Goal: Task Accomplishment & Management: Complete application form

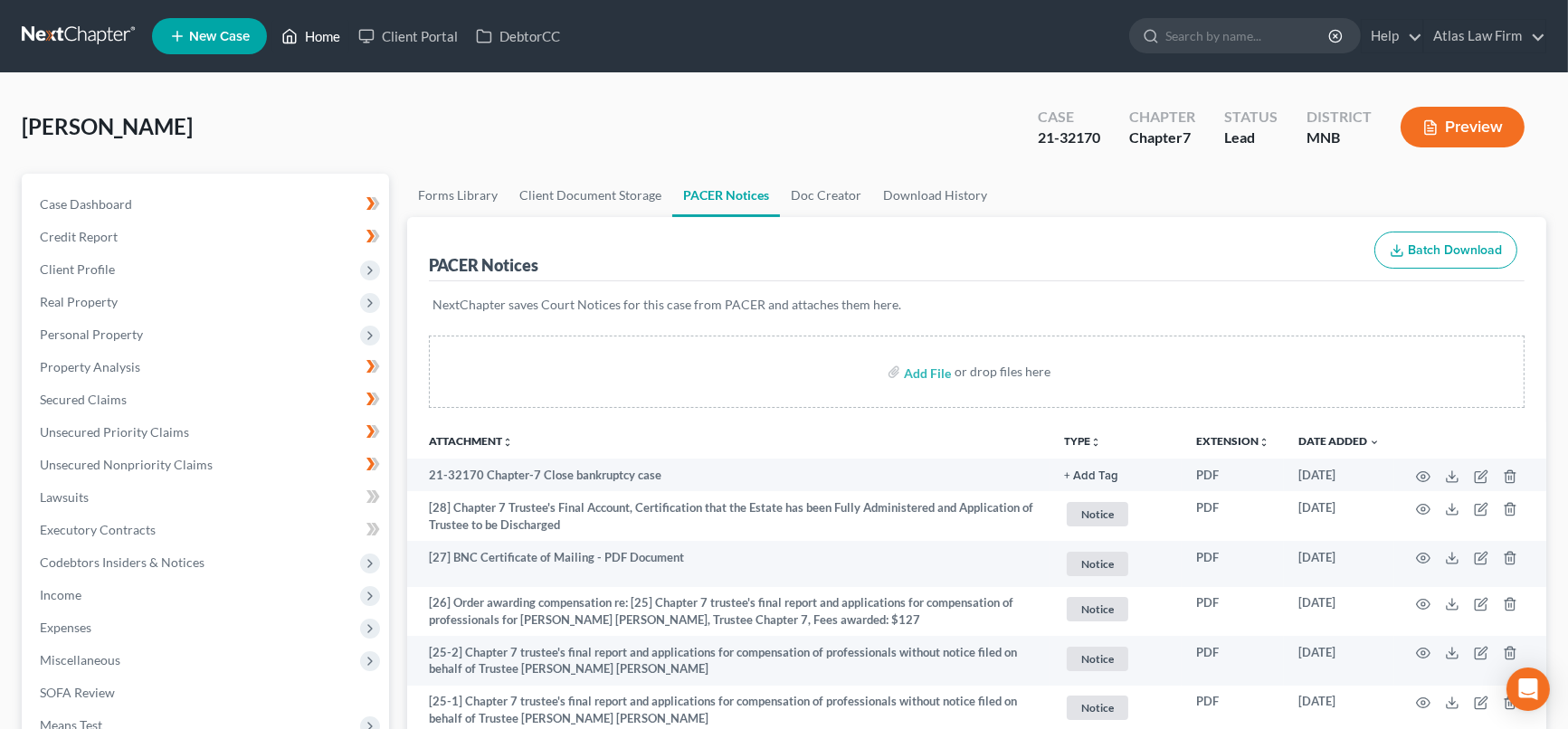
click at [331, 38] on link "Home" at bounding box center [311, 37] width 77 height 33
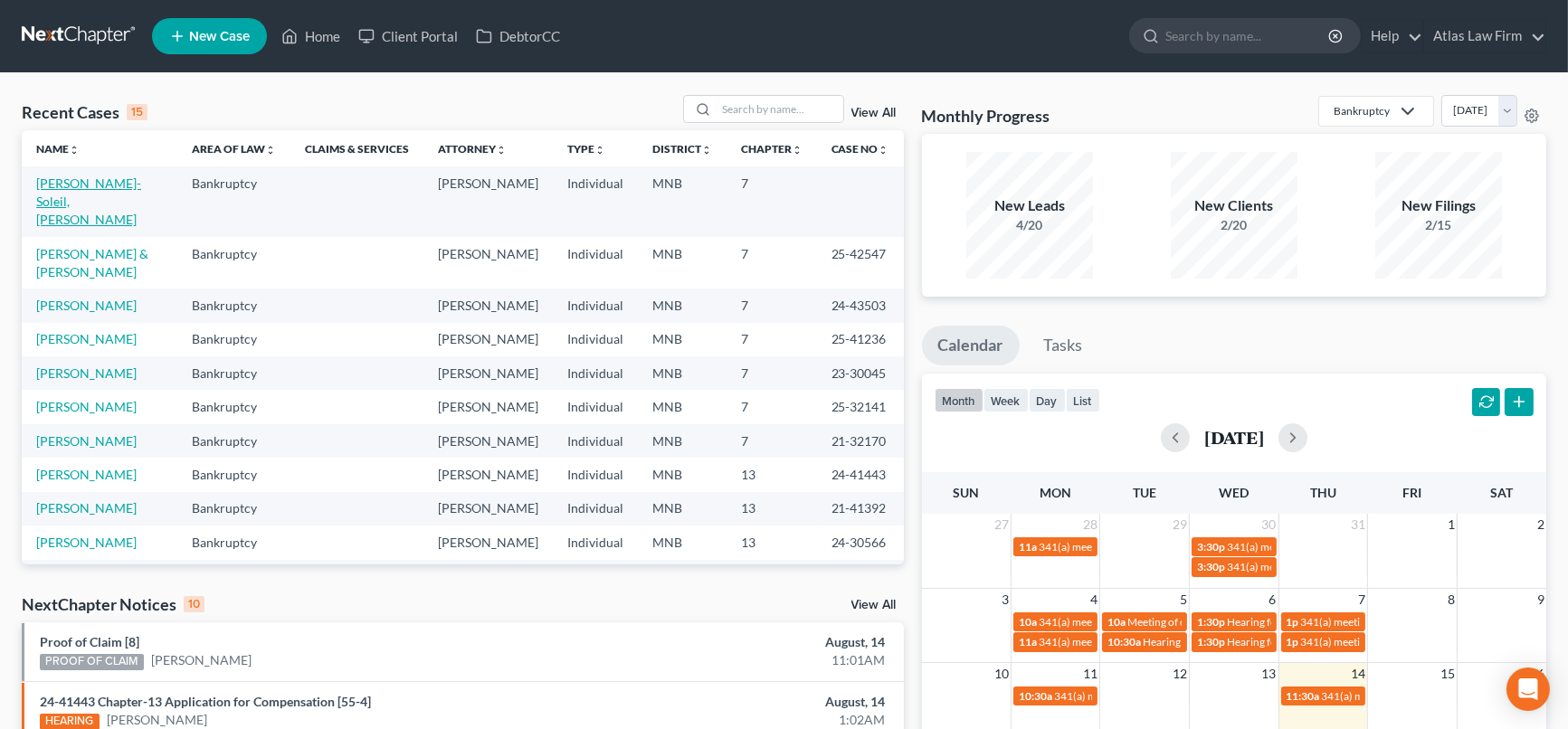
click at [71, 189] on link "Kellogg-Soleil, Gina" at bounding box center [89, 201] width 105 height 52
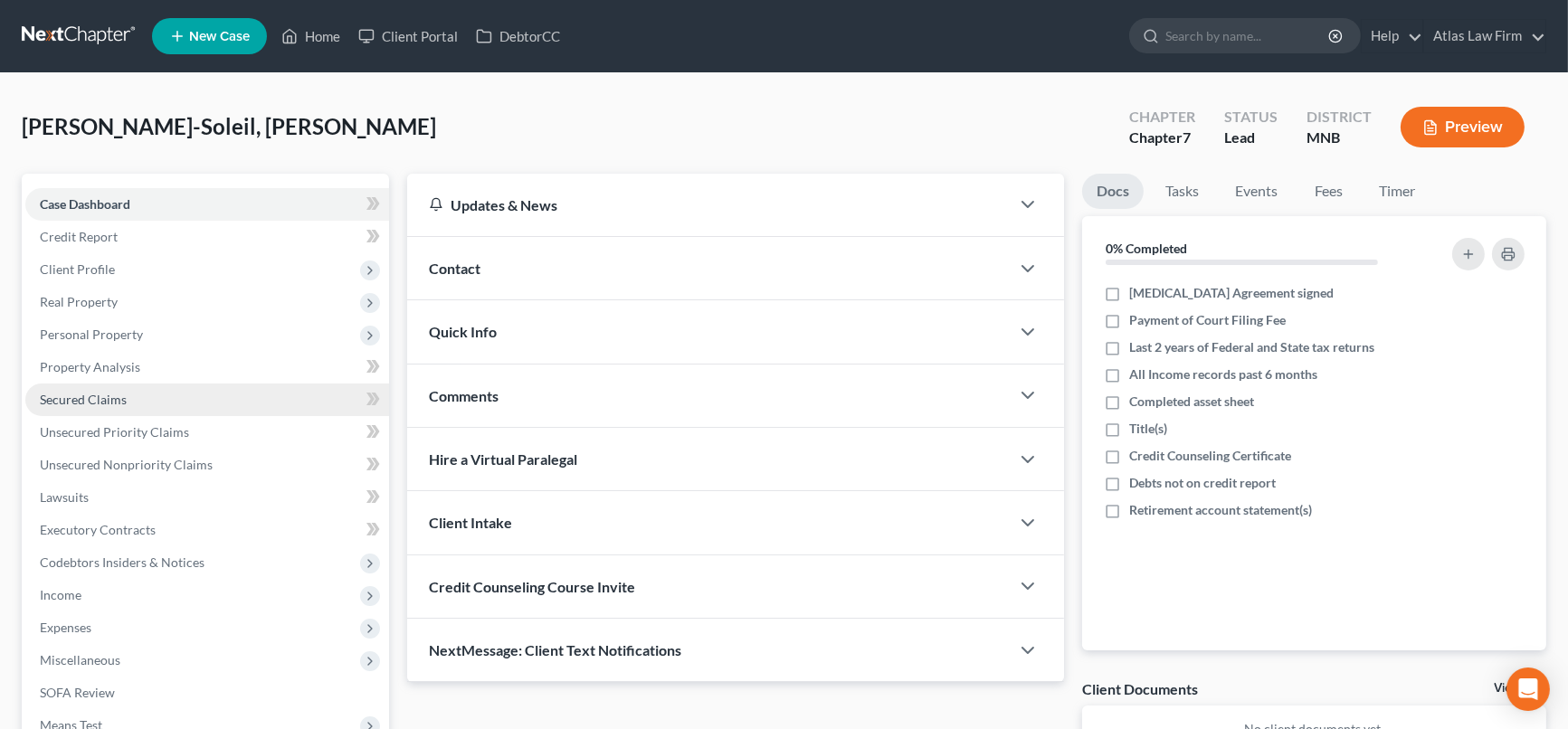
click at [111, 396] on span "Secured Claims" at bounding box center [83, 399] width 87 height 15
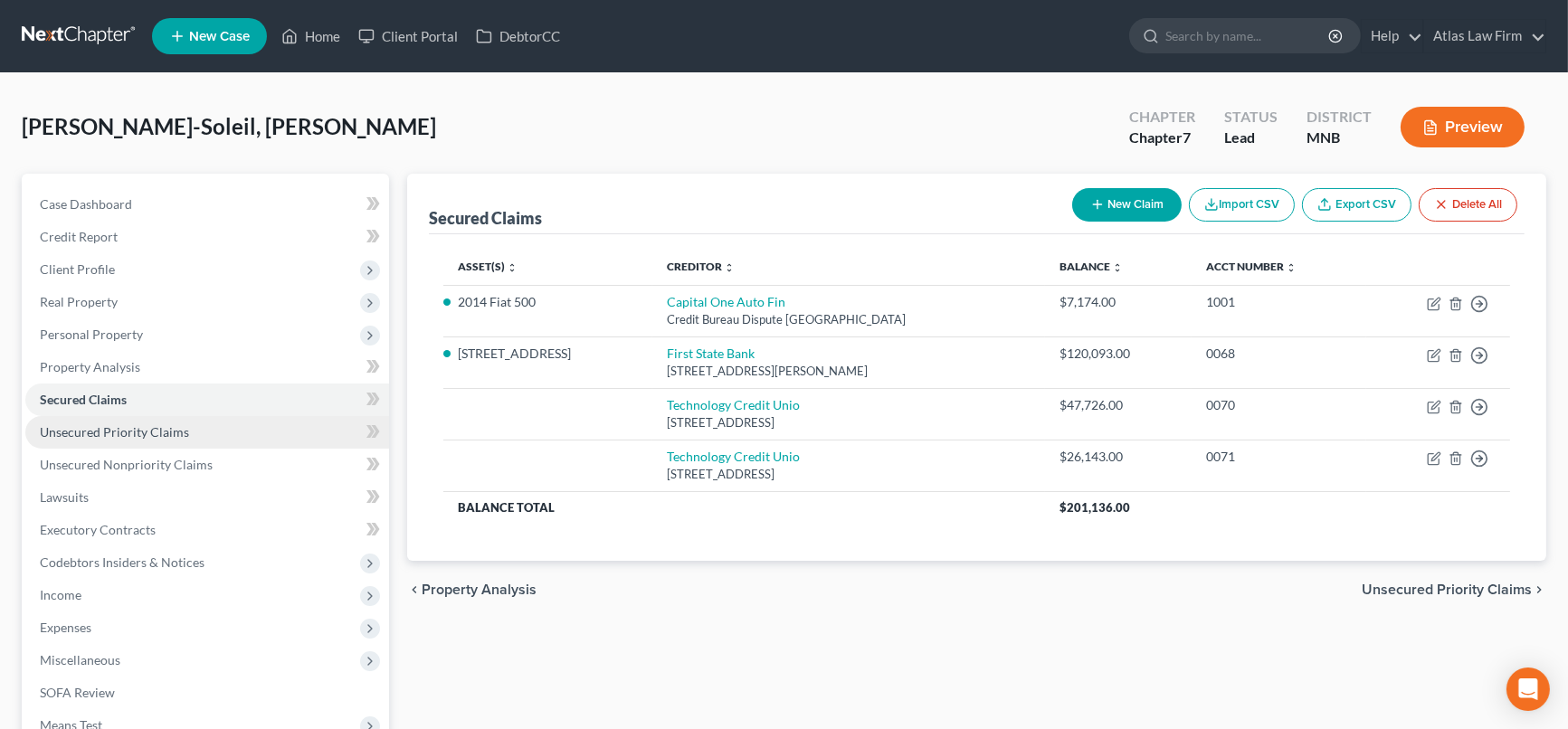
click at [118, 430] on span "Unsecured Priority Claims" at bounding box center [114, 432] width 149 height 15
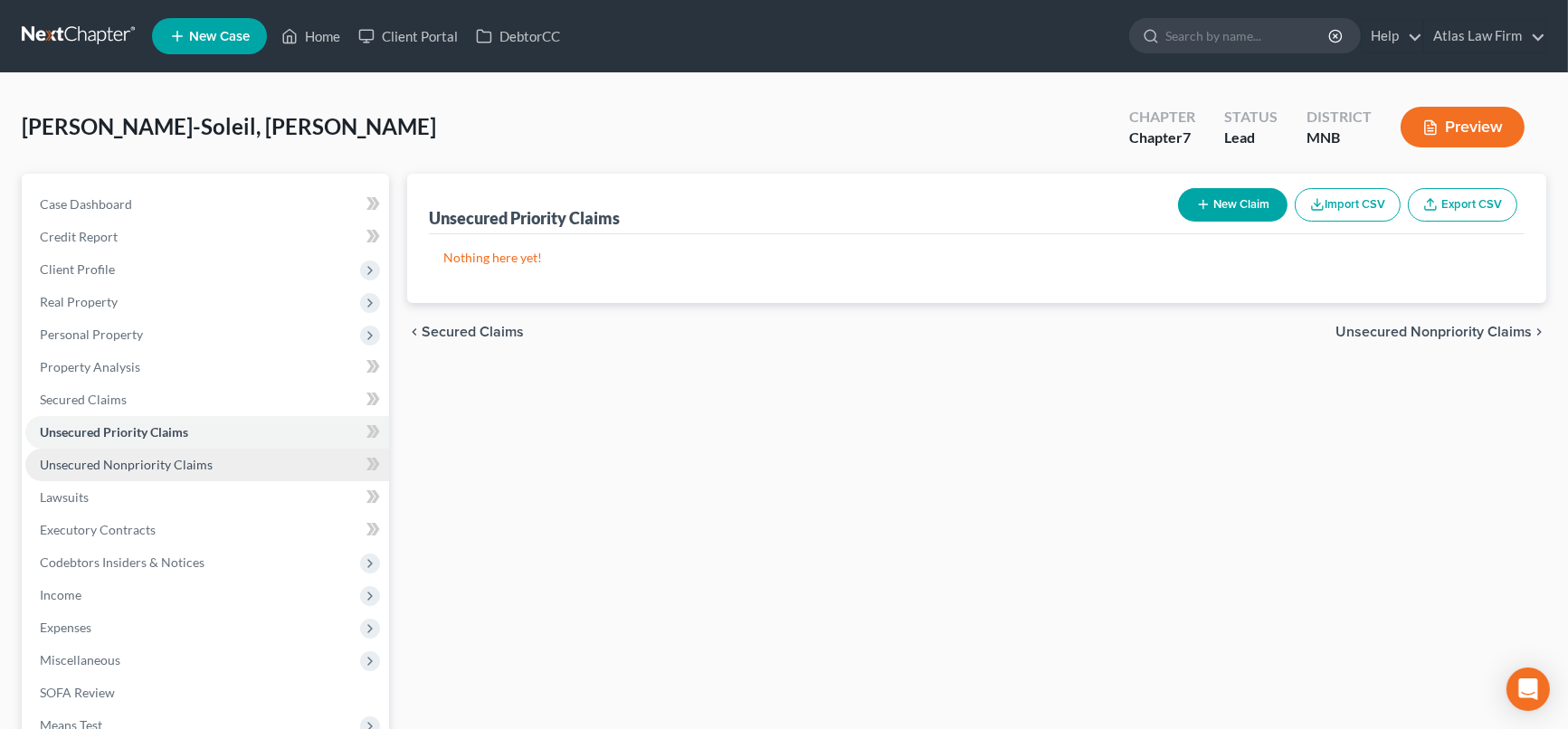
click at [129, 464] on span "Unsecured Nonpriority Claims" at bounding box center [126, 465] width 173 height 15
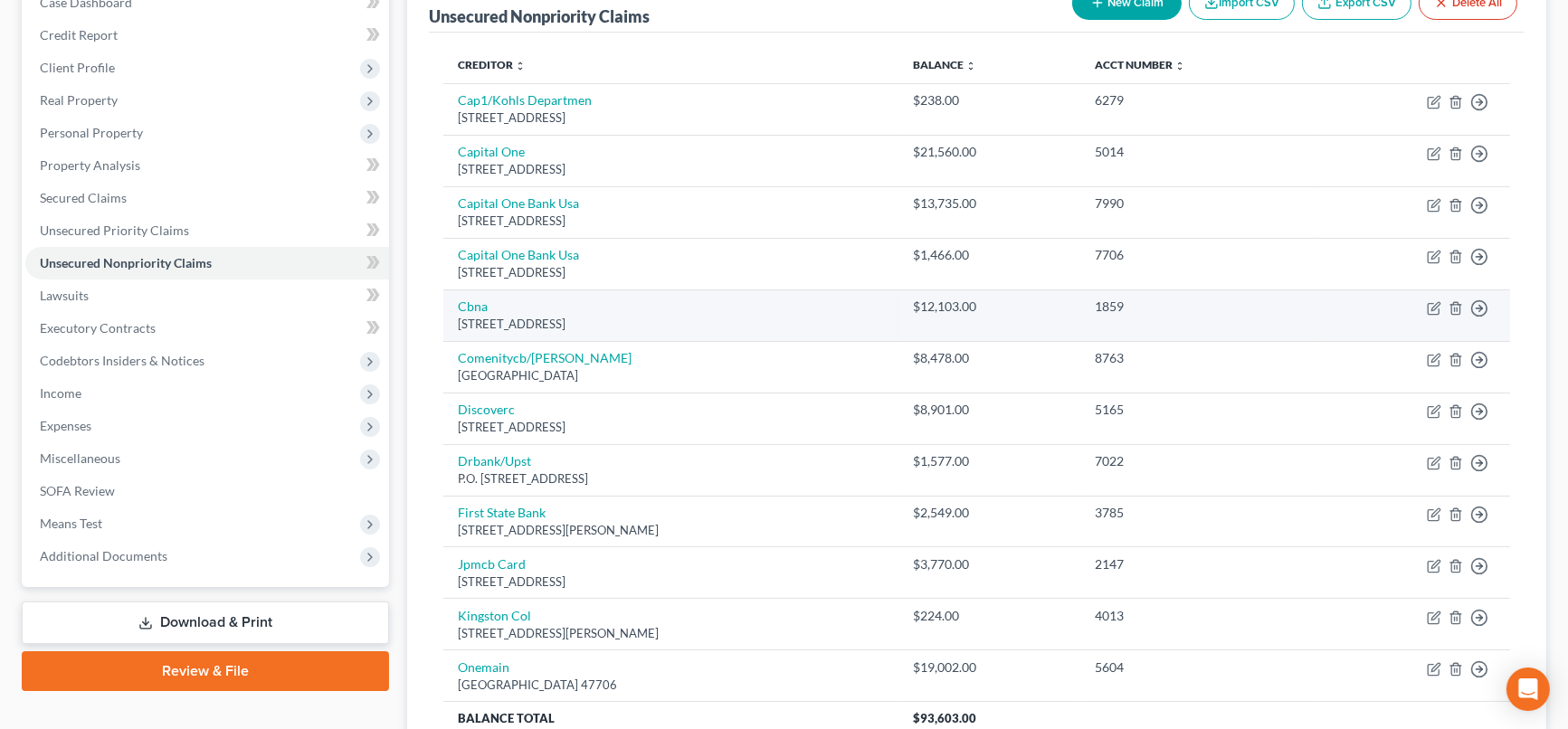
scroll to position [166, 0]
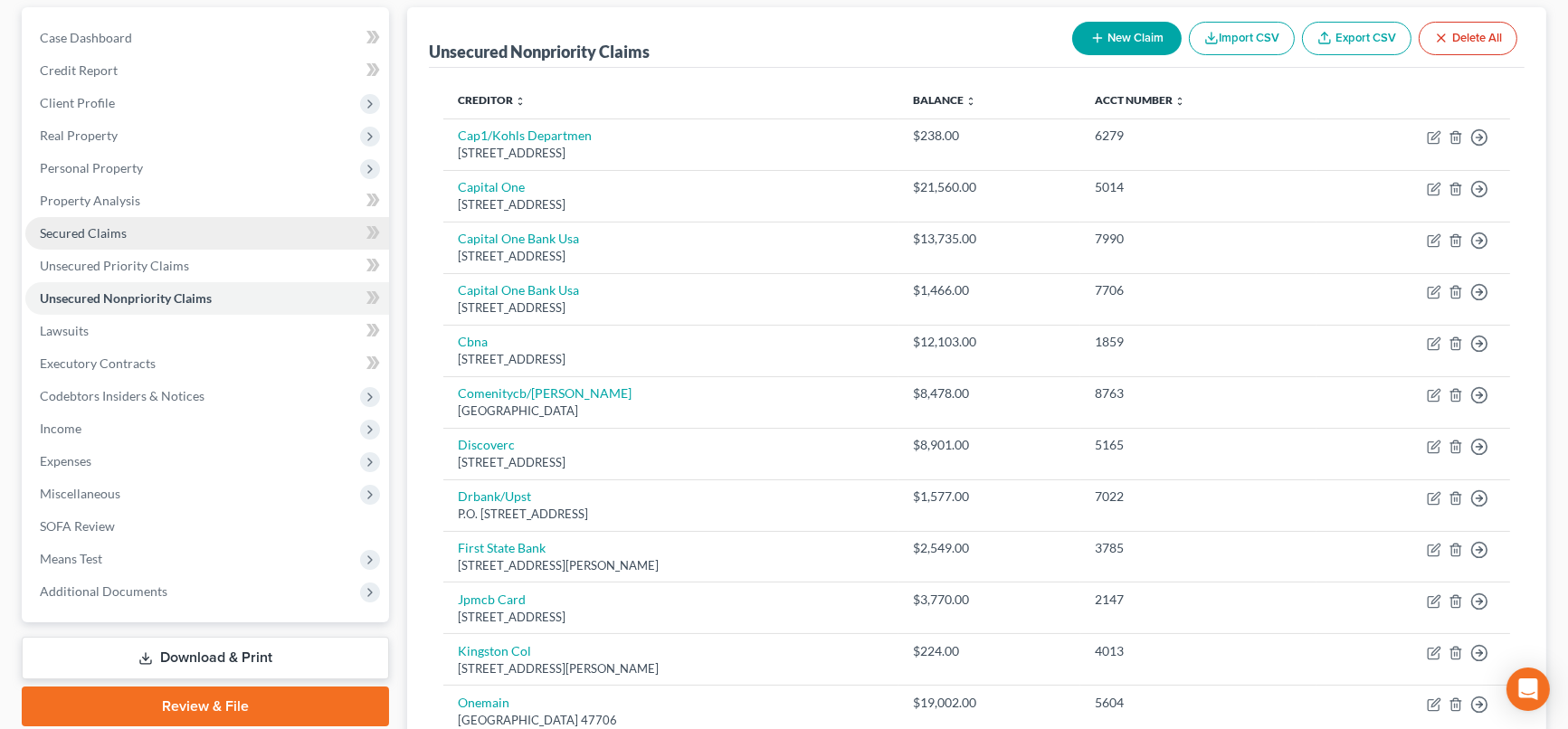
click at [124, 217] on link "Secured Claims" at bounding box center [207, 234] width 364 height 33
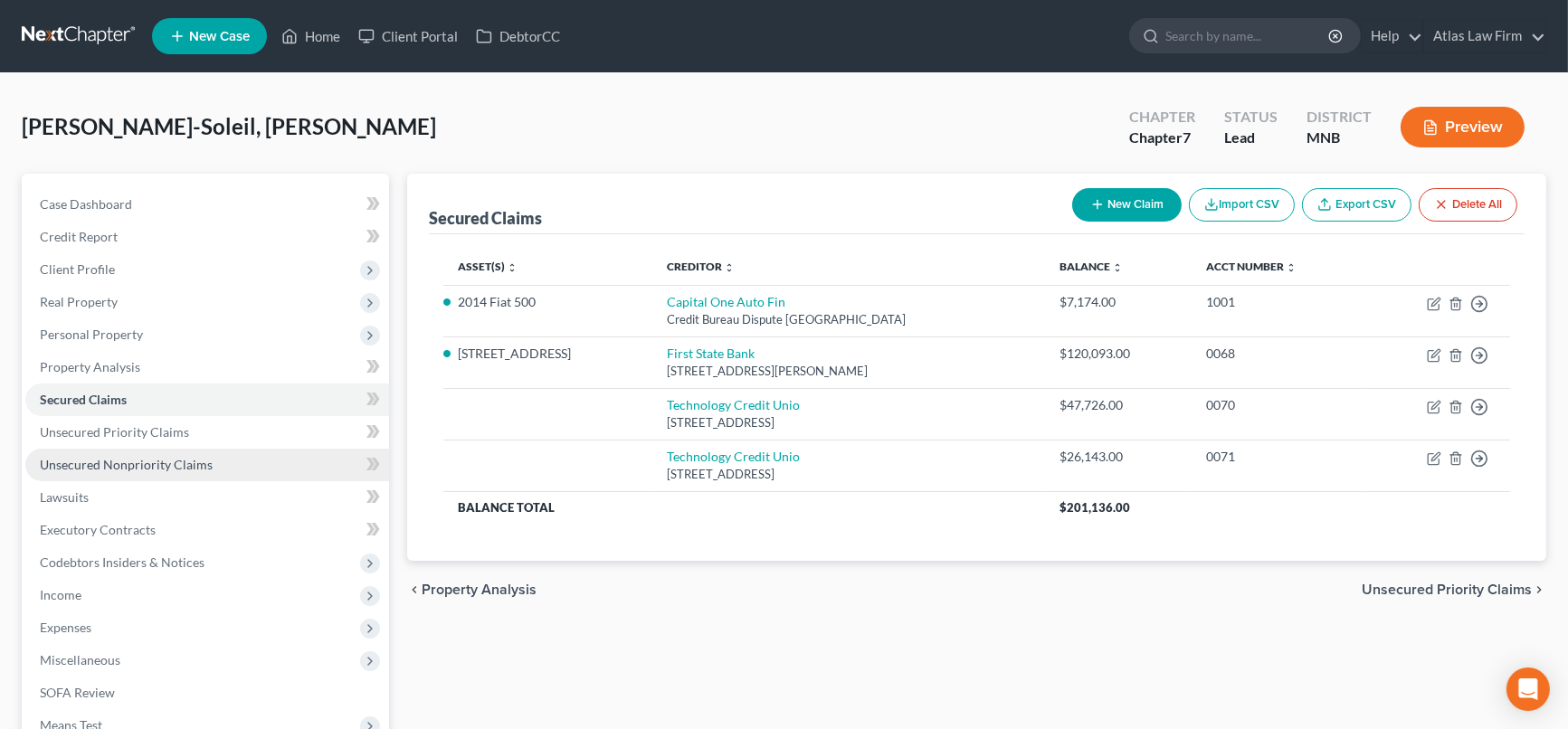
click at [148, 459] on span "Unsecured Nonpriority Claims" at bounding box center [126, 465] width 173 height 15
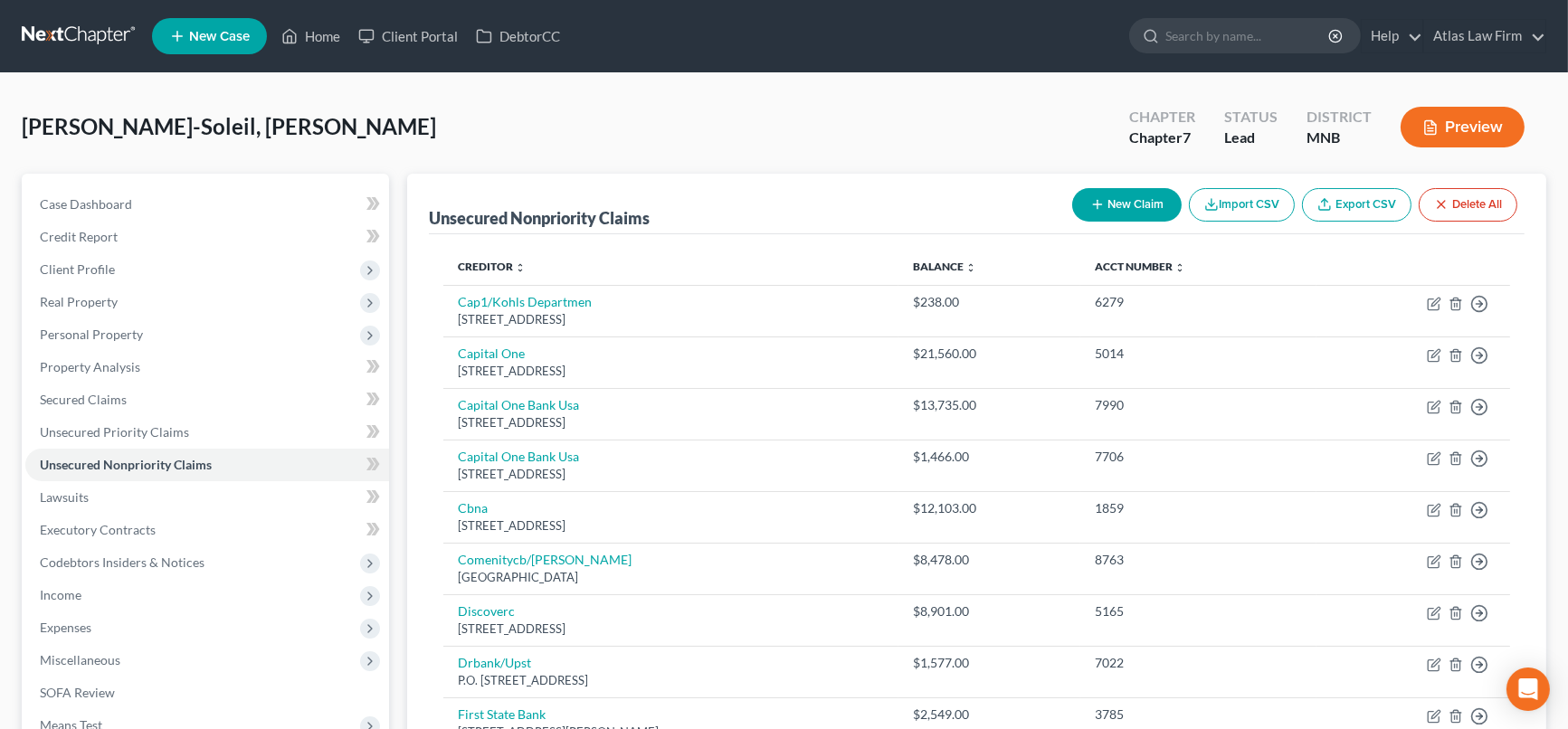
click at [1114, 214] on button "New Claim" at bounding box center [1126, 205] width 110 height 34
select select "0"
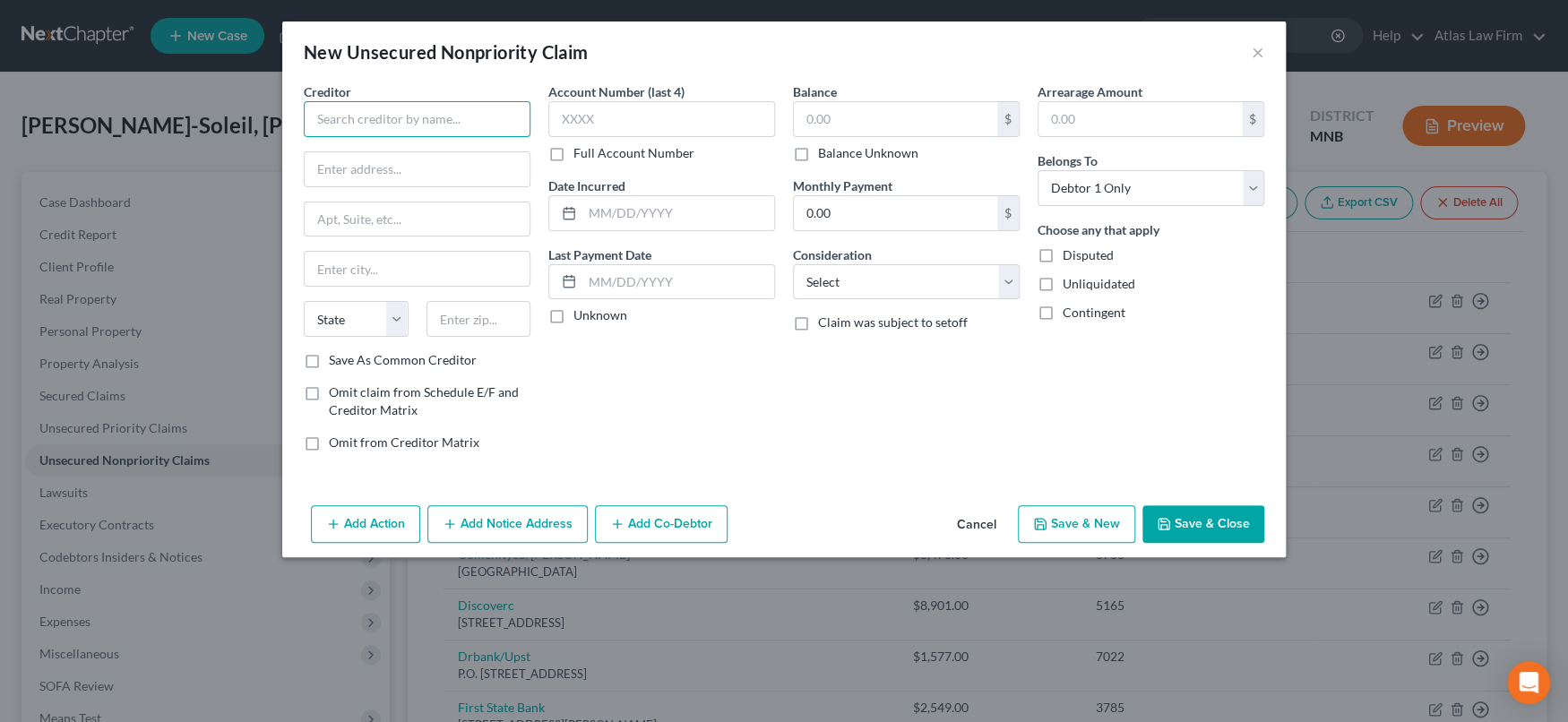
click at [448, 126] on input "text" at bounding box center [417, 119] width 227 height 36
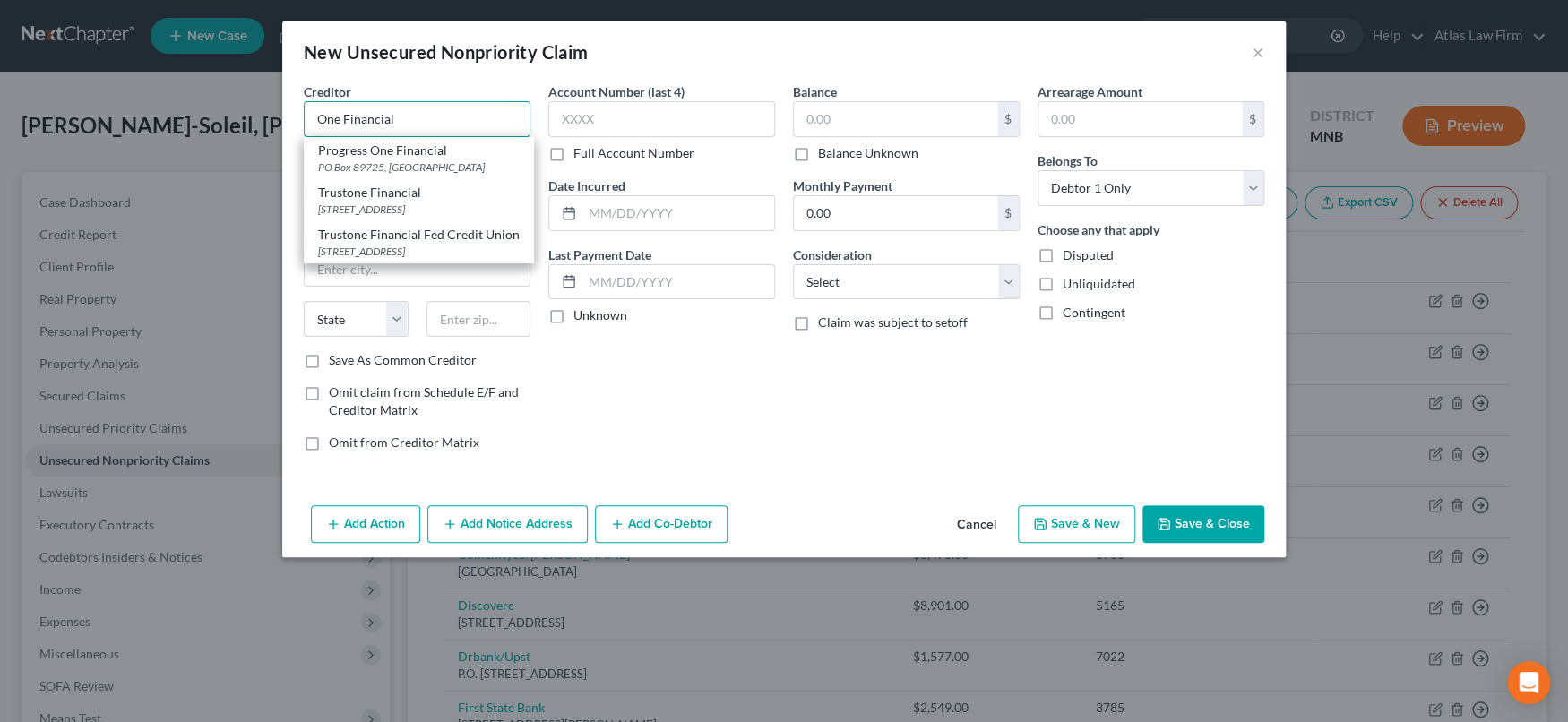
type input "One Financial"
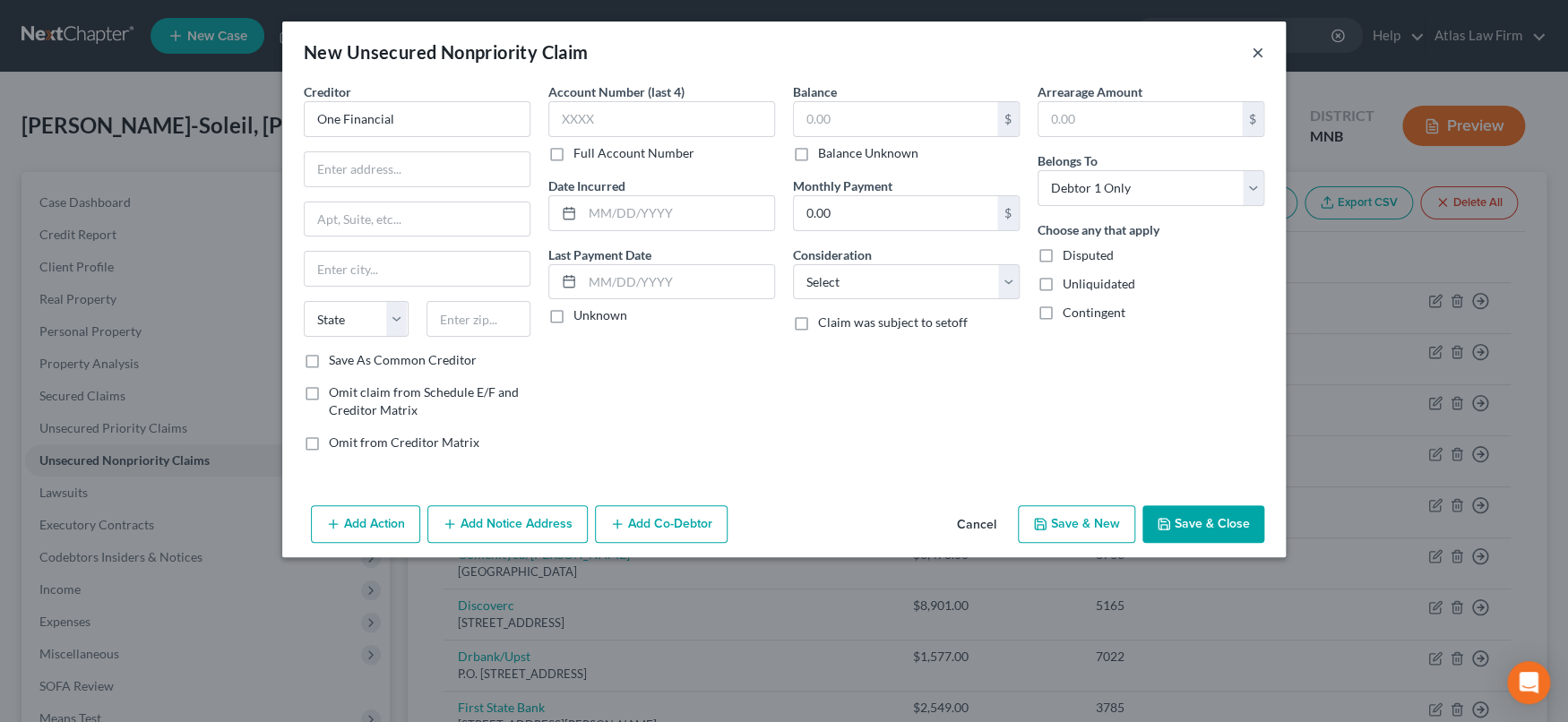
click at [1261, 50] on button "×" at bounding box center [1257, 51] width 12 height 22
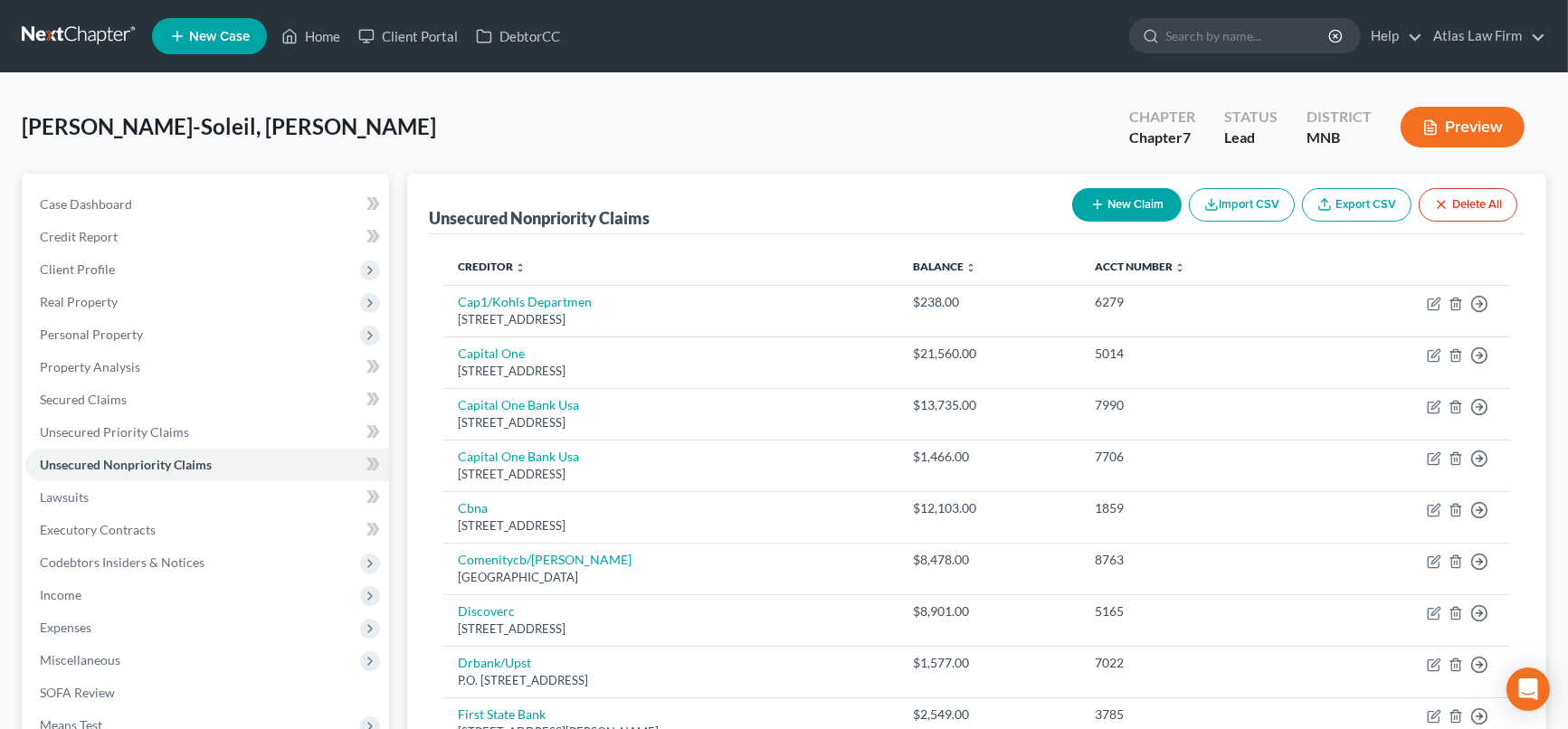
click at [1112, 207] on button "New Claim" at bounding box center [1126, 205] width 110 height 34
select select "0"
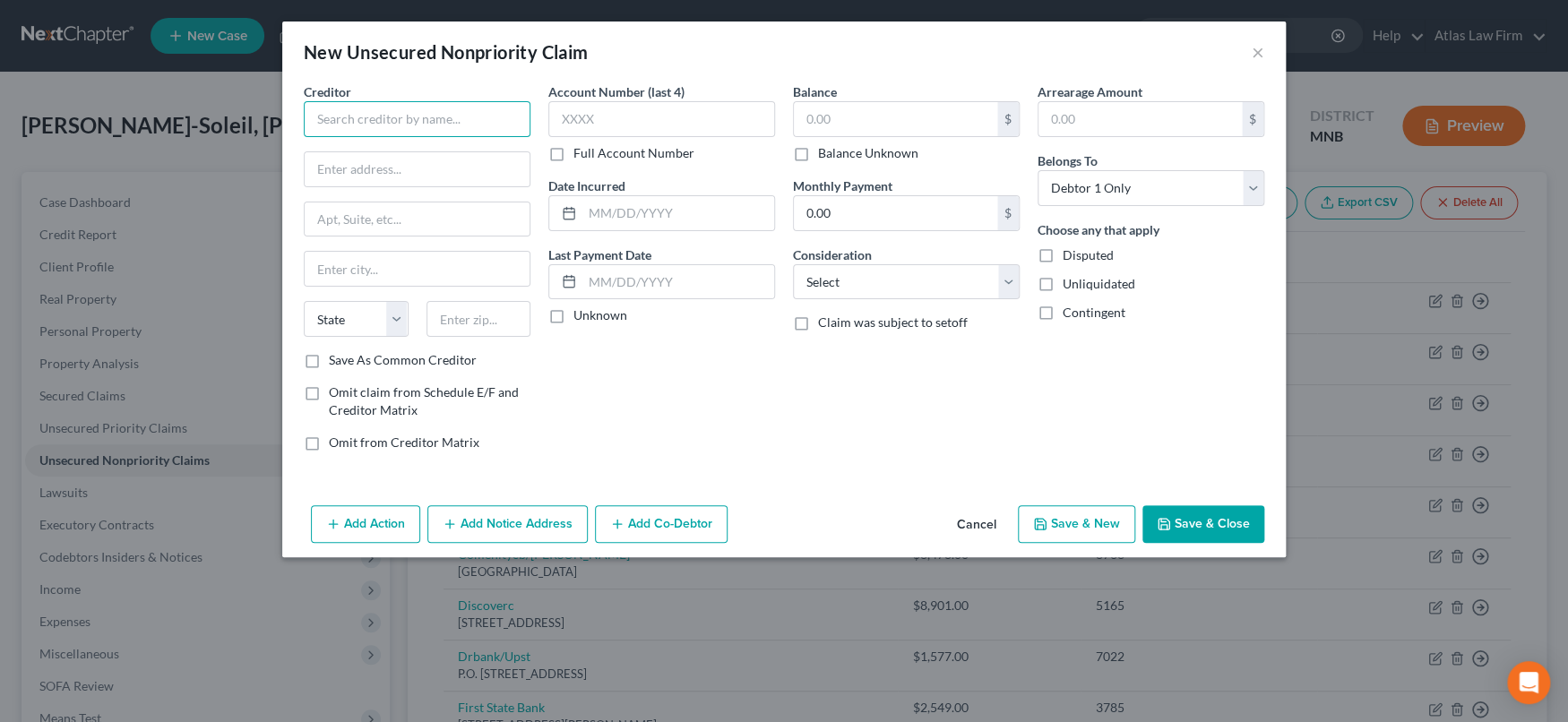
click at [481, 117] on input "text" at bounding box center [417, 119] width 227 height 36
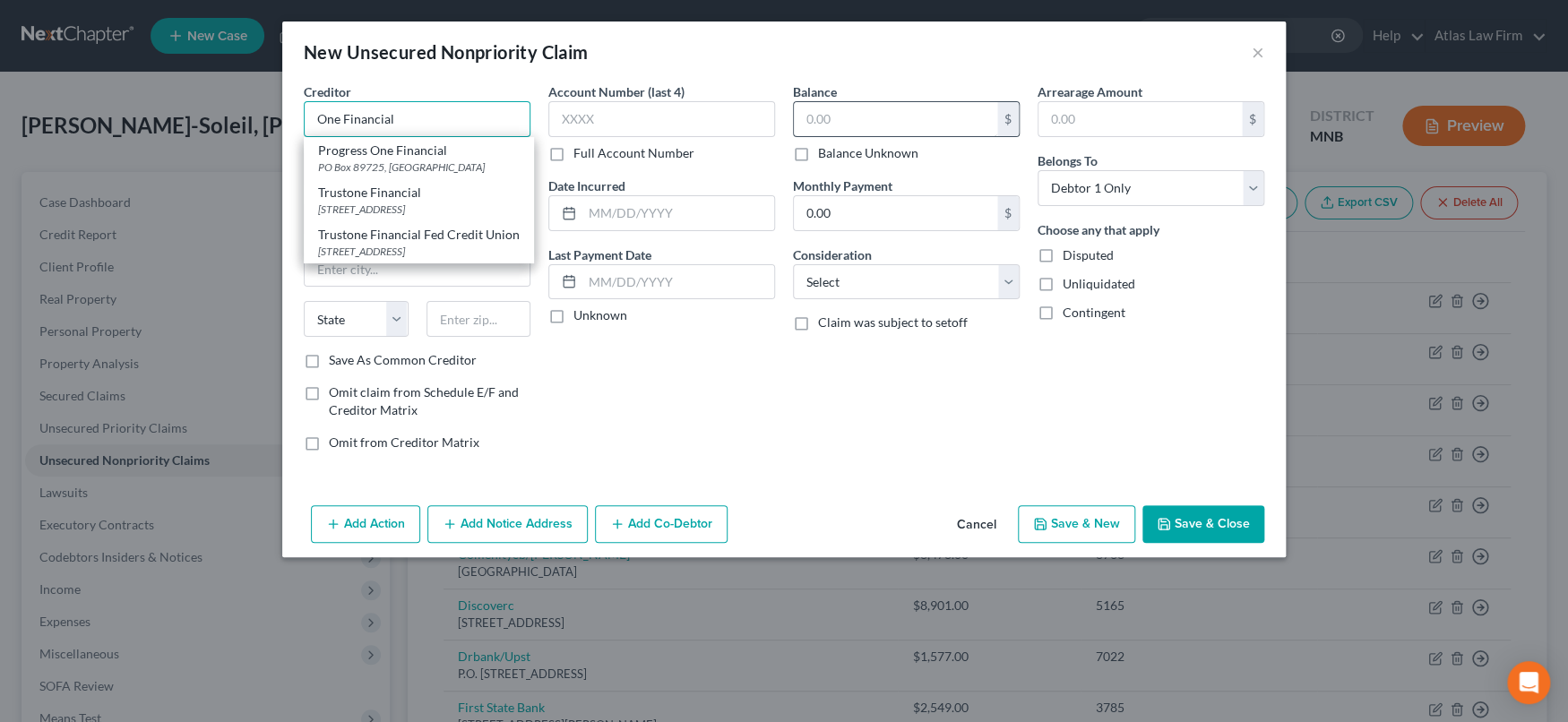
type input "One Financial"
click at [854, 129] on input "text" at bounding box center [895, 119] width 203 height 34
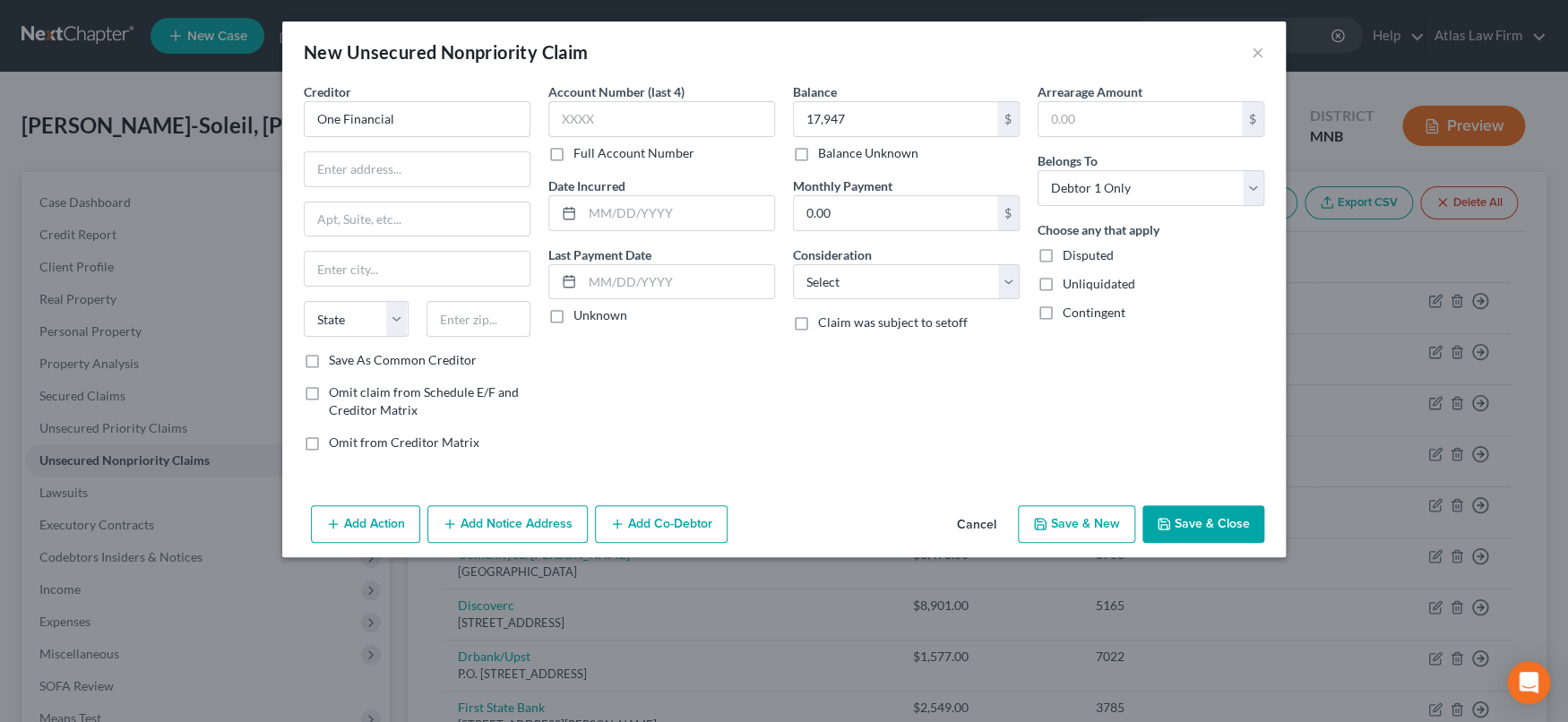
click at [1214, 521] on button "Save & Close" at bounding box center [1203, 524] width 122 height 38
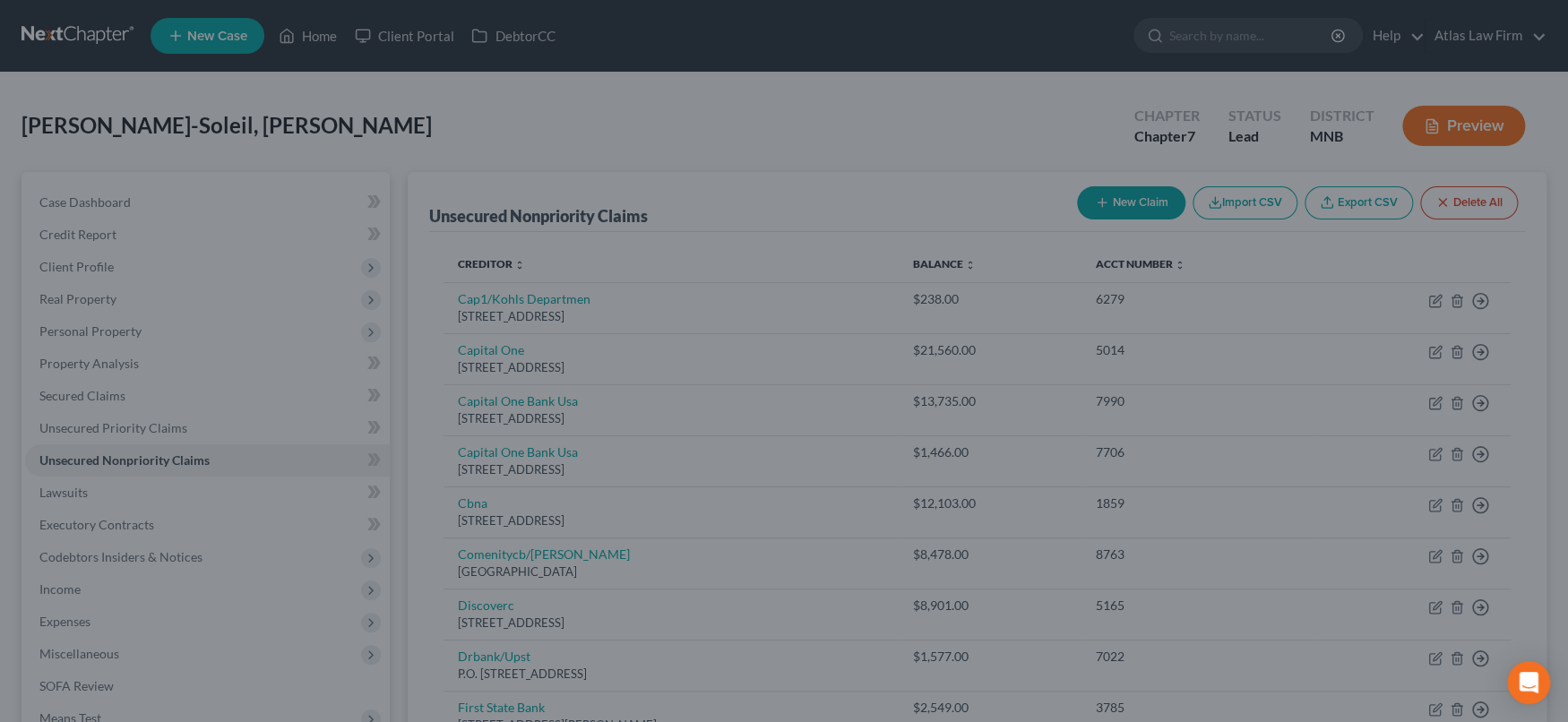
type input "17,947.00"
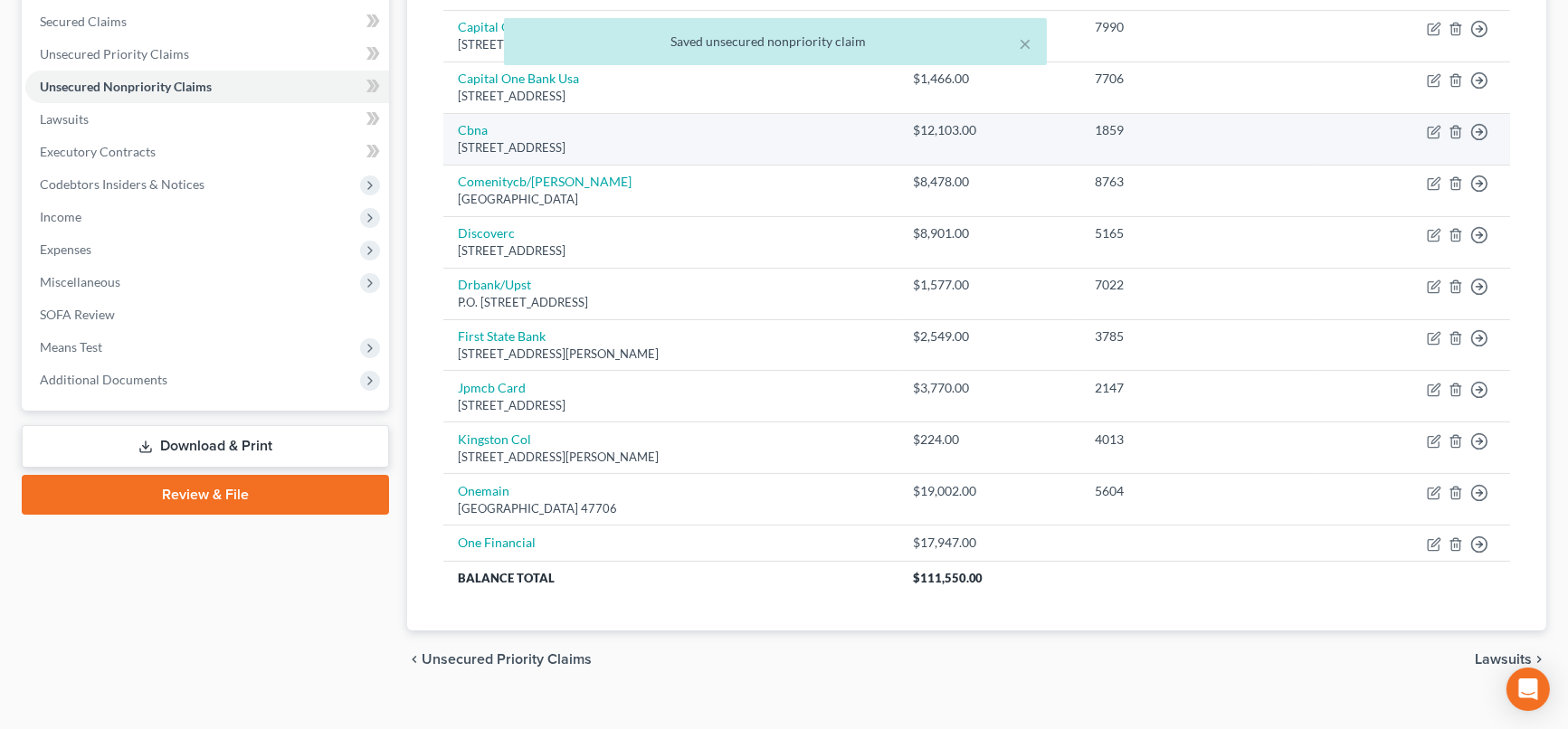
scroll to position [402, 0]
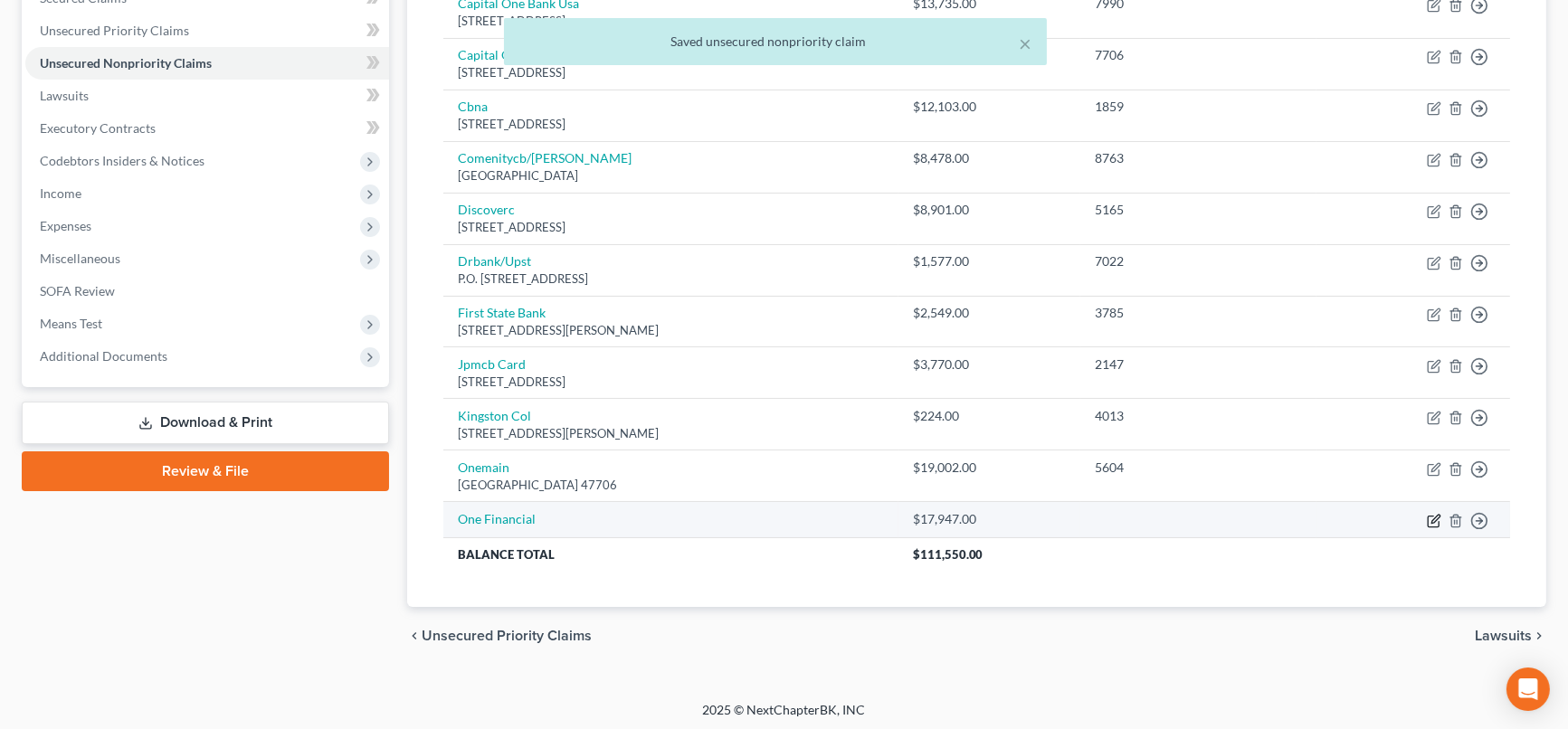
click at [1323, 520] on icon "button" at bounding box center [1433, 520] width 14 height 14
select select "0"
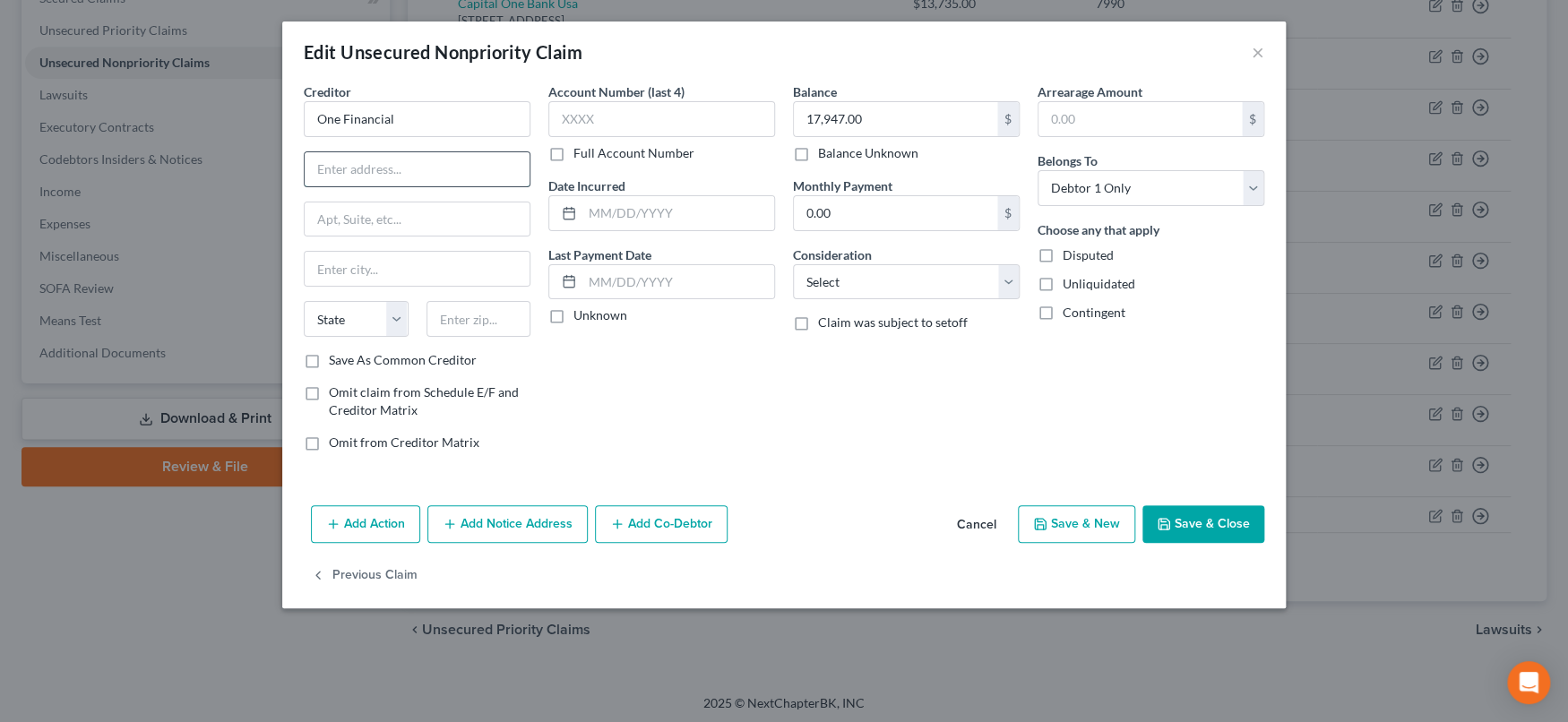
click at [496, 179] on input "text" at bounding box center [417, 170] width 225 height 34
type input "Address?"
click at [1230, 524] on button "Save & Close" at bounding box center [1203, 524] width 122 height 38
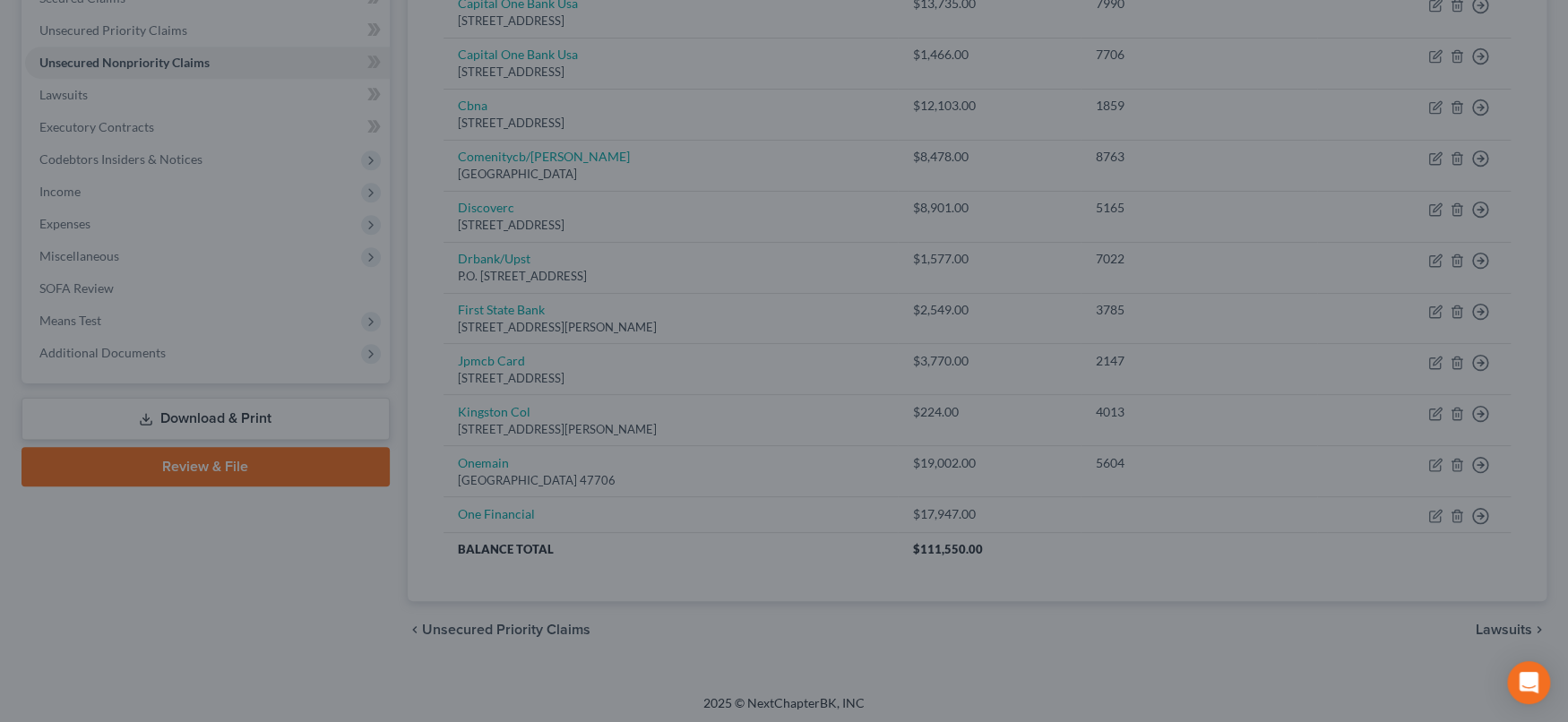
type input "0"
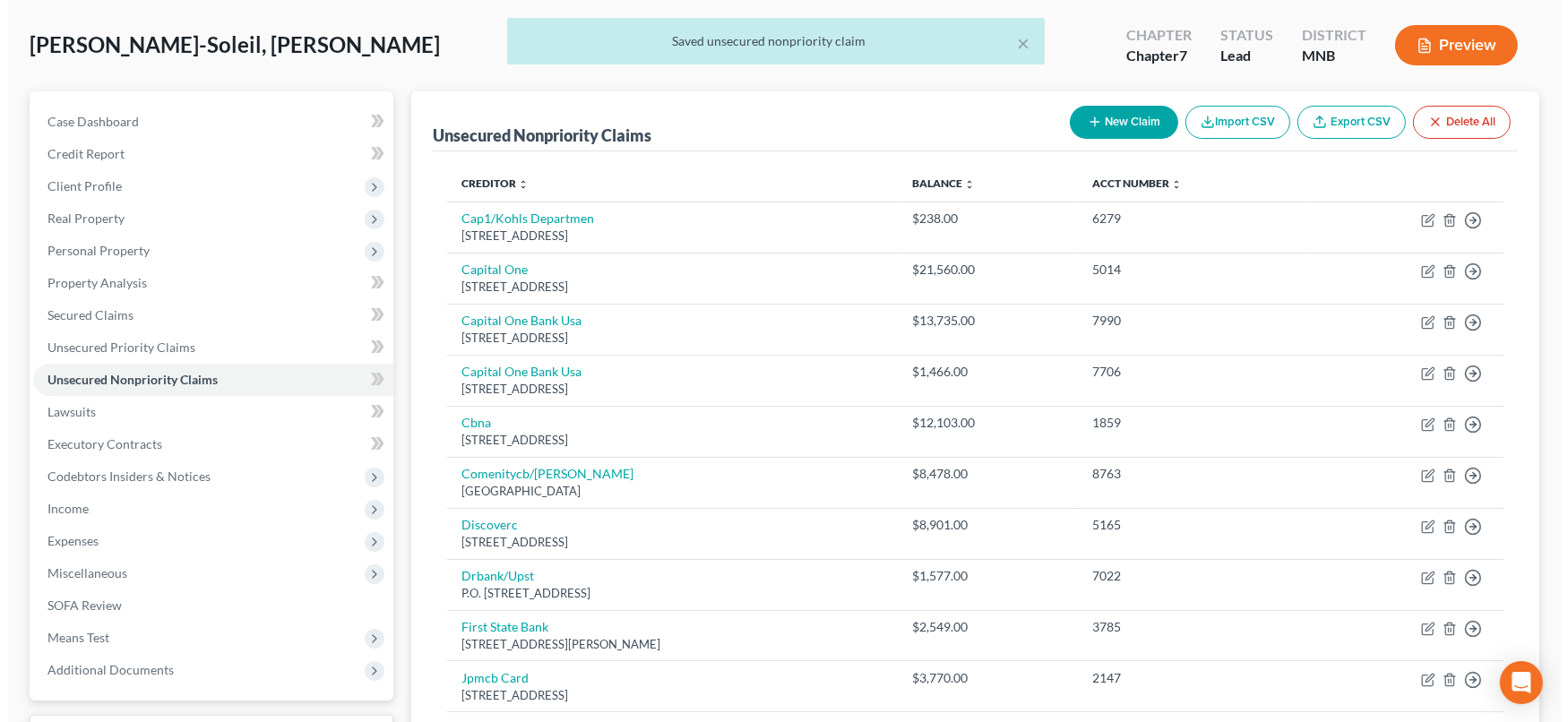
scroll to position [0, 0]
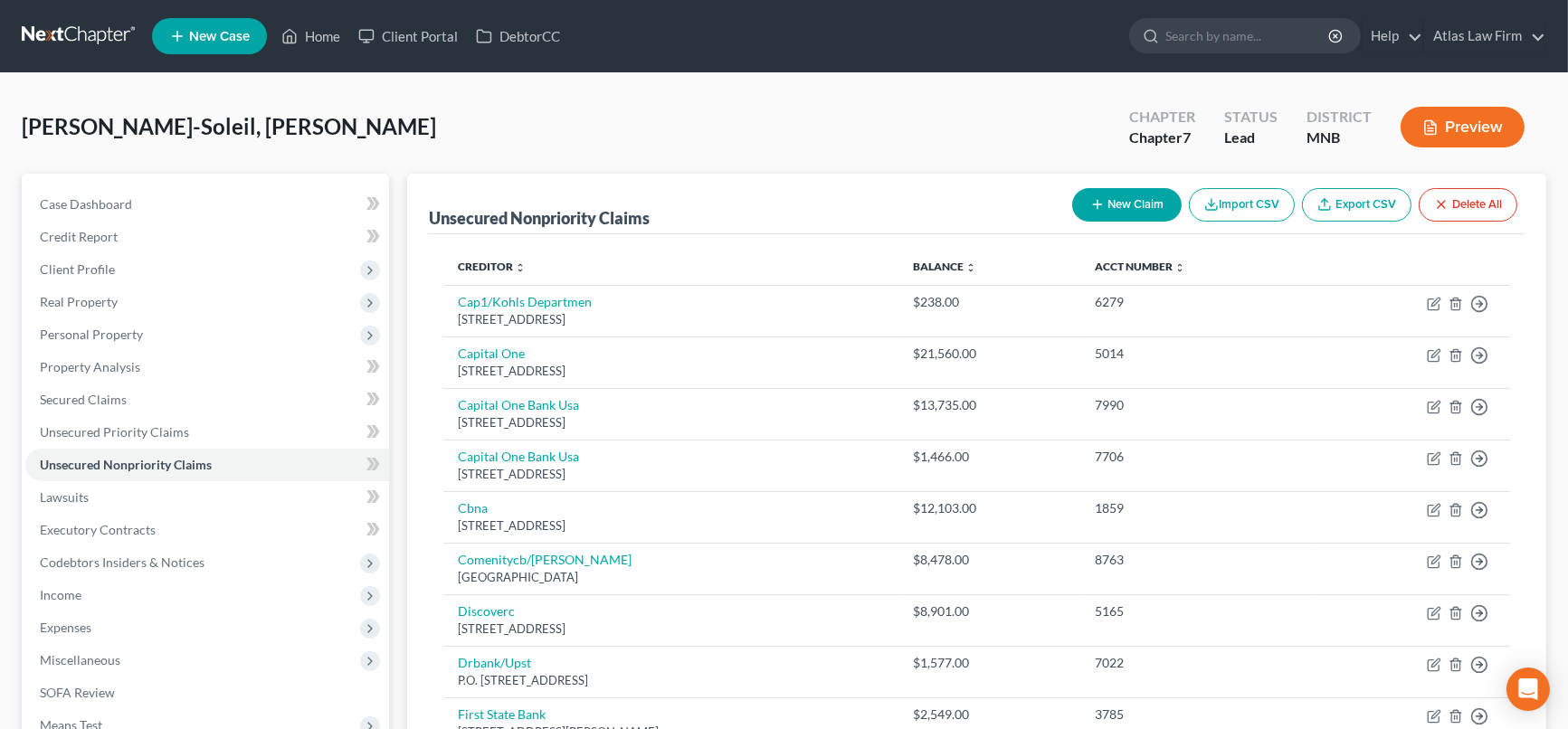
click at [1122, 189] on button "New Claim" at bounding box center [1126, 205] width 110 height 34
select select "0"
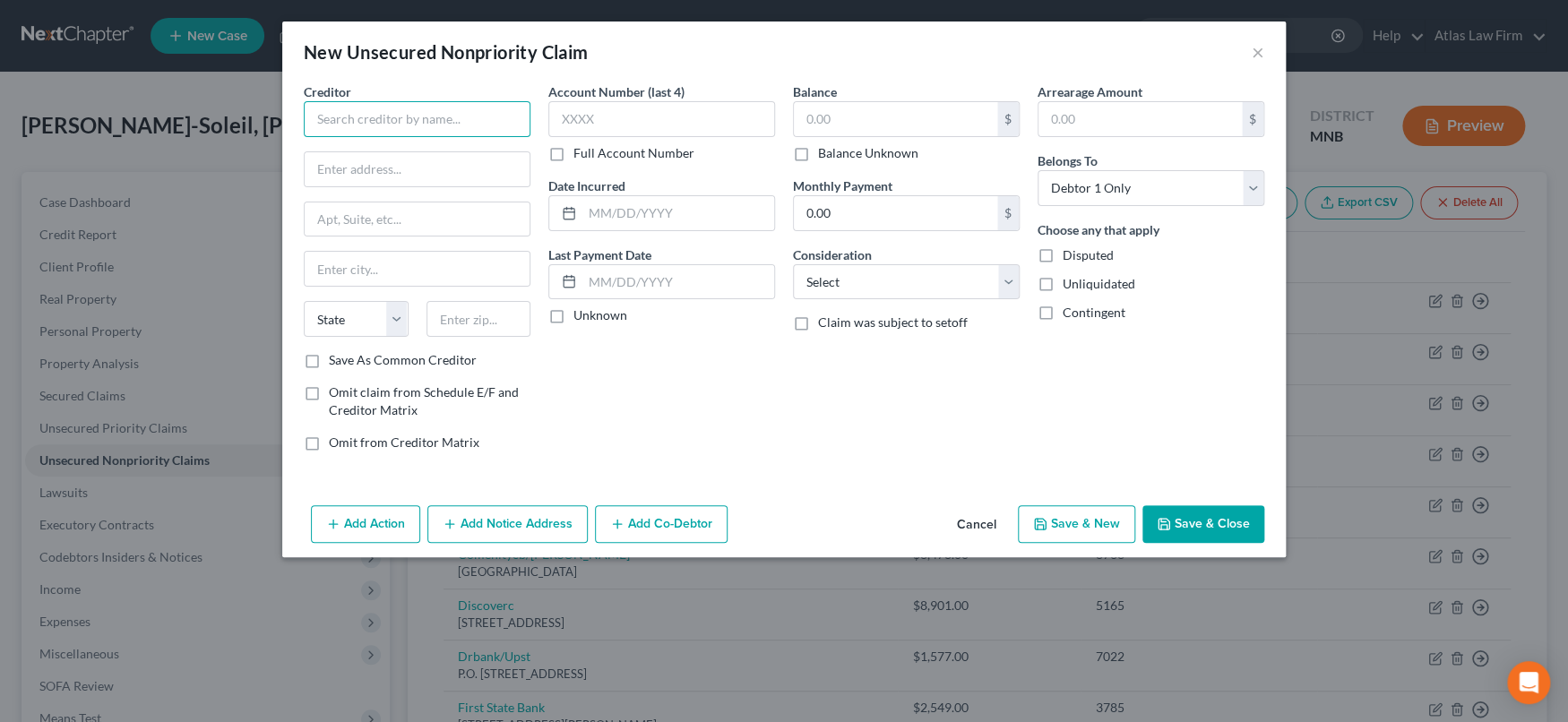
click at [496, 125] on input "text" at bounding box center [417, 119] width 227 height 36
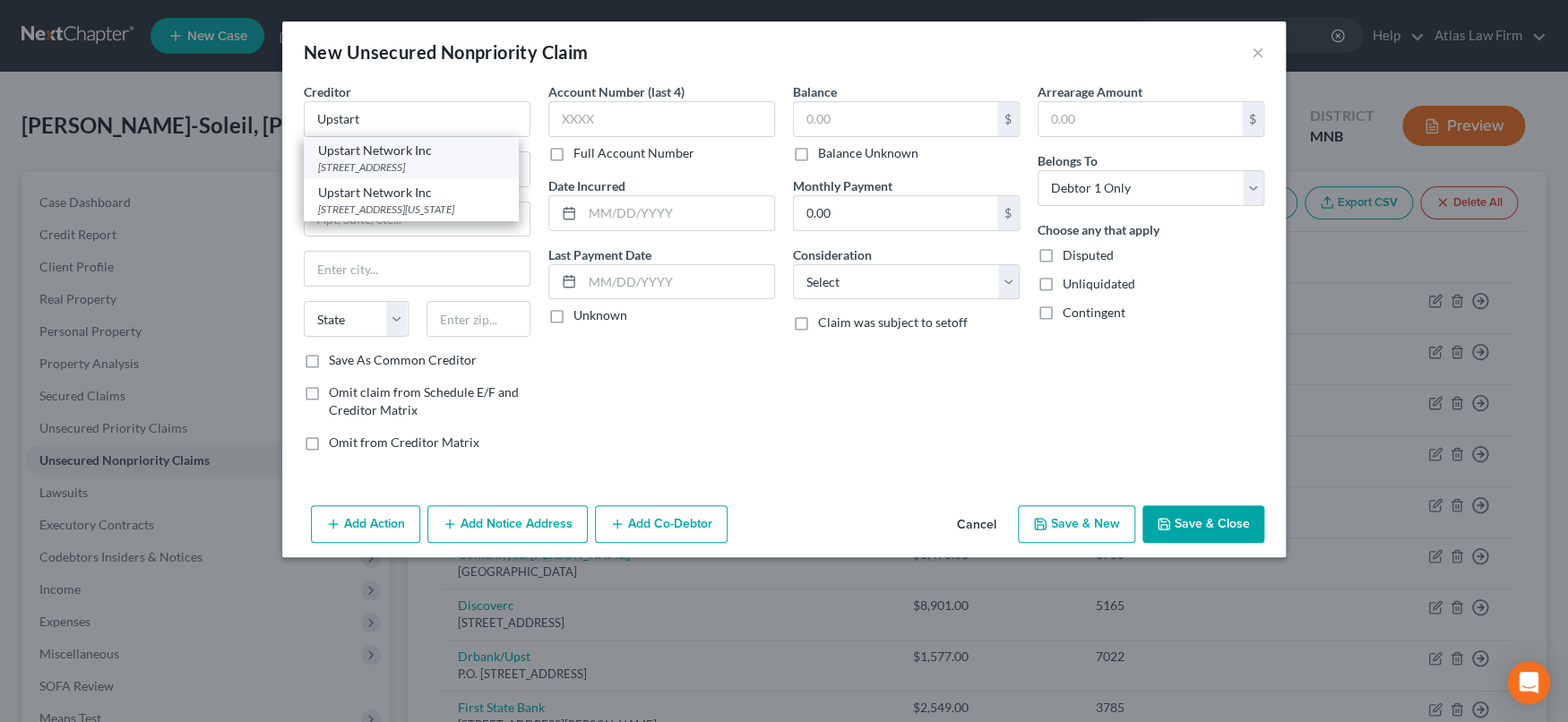
click at [485, 163] on div "Po Box 1503, San Carlos, CA 94070" at bounding box center [412, 167] width 187 height 15
type input "Upstart Network Inc"
type input "Po Box 1503"
type input "San Carlos"
select select "4"
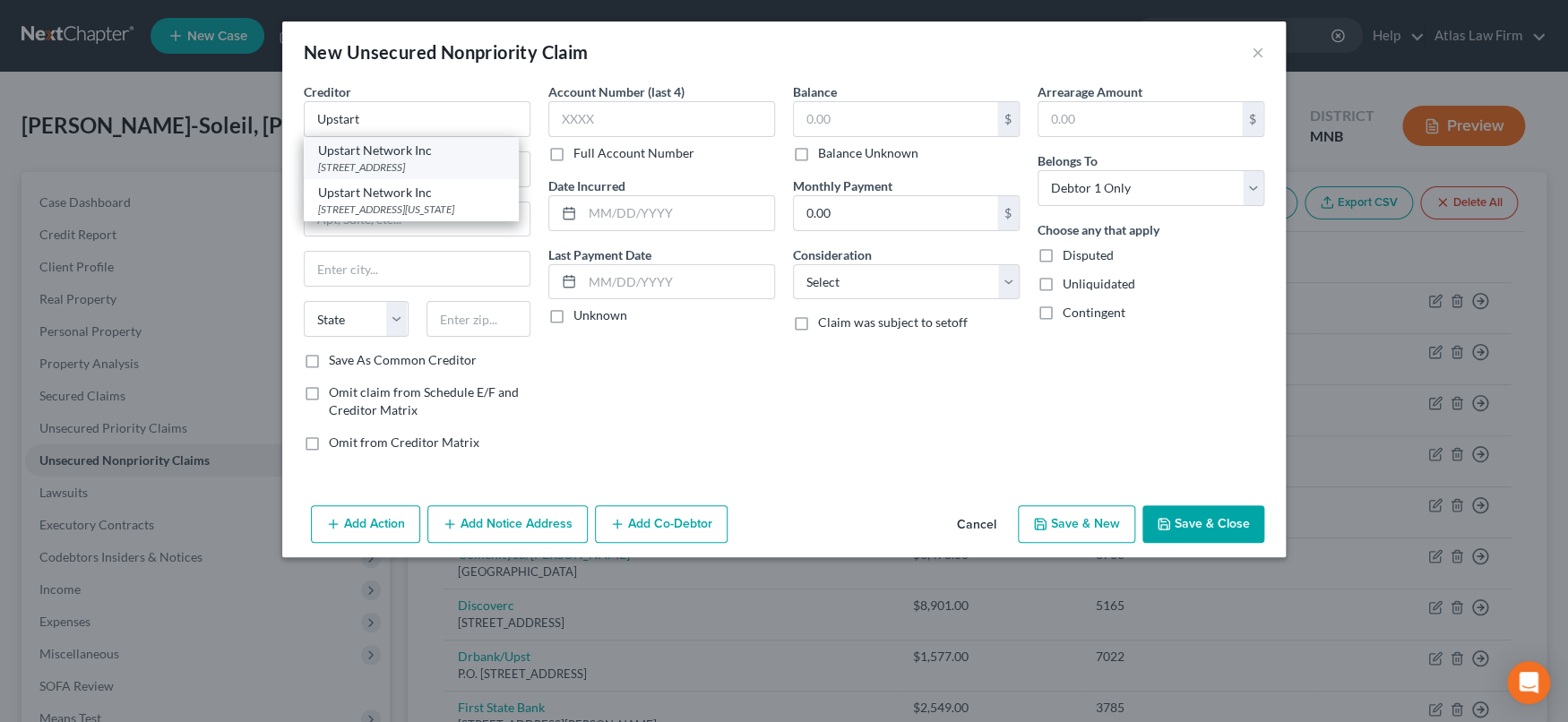
type input "94070"
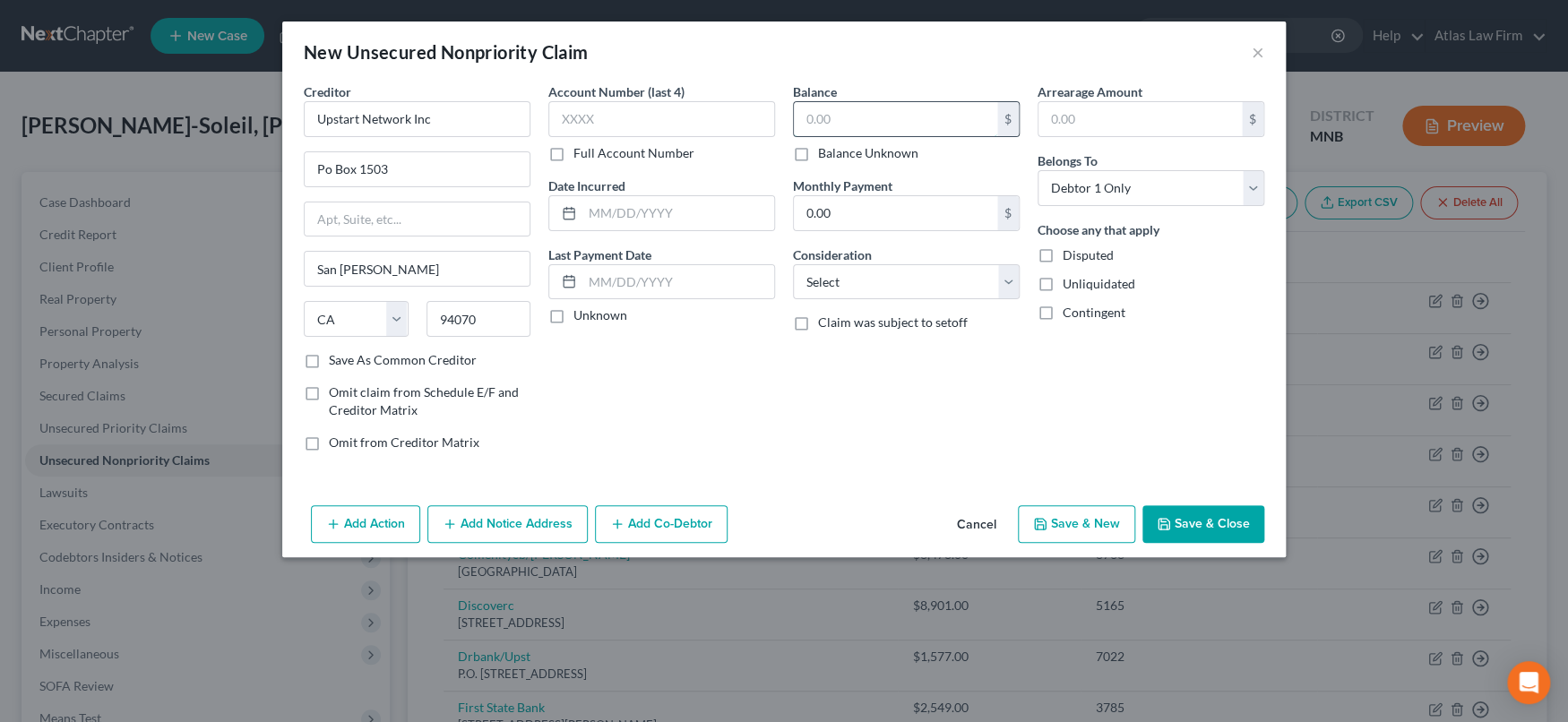
click at [880, 126] on input "text" at bounding box center [895, 119] width 203 height 34
type input "1,400"
click at [1167, 532] on button "Save & Close" at bounding box center [1203, 524] width 122 height 38
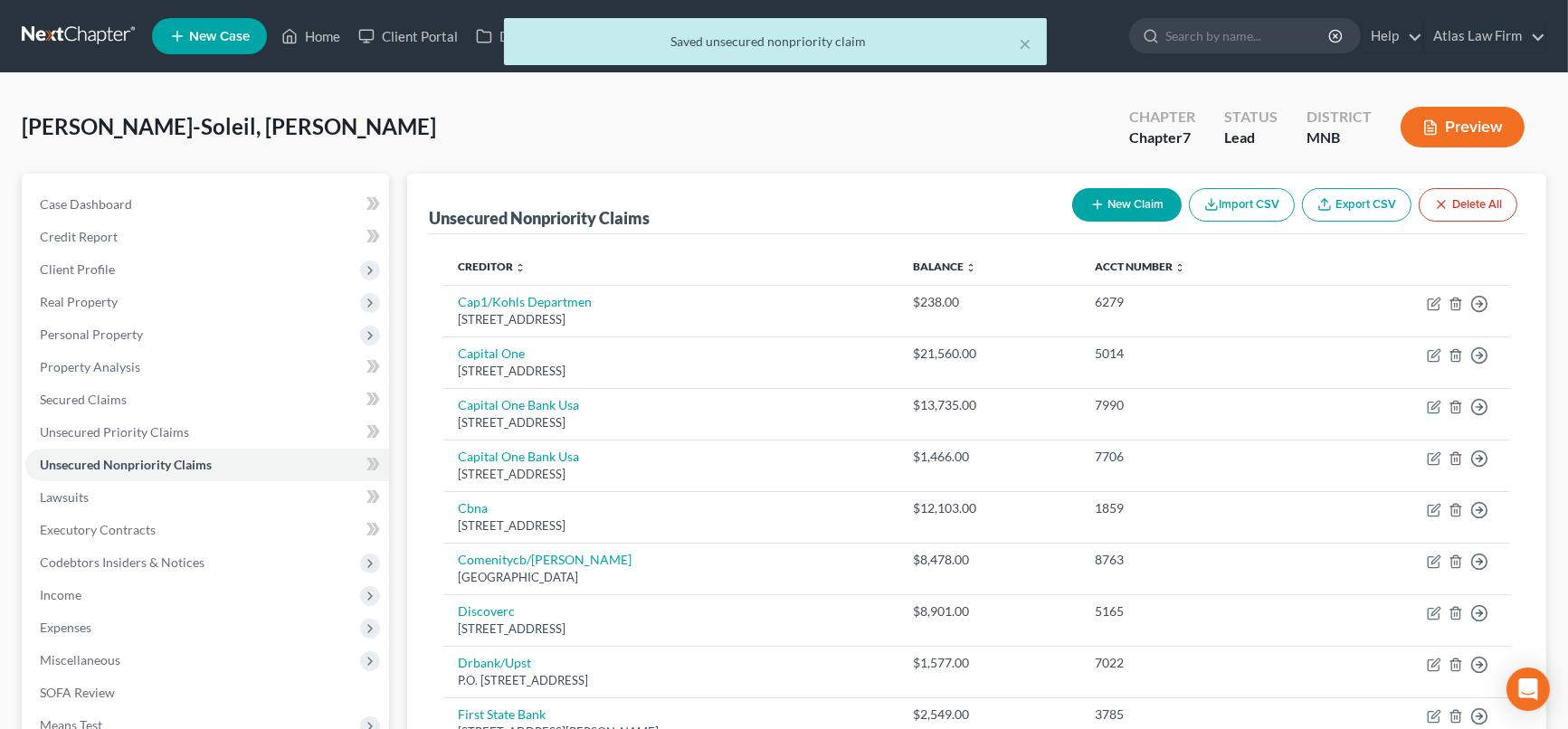
click at [1128, 195] on button "New Claim" at bounding box center [1126, 205] width 110 height 34
select select "0"
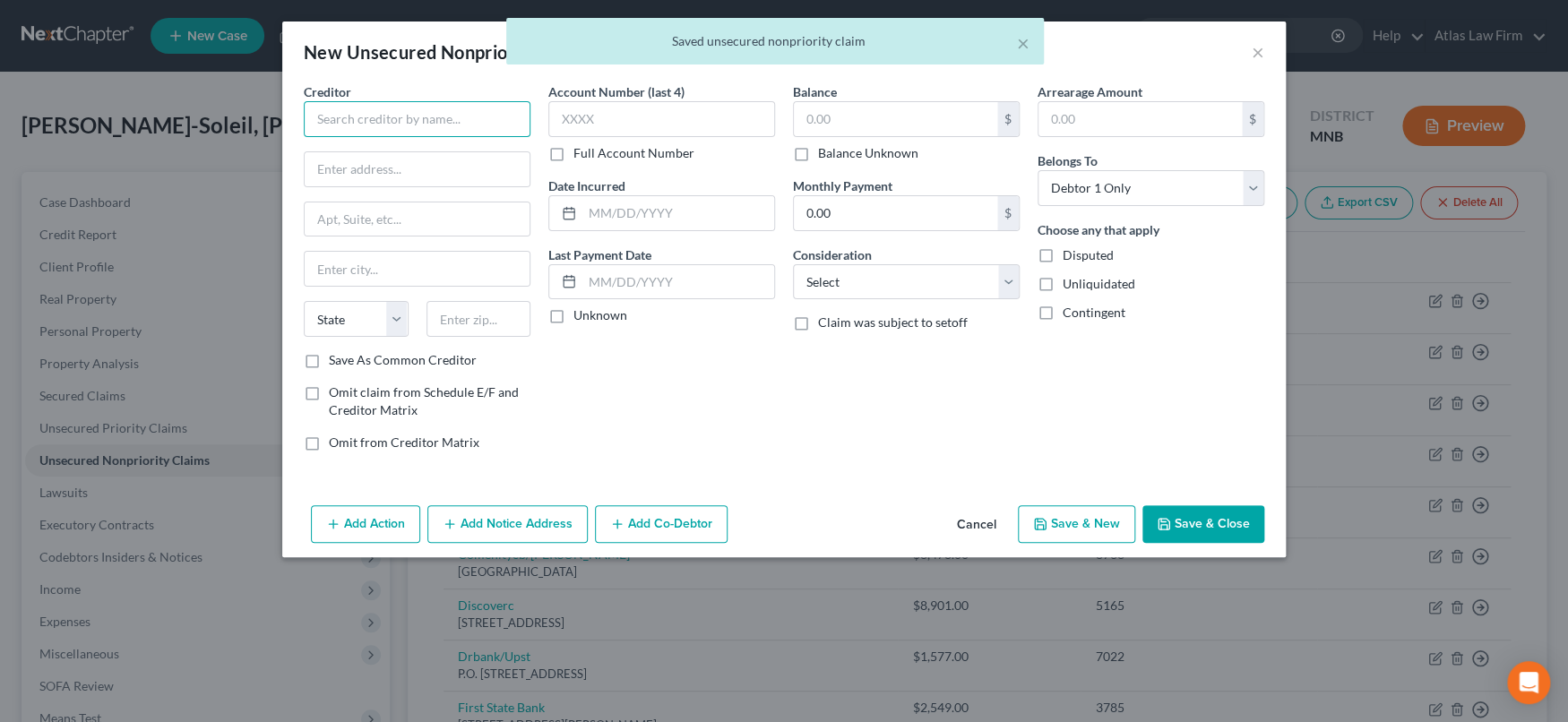
click at [481, 107] on input "text" at bounding box center [417, 119] width 227 height 36
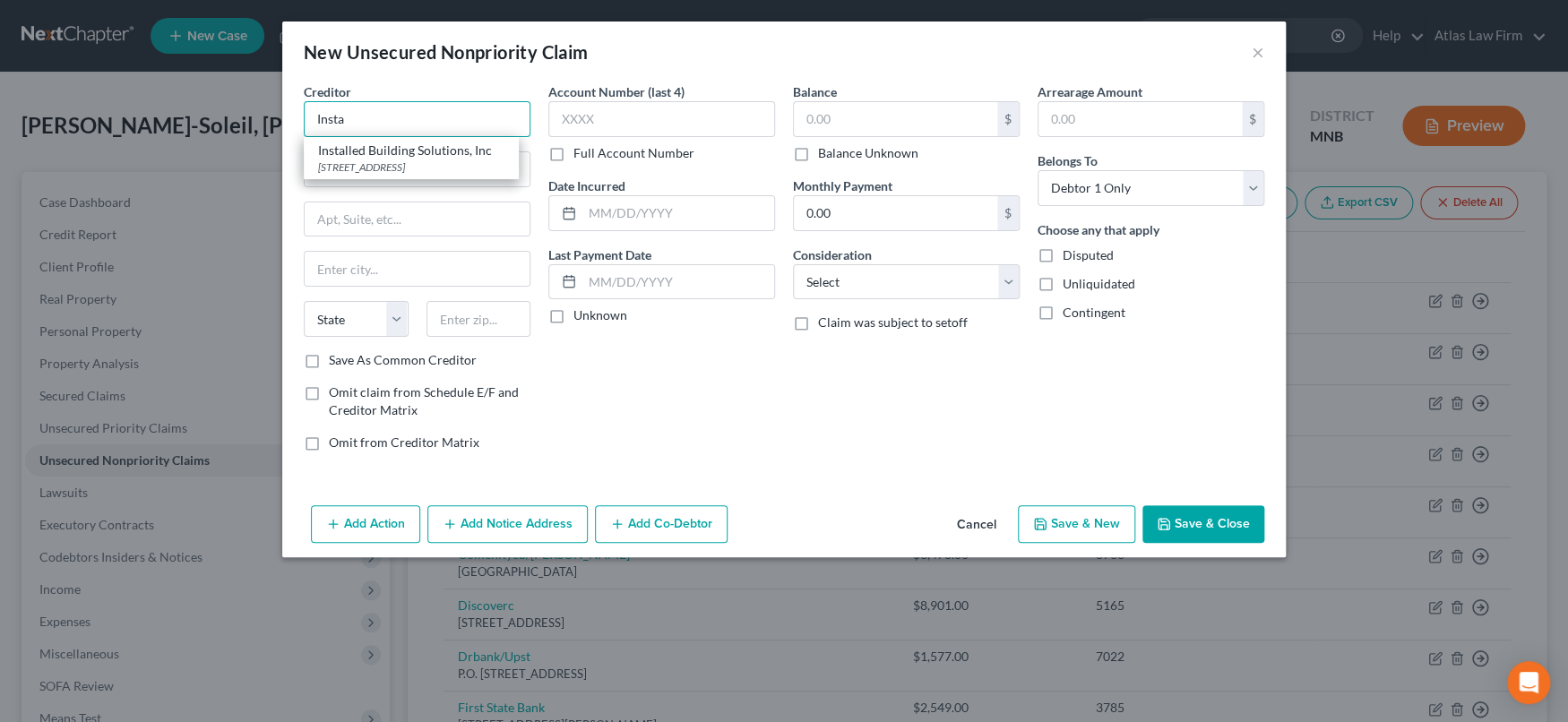
type input "Insta"
click at [668, 524] on button "Add Co-Debtor" at bounding box center [660, 524] width 132 height 38
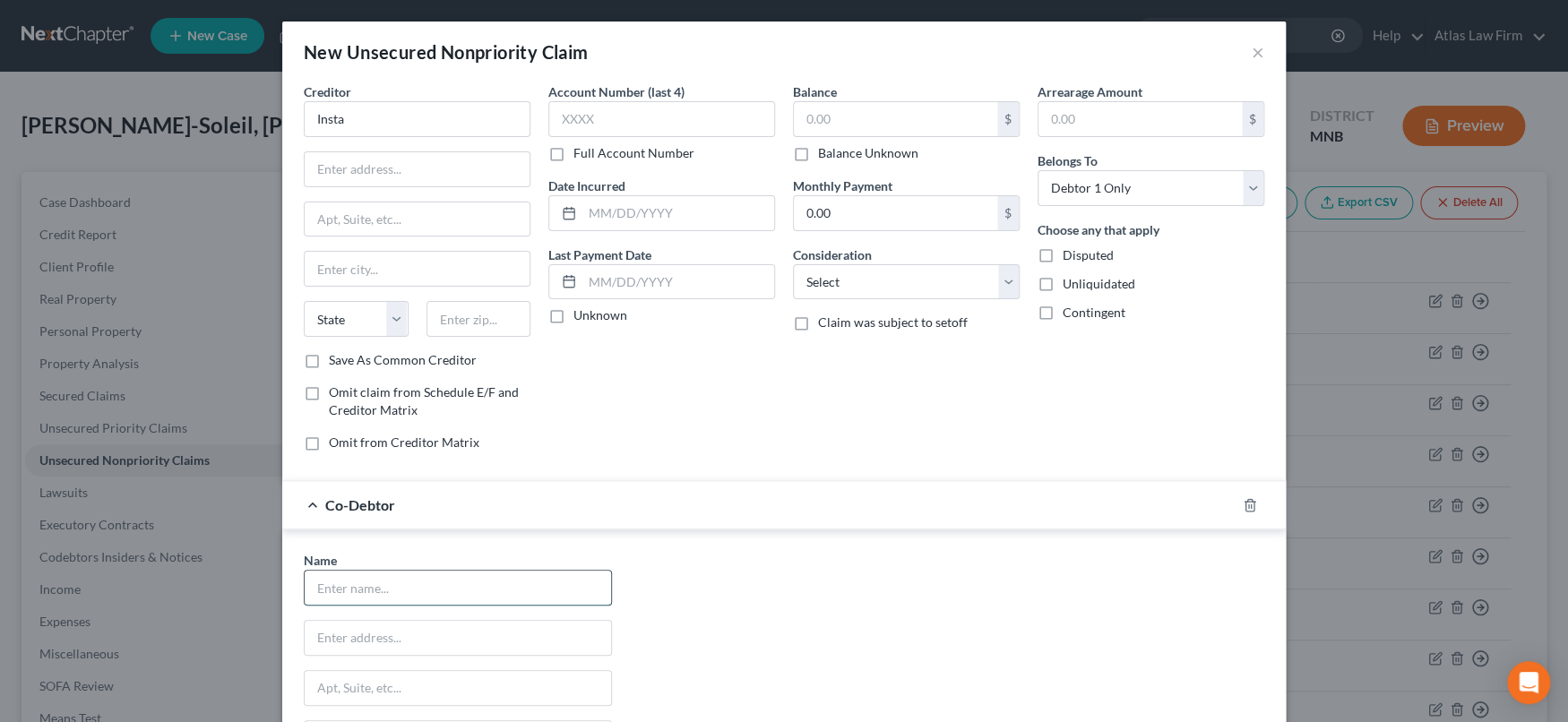
click at [558, 591] on input "text" at bounding box center [458, 588] width 307 height 34
drag, startPoint x: 556, startPoint y: 592, endPoint x: 247, endPoint y: 552, distance: 311.6
click at [247, 552] on div "New Unsecured Nonpriority Claim × Creditor * Insta State AL AK AR AZ CA CO CT D…" at bounding box center [784, 361] width 1568 height 722
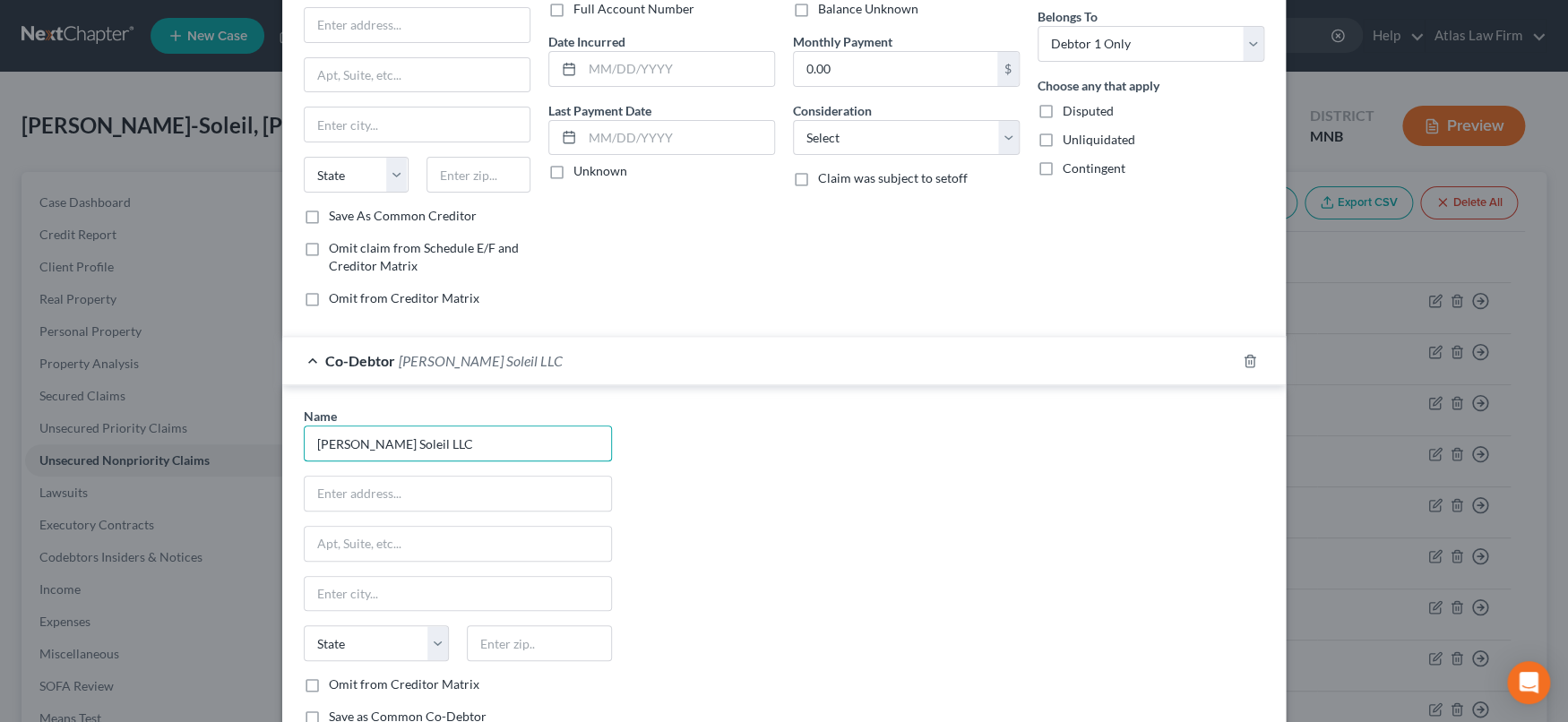
scroll to position [199, 0]
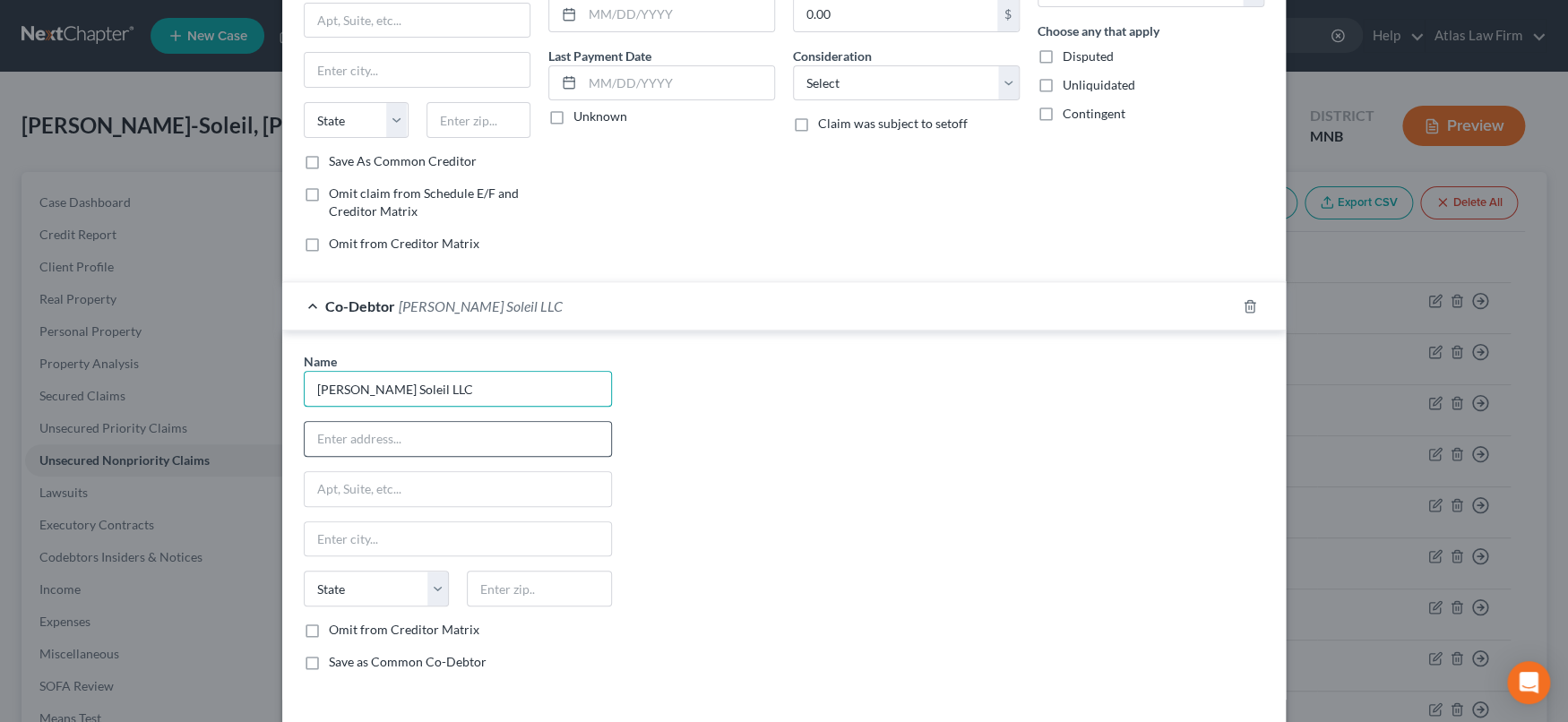
type input "Gina Soleil LLC"
click at [460, 441] on input "text" at bounding box center [458, 439] width 307 height 34
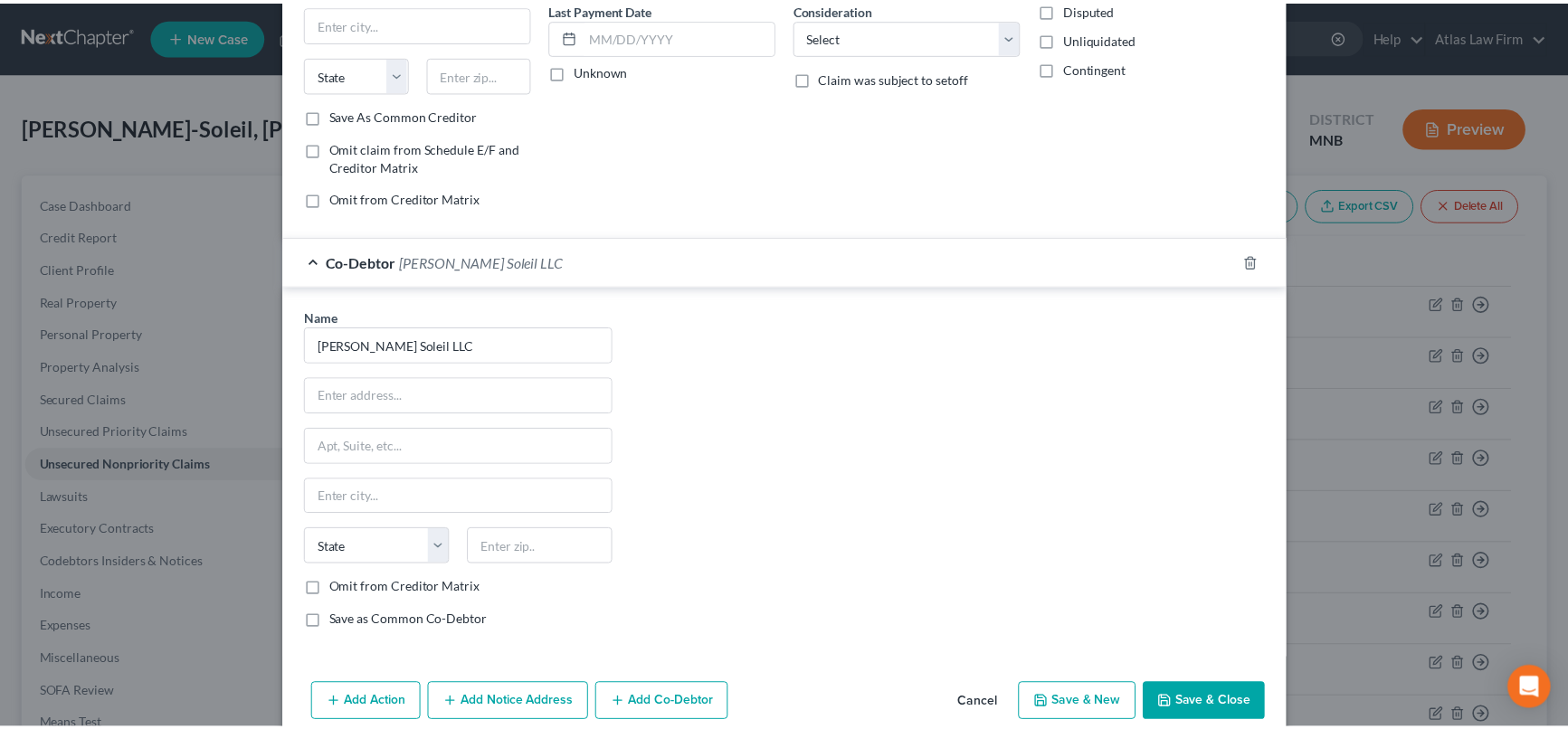
scroll to position [275, 0]
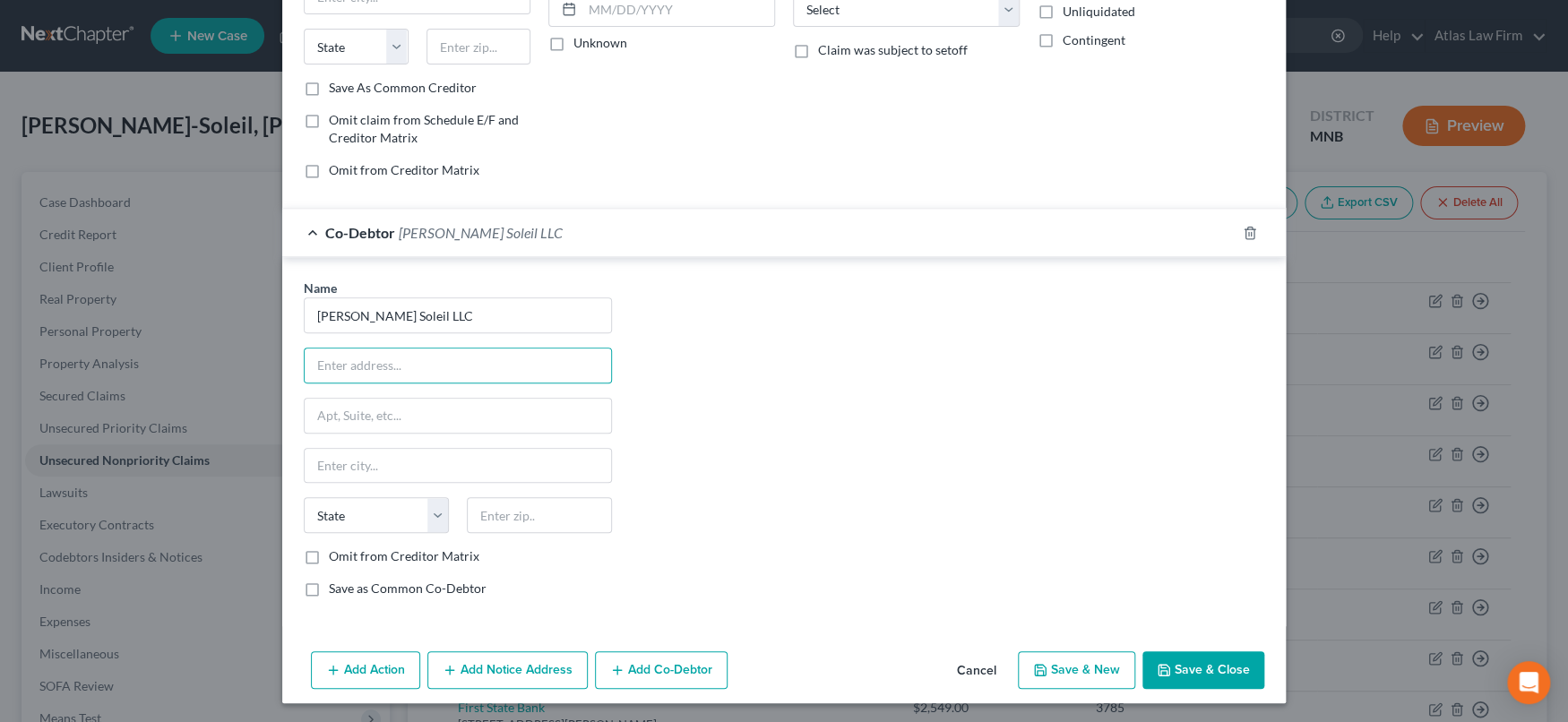
click at [1213, 597] on button "Save & Close" at bounding box center [1203, 671] width 122 height 38
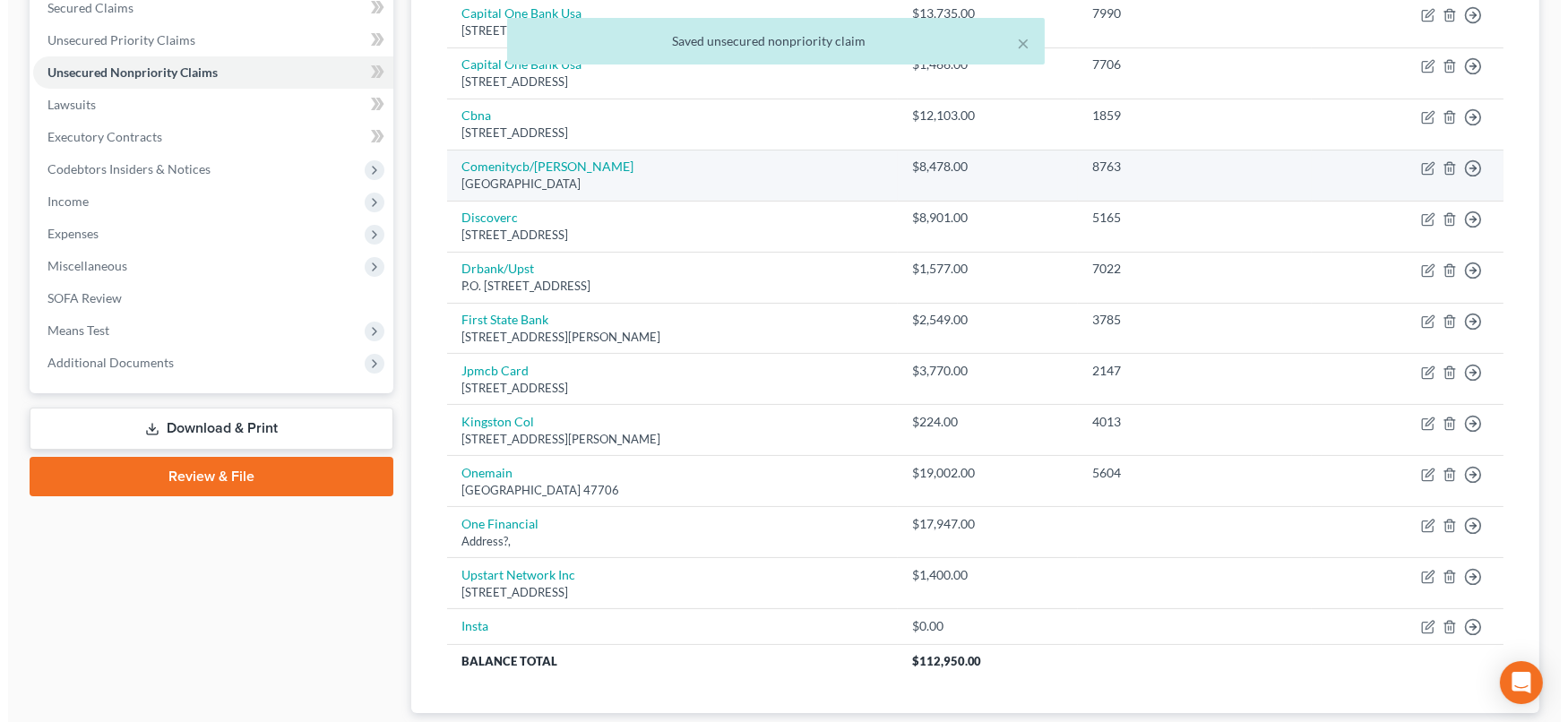
scroll to position [398, 0]
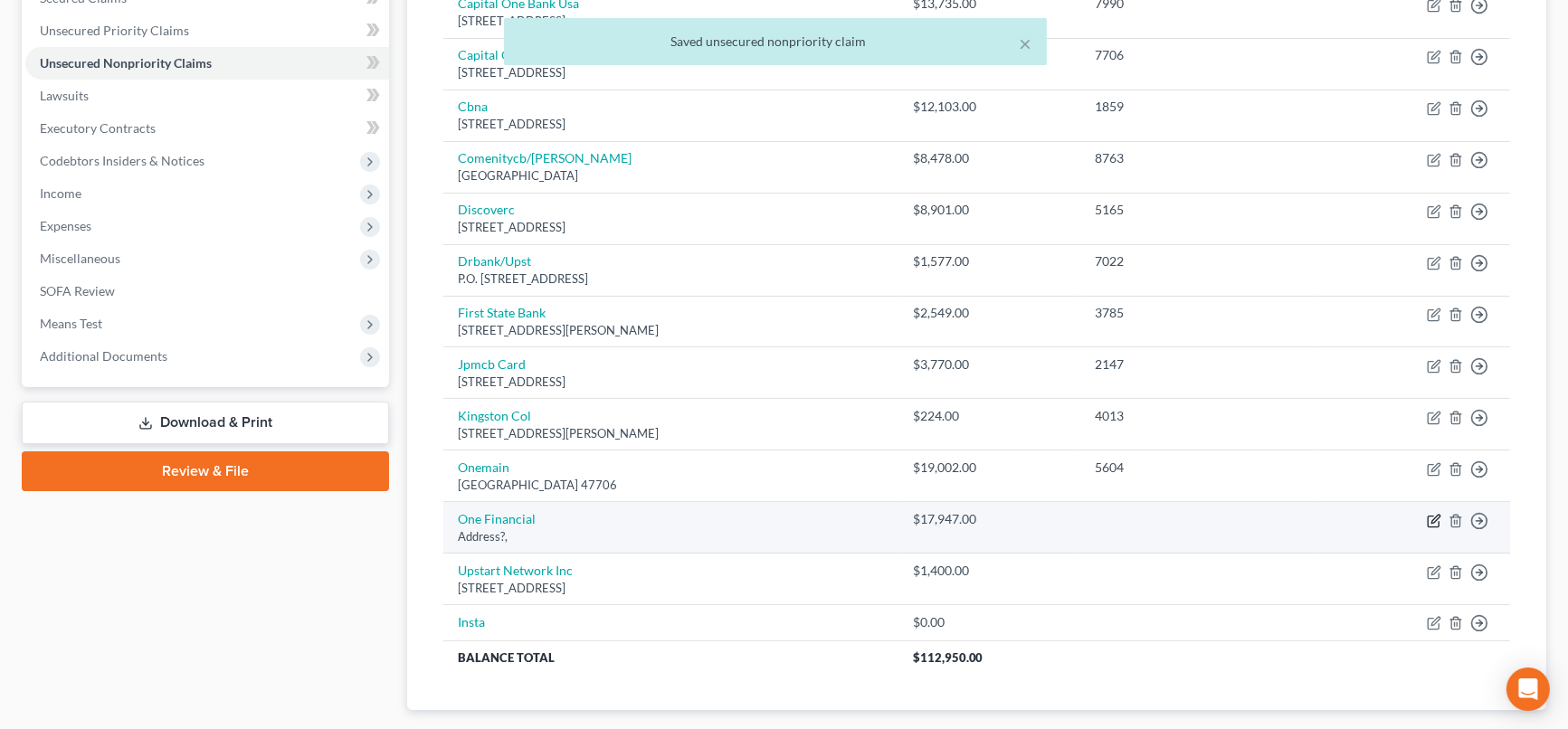
click at [1323, 517] on icon "button" at bounding box center [1432, 520] width 11 height 11
select select "0"
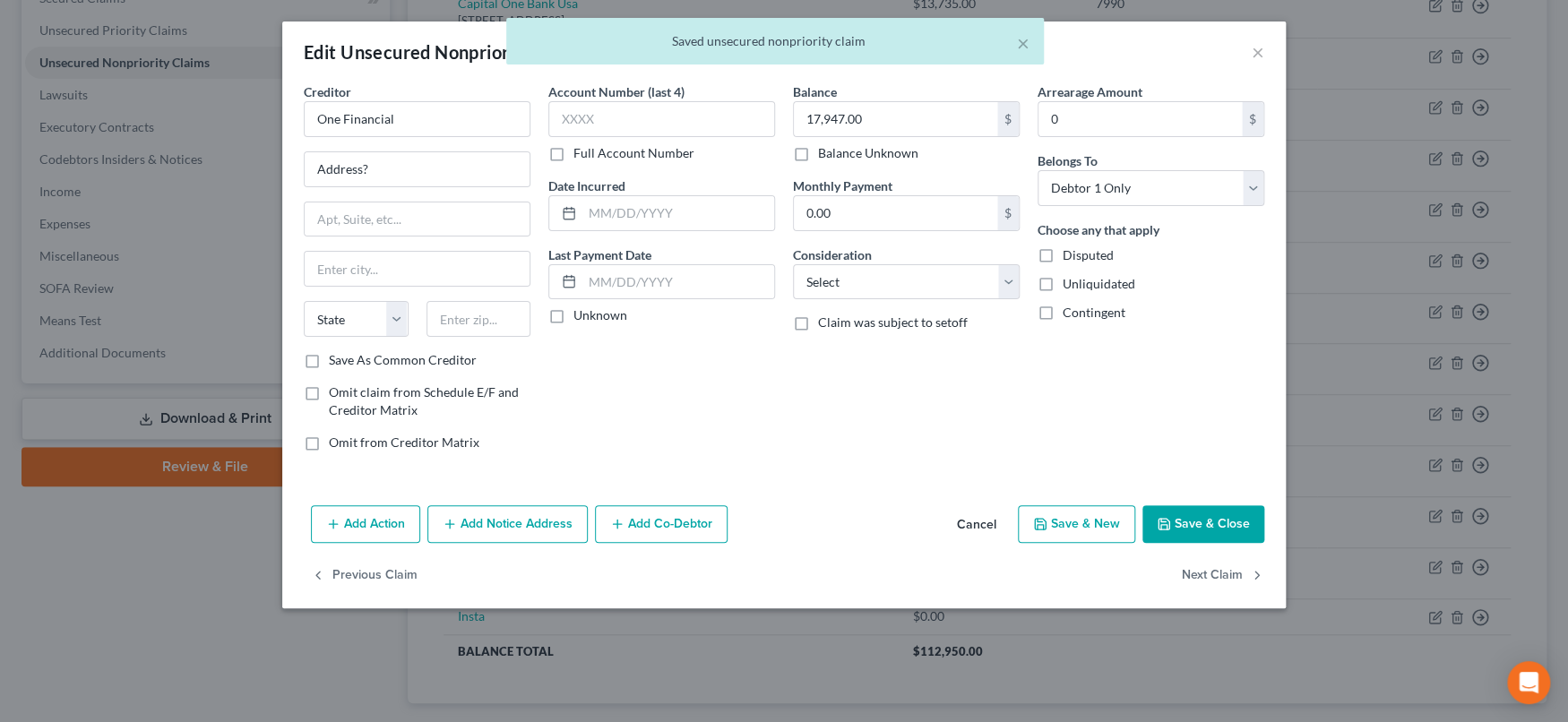
click at [687, 520] on button "Add Co-Debtor" at bounding box center [660, 524] width 132 height 38
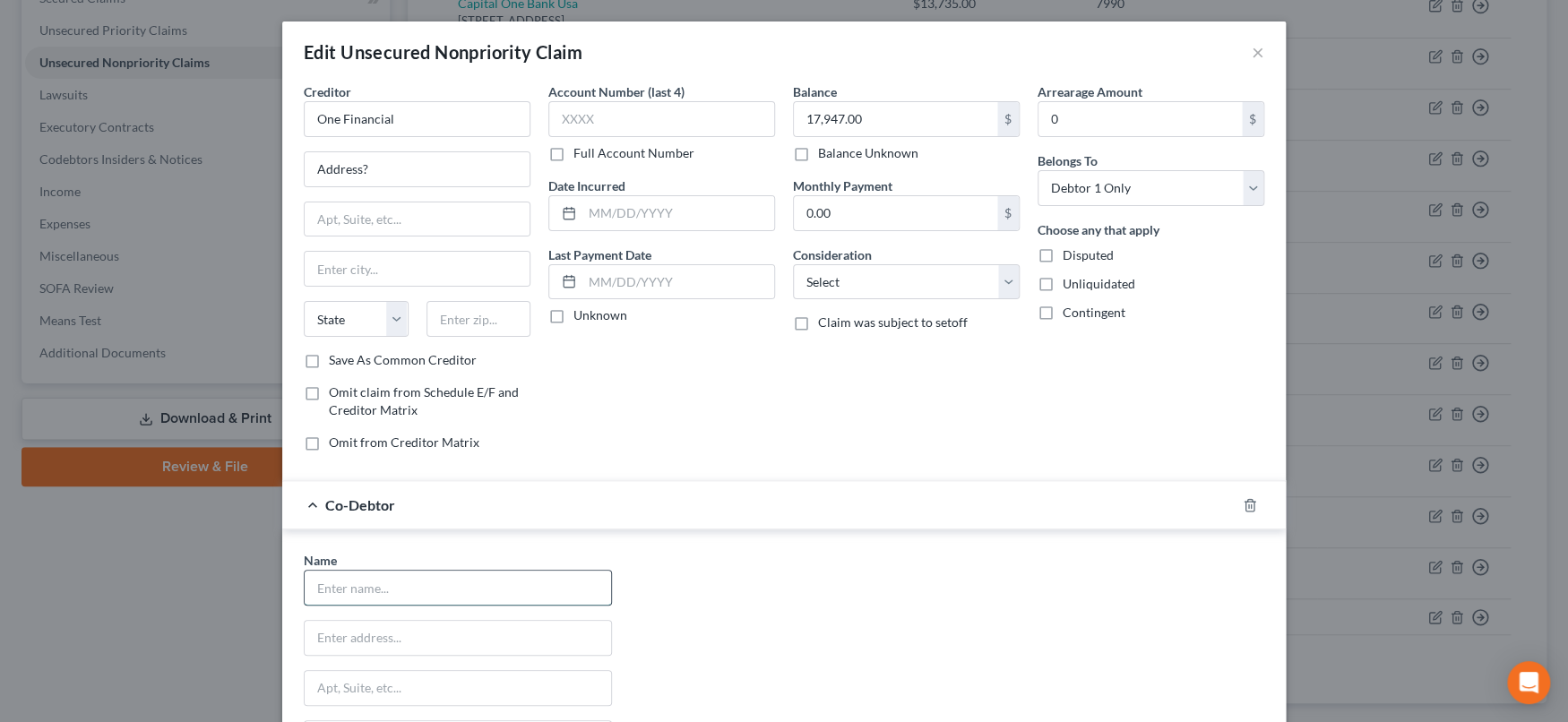
click at [492, 591] on input "text" at bounding box center [458, 588] width 307 height 34
type input "Gina Soleil LLC"
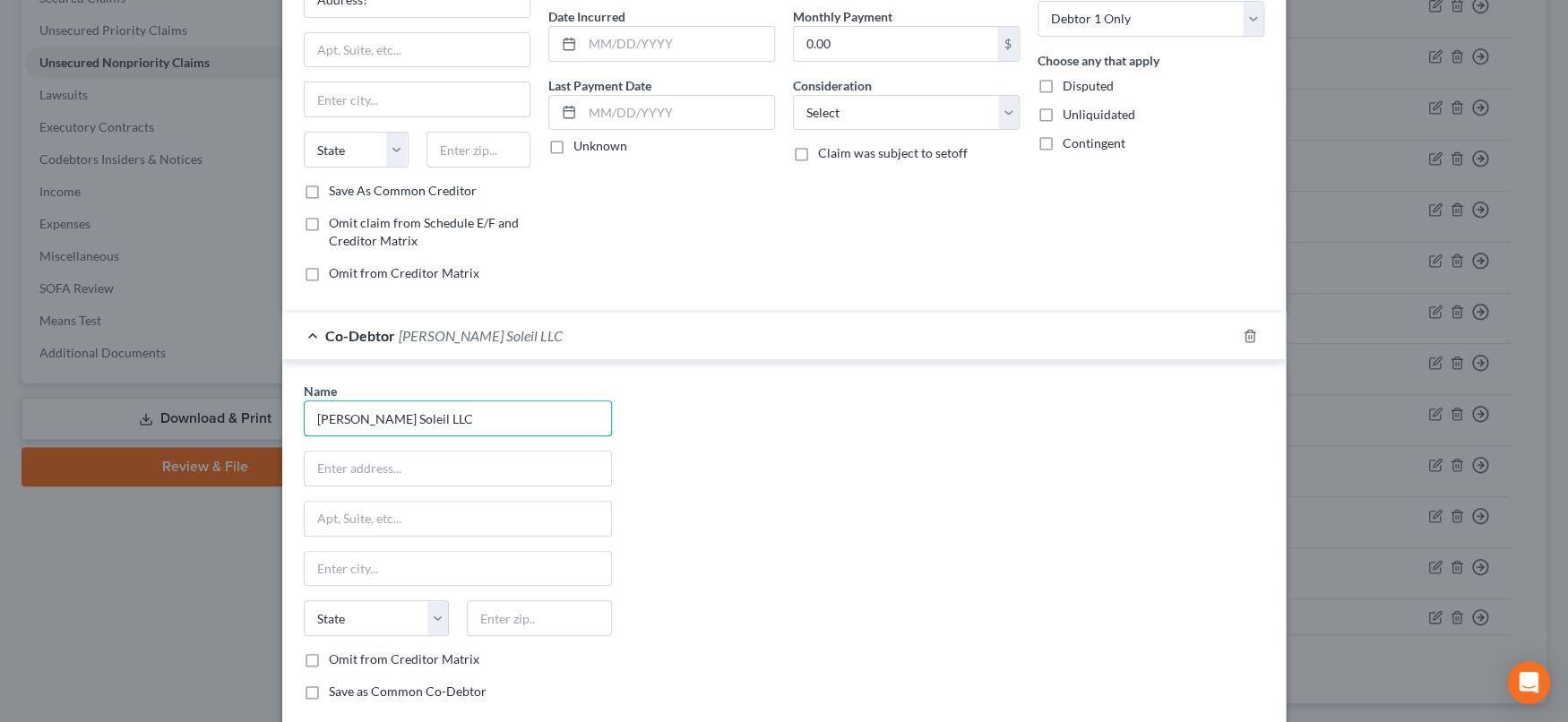
scroll to position [324, 0]
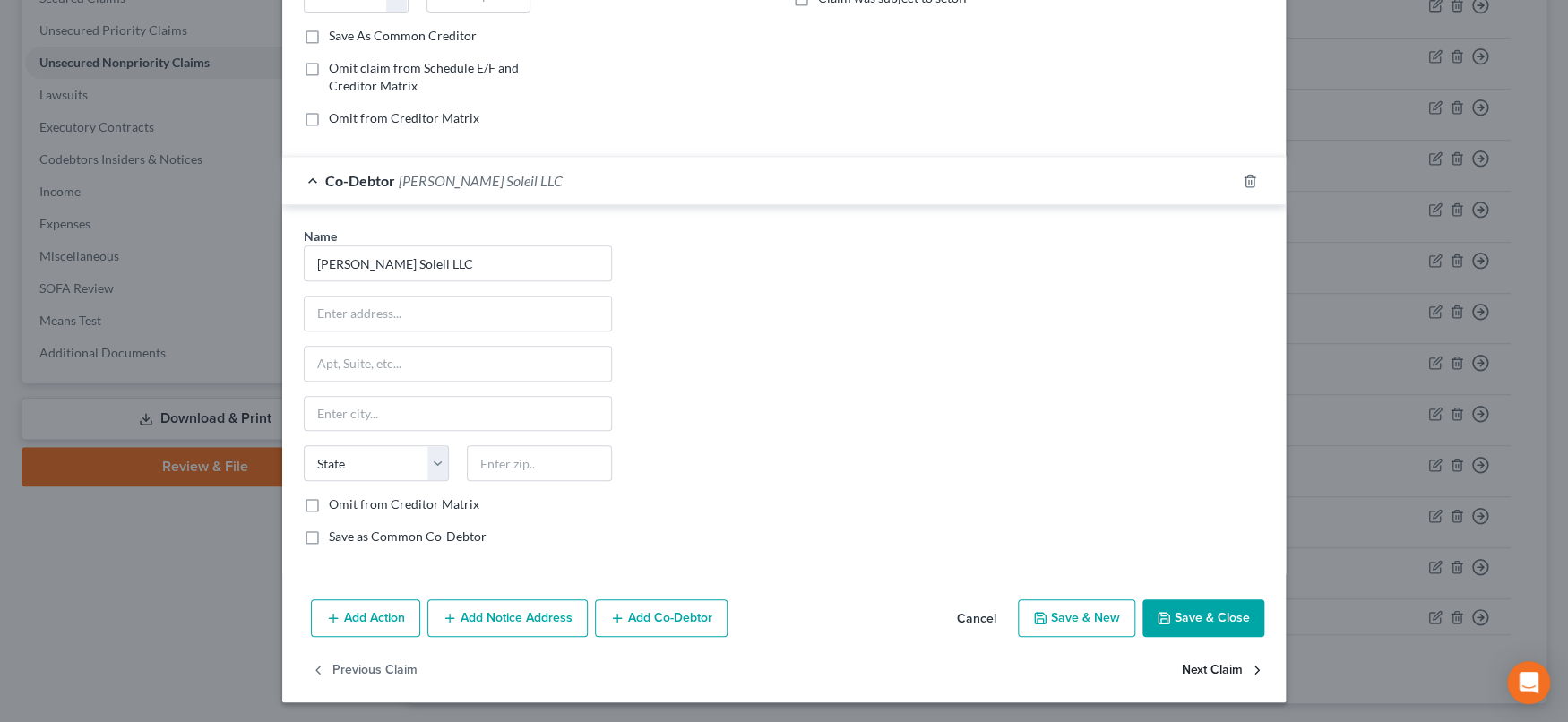
drag, startPoint x: 1210, startPoint y: 669, endPoint x: 1184, endPoint y: 609, distance: 65.4
click at [1155, 597] on div "Edit Unsecured Nonpriority Claim × Creditor * One Financial Address? State AL A…" at bounding box center [783, 199] width 1003 height 1005
click at [1187, 597] on button "Save & Close" at bounding box center [1203, 618] width 122 height 38
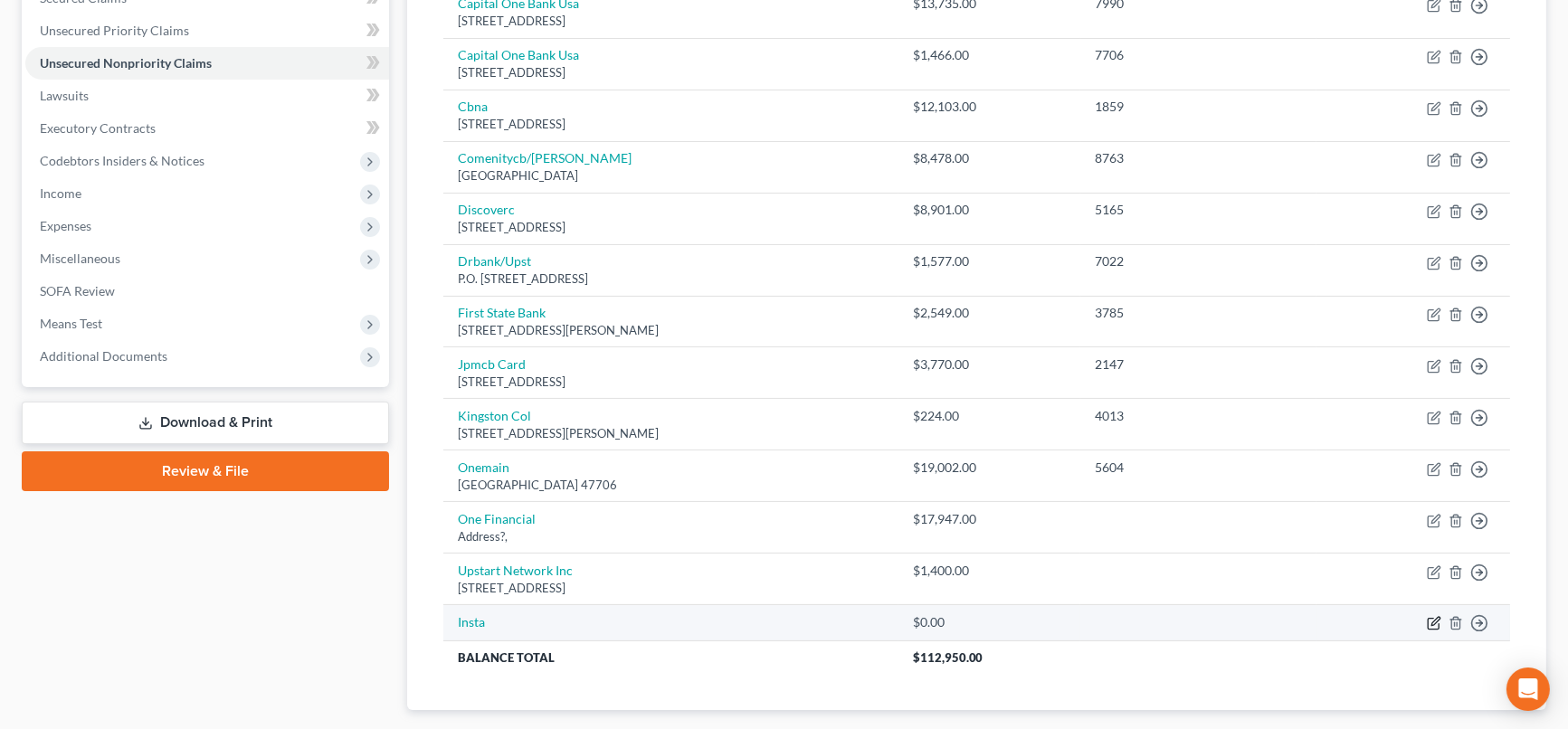
click at [1323, 603] on icon "button" at bounding box center [1433, 622] width 14 height 14
select select "0"
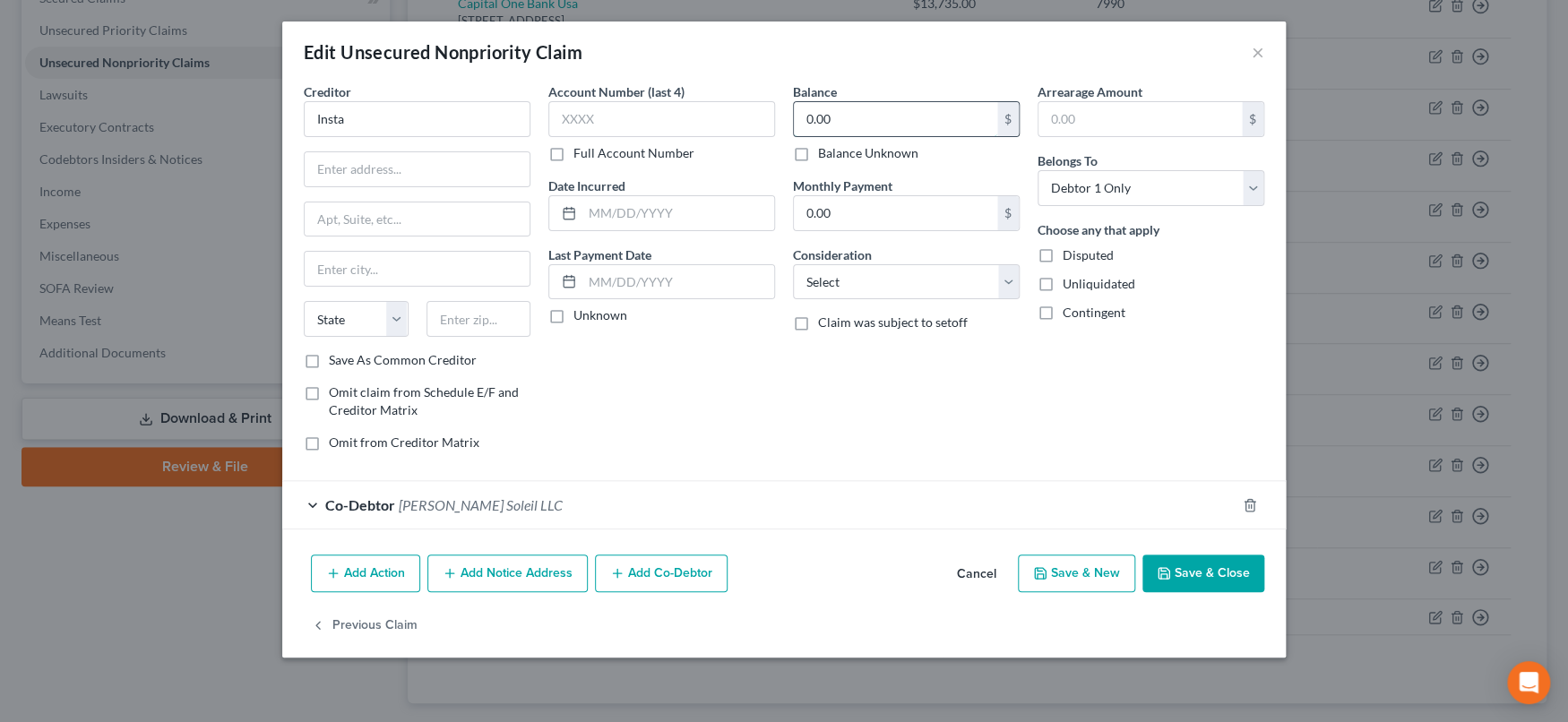
drag, startPoint x: 856, startPoint y: 122, endPoint x: 1457, endPoint y: 11, distance: 611.2
click at [857, 122] on input "0.00" at bounding box center [895, 119] width 203 height 34
click at [958, 122] on input "0.00" at bounding box center [895, 119] width 203 height 34
type input "0"
type input "253"
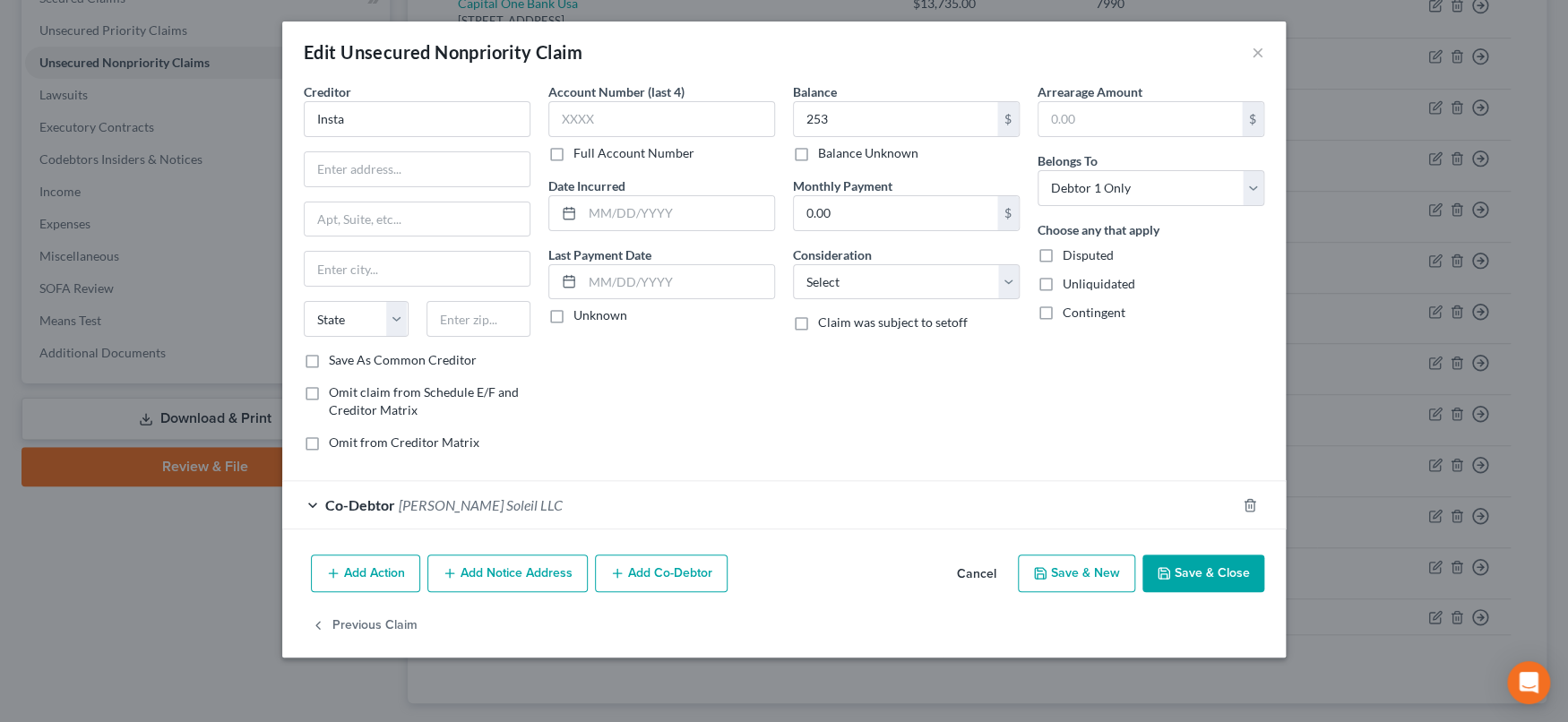
click at [1207, 567] on button "Save & Close" at bounding box center [1203, 573] width 122 height 38
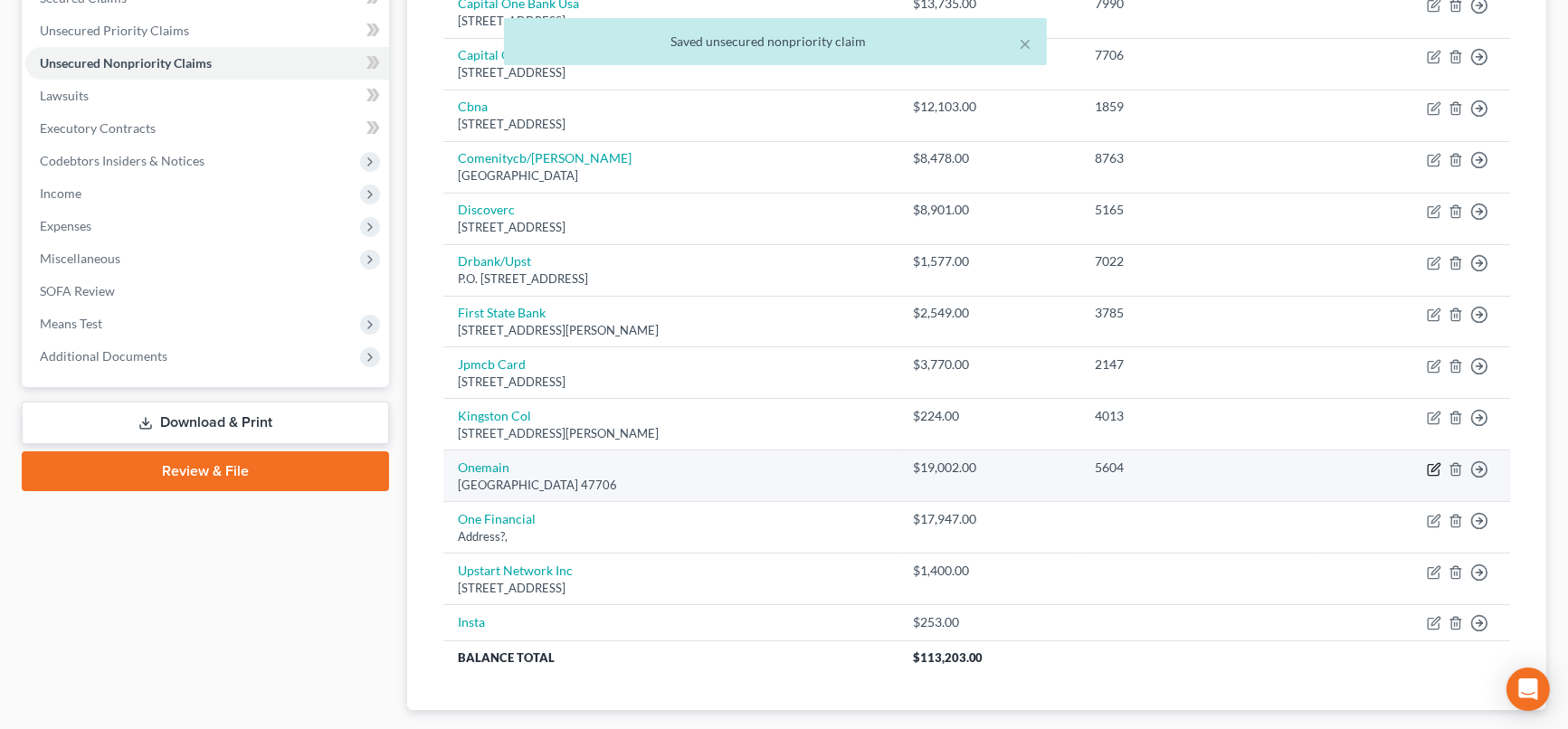
click at [1323, 465] on icon "button" at bounding box center [1435, 467] width 8 height 8
select select "15"
select select "0"
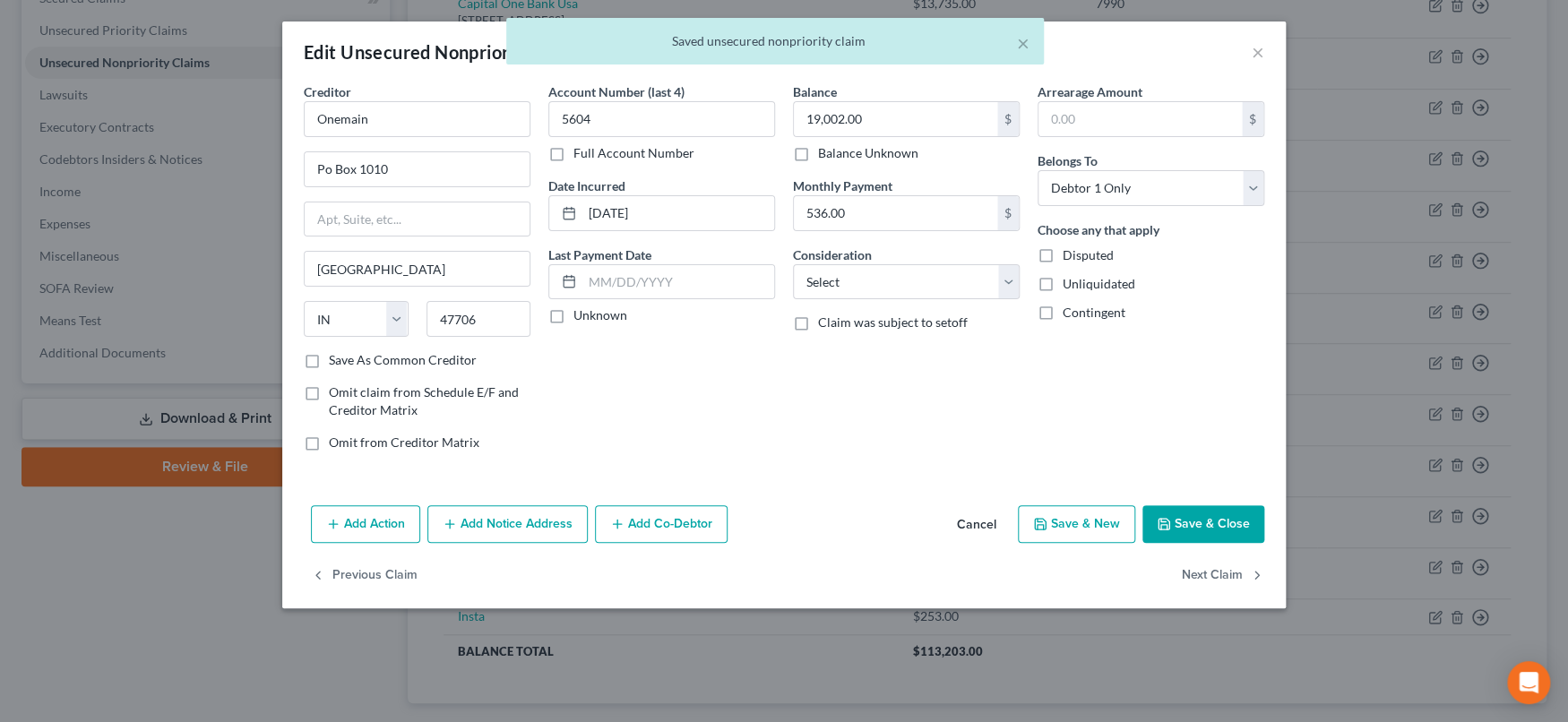
click at [680, 519] on button "Add Co-Debtor" at bounding box center [660, 524] width 132 height 38
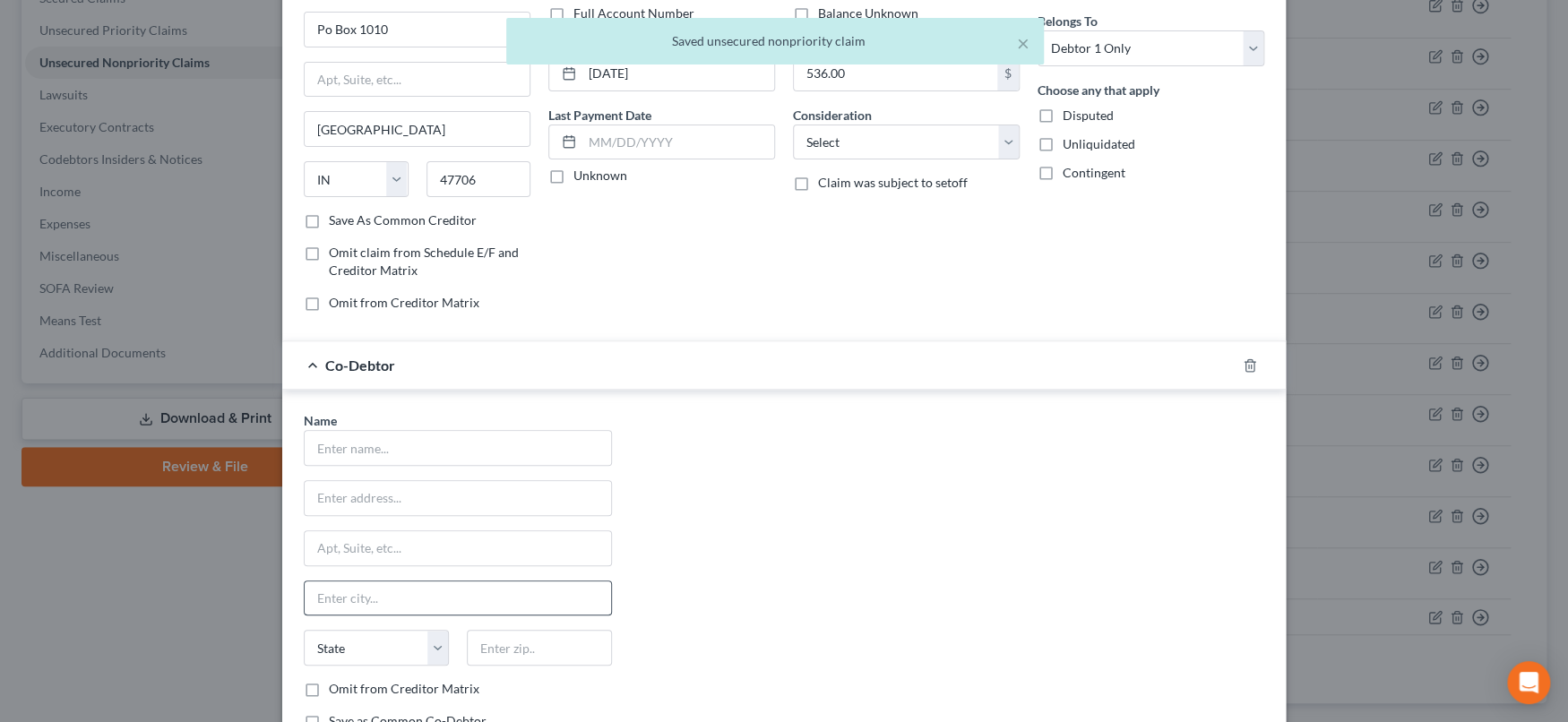
scroll to position [199, 0]
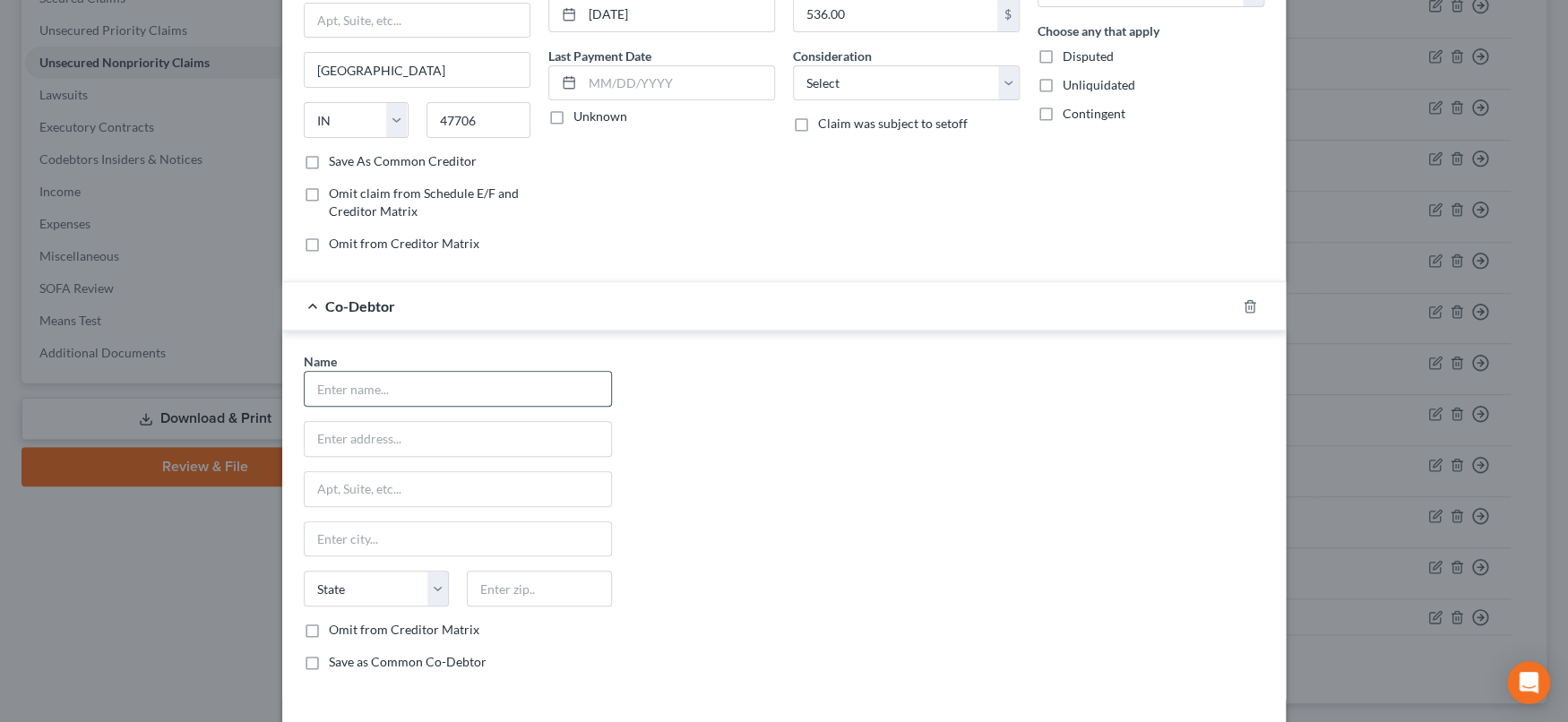
click at [529, 386] on input "text" at bounding box center [458, 389] width 307 height 34
paste input "Gina Soleil LLC"
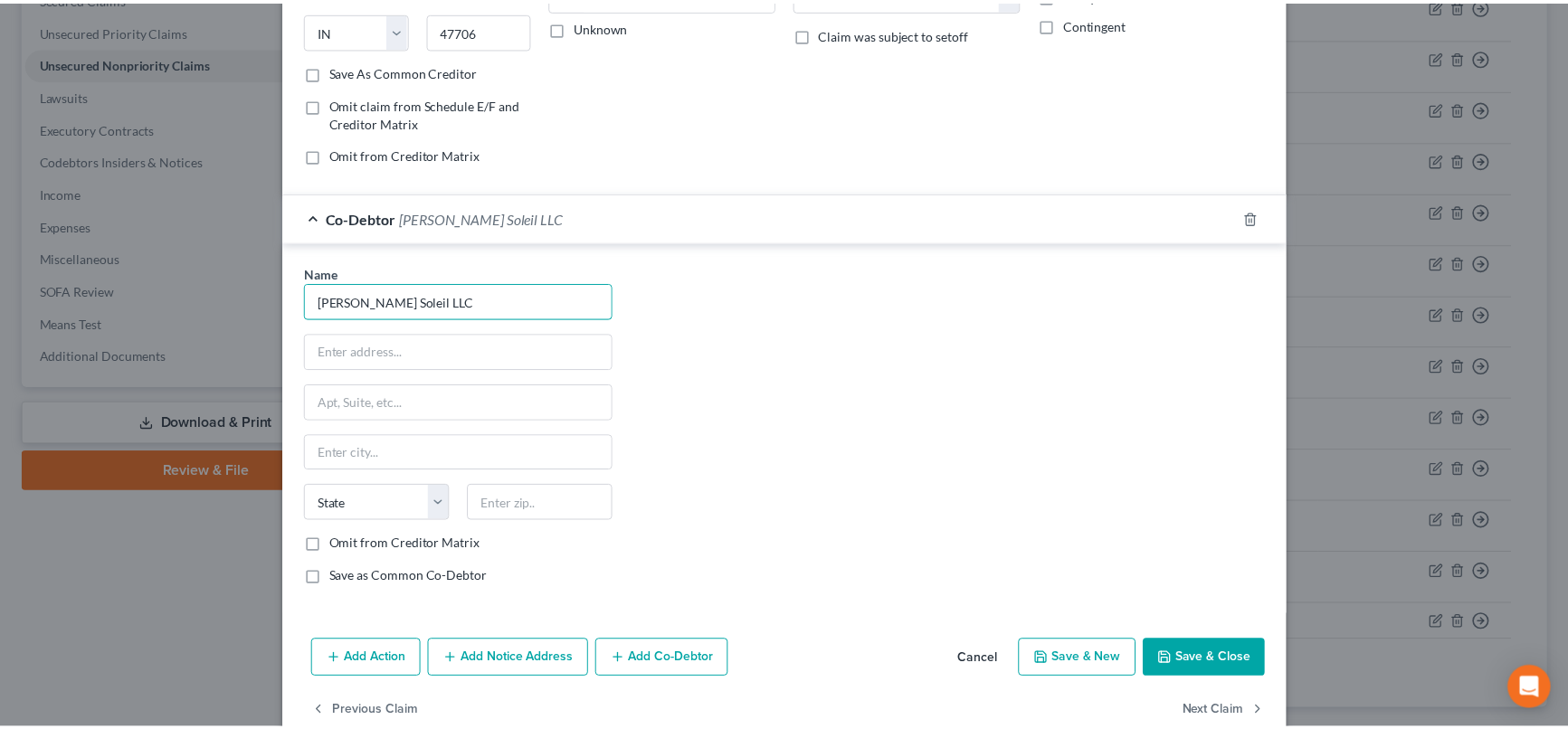
scroll to position [327, 0]
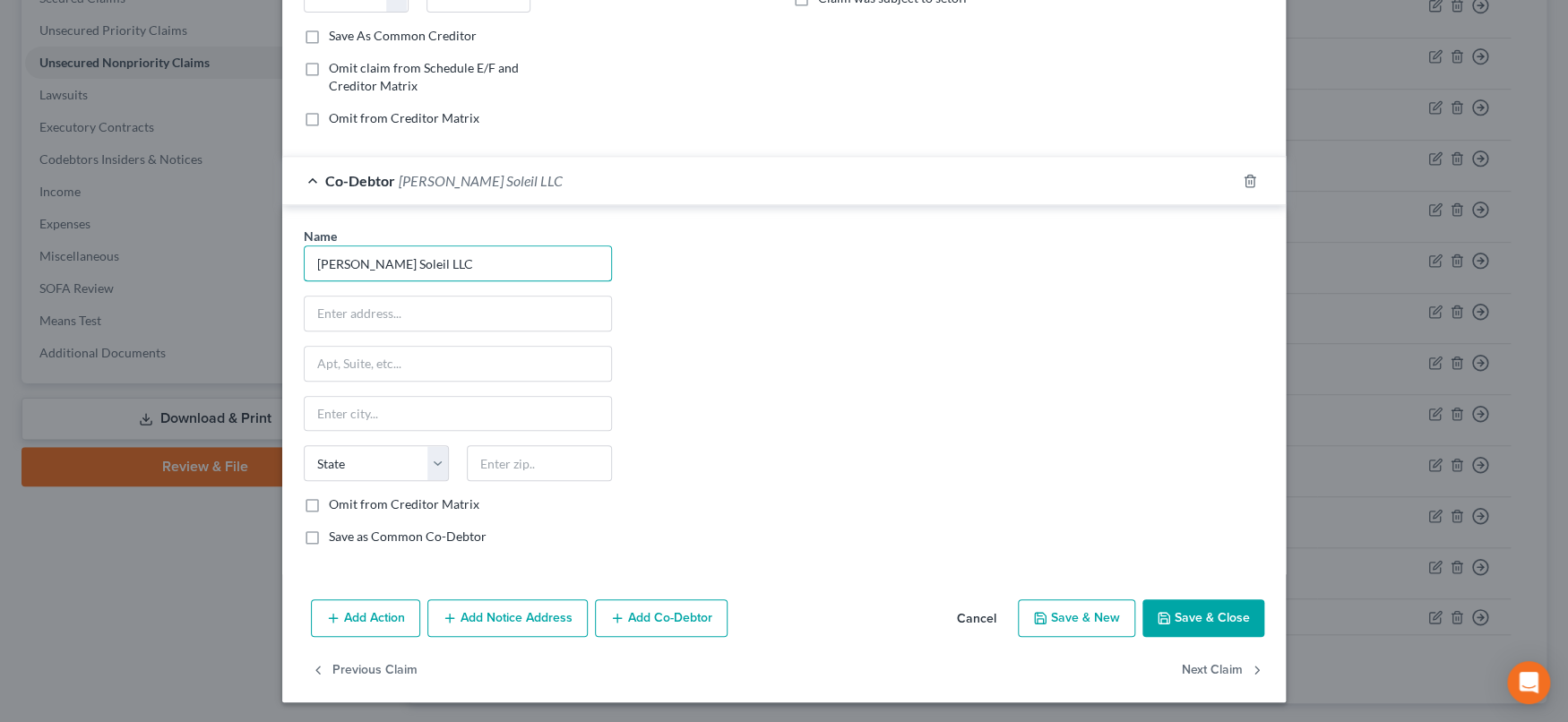
type input "Gina Soleil LLC"
click at [1233, 597] on button "Save & Close" at bounding box center [1203, 618] width 122 height 38
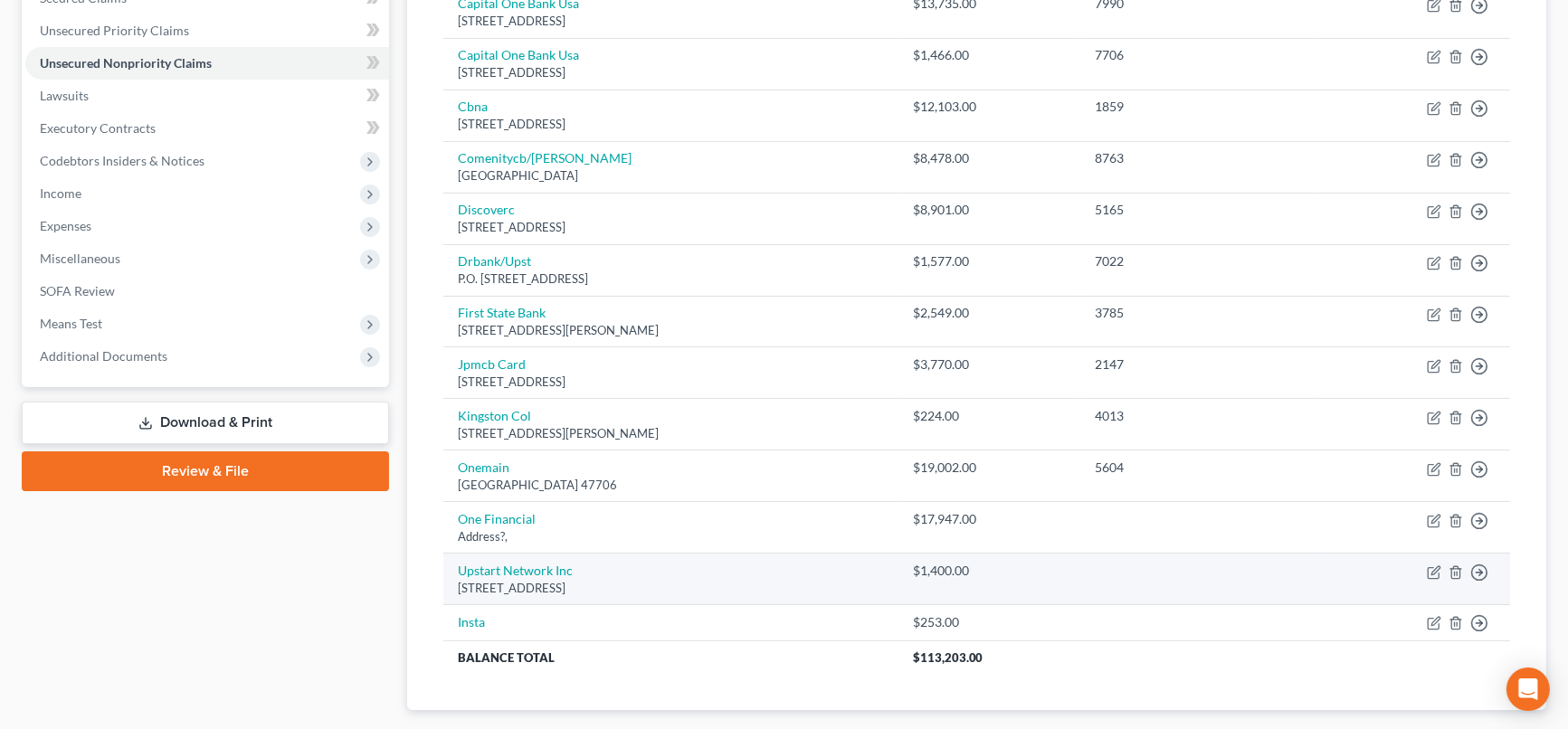
scroll to position [0, 0]
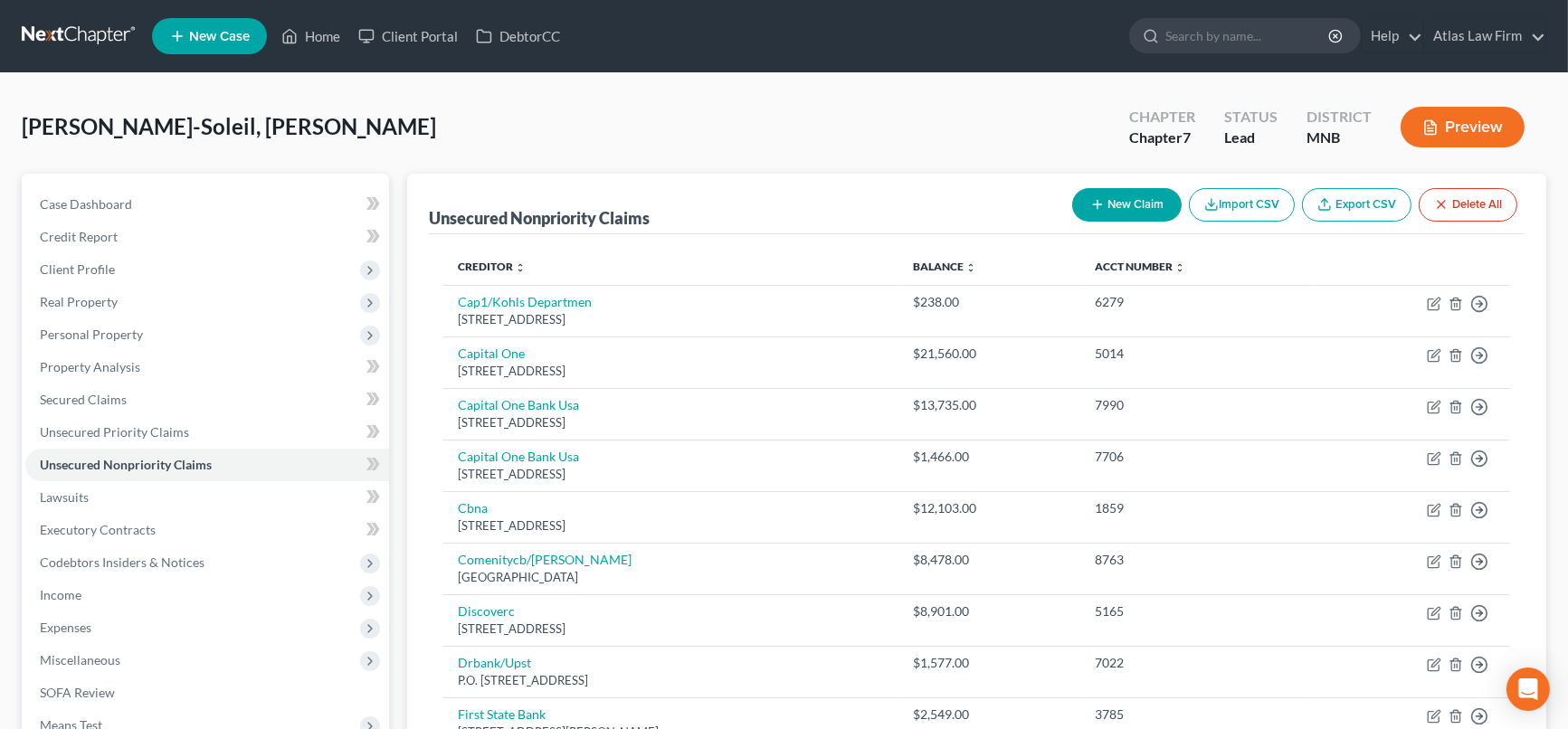
click at [1120, 198] on button "New Claim" at bounding box center [1126, 205] width 110 height 34
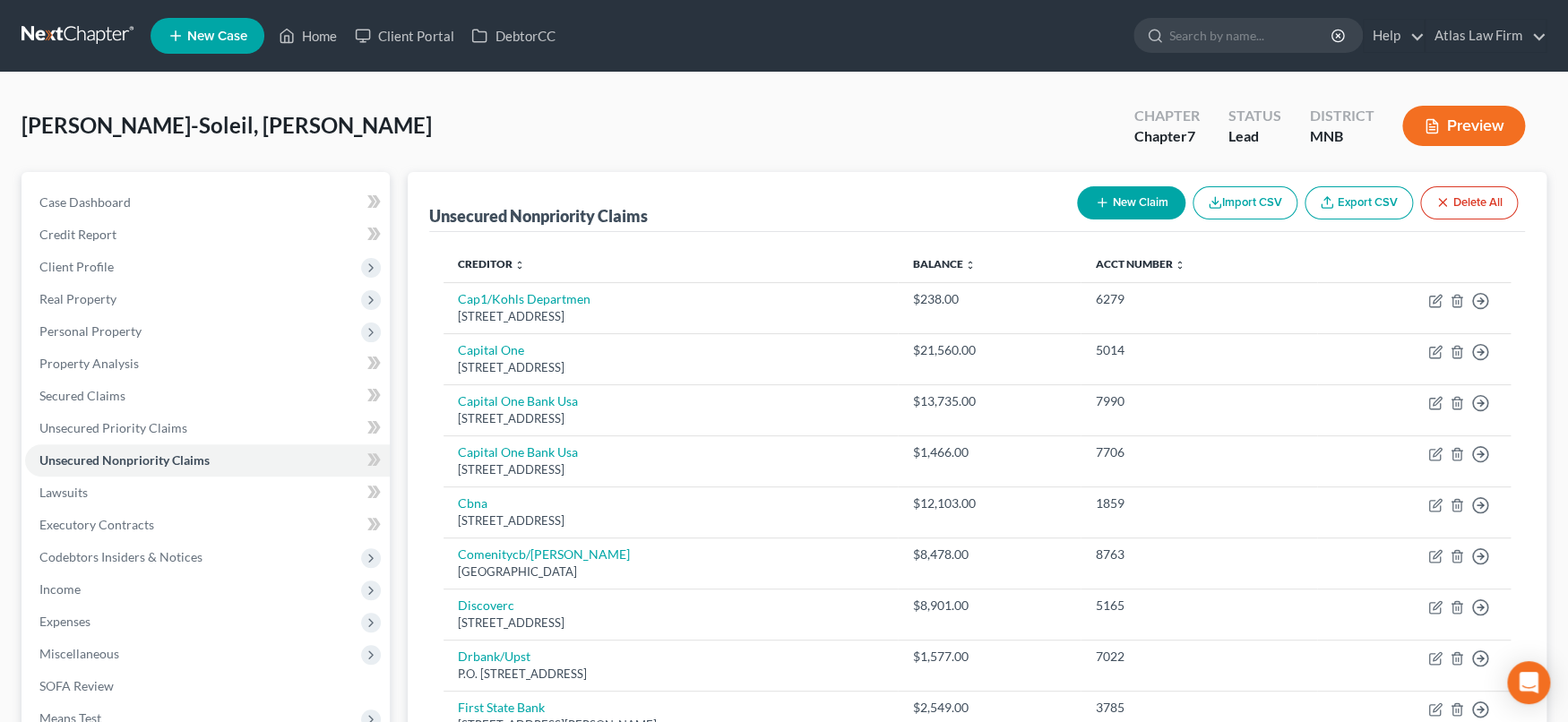
select select "0"
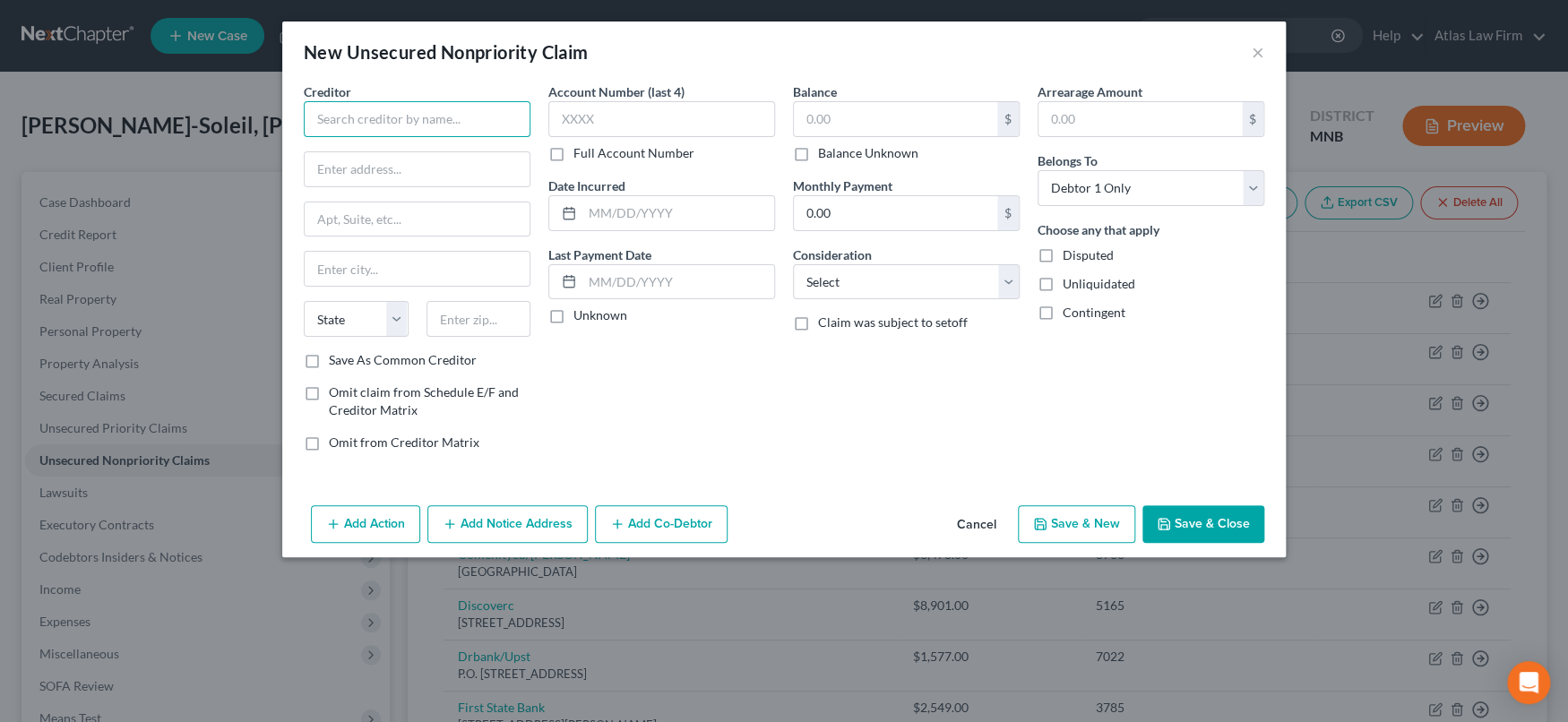
click at [394, 127] on input "text" at bounding box center [417, 119] width 227 height 36
drag, startPoint x: 394, startPoint y: 122, endPoint x: 351, endPoint y: 114, distance: 43.7
click at [351, 114] on input "Ready Capital (SBA Loan)" at bounding box center [417, 119] width 227 height 36
drag, startPoint x: 422, startPoint y: 114, endPoint x: 431, endPoint y: 125, distance: 14.2
click at [422, 116] on input "ReadyCap Lending (SBA Loan)" at bounding box center [417, 119] width 227 height 36
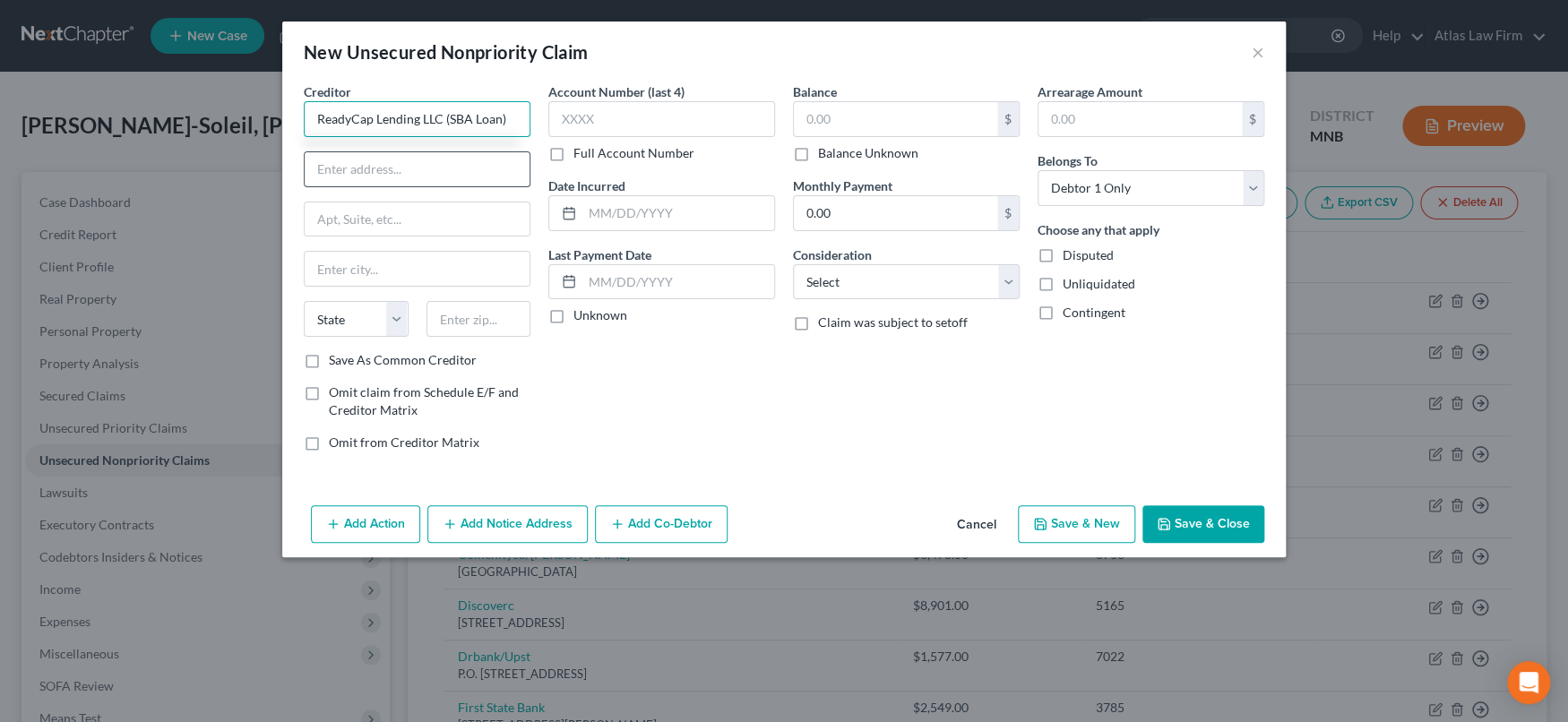
type input "ReadyCap Lending LLC (SBA Loan)"
click at [457, 167] on input "text" at bounding box center [417, 170] width 225 height 34
type input "110 SE 6th Street"
type input "Suite700"
type input "33301"
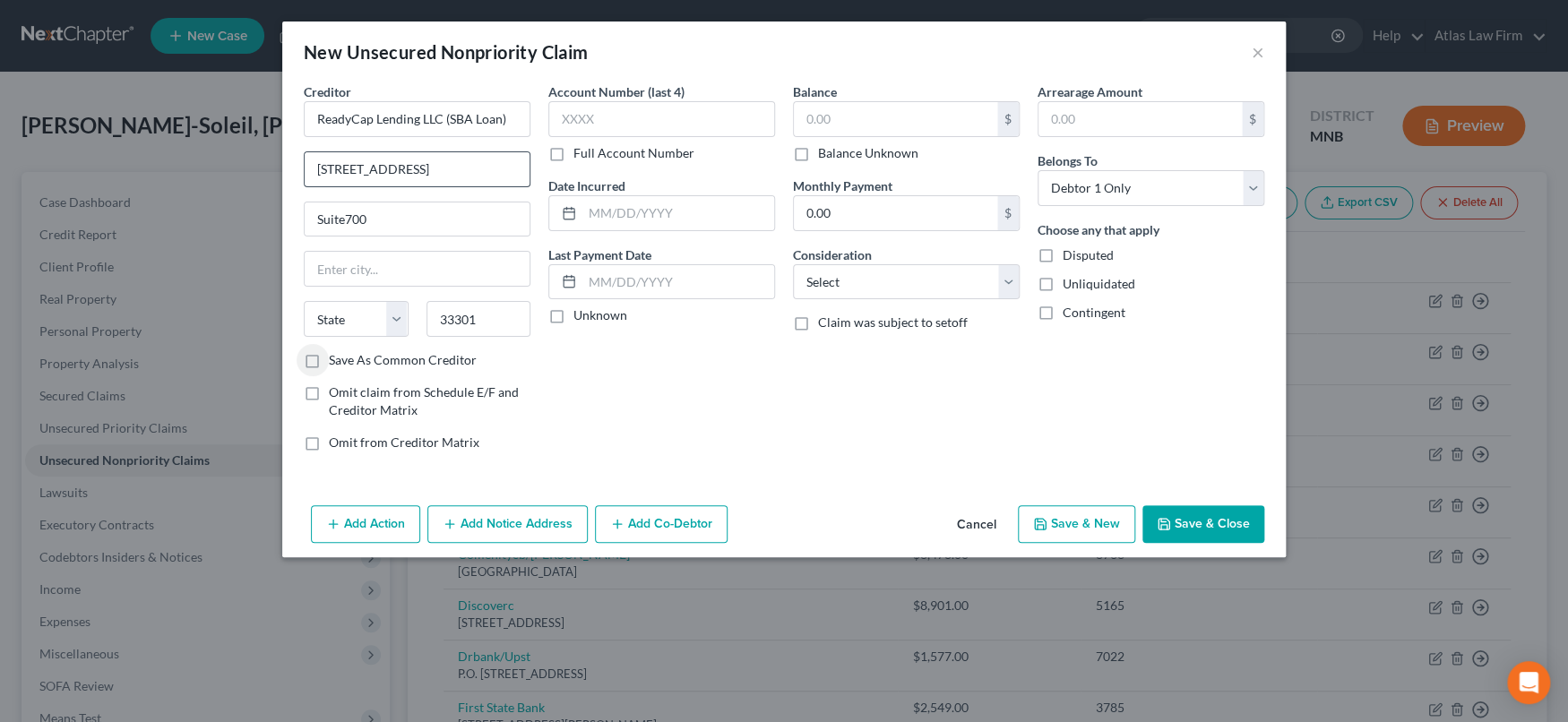
type input "Fort Lauderdale"
select select "9"
click at [921, 123] on input "text" at bounding box center [895, 119] width 203 height 34
click at [854, 114] on input "text" at bounding box center [895, 119] width 203 height 34
type input "450,000"
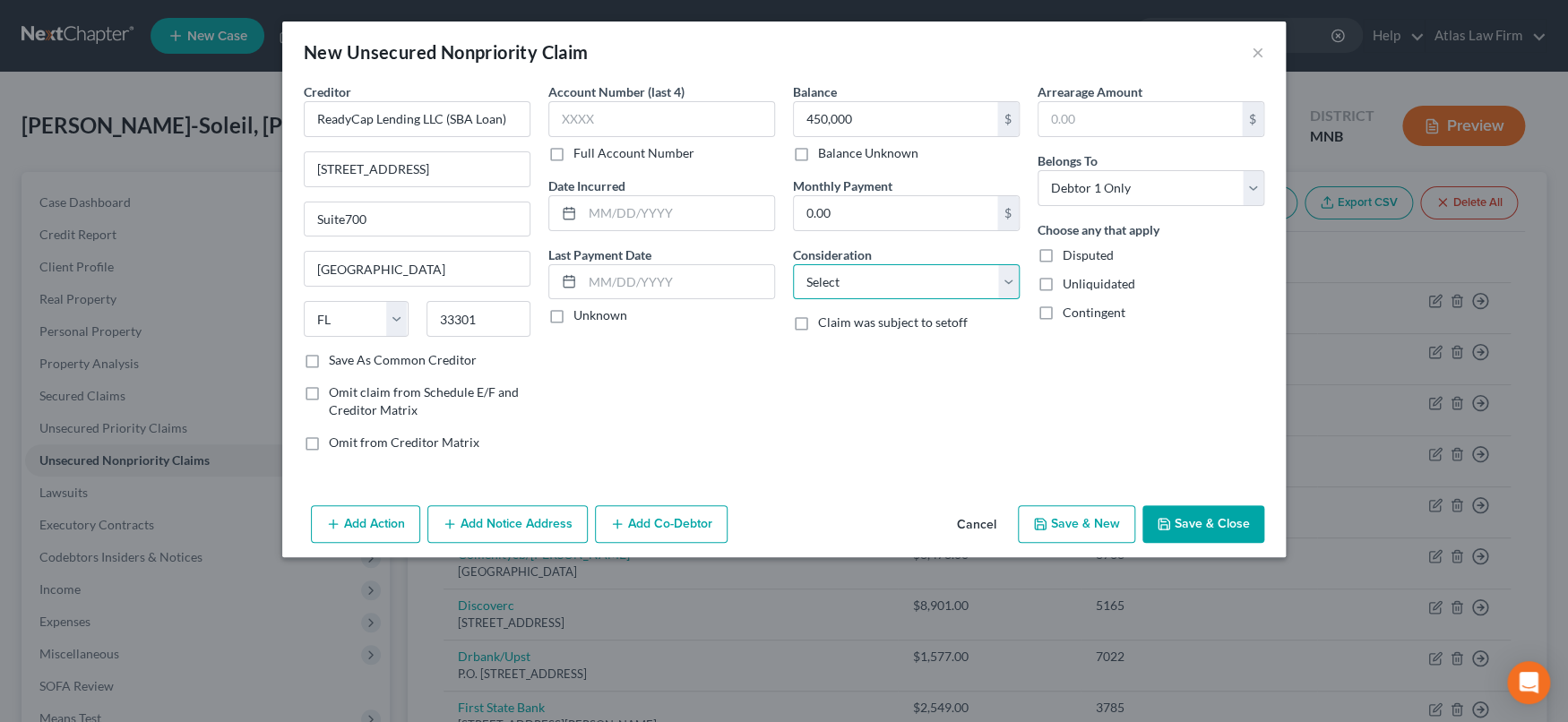
click at [1012, 287] on select "Select Cable / Satellite Services Collection Agency Credit Card Debt Debt Couns…" at bounding box center [906, 282] width 227 height 36
select select "14"
click at [793, 264] on select "Select Cable / Satellite Services Collection Agency Credit Card Debt Debt Couns…" at bounding box center [906, 282] width 227 height 36
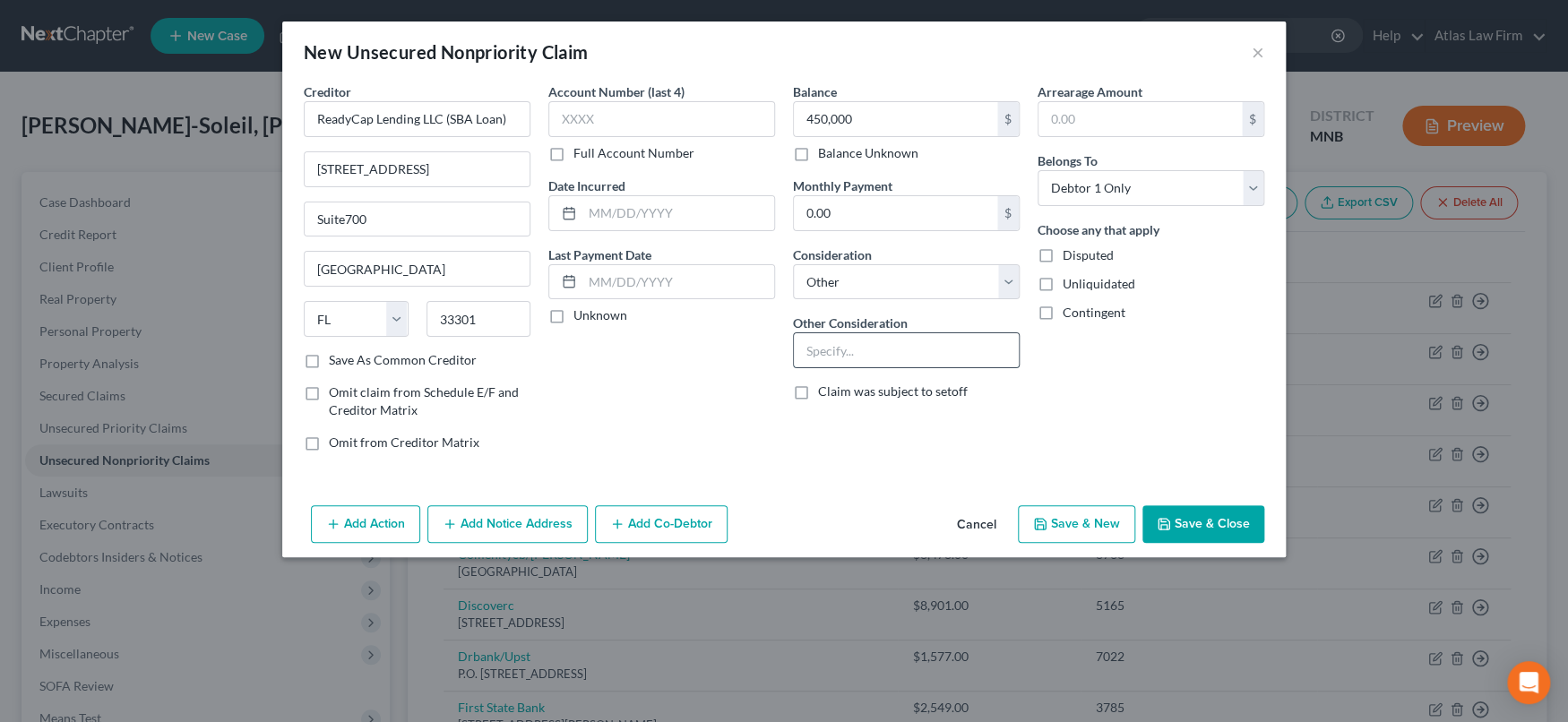
click at [896, 347] on input "text" at bounding box center [906, 351] width 225 height 34
type input "SBA Loan"
click at [1239, 507] on button "Save & Close" at bounding box center [1203, 524] width 122 height 38
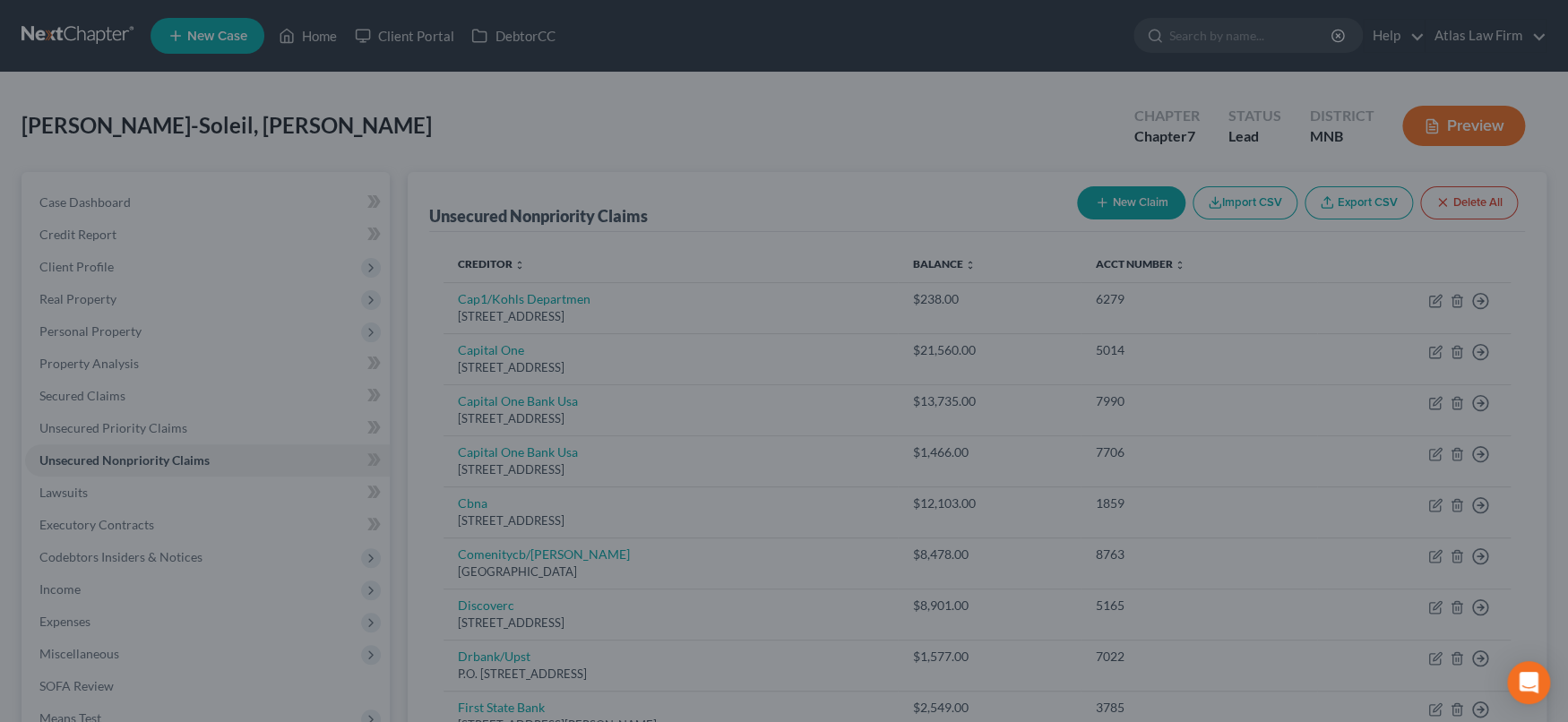
type input "450,000.00"
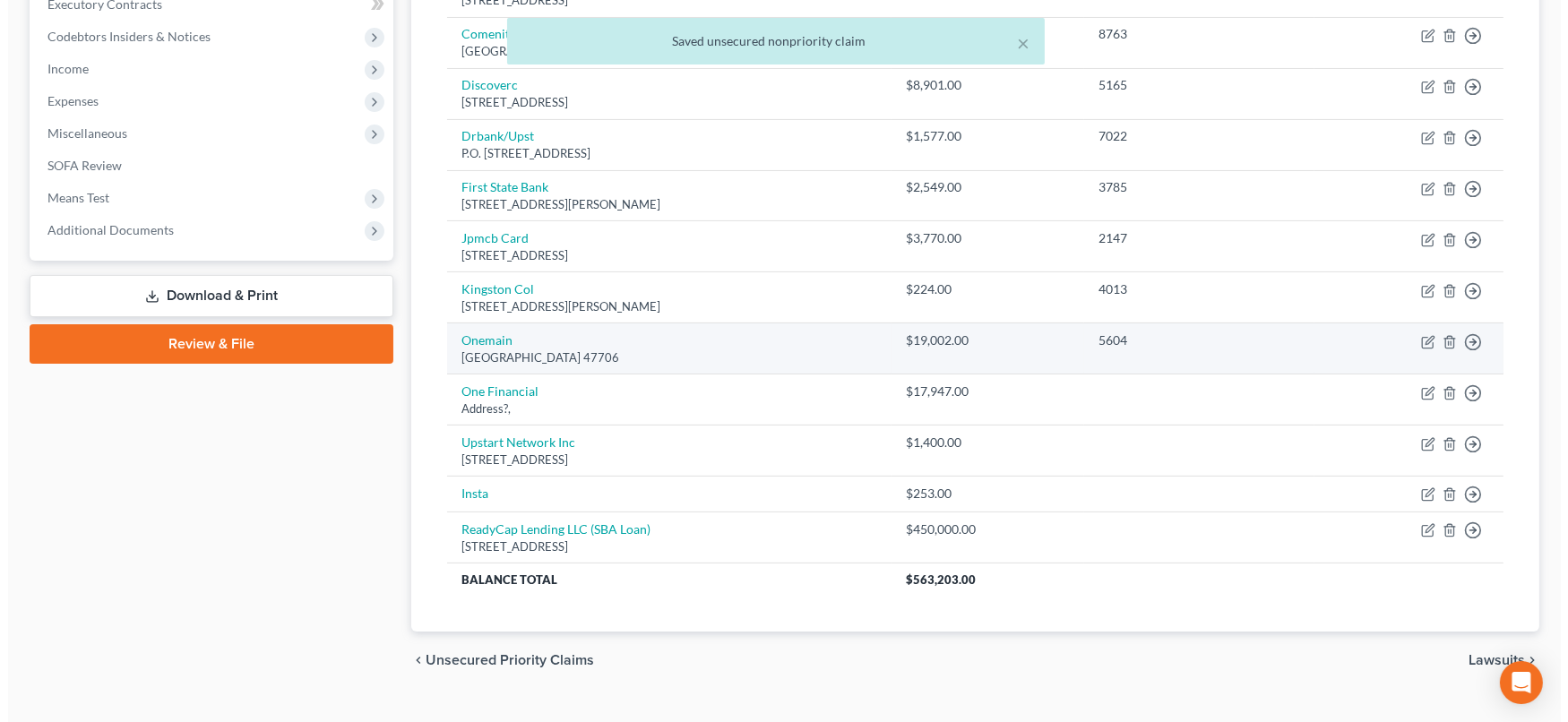
scroll to position [552, 0]
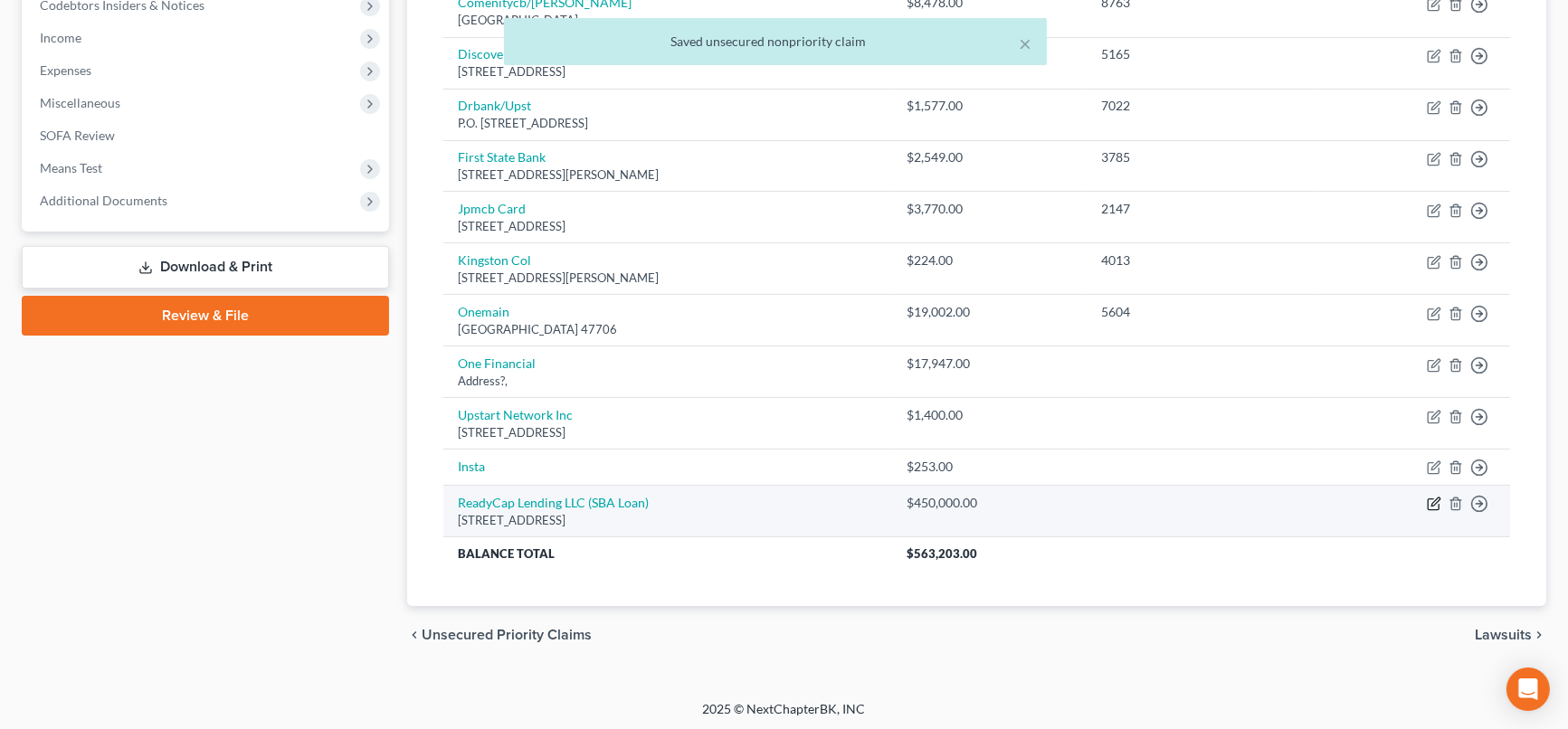
click at [1323, 496] on icon "button" at bounding box center [1433, 503] width 14 height 14
select select "9"
select select "14"
select select "0"
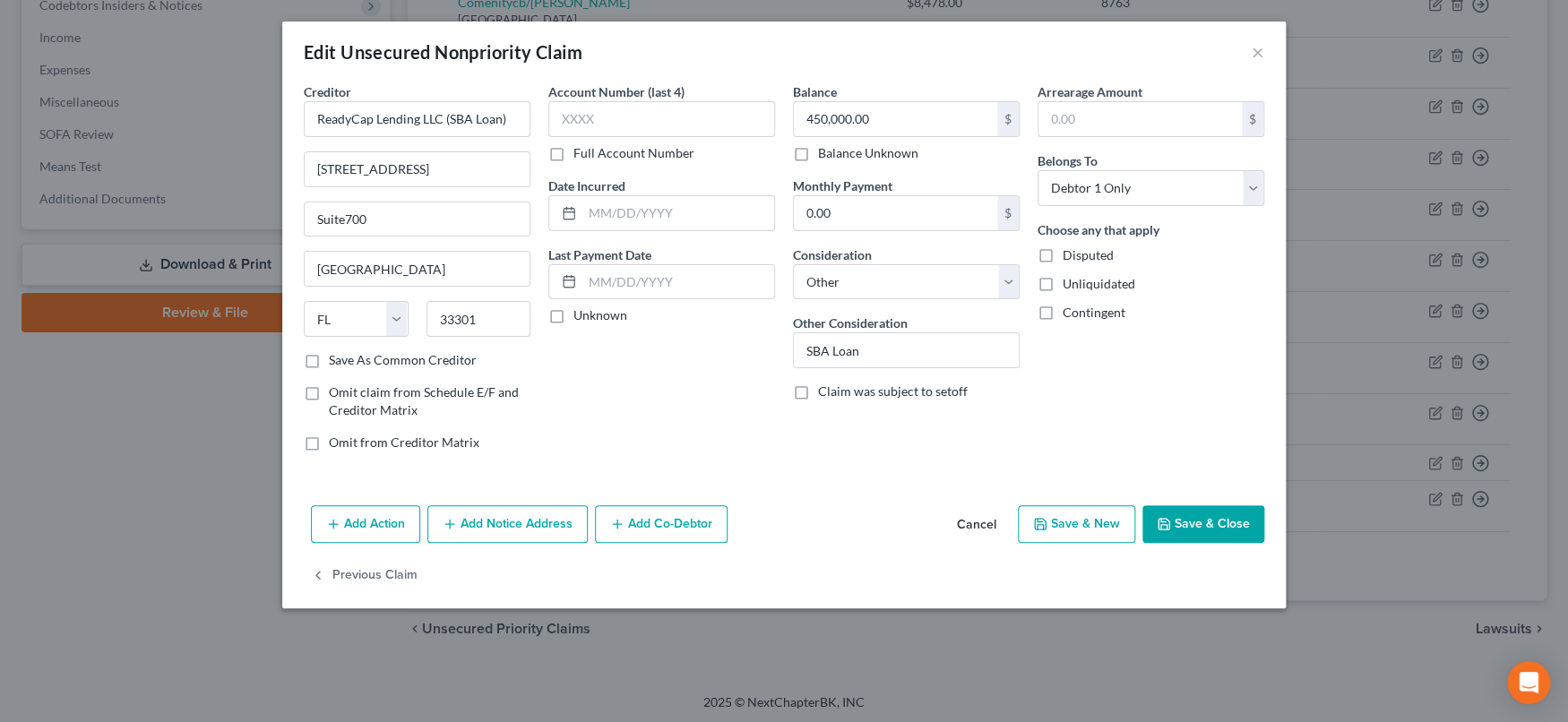
click at [626, 520] on button "Add Co-Debtor" at bounding box center [660, 524] width 132 height 38
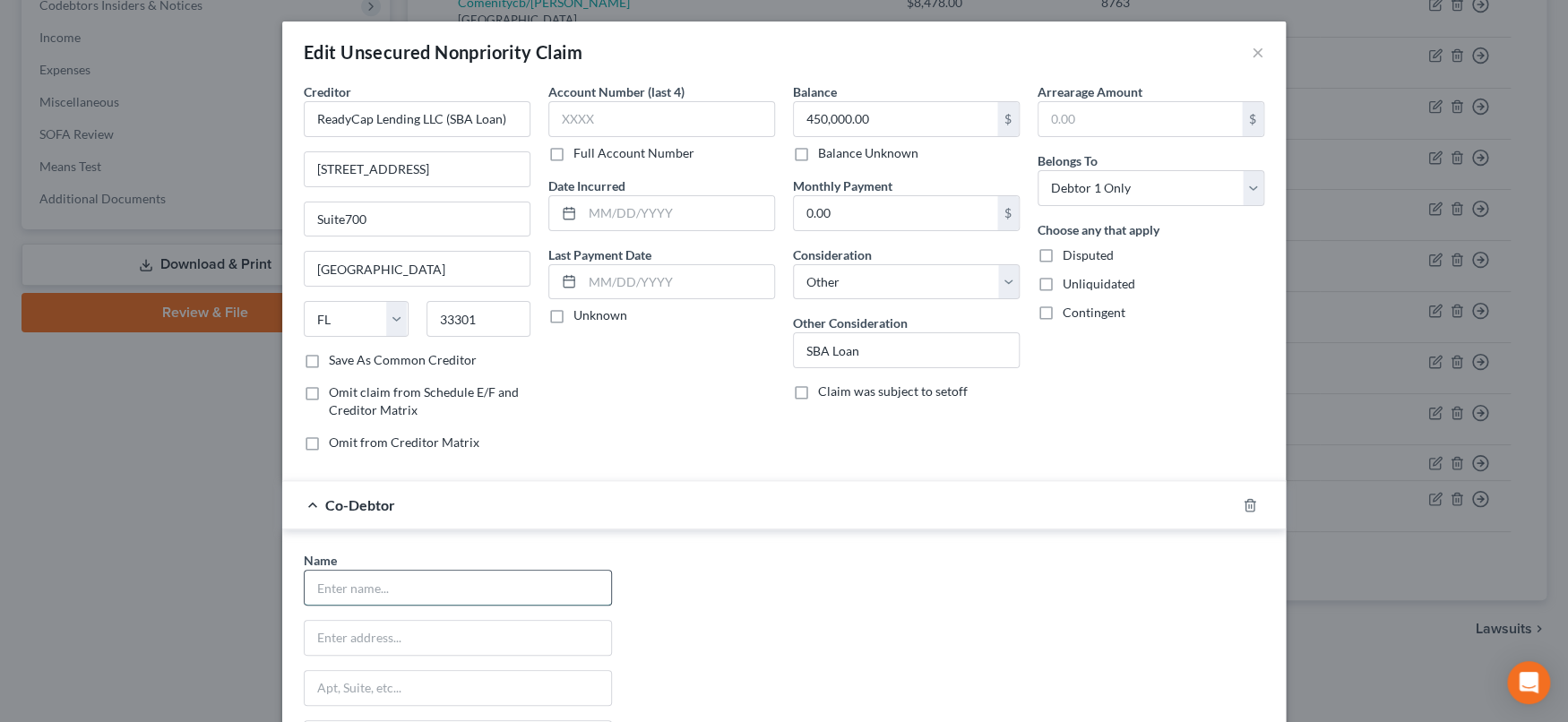
click at [538, 591] on input "text" at bounding box center [458, 588] width 307 height 34
type input "Gina Soleil LLC"
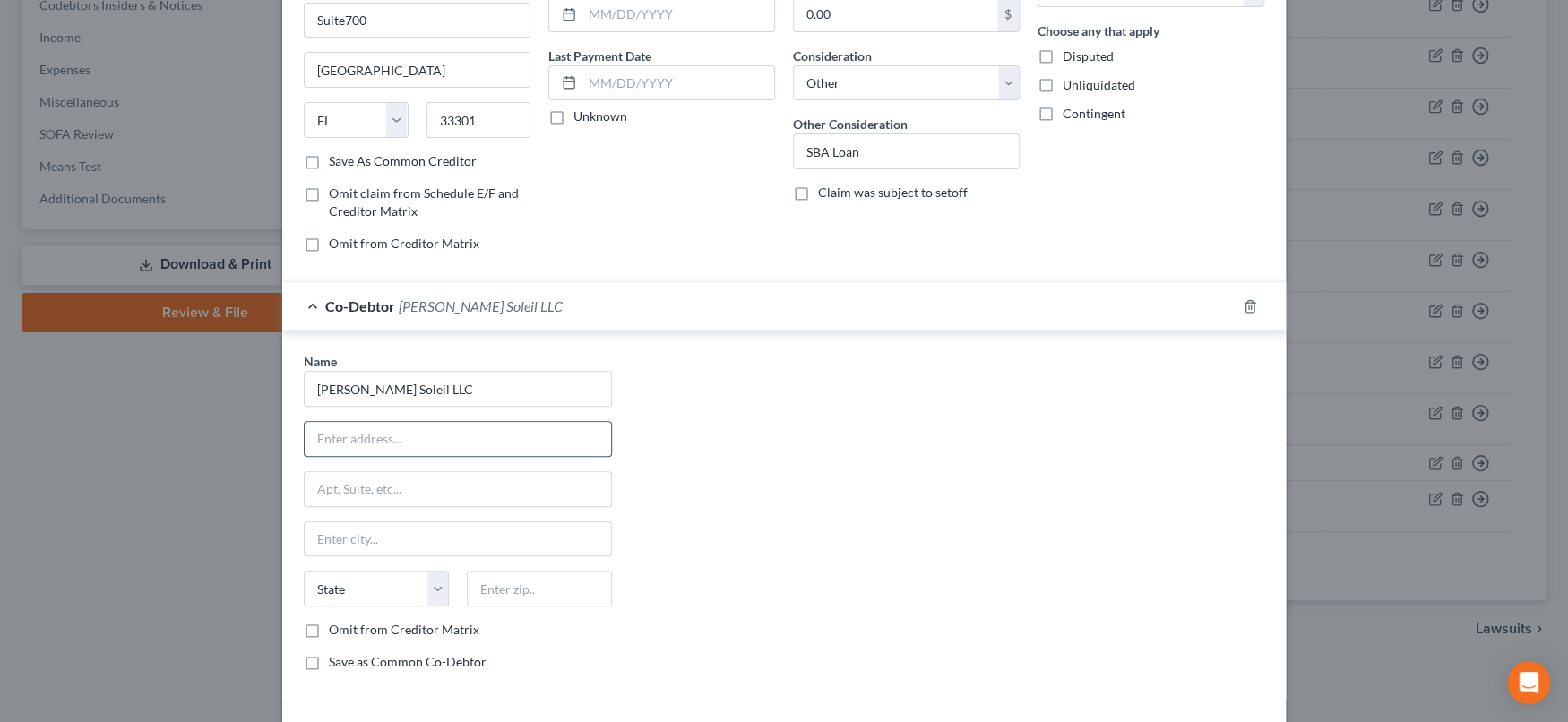
click at [576, 424] on input "text" at bounding box center [458, 439] width 307 height 34
type input "20731 Holyoke Ave"
click at [550, 597] on input "text" at bounding box center [539, 589] width 145 height 36
click at [429, 540] on input "text" at bounding box center [458, 539] width 307 height 34
type input "Lakeville"
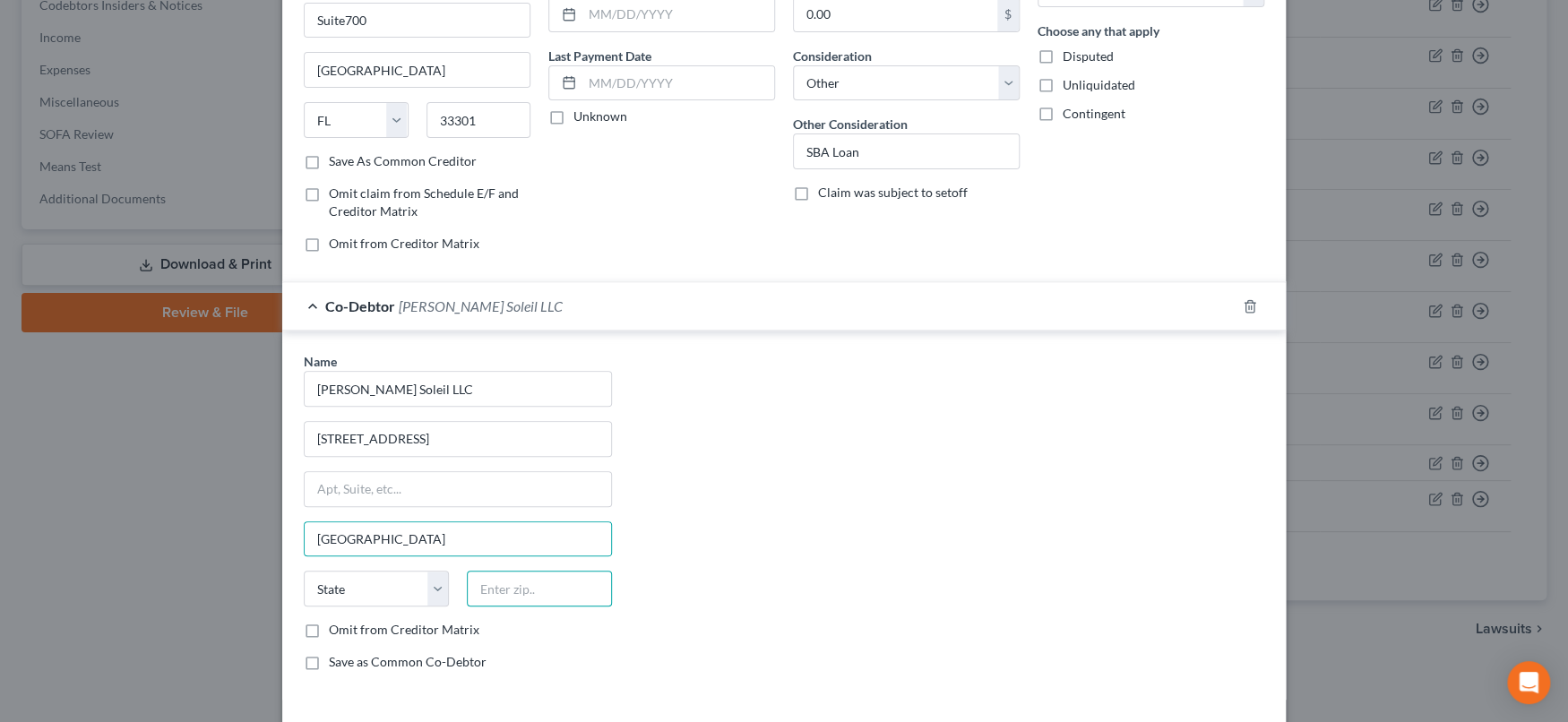
click at [575, 585] on input "text" at bounding box center [539, 589] width 145 height 36
type input "55044"
select select "24"
click at [784, 548] on div "Name * Gina Soleil LLC 20731 Holyoke Ave Lakeville State AL AK AR AZ CA CO CT D…" at bounding box center [783, 519] width 978 height 333
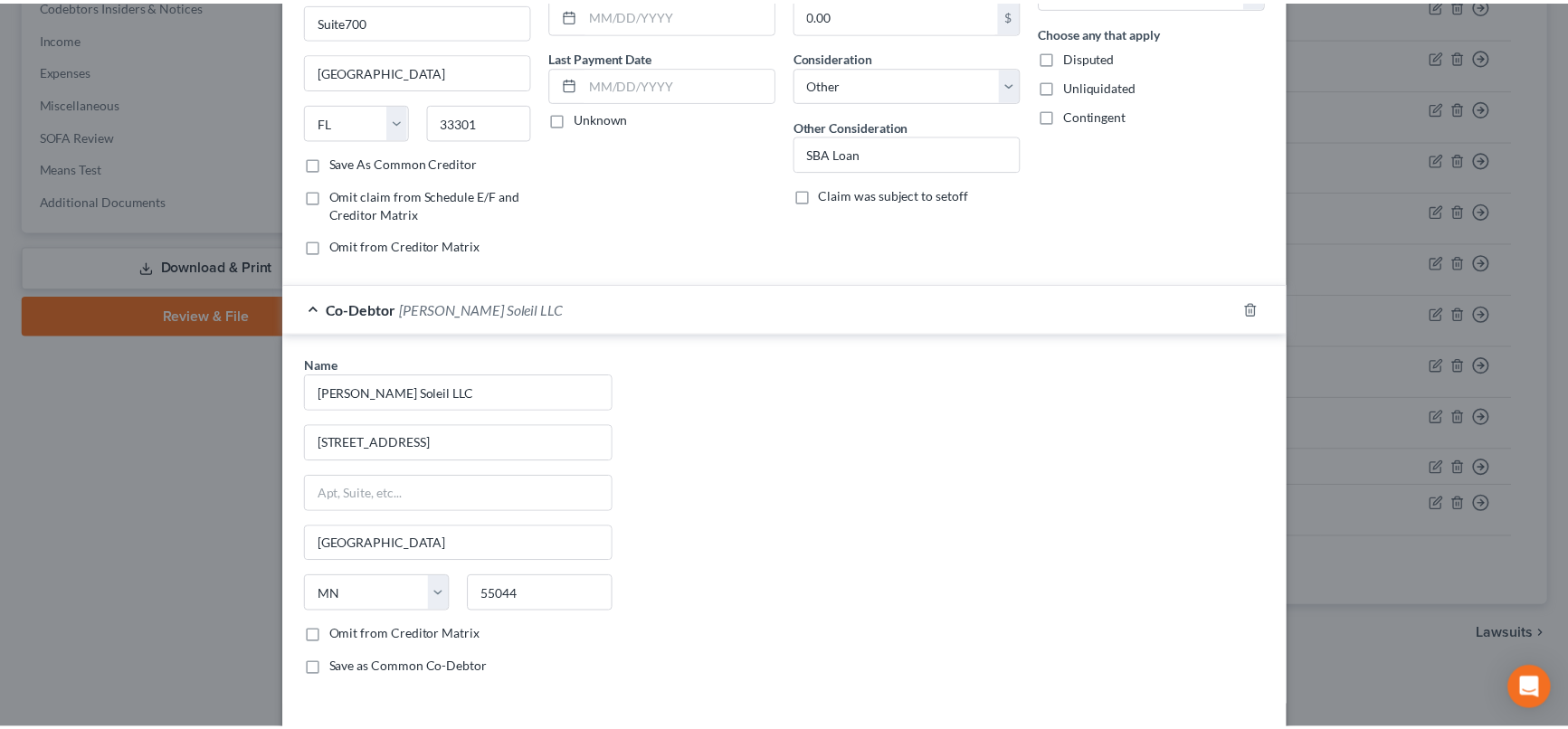
scroll to position [327, 0]
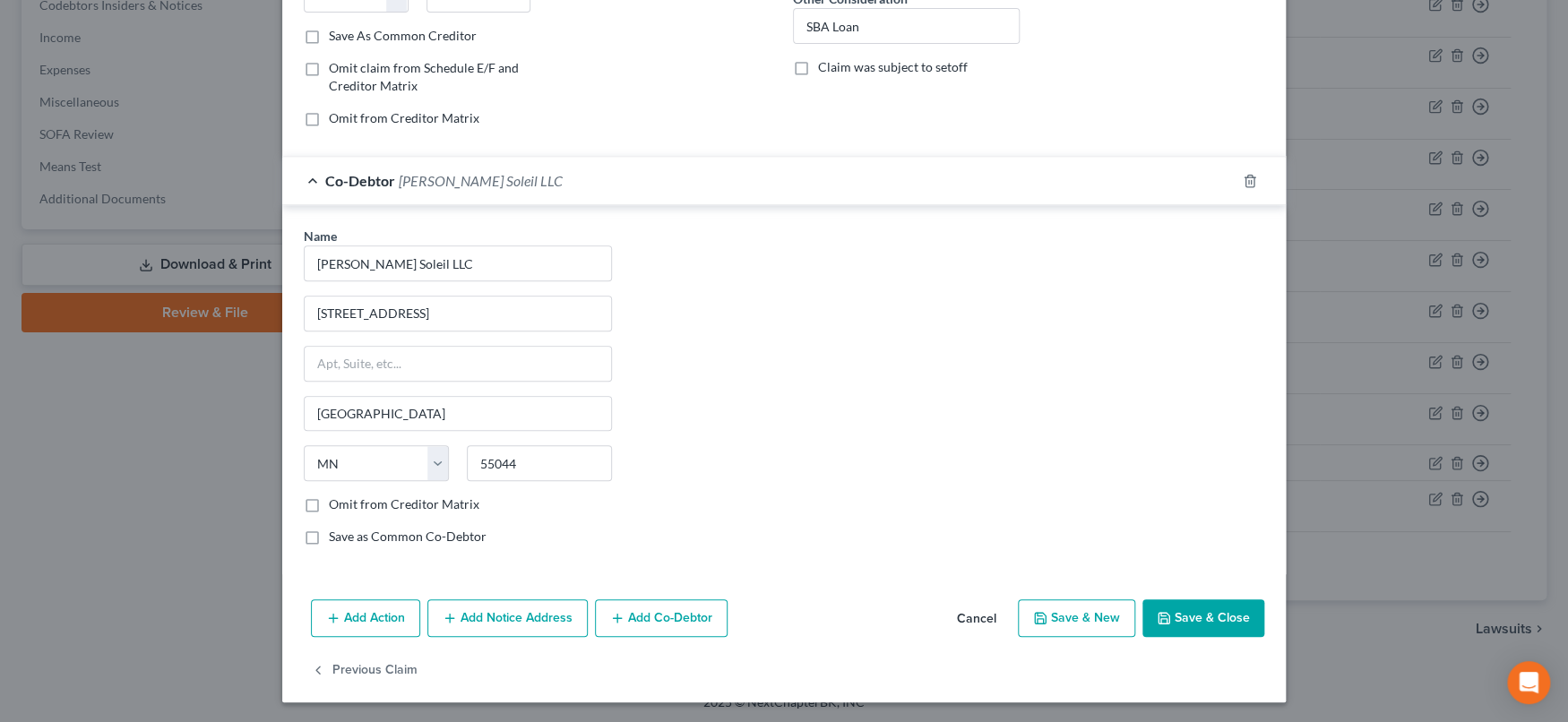
click at [1179, 597] on button "Save & Close" at bounding box center [1203, 618] width 122 height 38
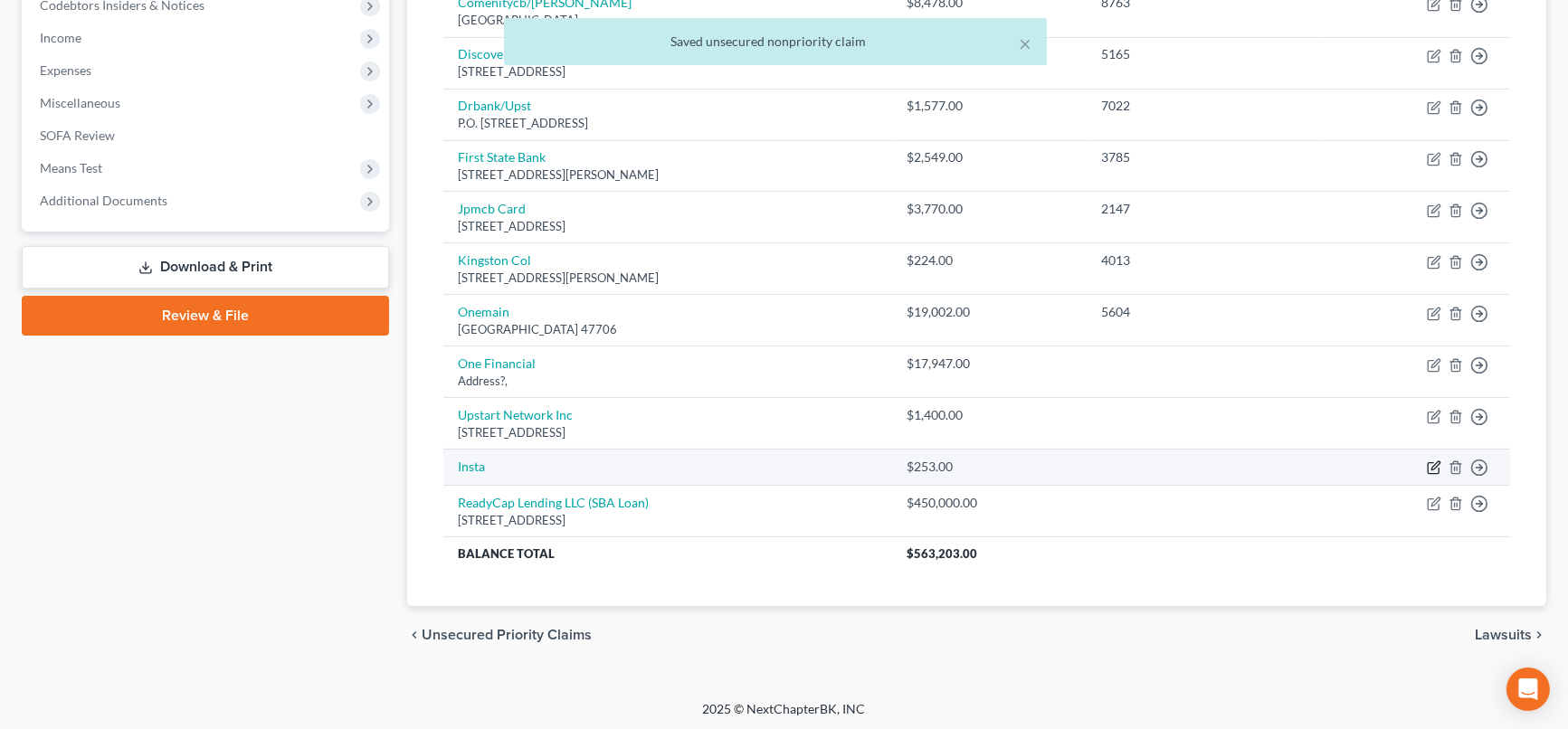
click at [1323, 464] on icon "button" at bounding box center [1433, 467] width 14 height 14
select select "0"
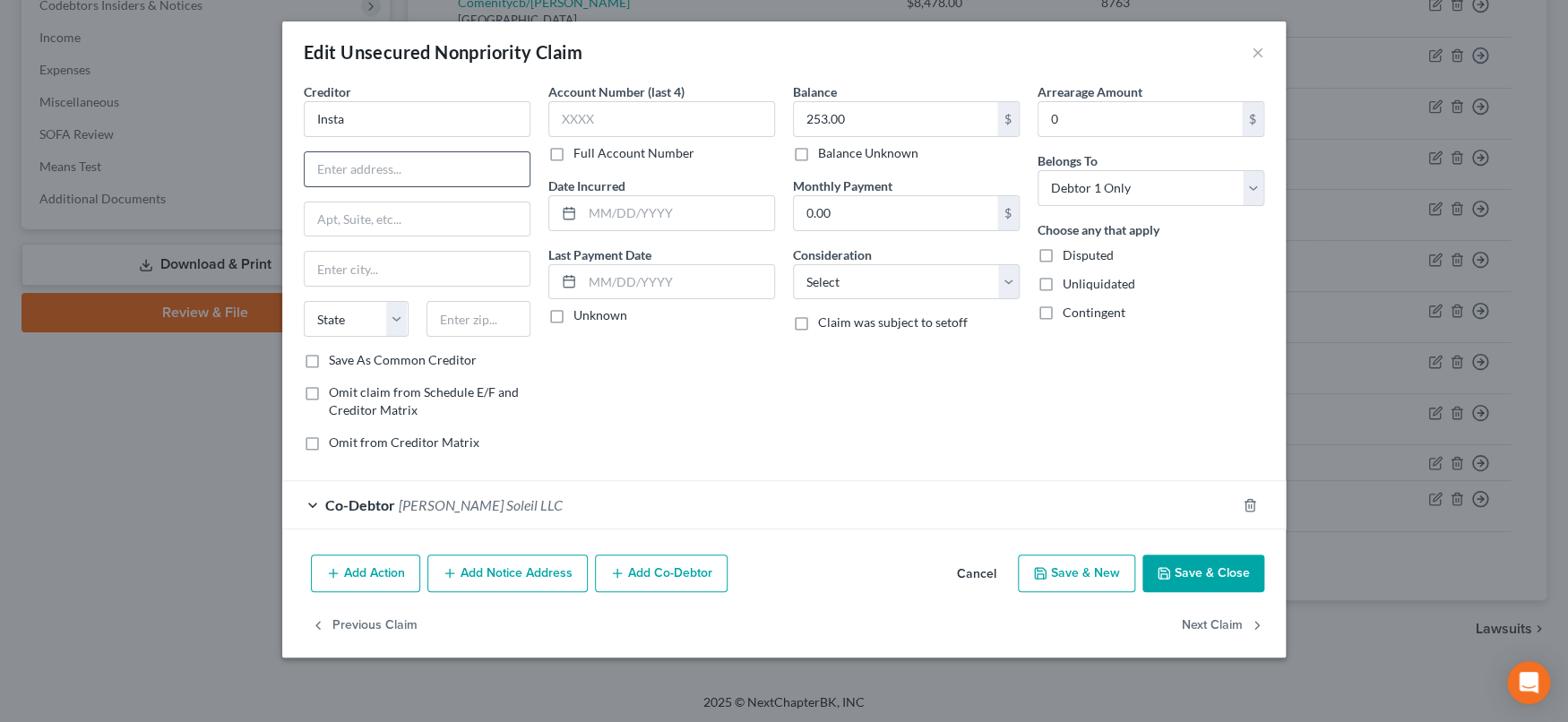
click at [426, 168] on input "text" at bounding box center [417, 170] width 225 height 34
type input "Address?"
click at [1206, 567] on button "Save & Close" at bounding box center [1203, 573] width 122 height 38
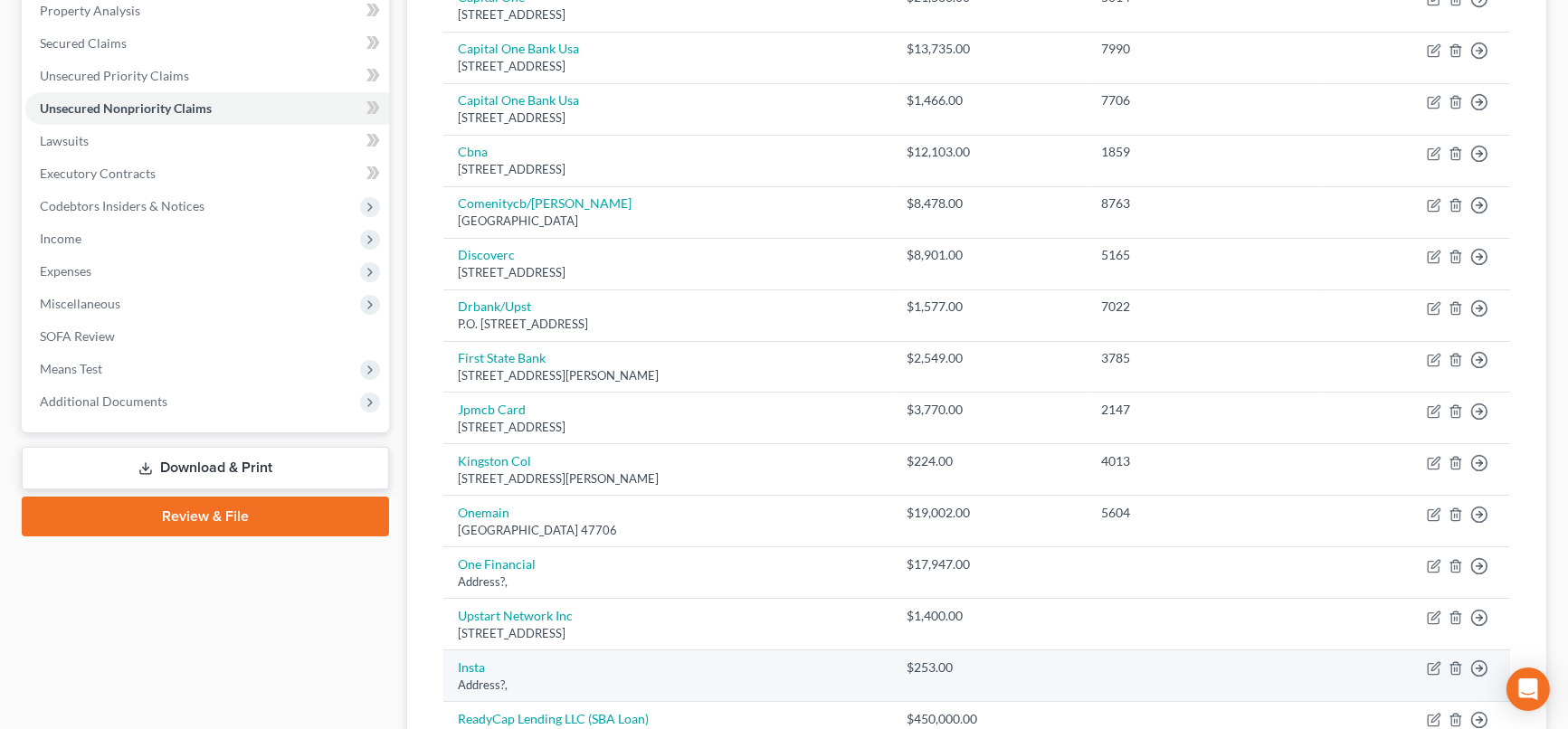
scroll to position [156, 0]
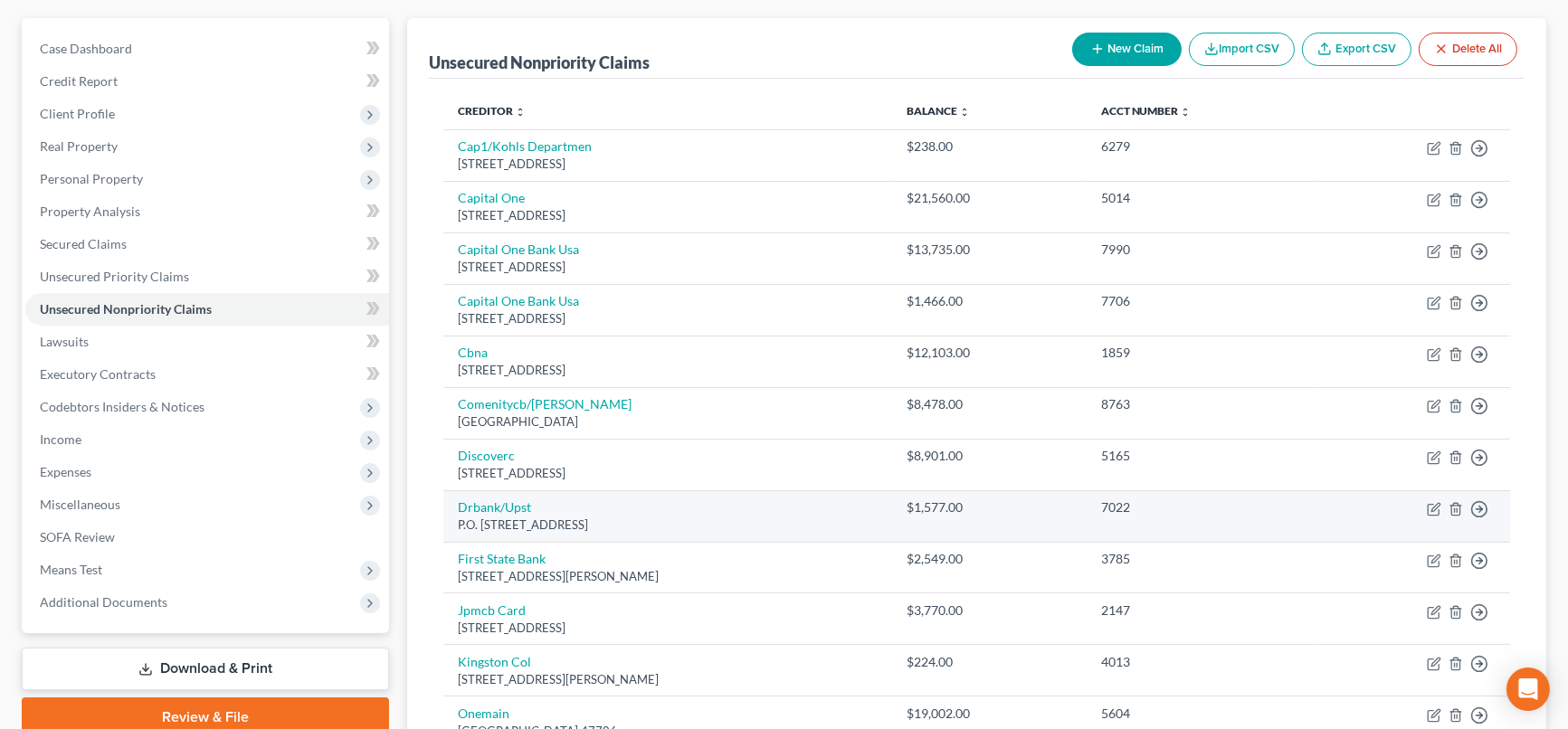
click at [1072, 498] on div "$1,577.00" at bounding box center [989, 507] width 165 height 18
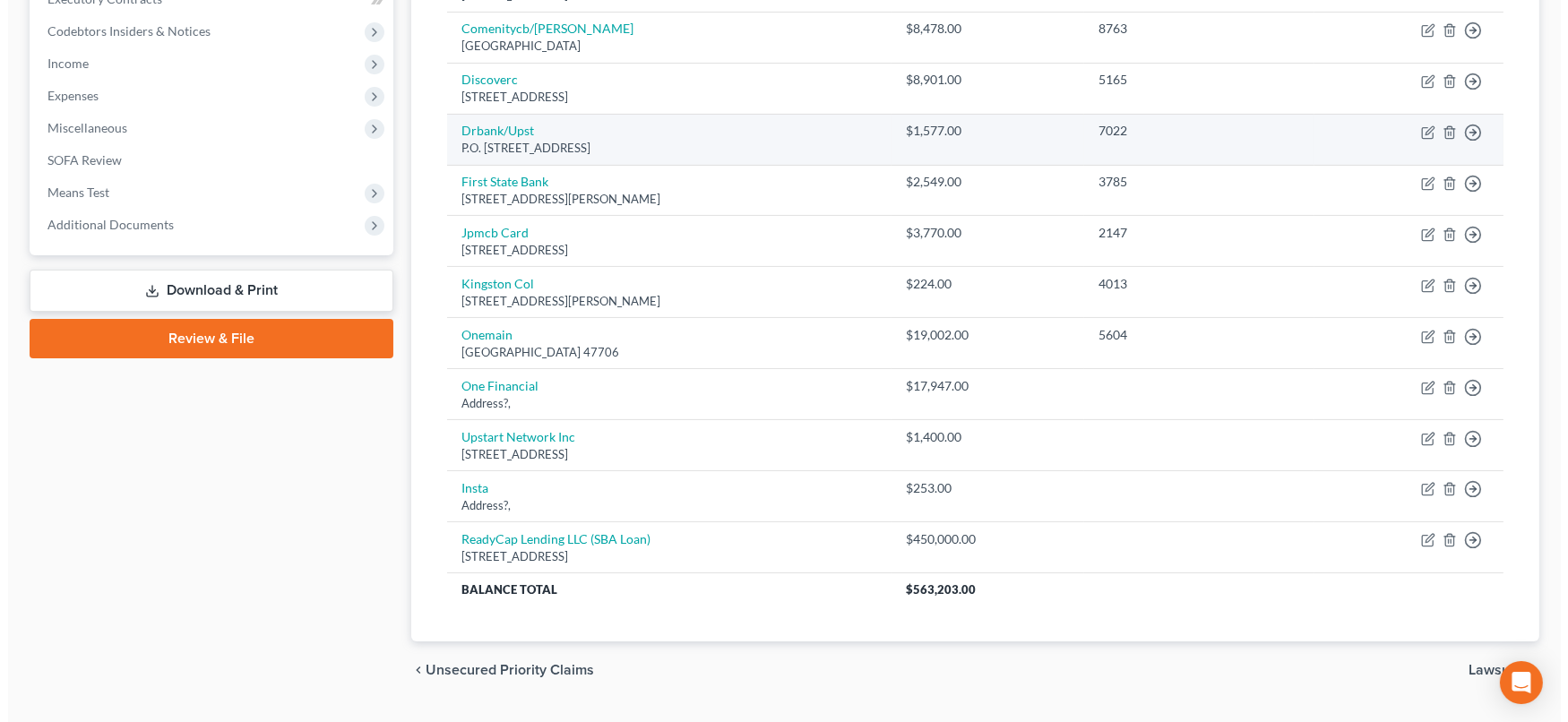
scroll to position [552, 0]
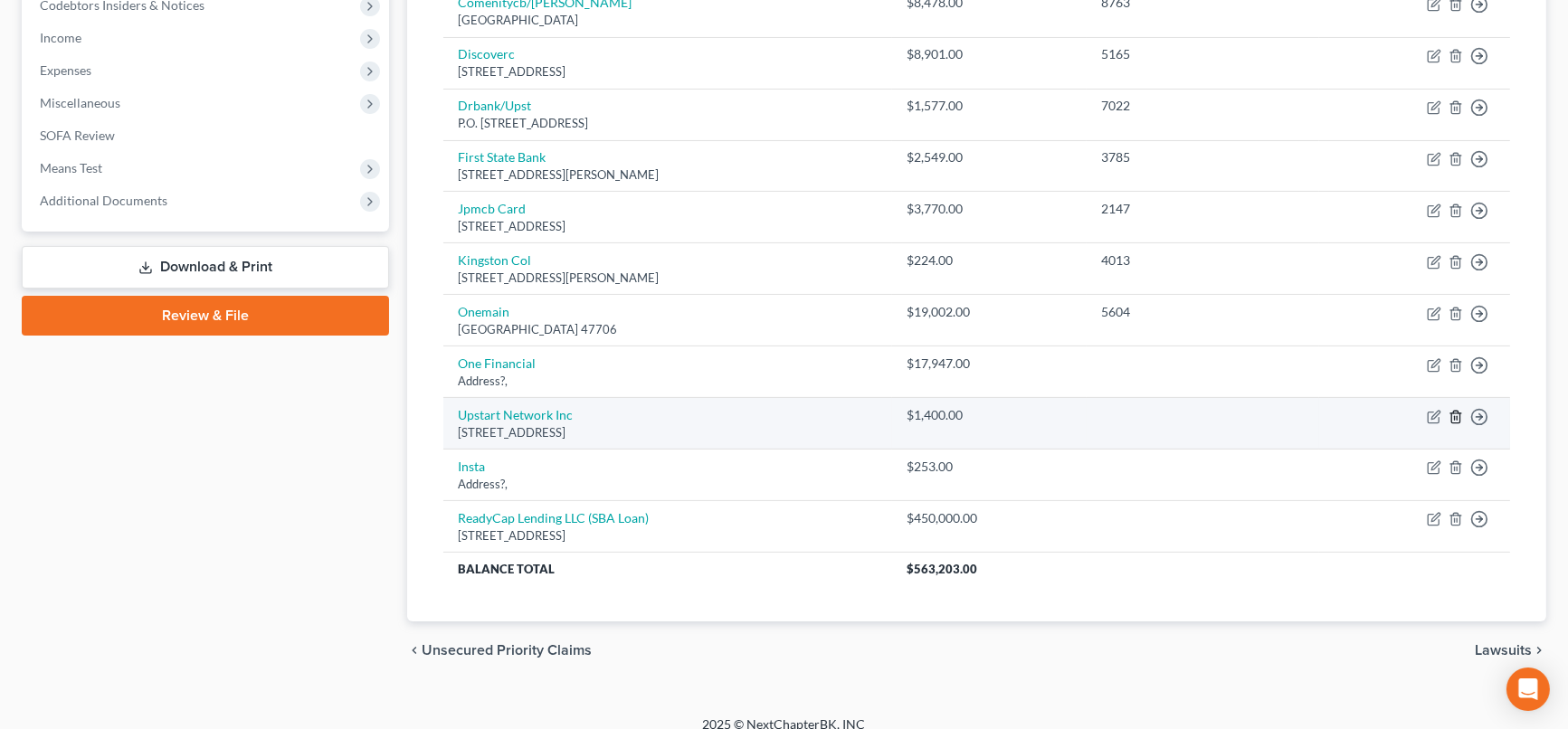
click at [1323, 416] on line "button" at bounding box center [1456, 418] width 0 height 4
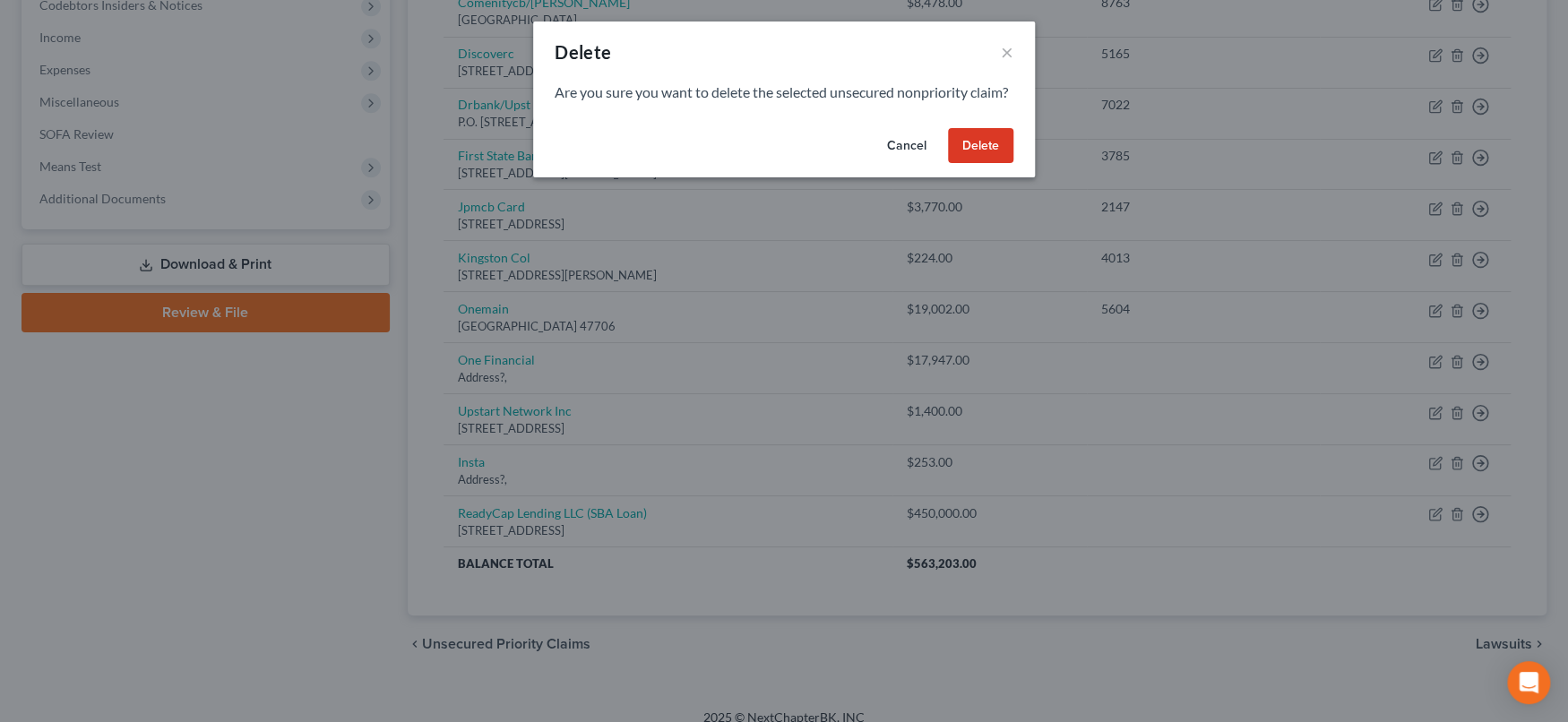
click at [968, 156] on button "Delete" at bounding box center [980, 146] width 66 height 36
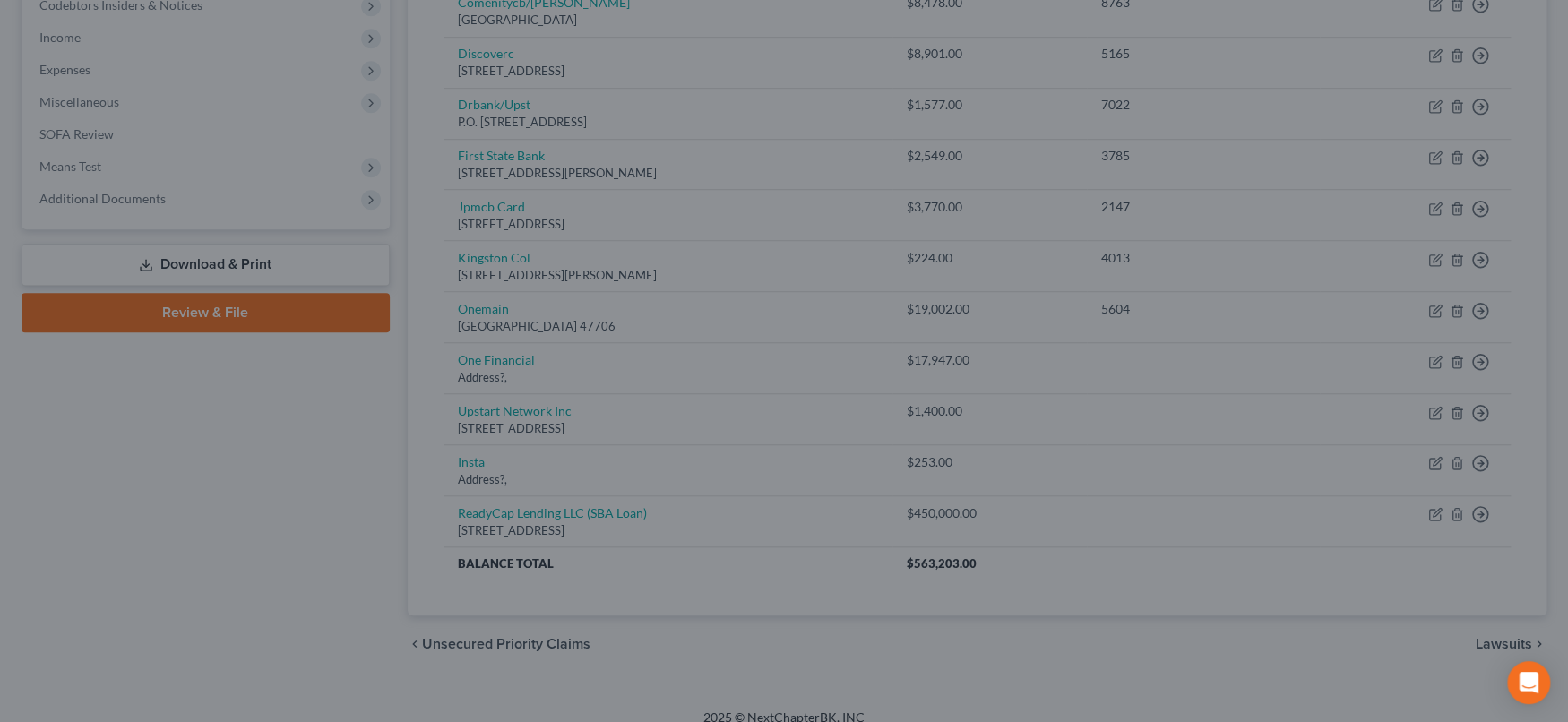
scroll to position [517, 0]
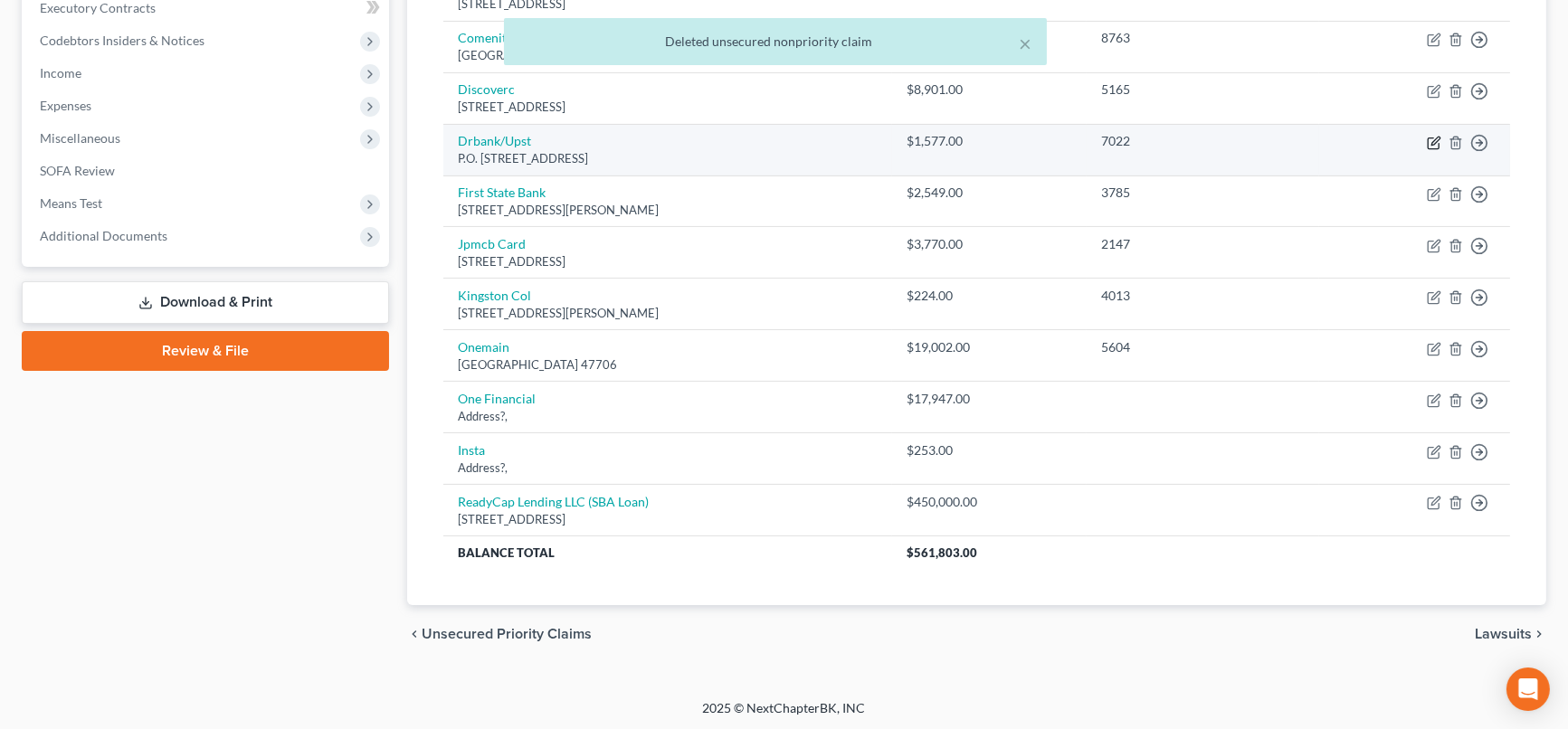
click at [1323, 141] on icon "button" at bounding box center [1433, 142] width 14 height 14
select select "4"
select select "0"
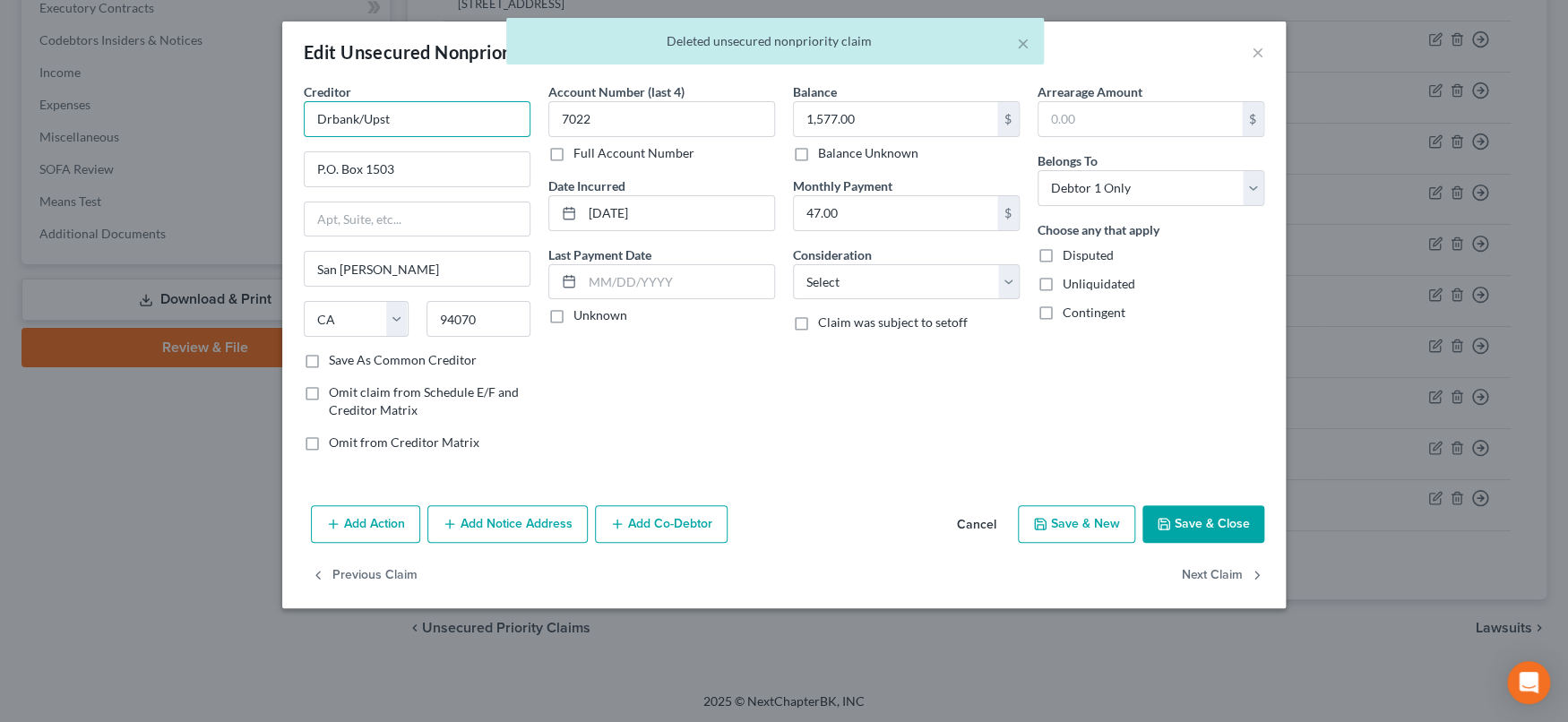
click at [466, 123] on input "Drbank/Upst" at bounding box center [417, 119] width 227 height 36
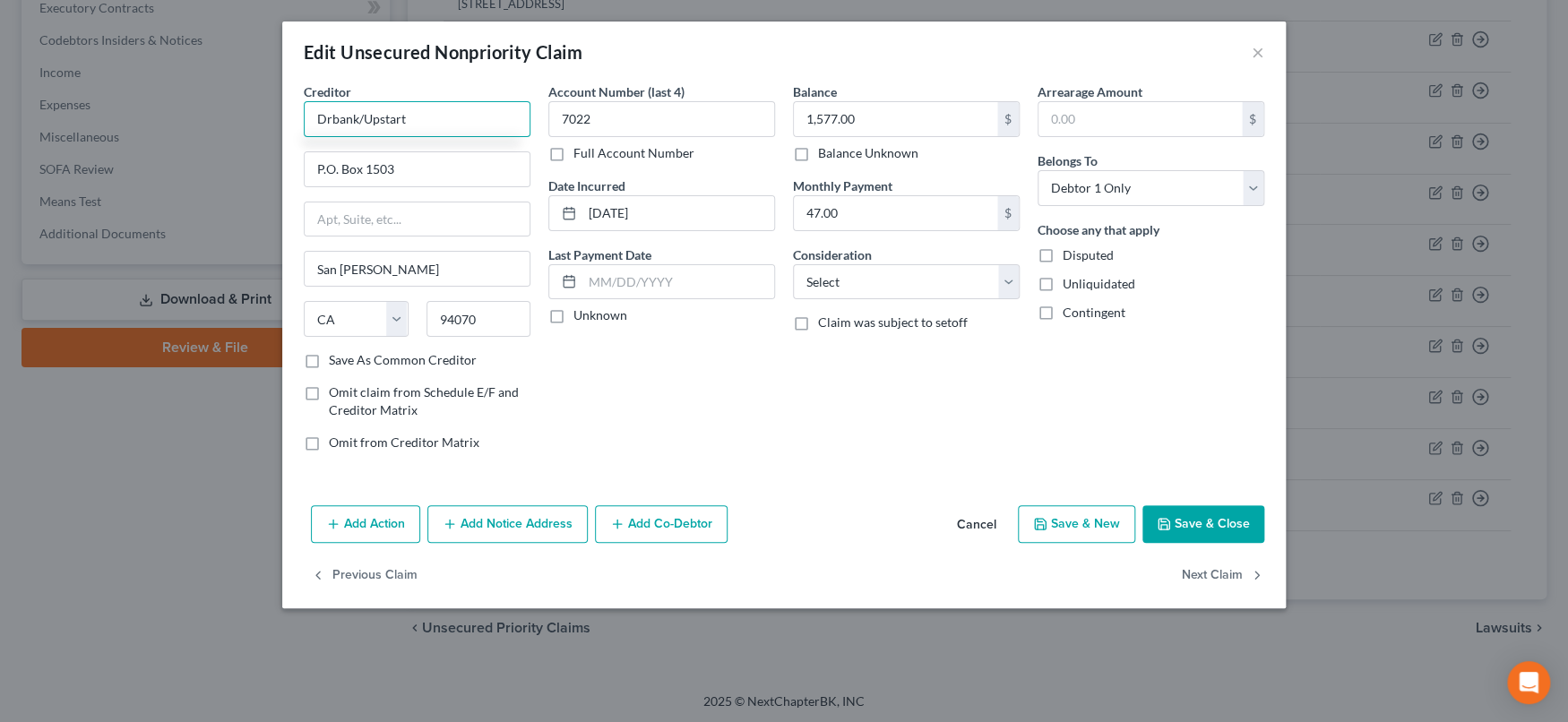
type input "Drbank/Upstart"
click at [654, 523] on button "Add Co-Debtor" at bounding box center [660, 524] width 132 height 38
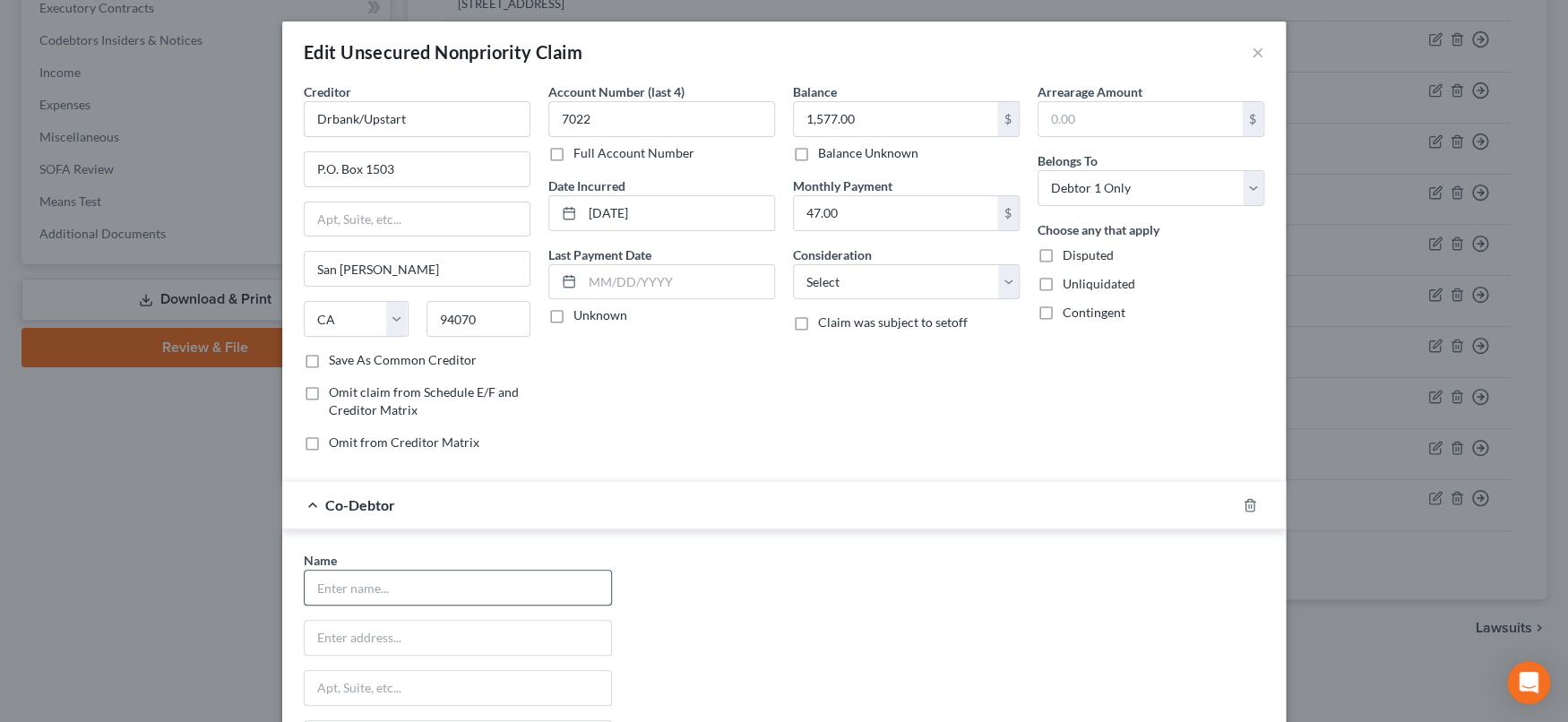
click at [466, 588] on input "text" at bounding box center [458, 588] width 307 height 34
type input "Gina Soleil LLC"
click at [472, 597] on input "text" at bounding box center [458, 638] width 307 height 34
type input "20731 Holyoke Ave"
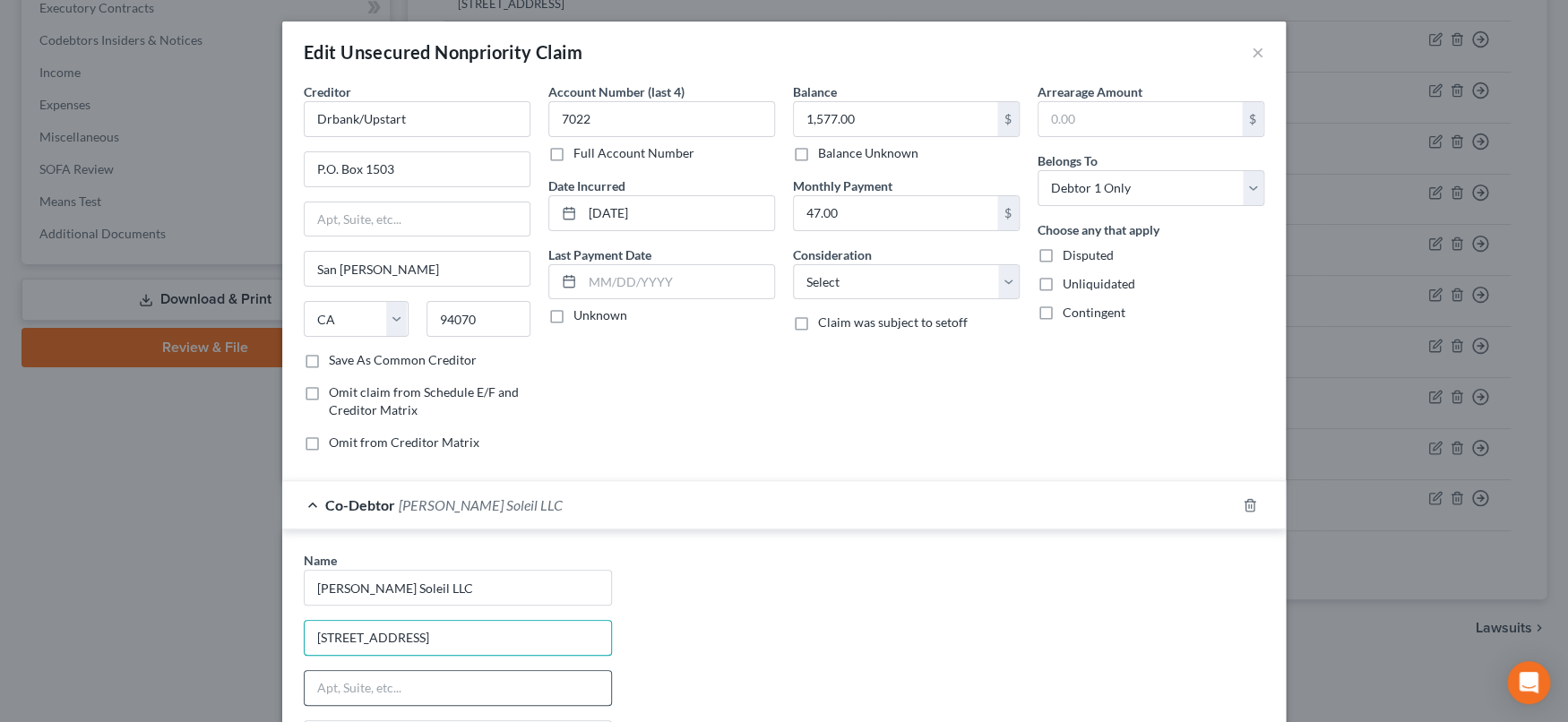
scroll to position [199, 0]
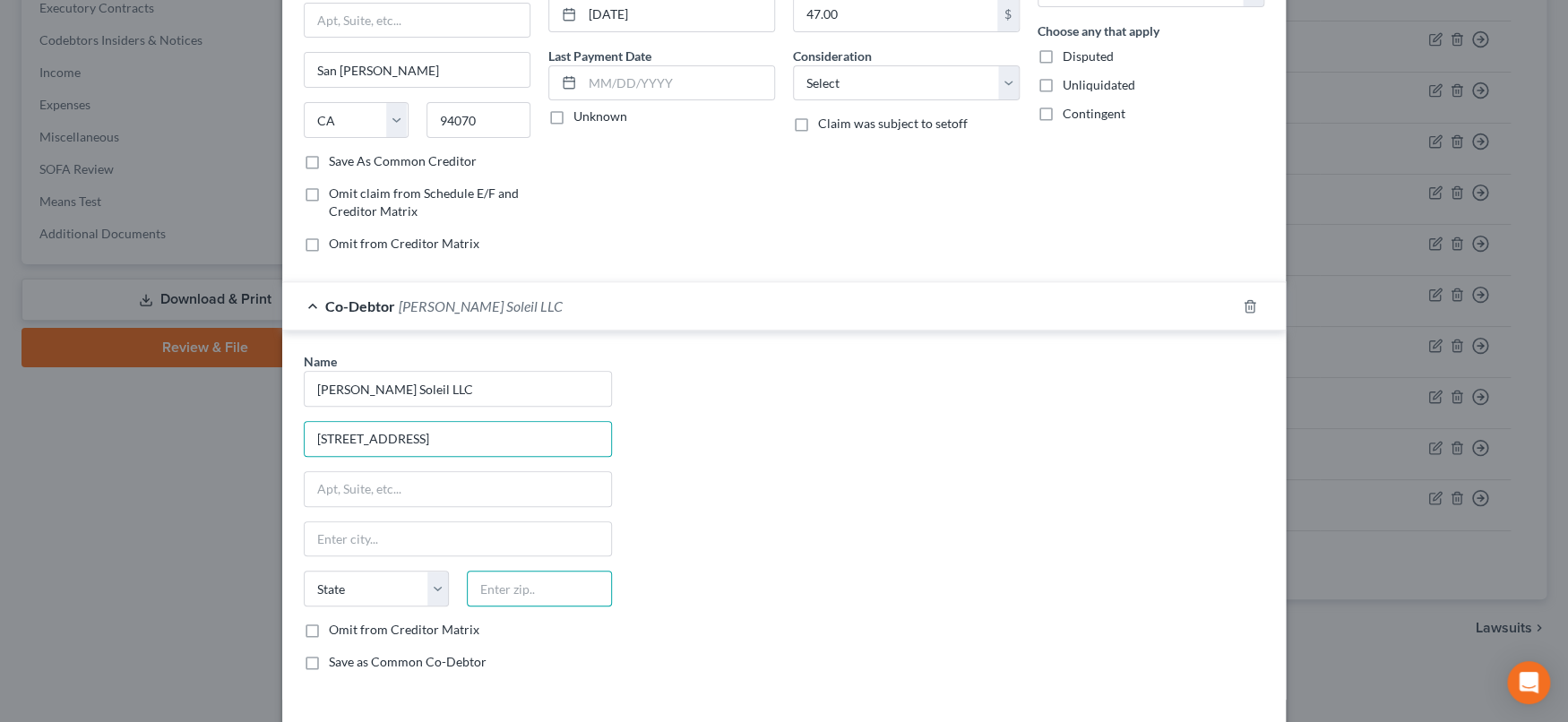
click at [558, 573] on input "text" at bounding box center [539, 589] width 145 height 36
type input "55044"
type input "Lakeville"
select select "24"
click at [747, 542] on div "Name * Gina Soleil LLC 20731 Holyoke Ave Lakeville State AL AK AR AZ CA CO CT D…" at bounding box center [783, 519] width 978 height 333
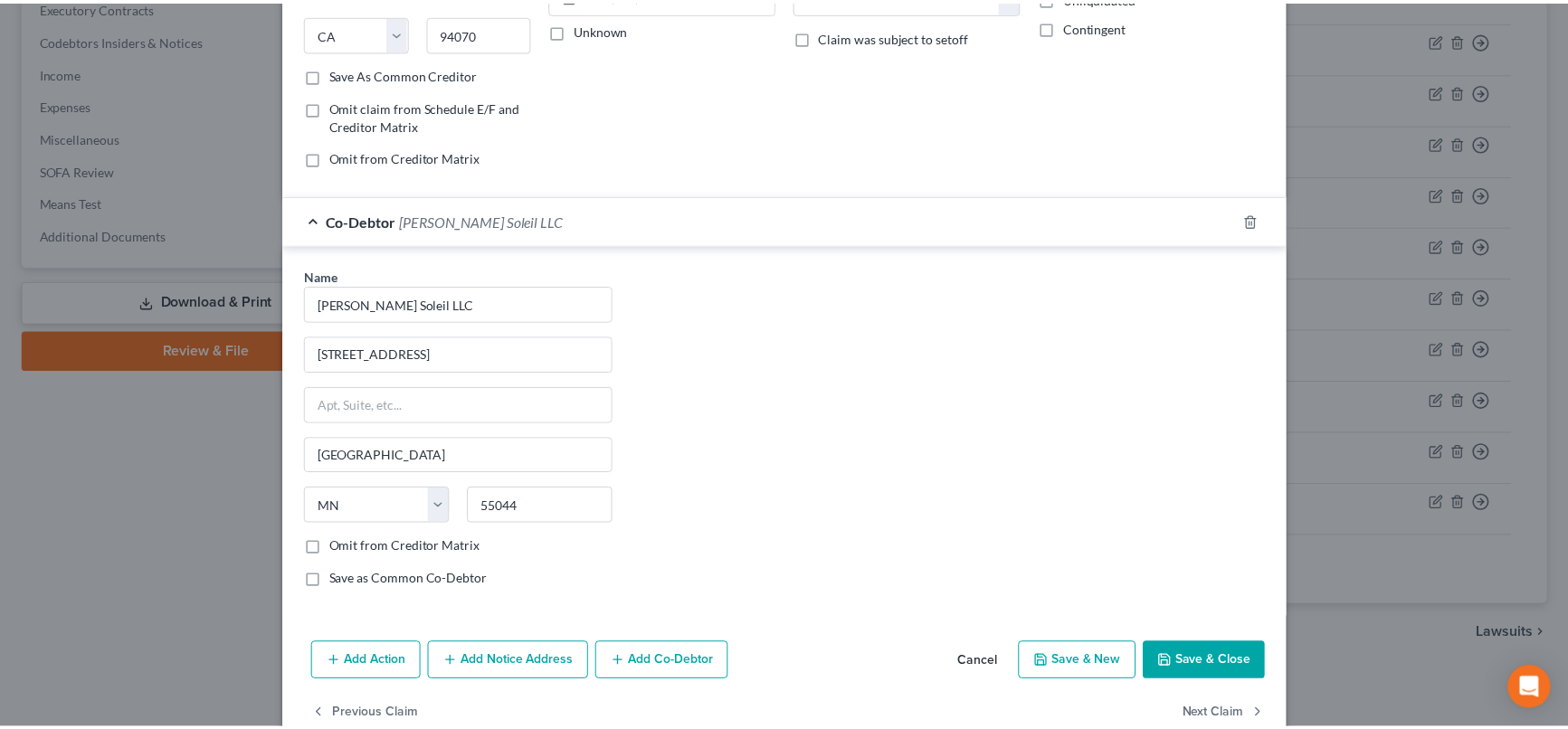
scroll to position [327, 0]
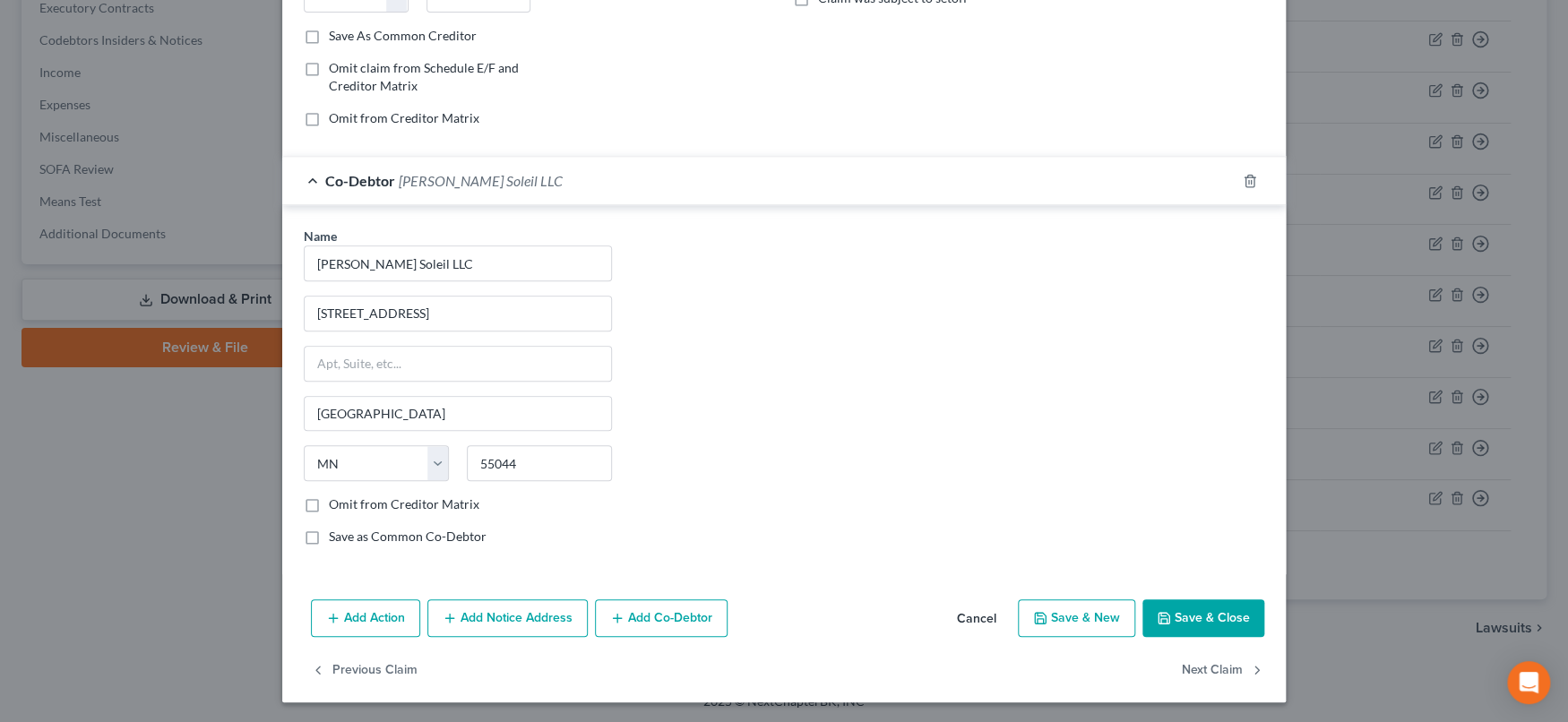
click at [1192, 597] on button "Save & Close" at bounding box center [1203, 618] width 122 height 38
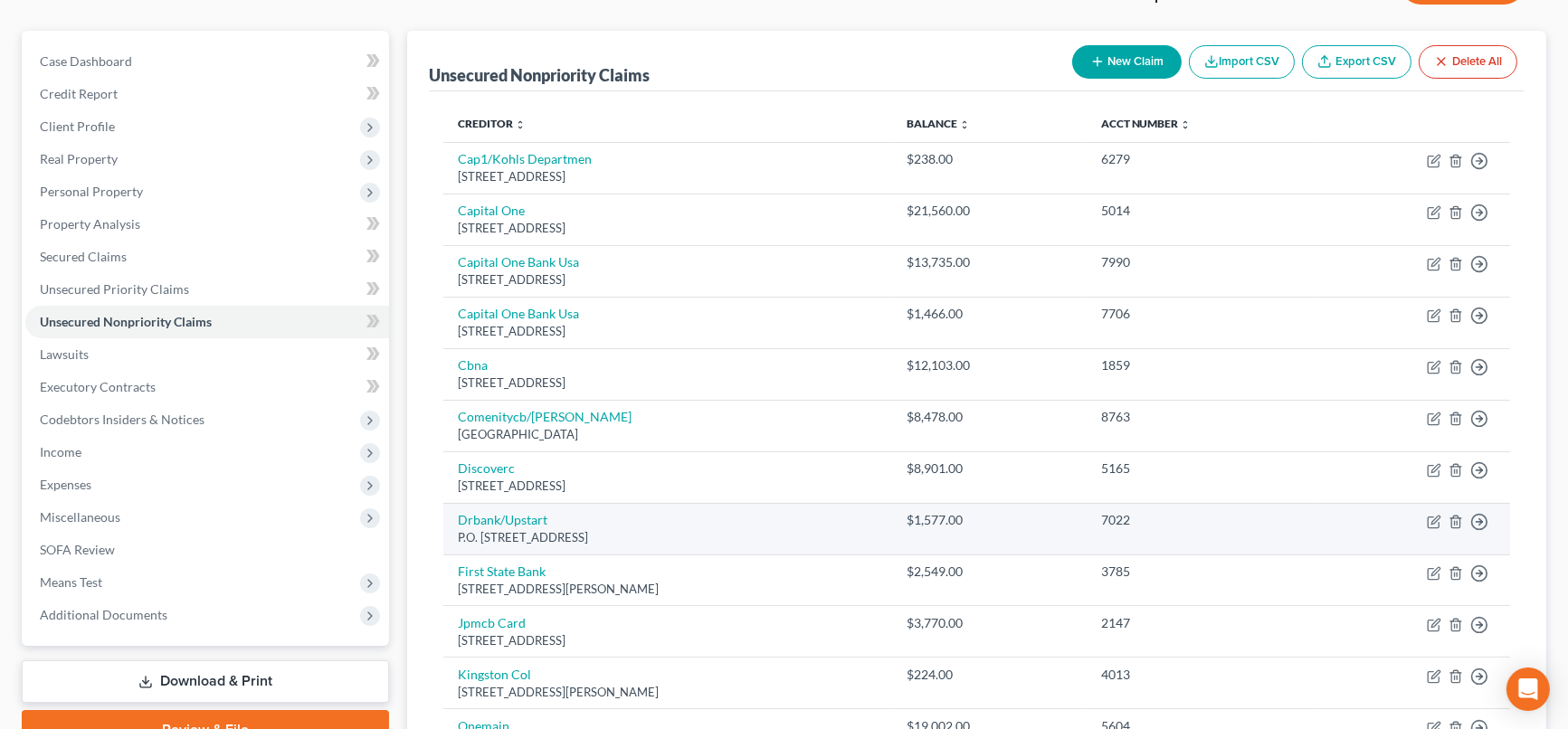
scroll to position [119, 0]
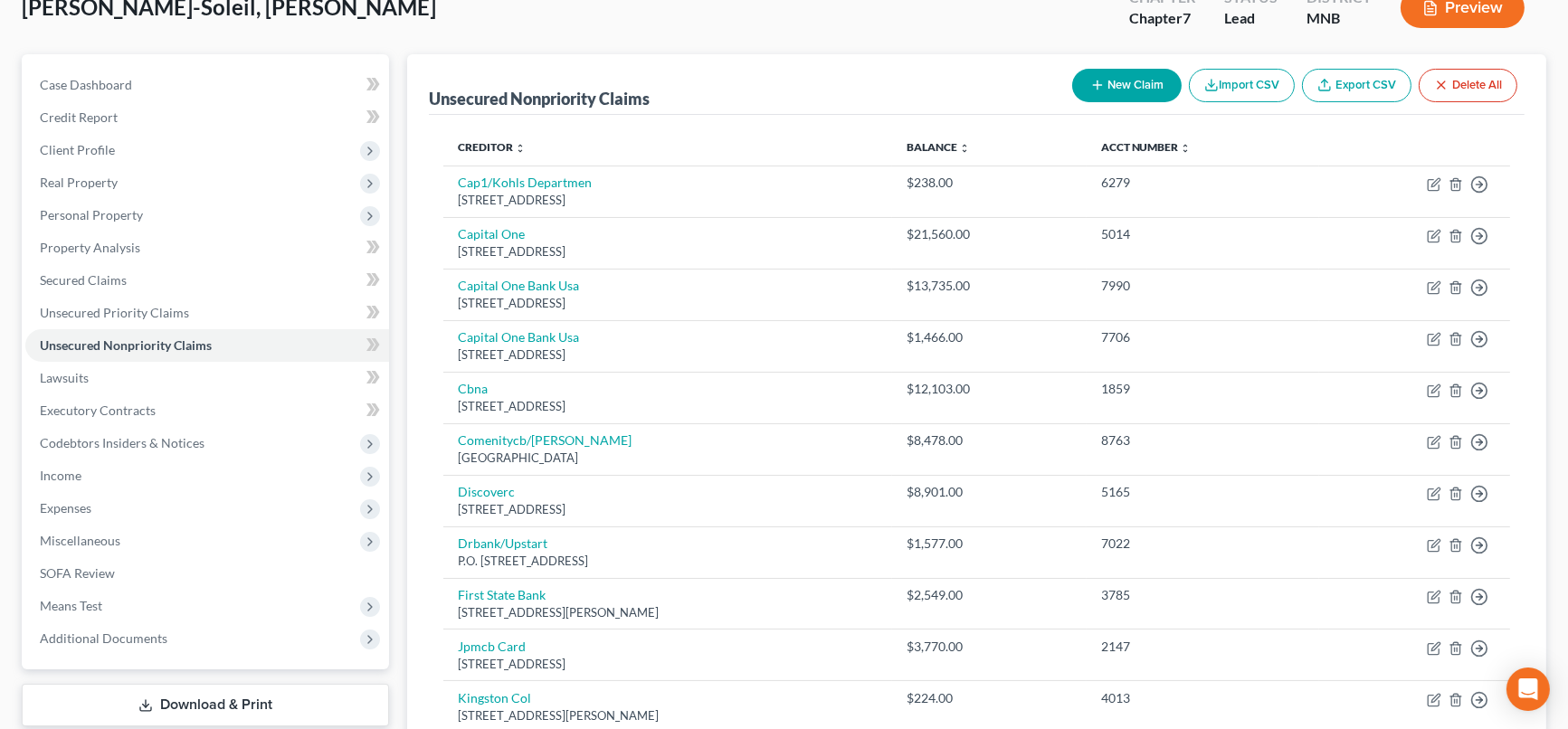
click at [1100, 73] on button "New Claim" at bounding box center [1126, 85] width 110 height 34
select select "0"
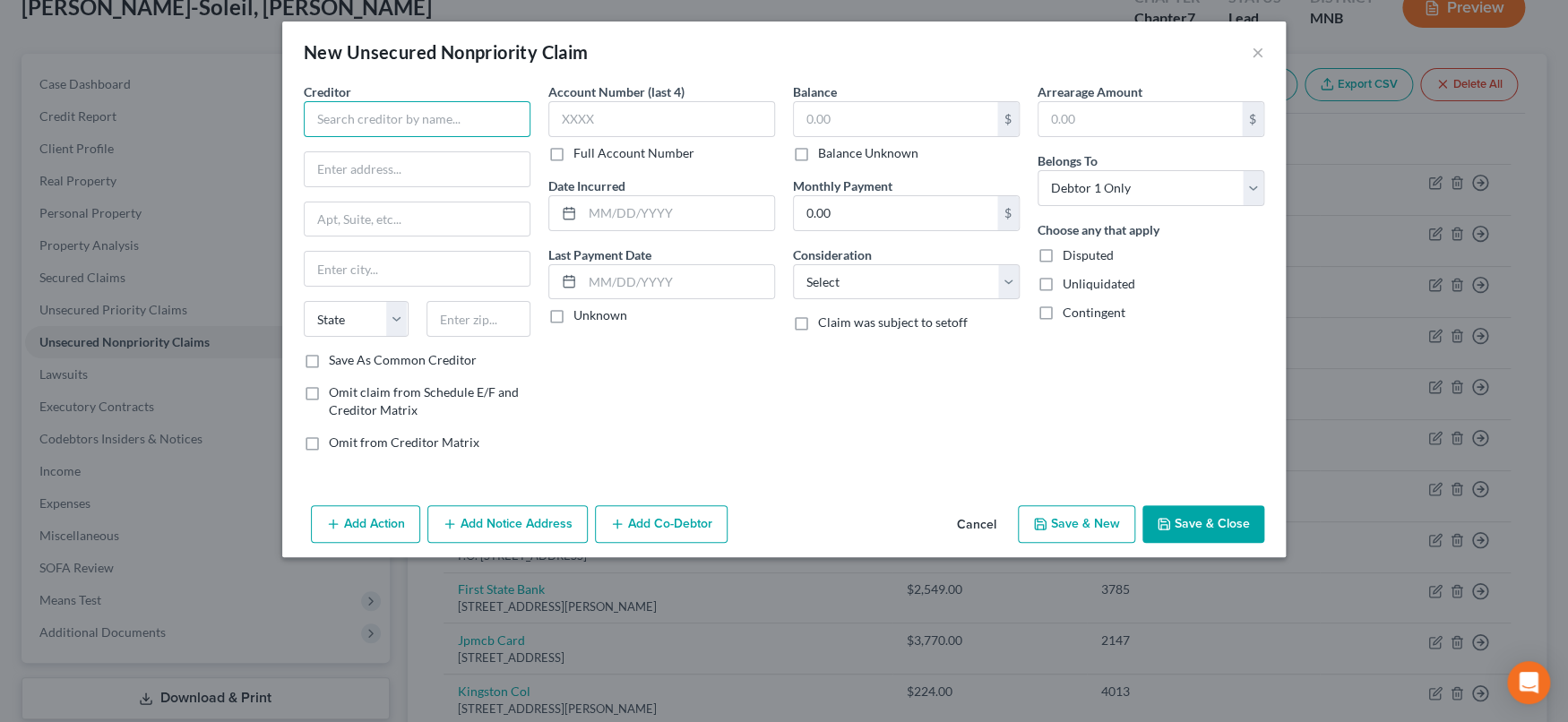
click at [454, 122] on input "text" at bounding box center [417, 119] width 227 height 36
type input "a"
type input "k"
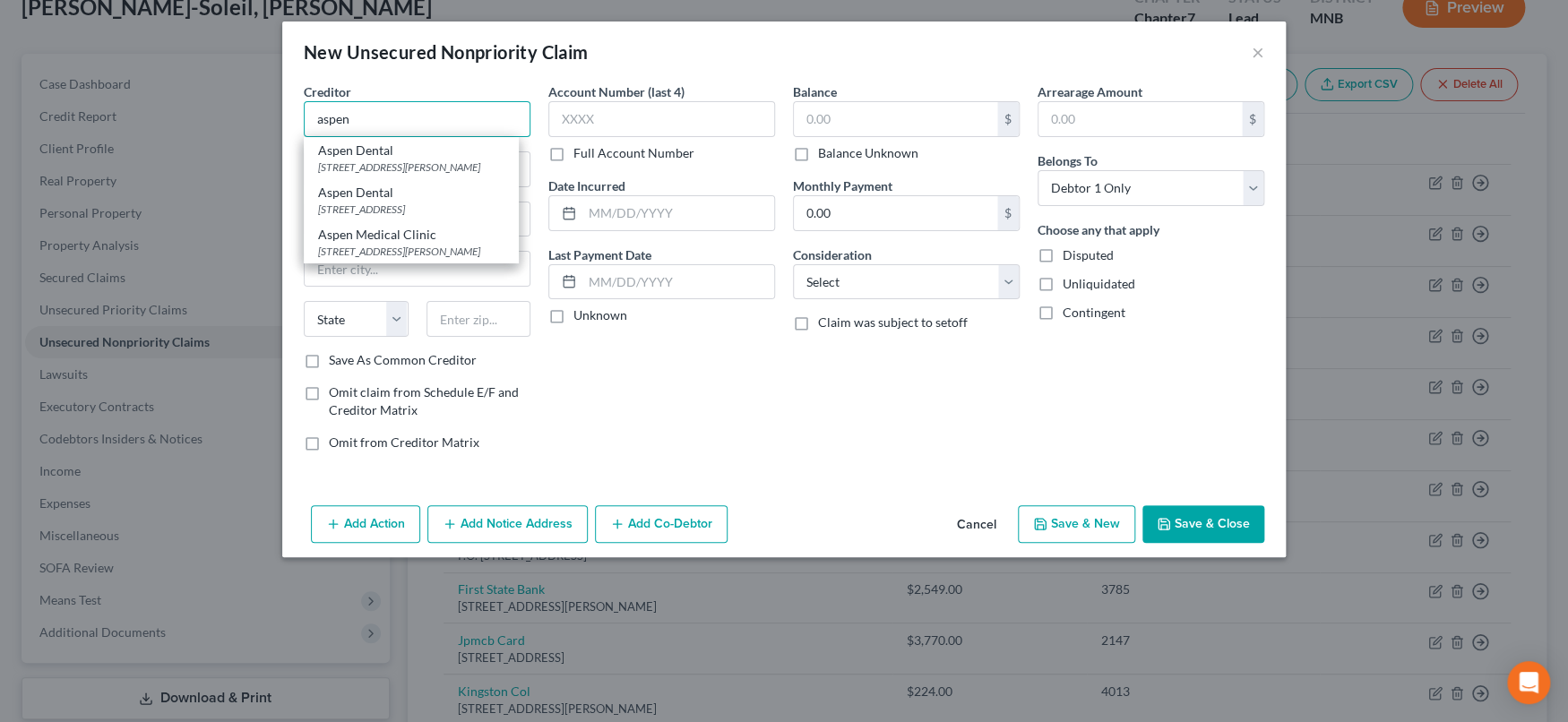
drag, startPoint x: 404, startPoint y: 114, endPoint x: 252, endPoint y: 115, distance: 152.0
click at [252, 115] on div "New Unsecured Nonpriority Claim × Creditor * aspen Aspen Dental 281 Sanders Cre…" at bounding box center [784, 361] width 1568 height 722
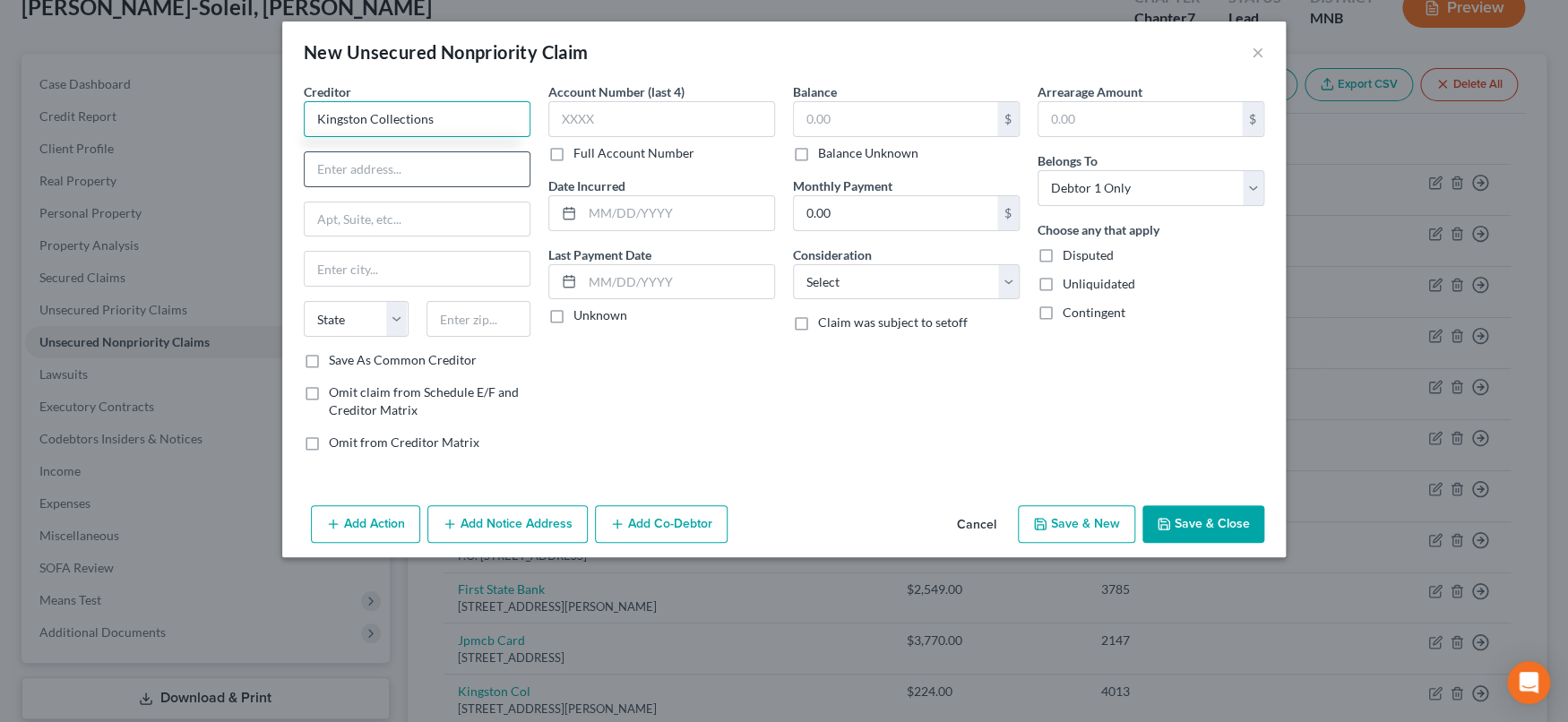
type input "Kingston Collections"
click at [427, 174] on input "text" at bounding box center [417, 170] width 225 height 34
type input "c/o Anytime Fitness"
click at [461, 219] on input "text" at bounding box center [417, 220] width 225 height 34
type input "1701 Drew St"
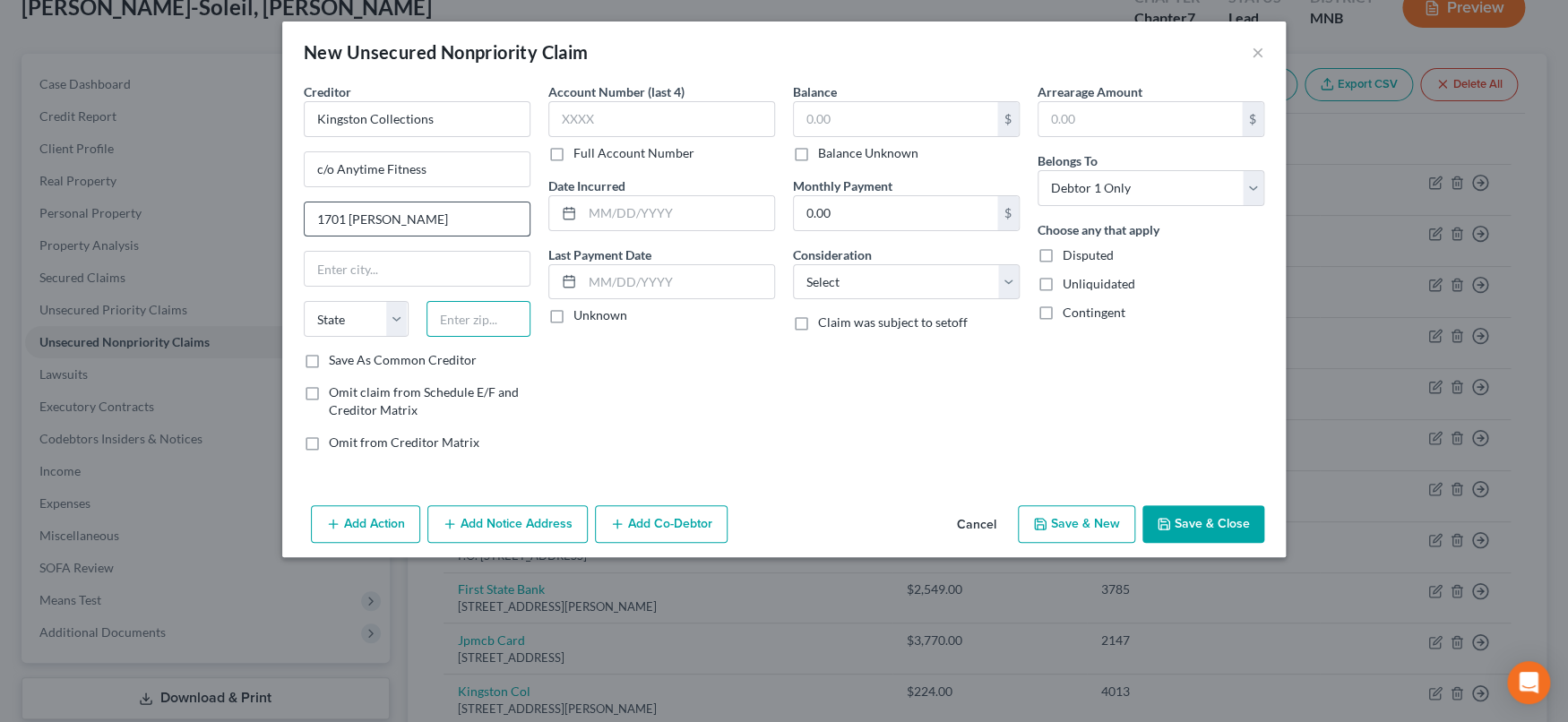
type input "5"
type input "33755"
type input "Clearwater"
select select "9"
click at [862, 118] on input "text" at bounding box center [895, 119] width 203 height 34
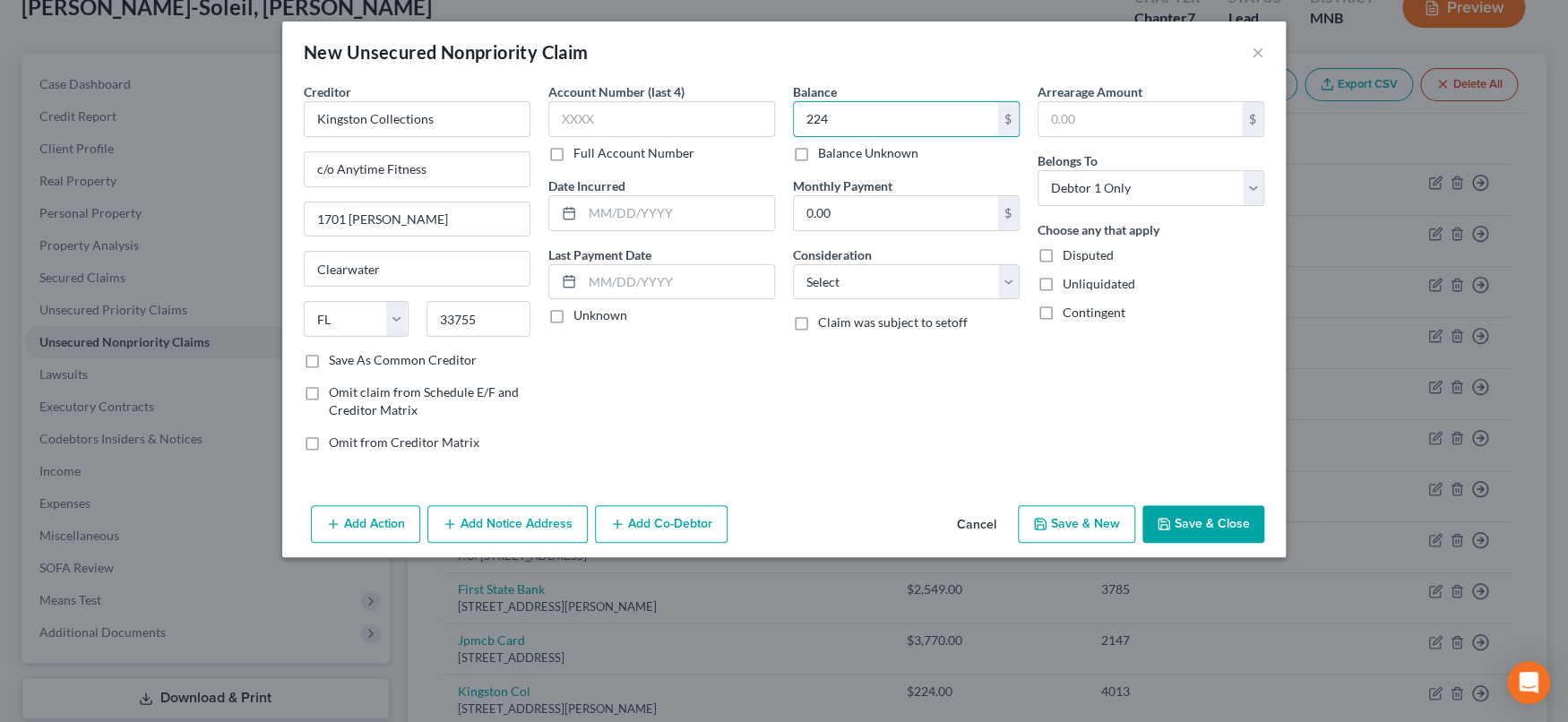
type input "224"
click at [1196, 515] on button "Save & Close" at bounding box center [1203, 524] width 122 height 38
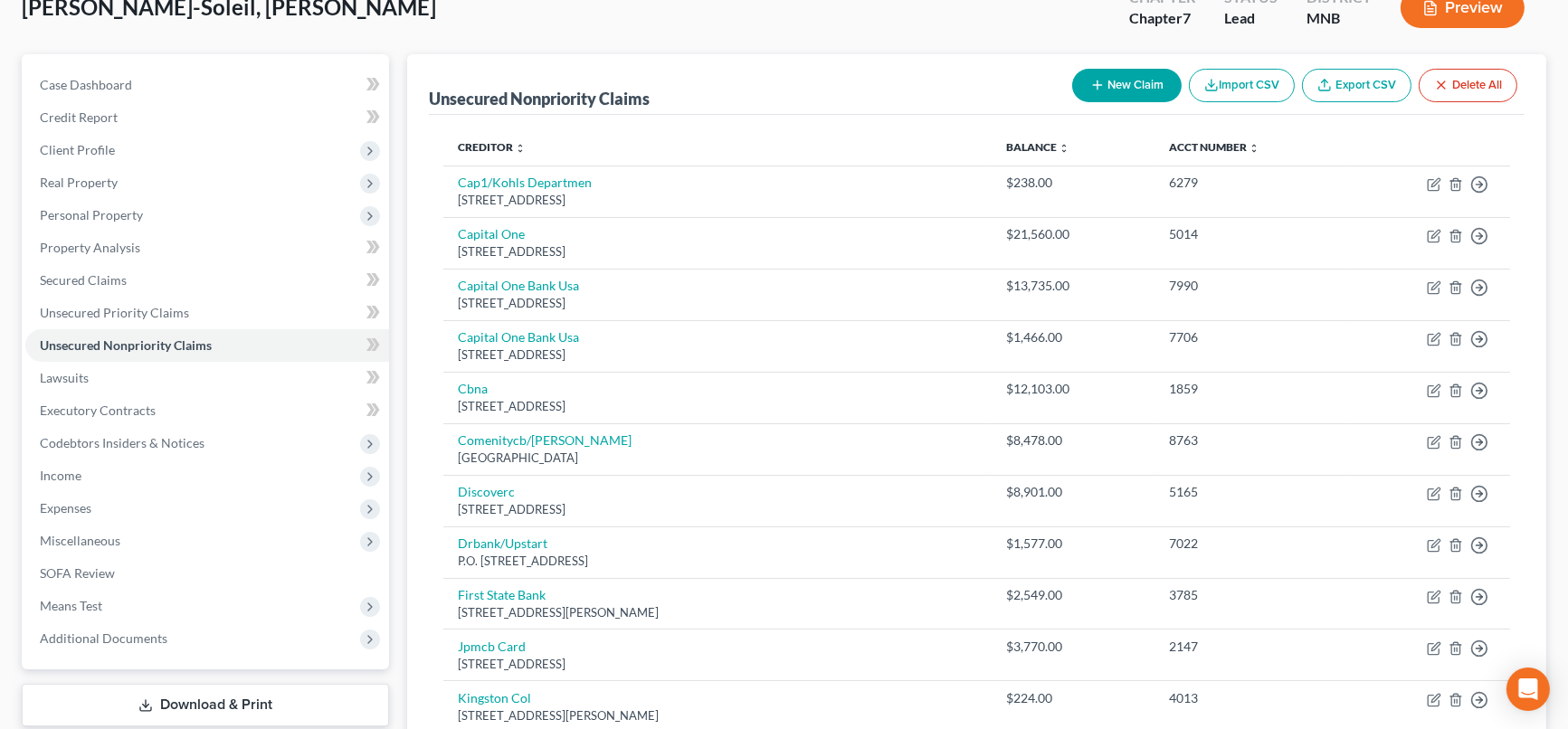
click at [1114, 80] on button "New Claim" at bounding box center [1126, 85] width 110 height 34
select select "0"
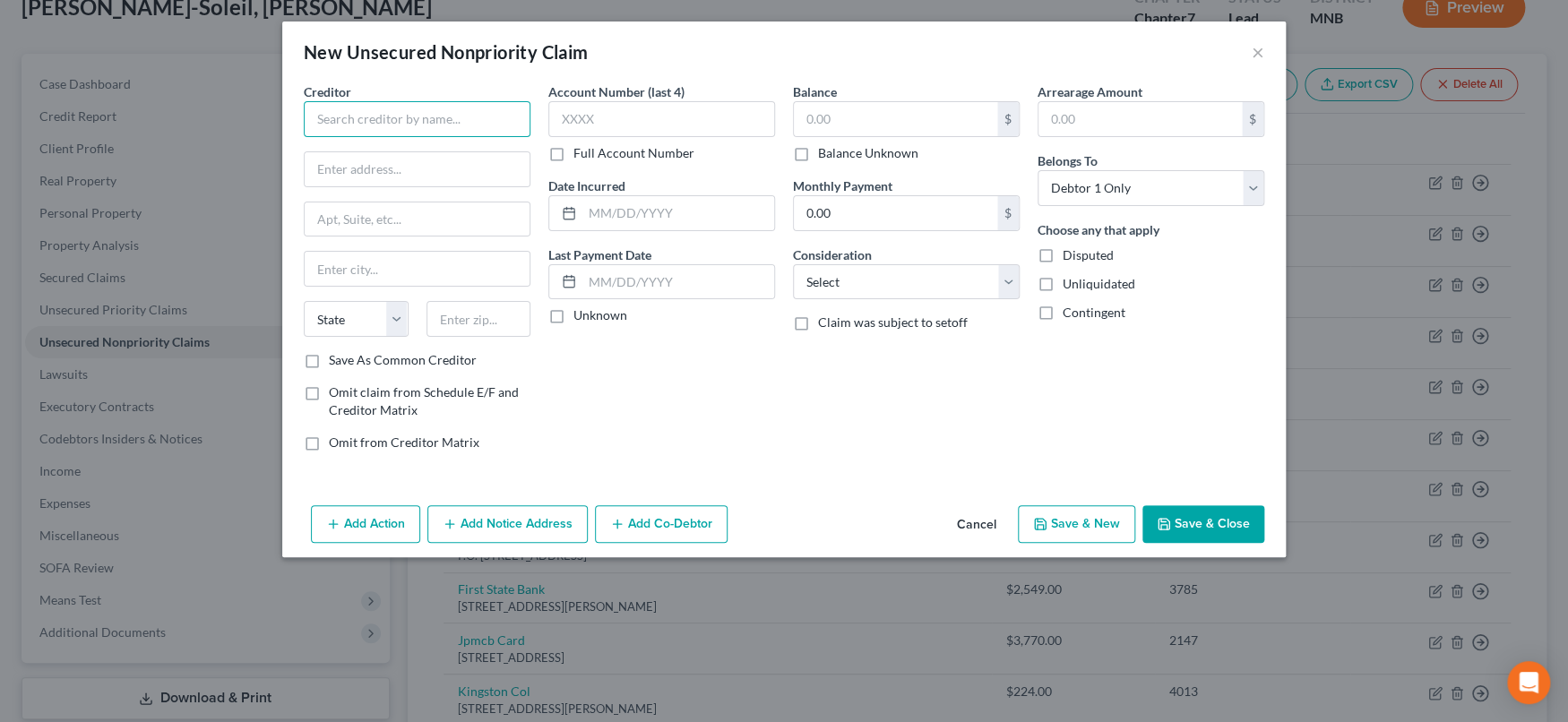
click at [452, 119] on input "text" at bounding box center [417, 119] width 227 height 36
type input "Aspen Collection"
click at [463, 173] on input "text" at bounding box center [417, 170] width 225 height 34
type input "PO Box 10689"
type input "34603"
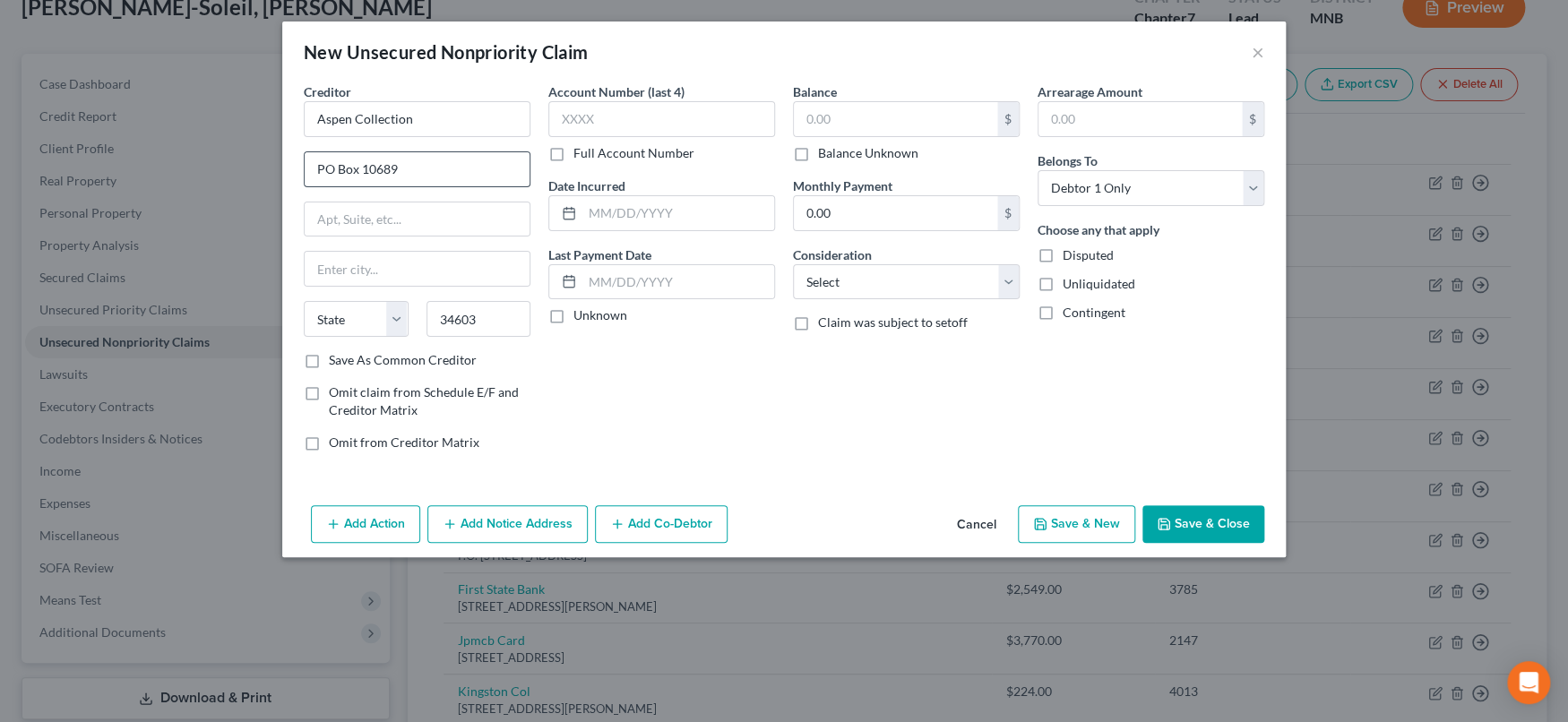
type input "Brooksville"
select select "9"
click at [457, 127] on input "Aspen Collection" at bounding box center [417, 119] width 227 height 36
drag, startPoint x: 353, startPoint y: 116, endPoint x: 427, endPoint y: 146, distance: 79.8
click at [360, 120] on input "Aspen Collections" at bounding box center [417, 119] width 227 height 36
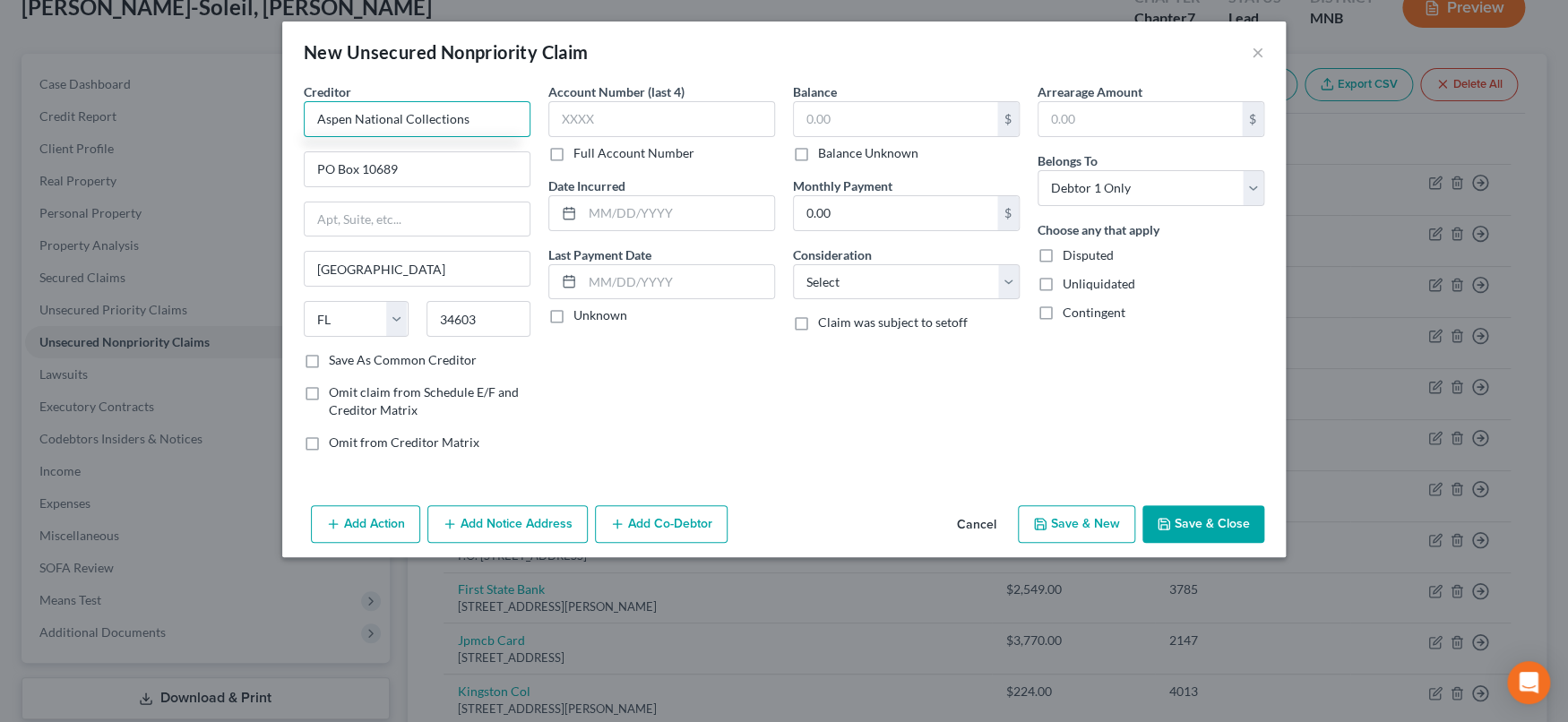
type input "Aspen National Collections"
click at [329, 355] on label "Save As Common Creditor" at bounding box center [402, 360] width 148 height 18
click at [336, 355] on input "Save As Common Creditor" at bounding box center [342, 357] width 11 height 11
checkbox input "true"
click at [994, 519] on button "Cancel" at bounding box center [975, 525] width 68 height 36
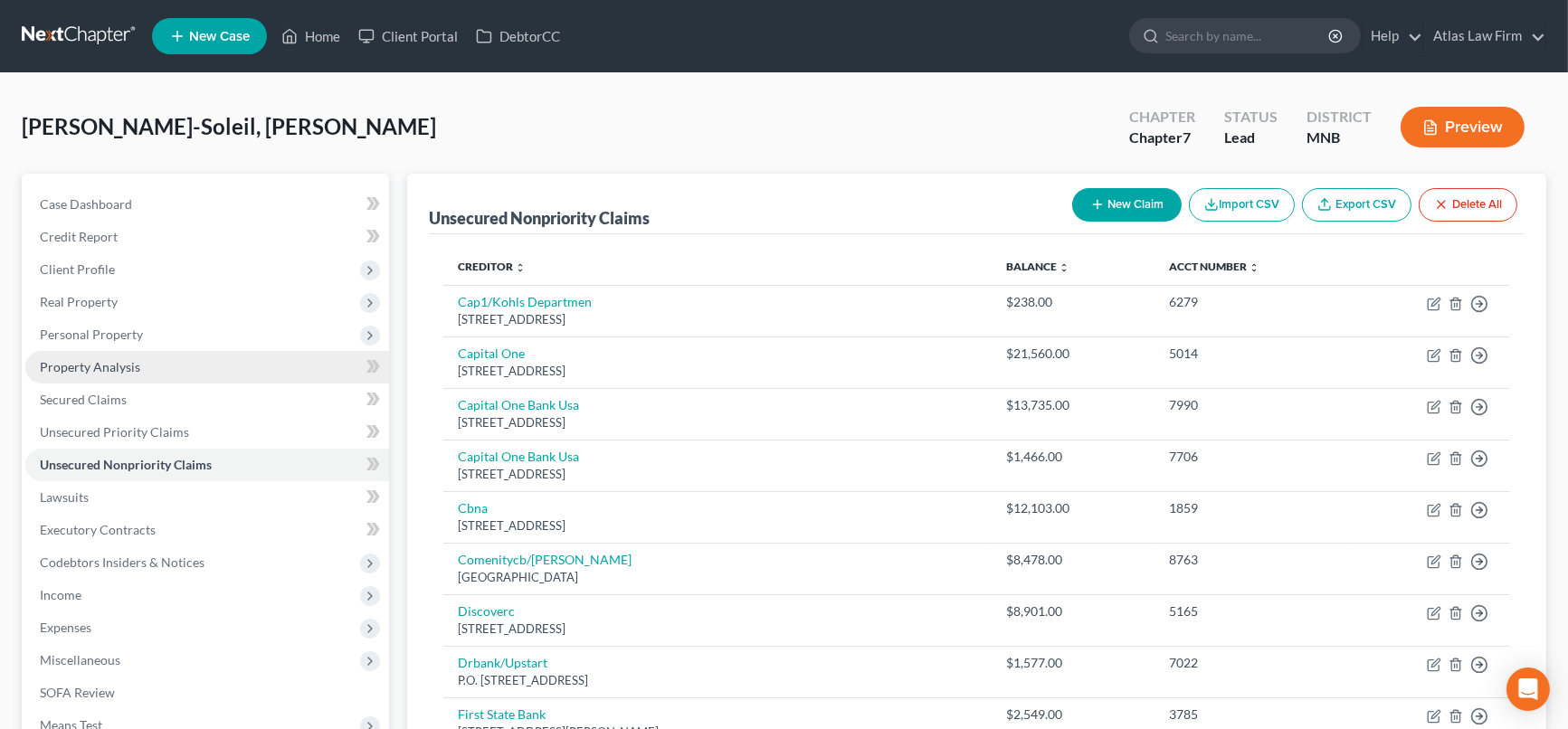
scroll to position [201, 0]
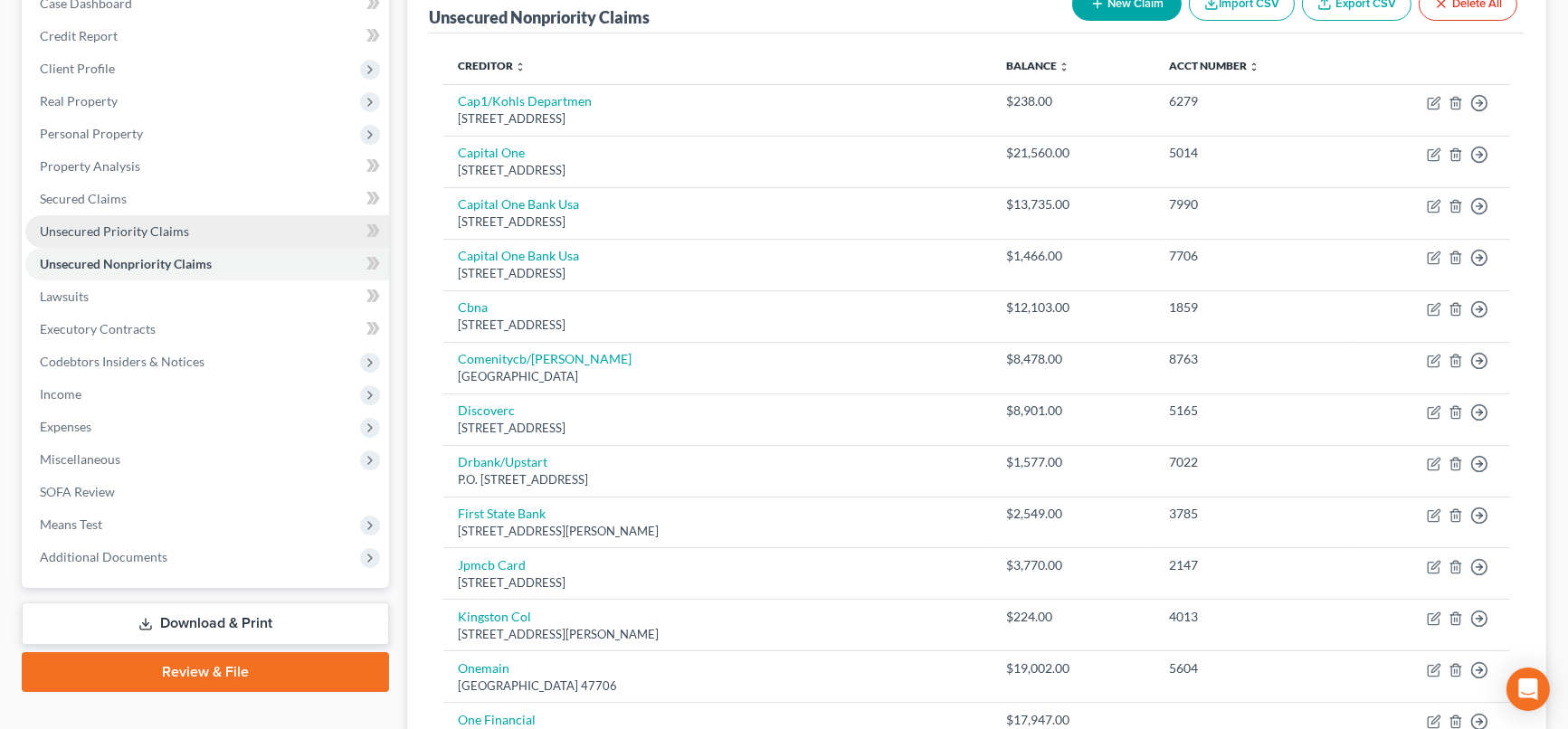
click at [175, 233] on span "Unsecured Priority Claims" at bounding box center [114, 231] width 149 height 15
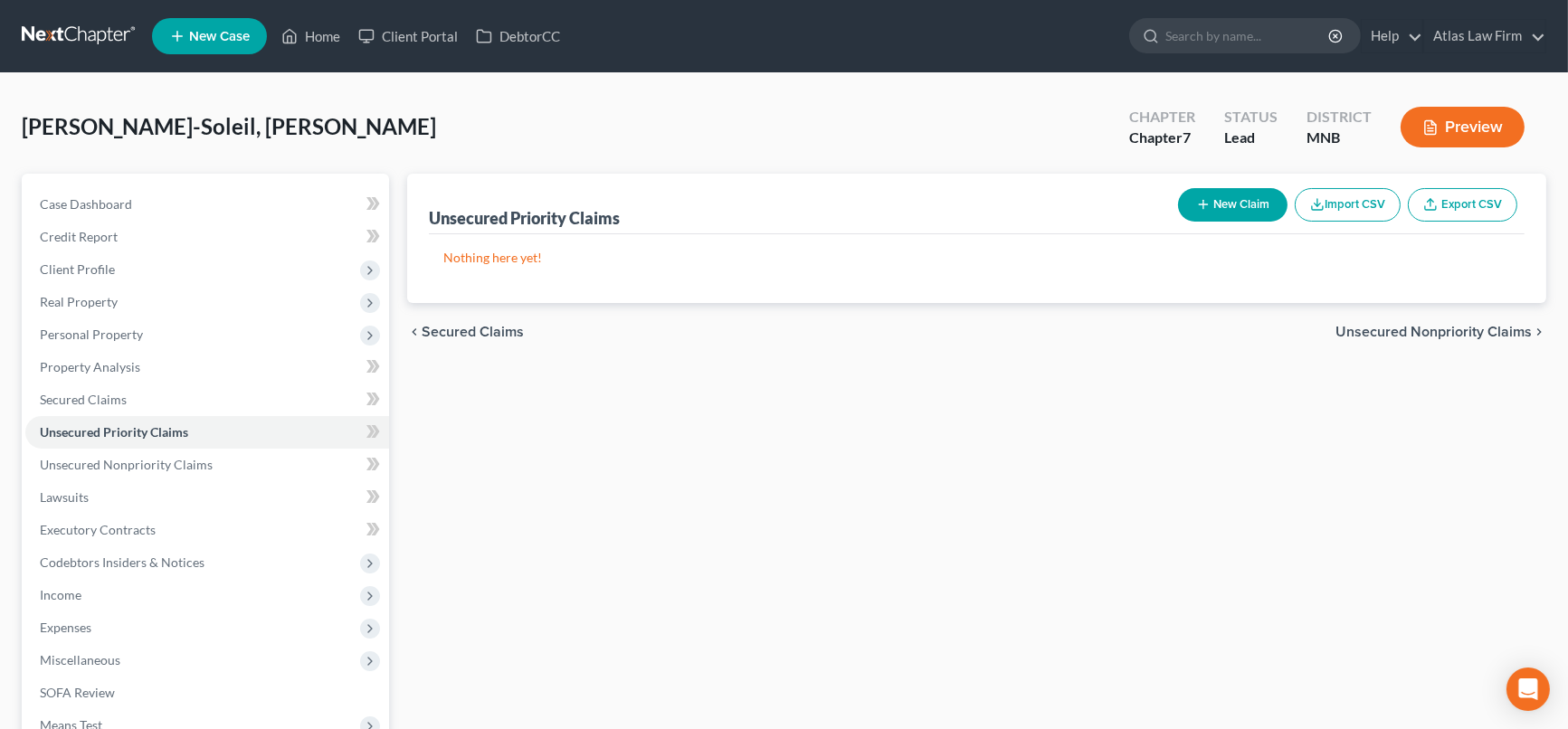
click at [1237, 197] on button "New Claim" at bounding box center [1233, 205] width 110 height 34
select select "0"
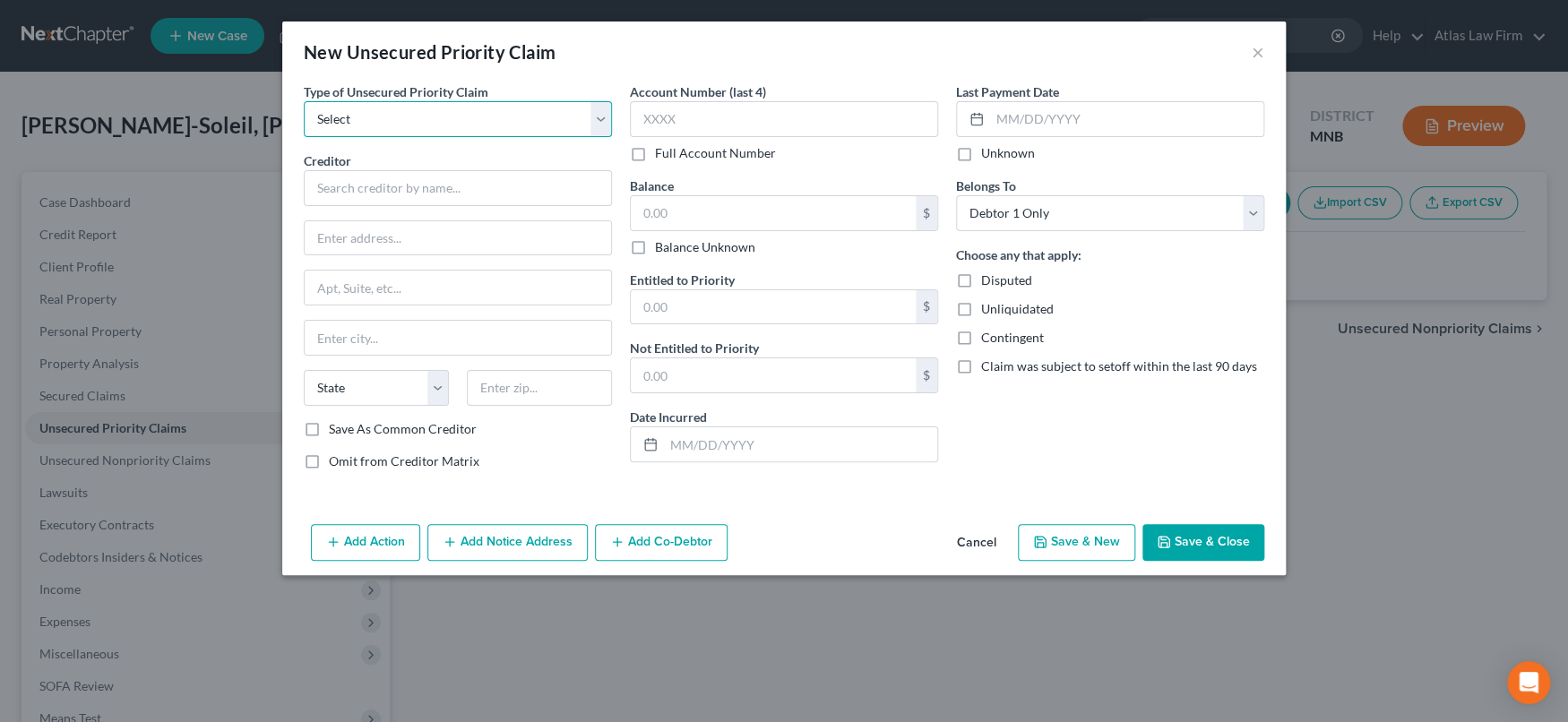
click at [596, 115] on select "Select Taxes & Other Government Units Domestic Support Obligations Extensions o…" at bounding box center [458, 119] width 309 height 36
select select "0"
click at [304, 101] on select "Select Taxes & Other Government Units Domestic Support Obligations Extensions o…" at bounding box center [458, 119] width 309 height 36
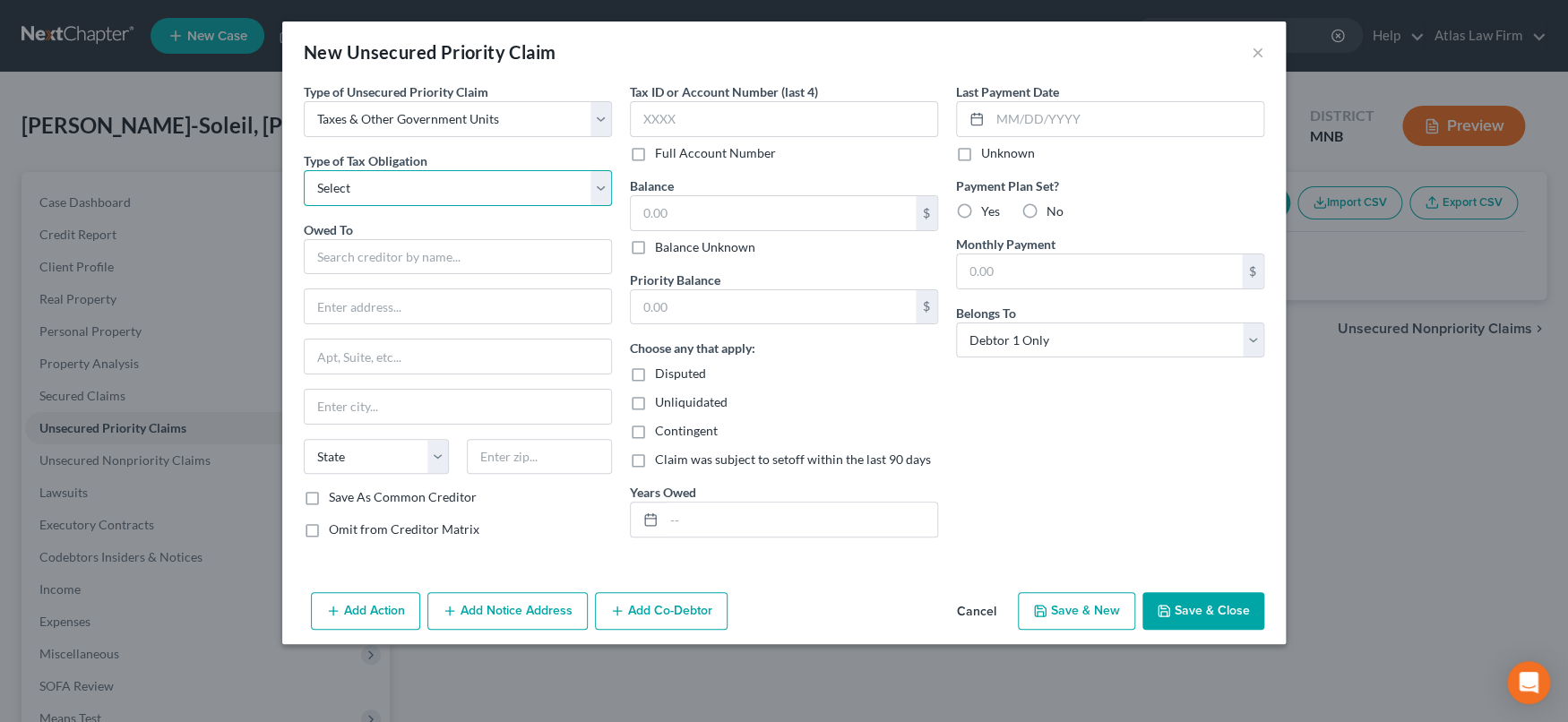
click at [602, 182] on select "Select Federal City State Franchise Tax Board Other" at bounding box center [458, 189] width 309 height 36
select select "0"
click at [304, 170] on select "Select Federal City State Franchise Tax Board Other" at bounding box center [458, 189] width 309 height 36
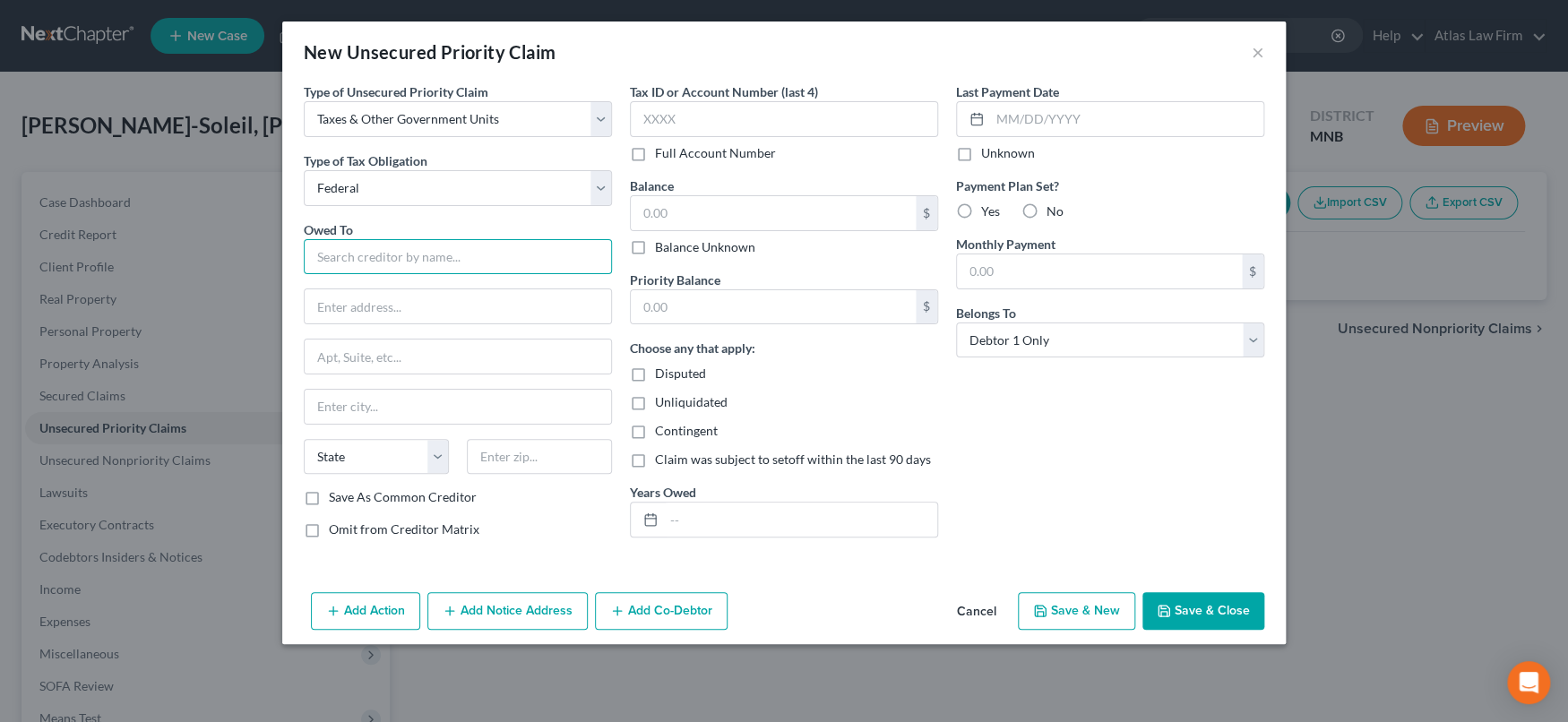
click at [539, 240] on input "text" at bounding box center [458, 257] width 309 height 36
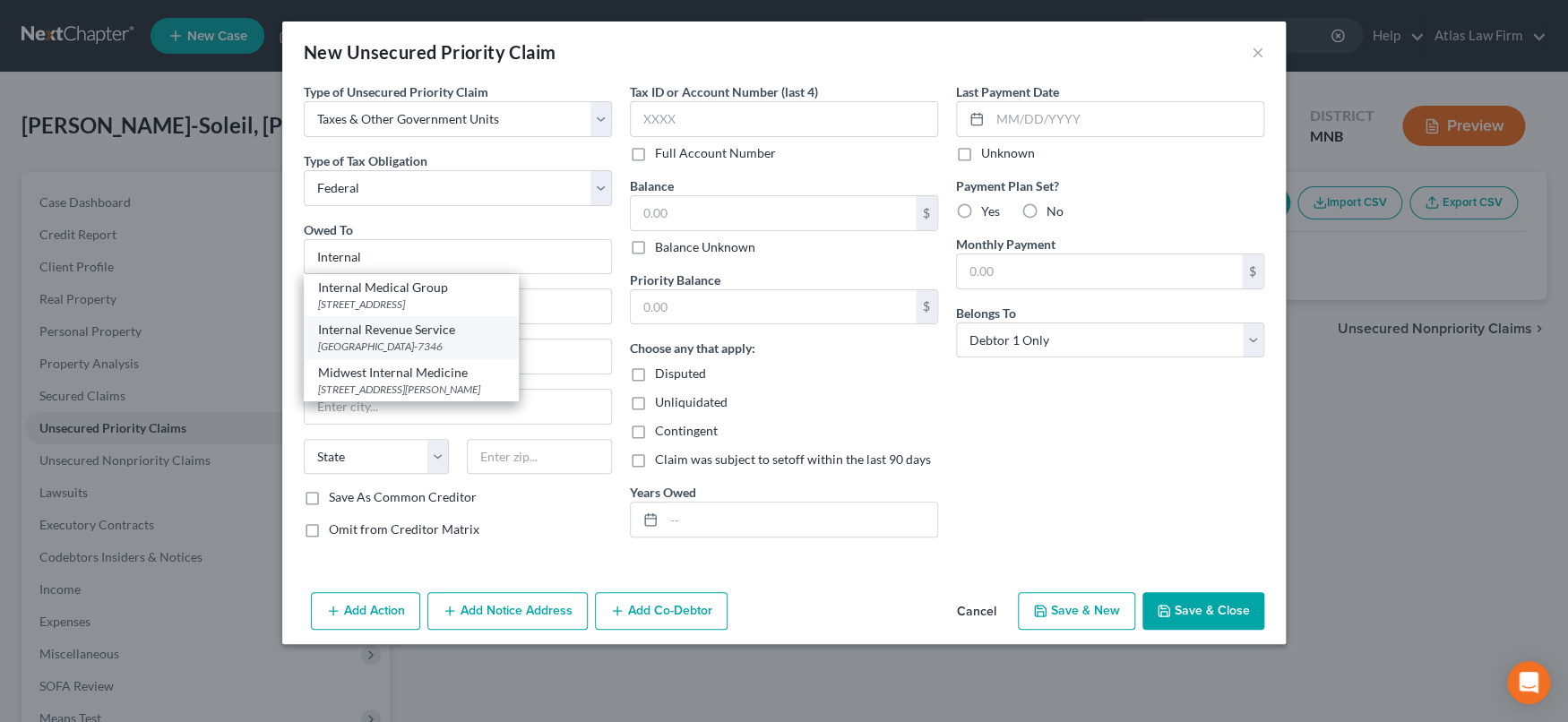
click at [428, 344] on div "PO Box 7346, Philadelphia, PA 19101-7346" at bounding box center [412, 347] width 187 height 15
type input "Internal Revenue Service"
type input "PO Box 7346"
type input "Philadelphia"
select select "39"
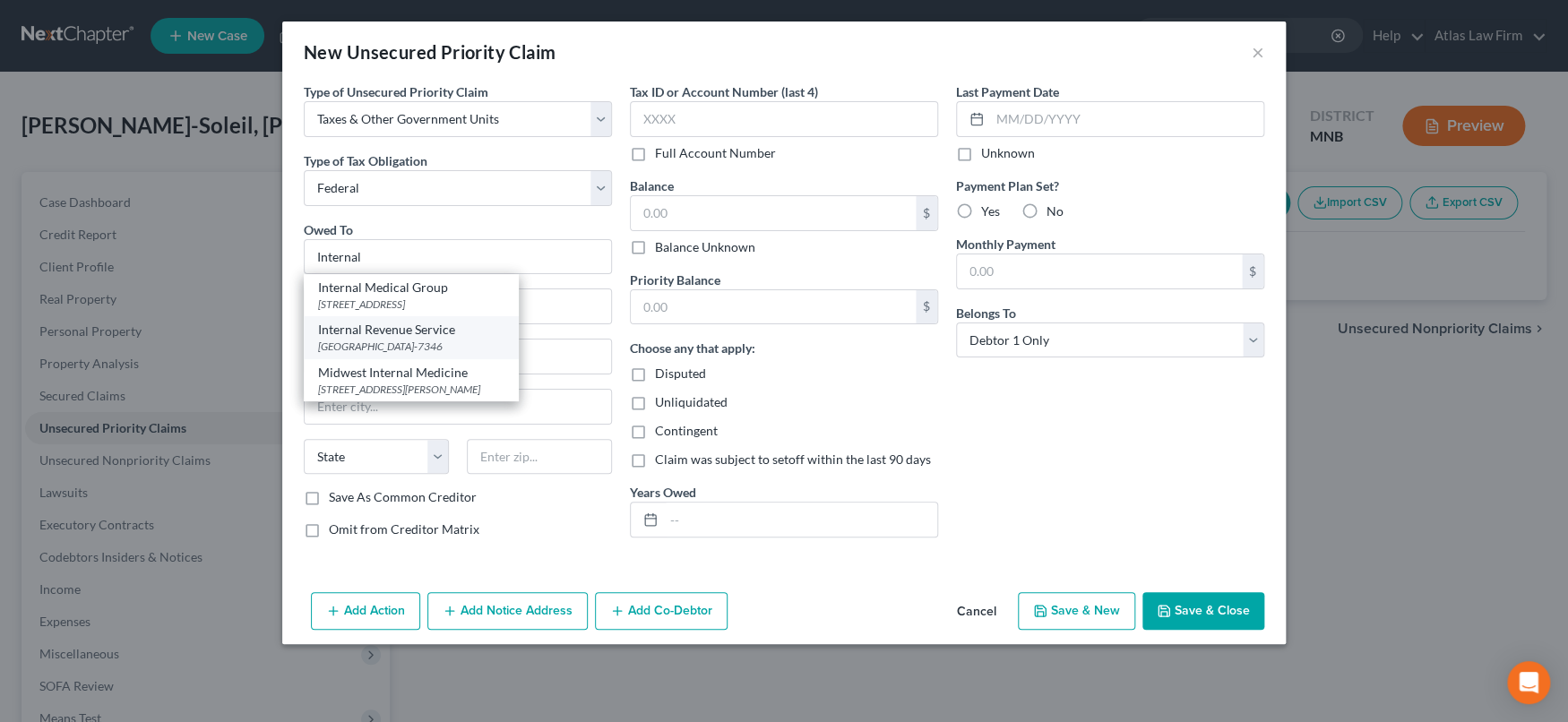
type input "19101-7346"
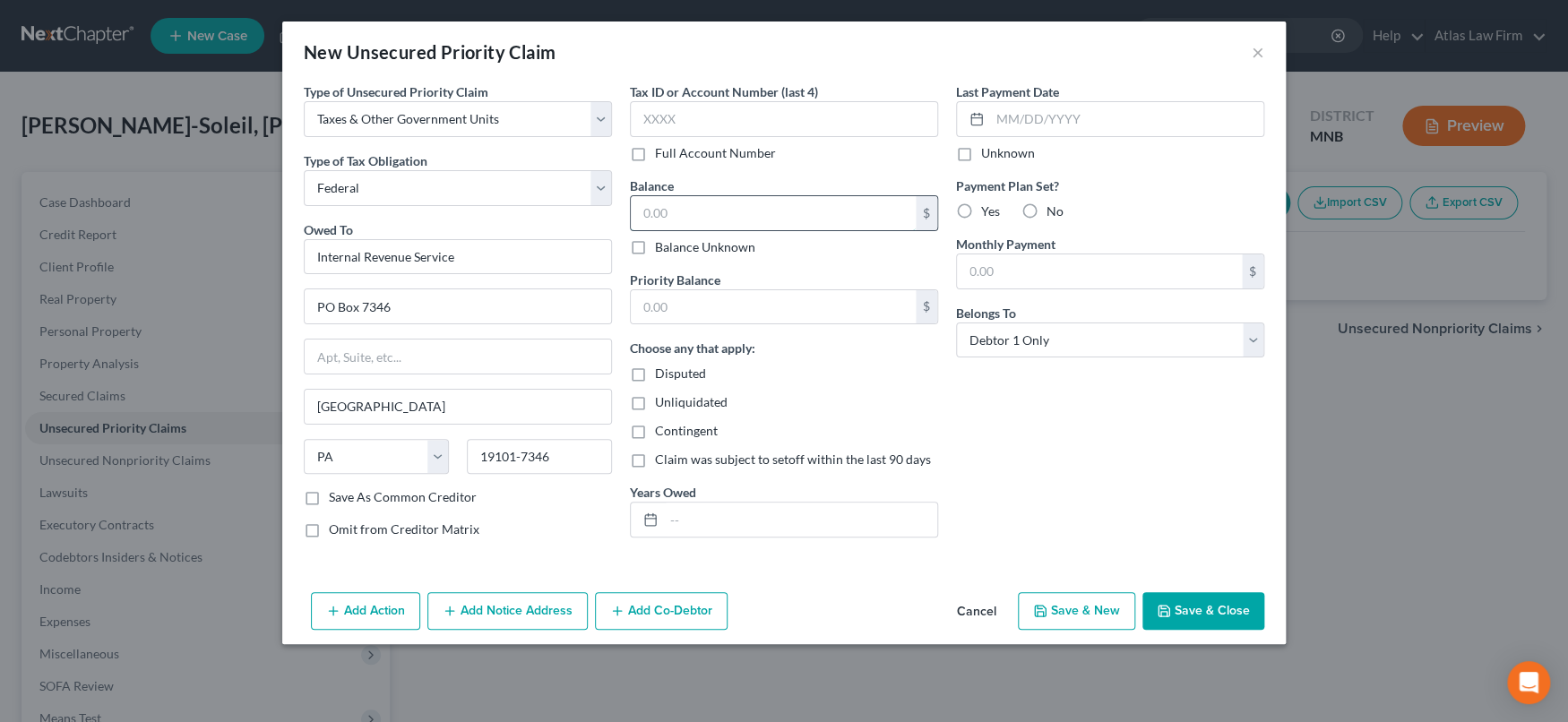
click at [683, 214] on input "text" at bounding box center [773, 213] width 285 height 34
type input "80,000"
click at [681, 314] on input "text" at bounding box center [773, 308] width 285 height 34
type input "80,000"
click at [1094, 597] on button "Save & New" at bounding box center [1075, 612] width 117 height 38
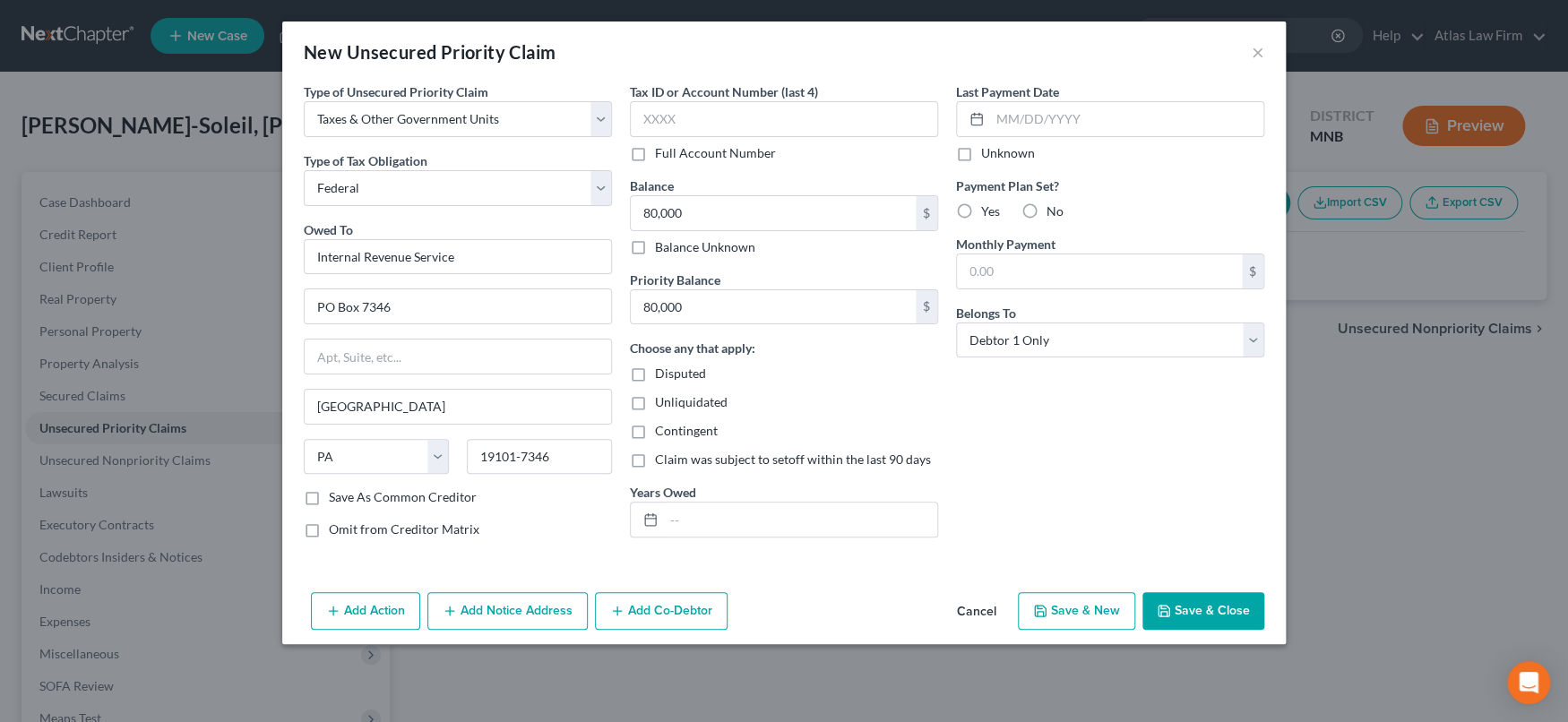
select select "0"
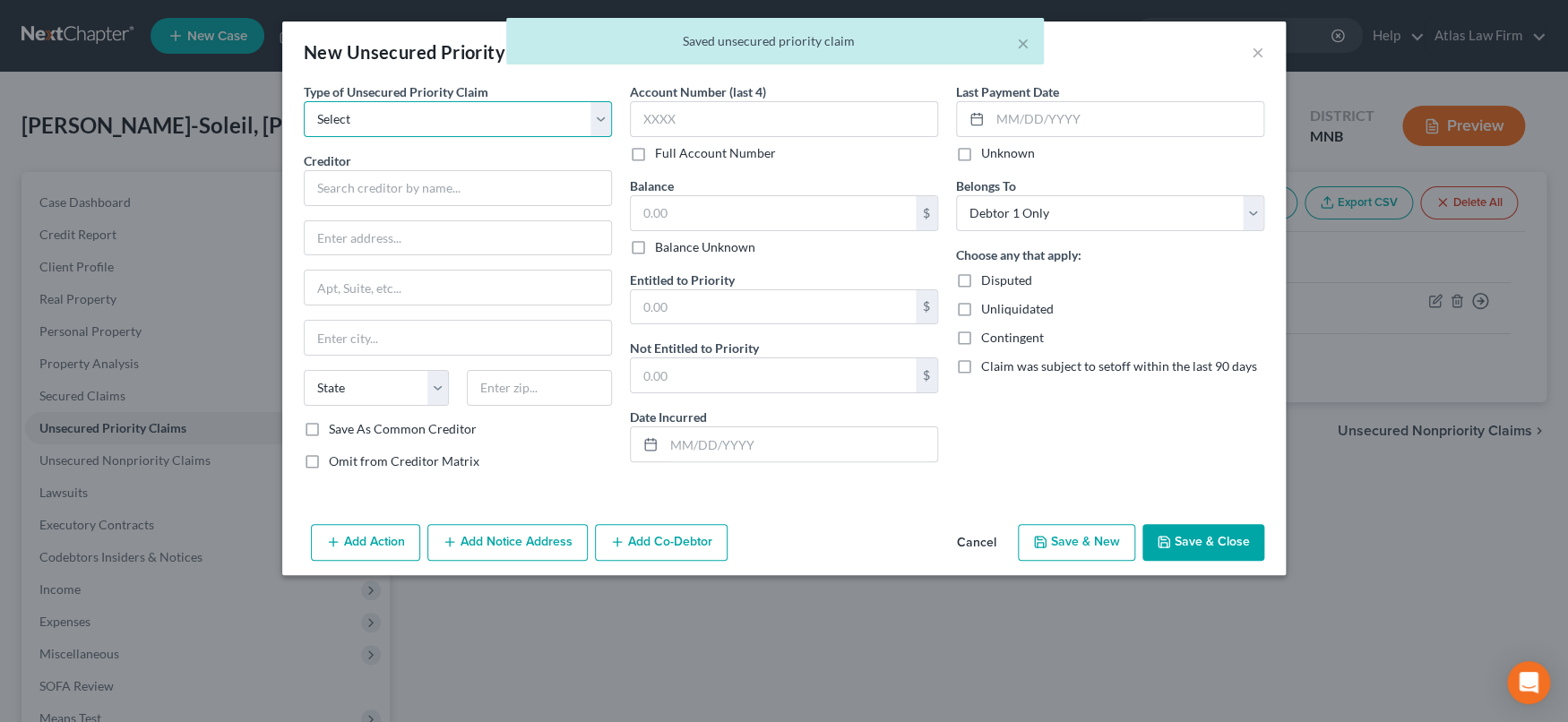
click at [603, 111] on select "Select Taxes & Other Government Units Domestic Support Obligations Extensions o…" at bounding box center [458, 119] width 309 height 36
select select "0"
click at [304, 101] on select "Select Taxes & Other Government Units Domestic Support Obligations Extensions o…" at bounding box center [458, 119] width 309 height 36
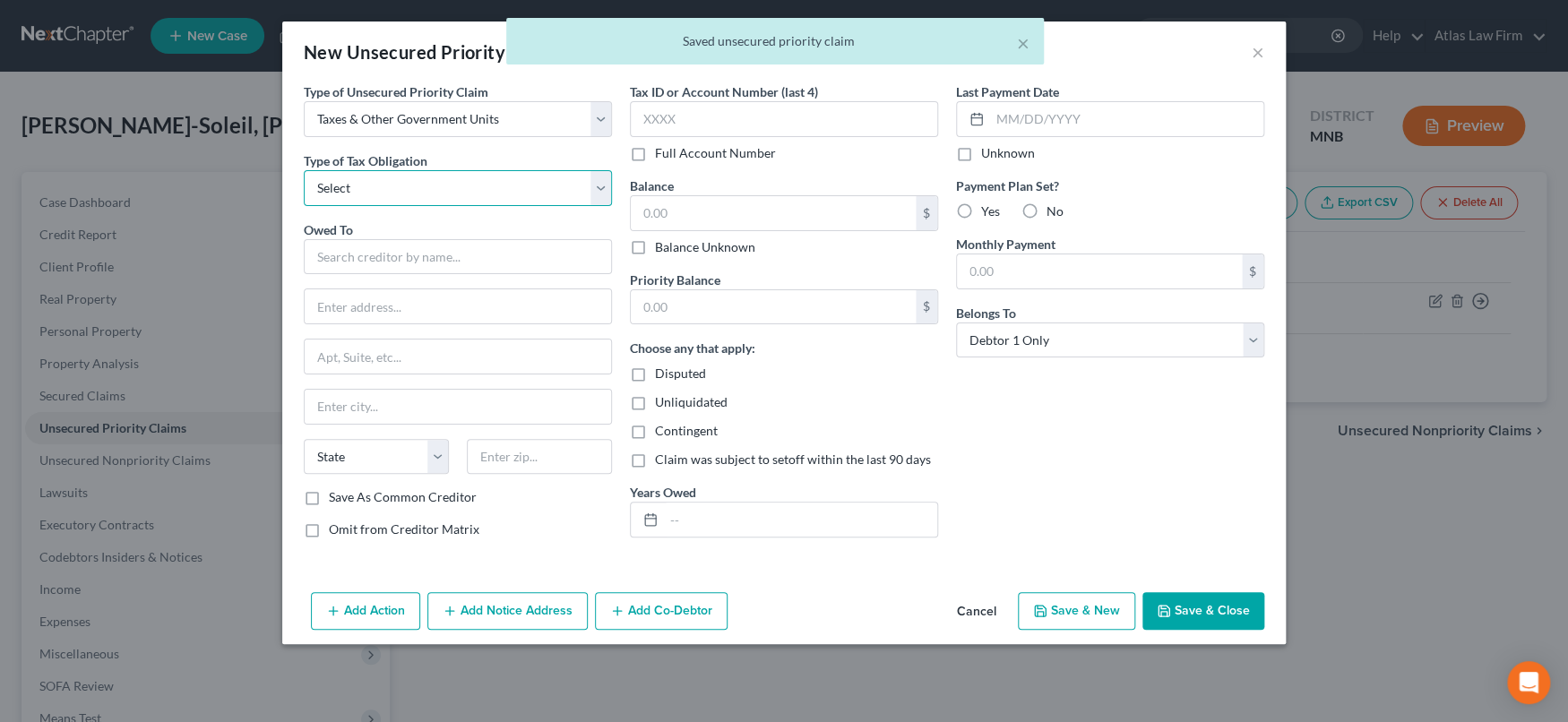
click at [596, 179] on select "Select Federal City State Franchise Tax Board Other" at bounding box center [458, 189] width 309 height 36
select select "2"
click at [304, 170] on select "Select Federal City State Franchise Tax Board Other" at bounding box center [458, 189] width 309 height 36
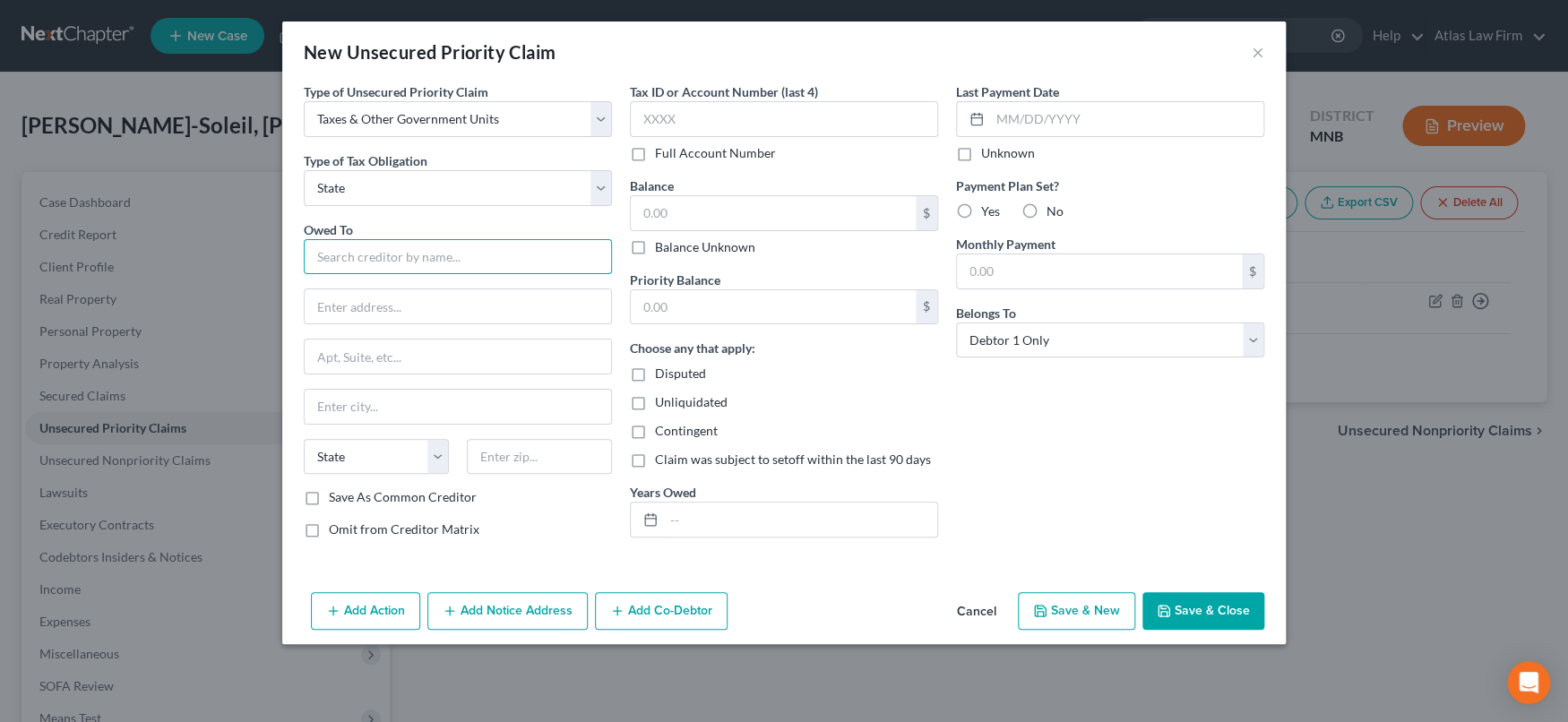
click at [525, 256] on input "text" at bounding box center [458, 257] width 309 height 36
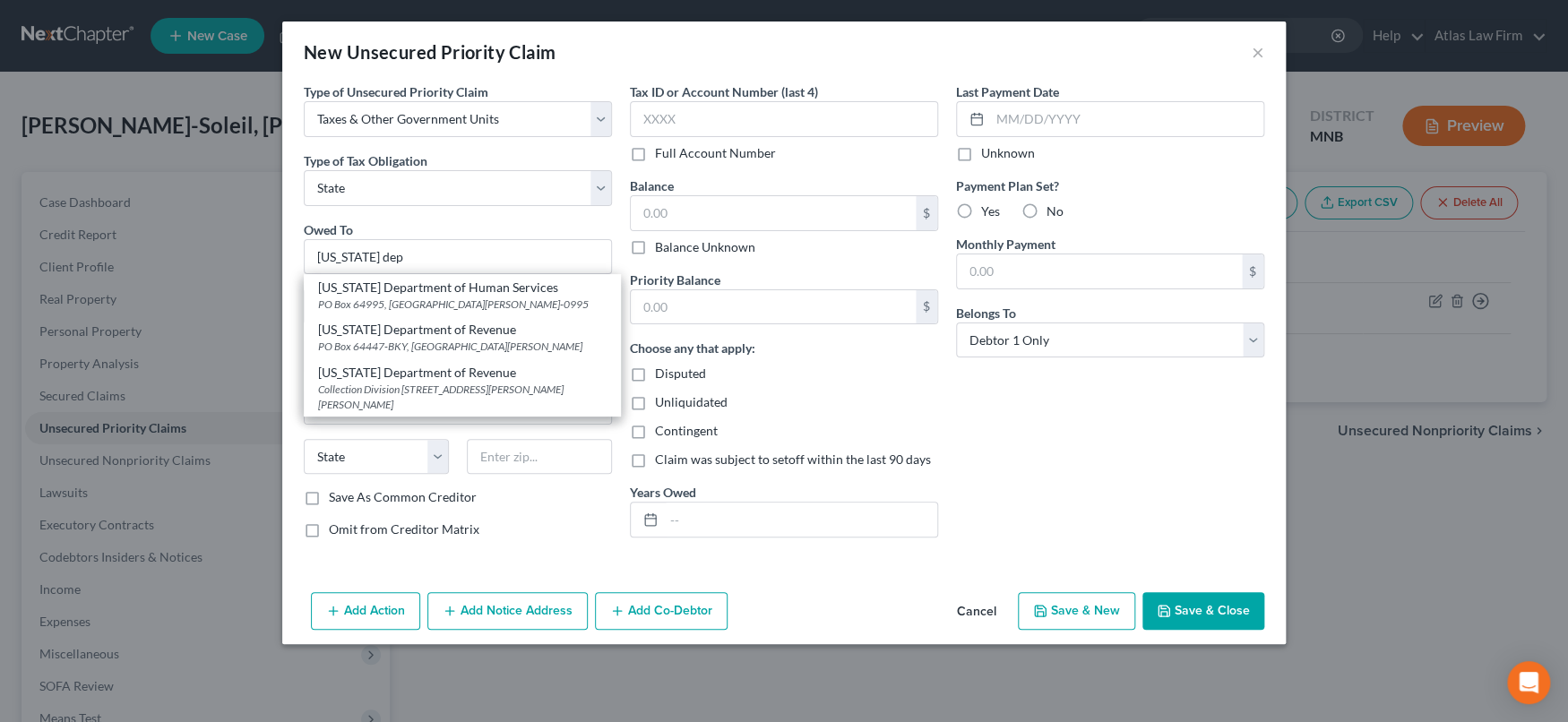
drag, startPoint x: 471, startPoint y: 331, endPoint x: 474, endPoint y: 308, distance: 23.2
click at [471, 332] on div "Minnesota Department of Revenue" at bounding box center [462, 330] width 289 height 18
type input "Minnesota Department of Revenue"
type input "PO Box 64447-BKY"
type input "Saint Paul"
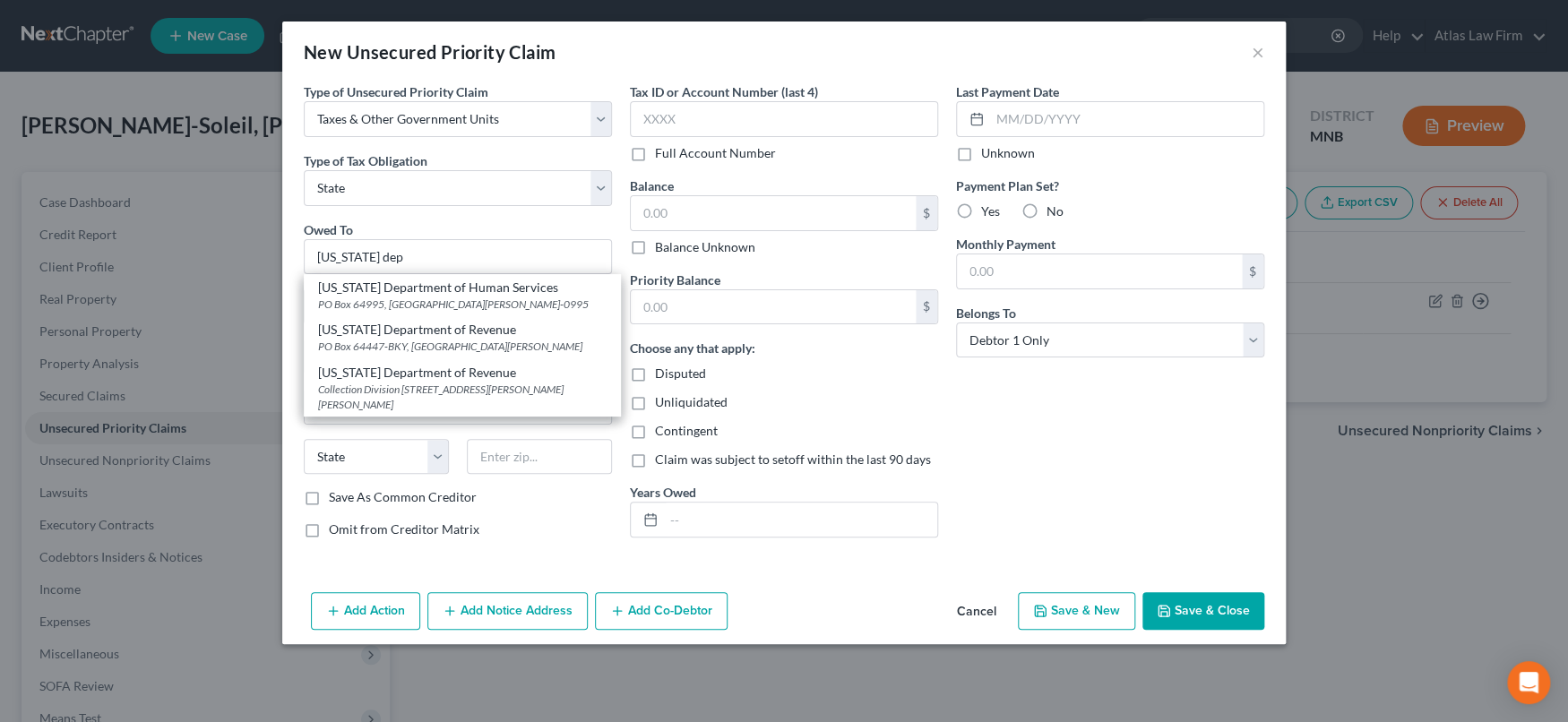
select select "24"
type input "55164"
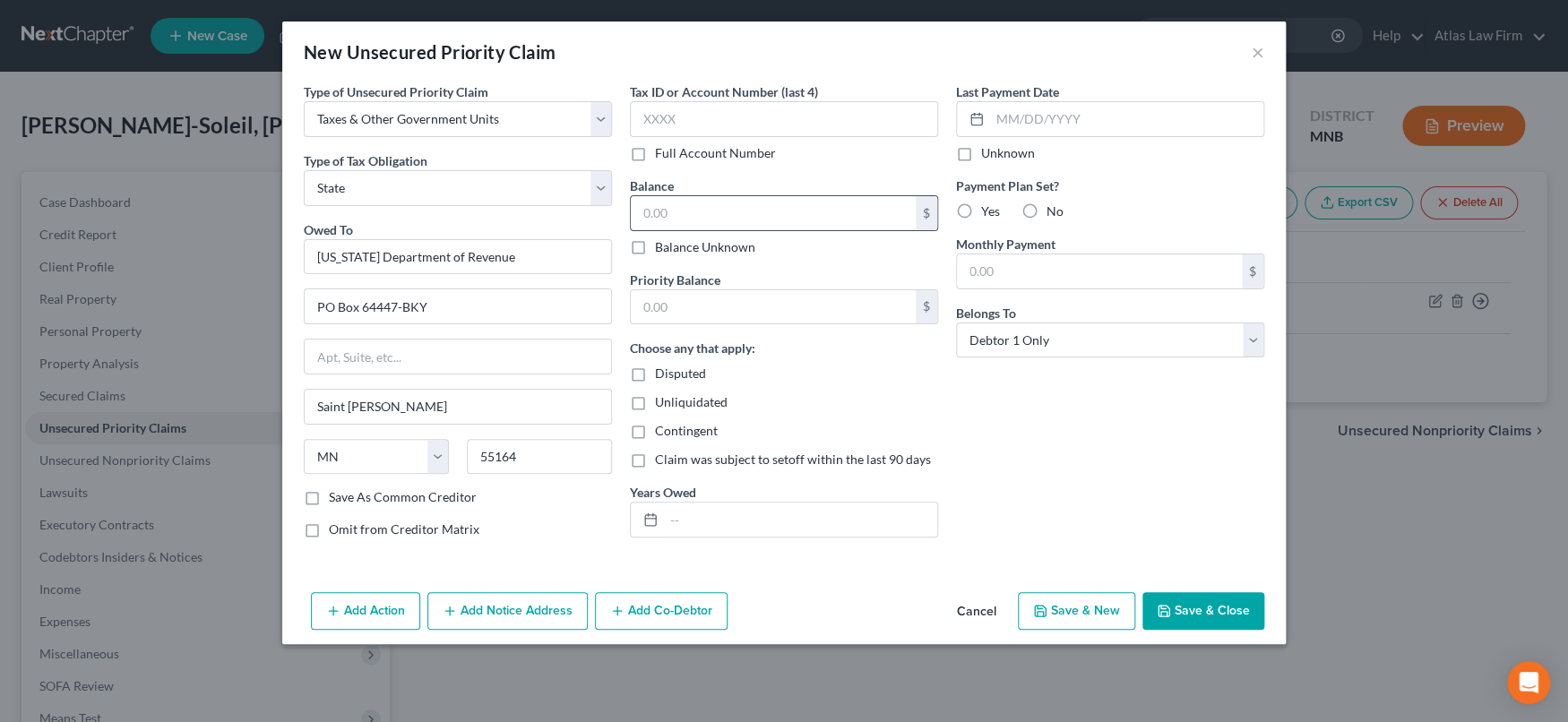
click at [656, 216] on input "text" at bounding box center [773, 213] width 285 height 34
type input "12,000"
click at [707, 296] on input "text" at bounding box center [773, 308] width 285 height 34
type input "12,000"
click at [1201, 597] on button "Save & Close" at bounding box center [1203, 612] width 122 height 38
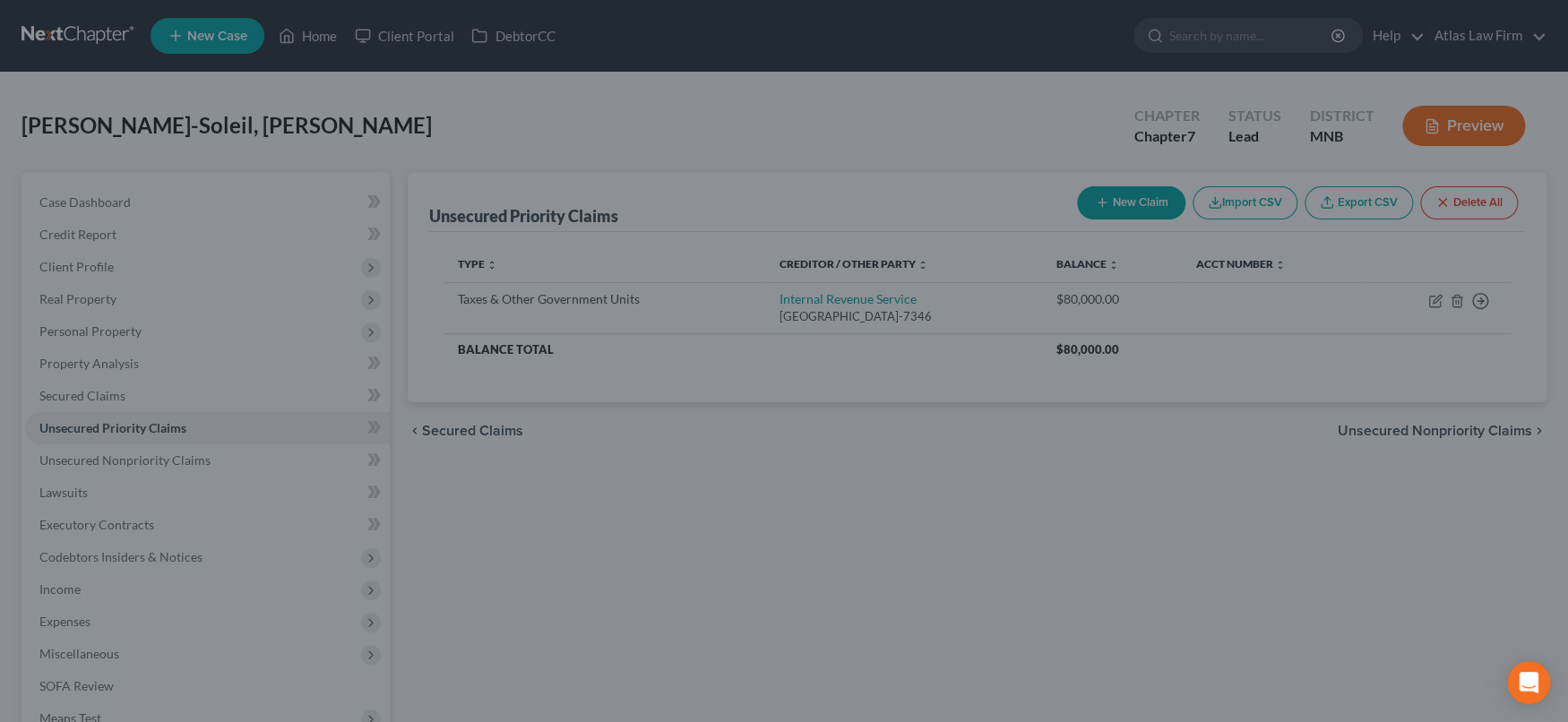
type input "12,000.00"
type input "0.00"
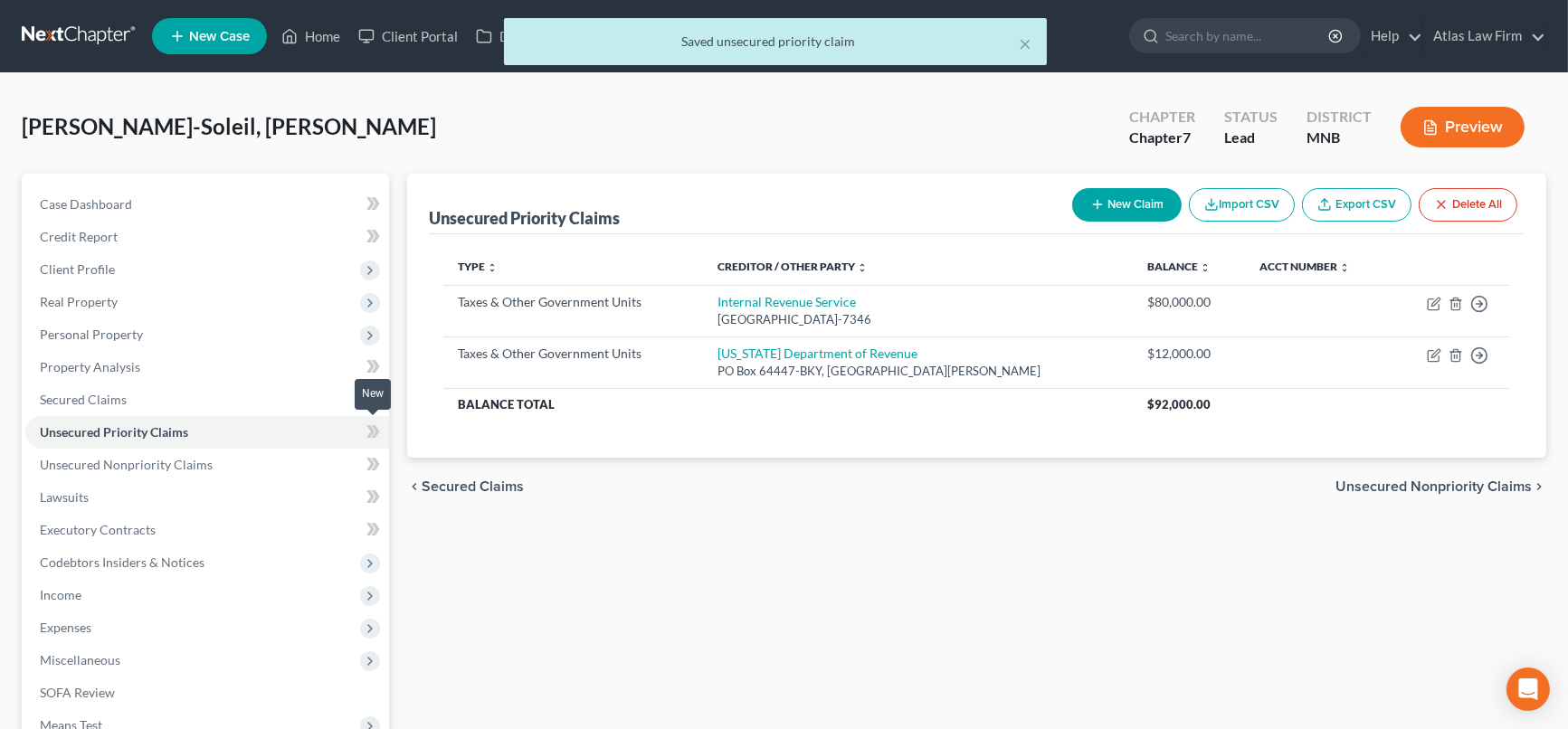
click at [371, 430] on icon at bounding box center [370, 431] width 8 height 13
click at [371, 461] on icon at bounding box center [370, 464] width 8 height 13
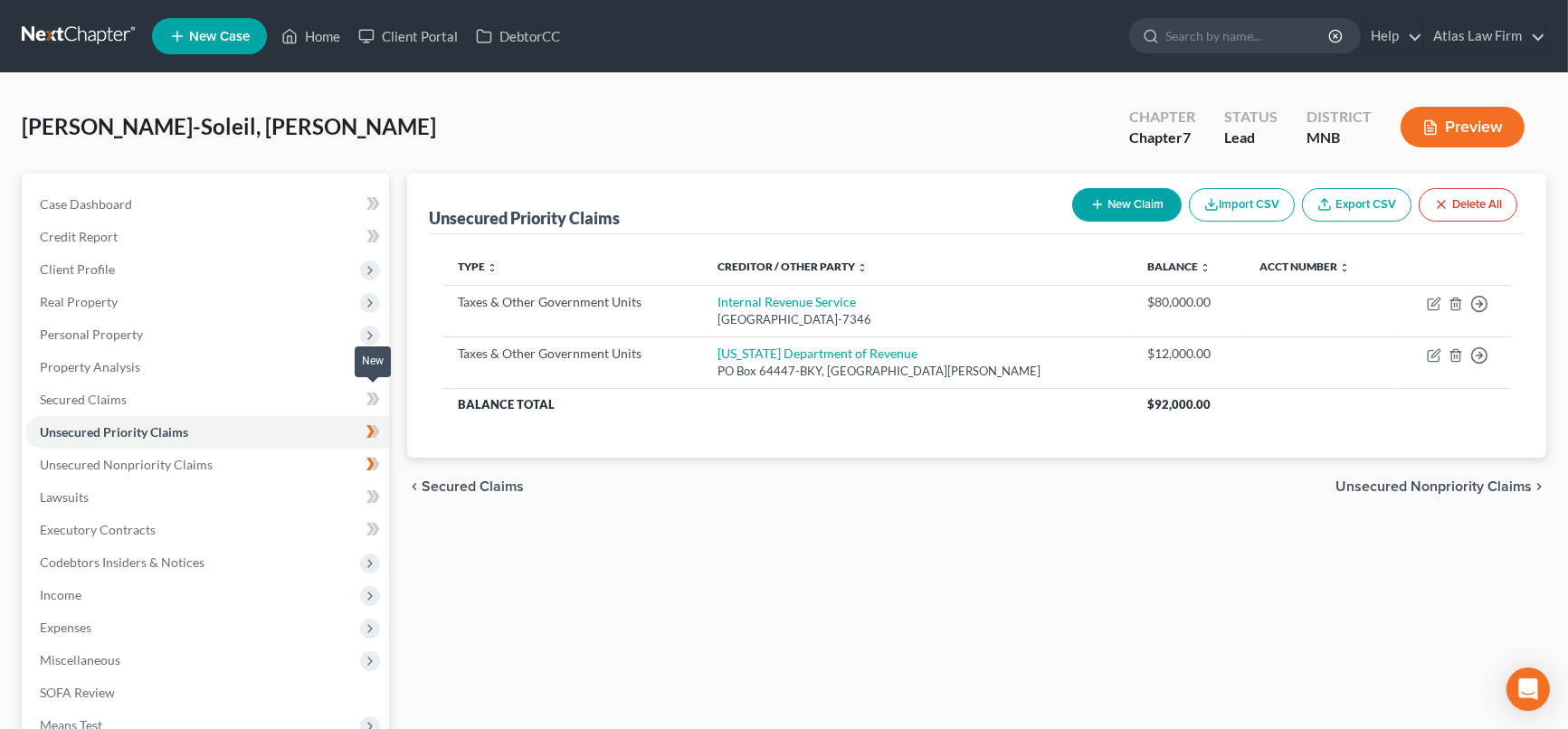
click at [372, 396] on icon at bounding box center [370, 398] width 8 height 13
click at [258, 400] on link "Secured Claims" at bounding box center [207, 400] width 364 height 33
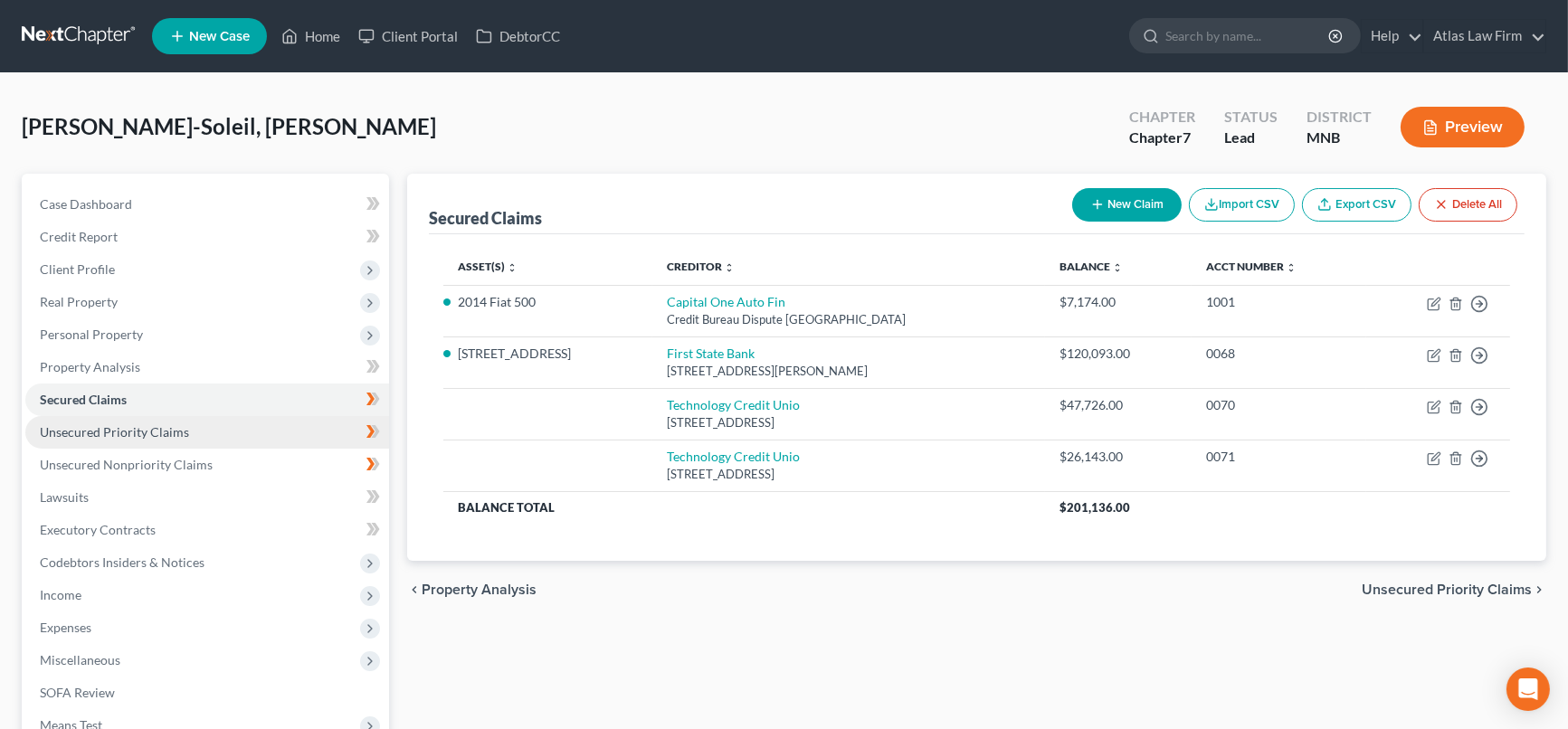
click at [249, 434] on link "Unsecured Priority Claims" at bounding box center [207, 433] width 364 height 33
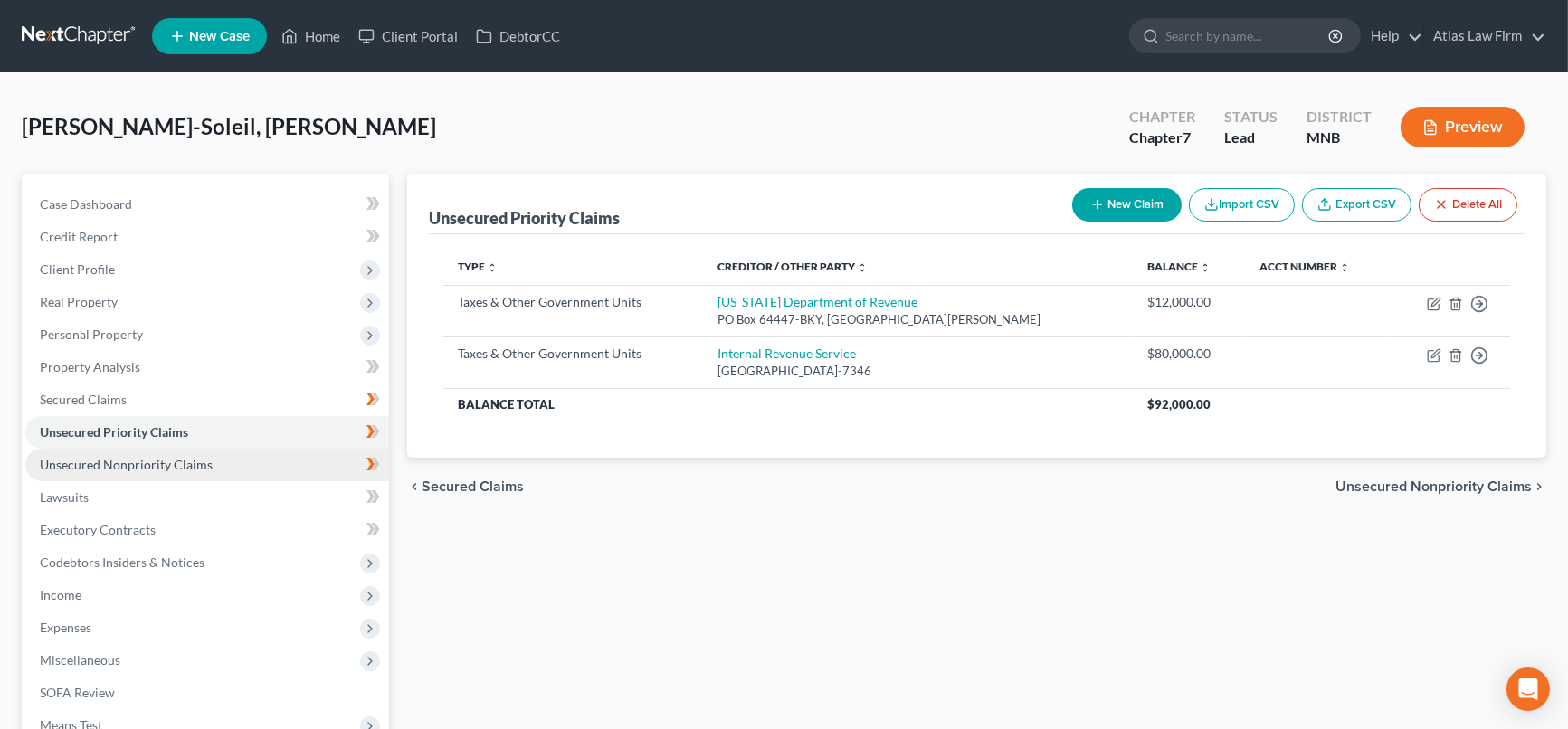
click at [246, 457] on link "Unsecured Nonpriority Claims" at bounding box center [207, 465] width 364 height 33
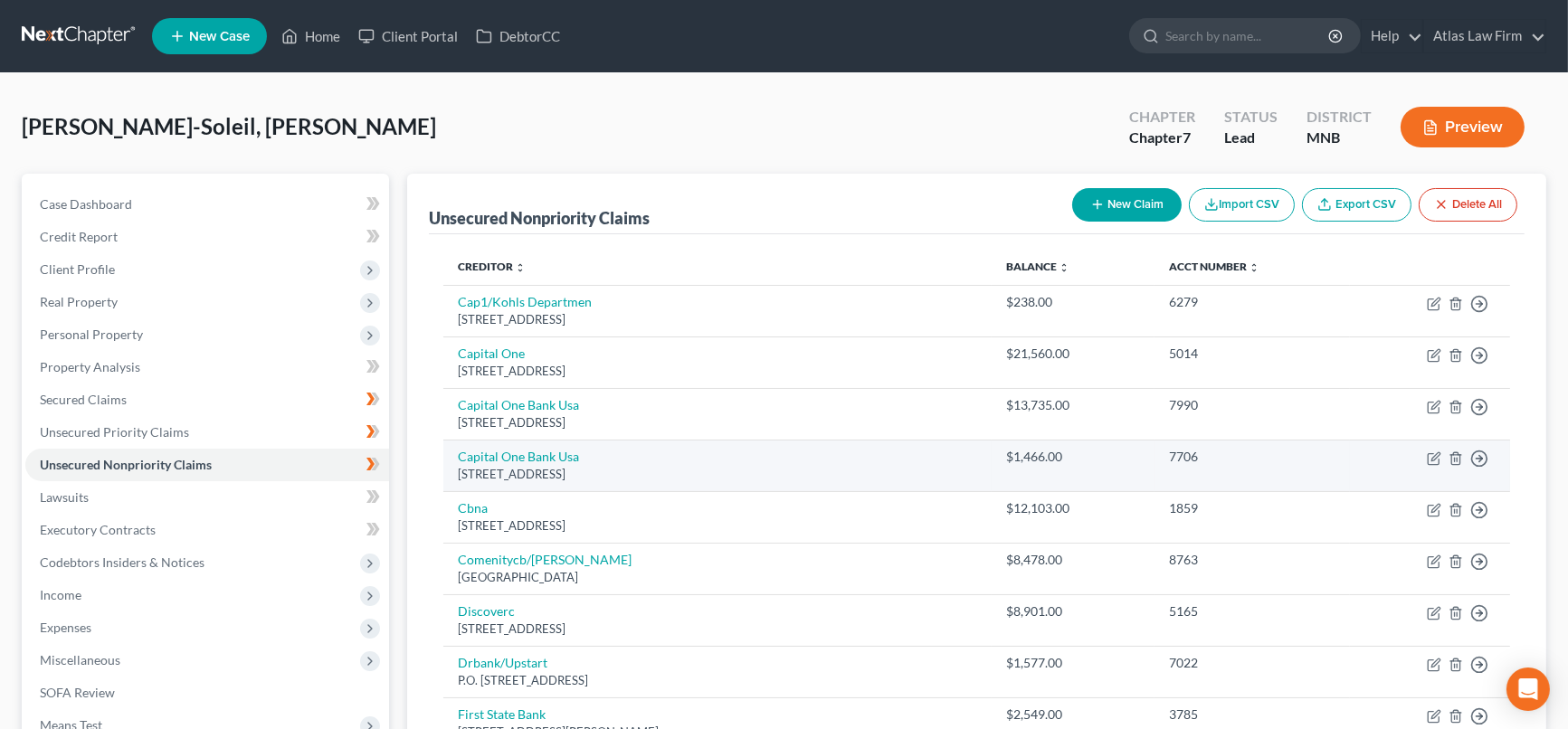
scroll to position [201, 0]
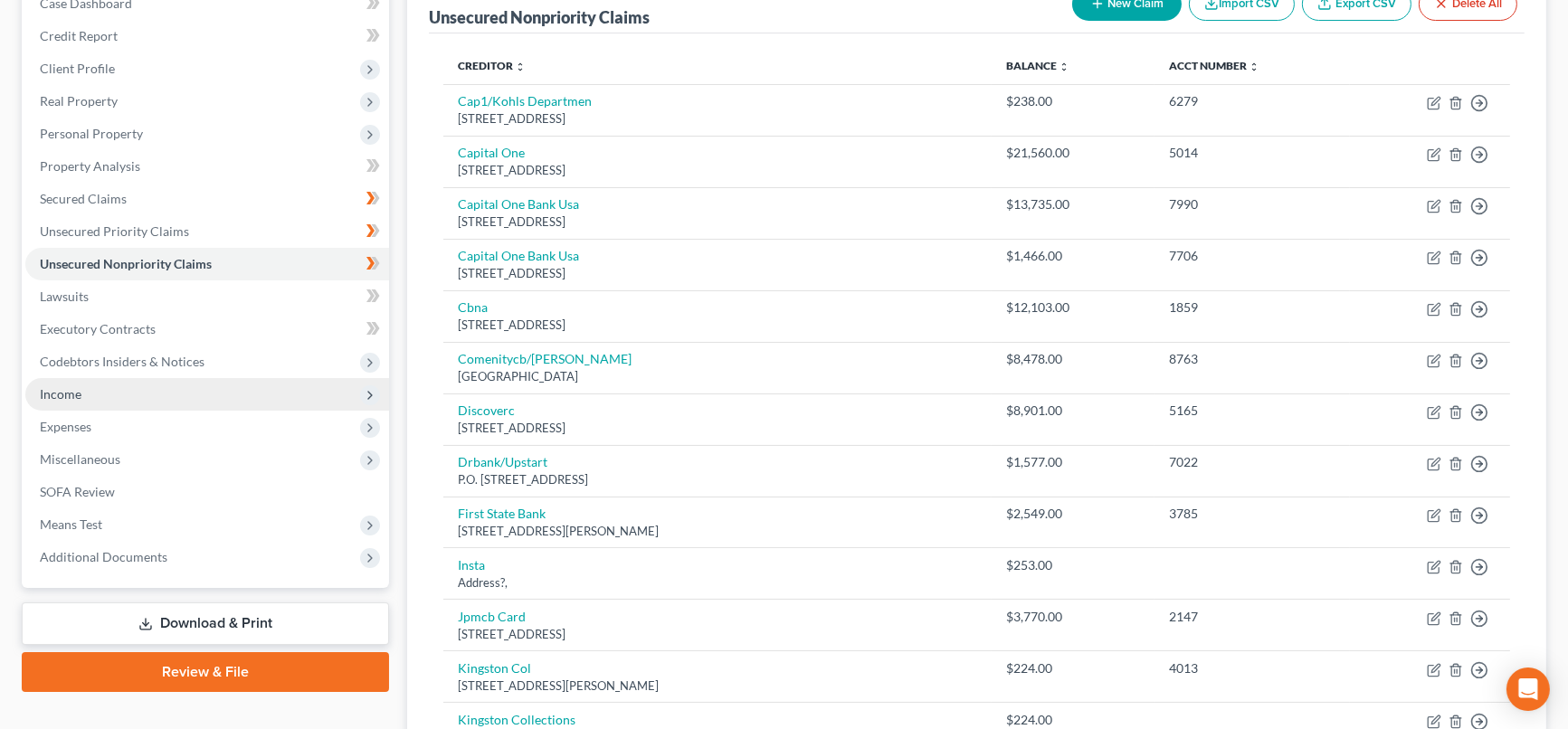
click at [224, 390] on span "Income" at bounding box center [207, 394] width 364 height 33
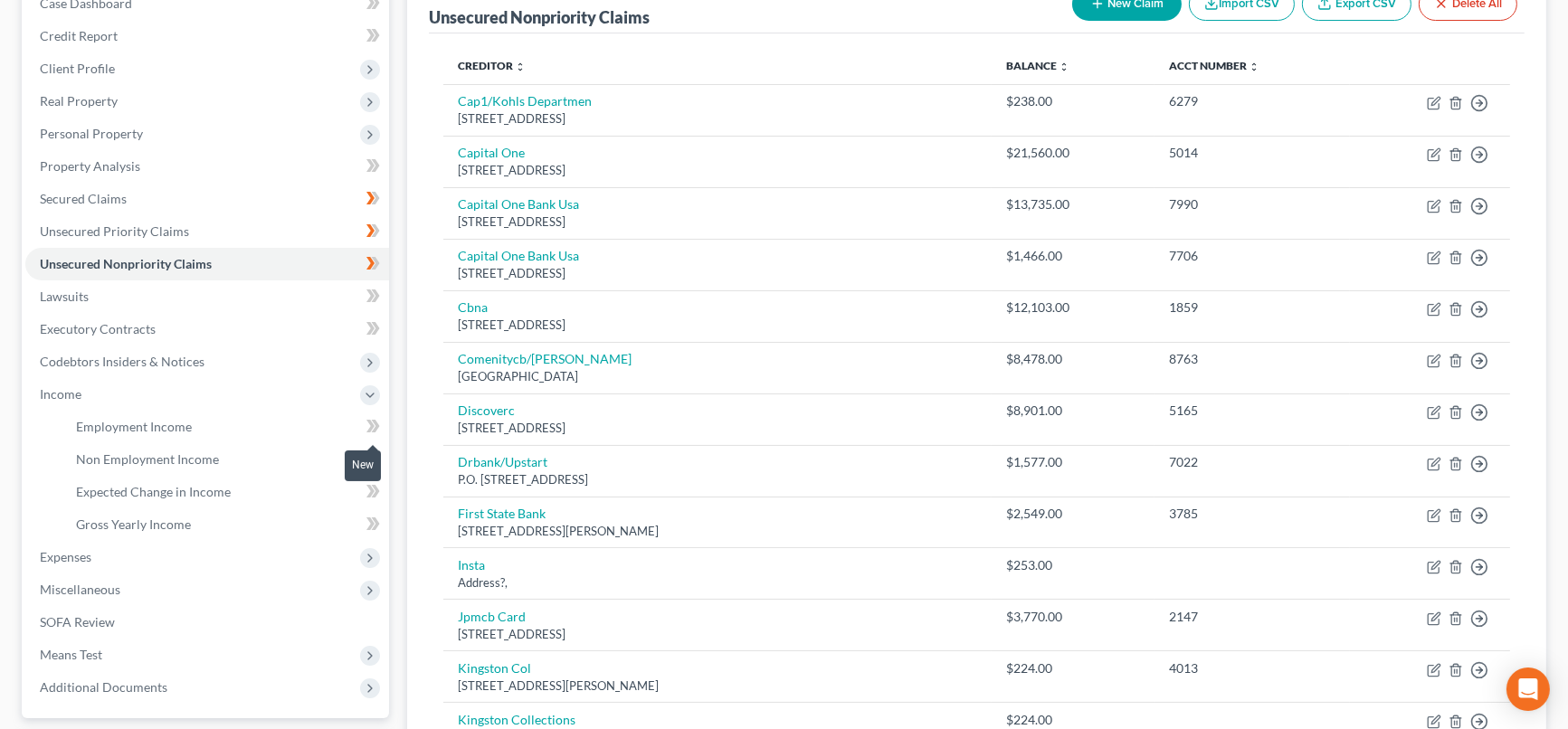
click at [373, 427] on icon at bounding box center [376, 425] width 8 height 13
click at [138, 424] on span "Employment Income" at bounding box center [134, 426] width 115 height 15
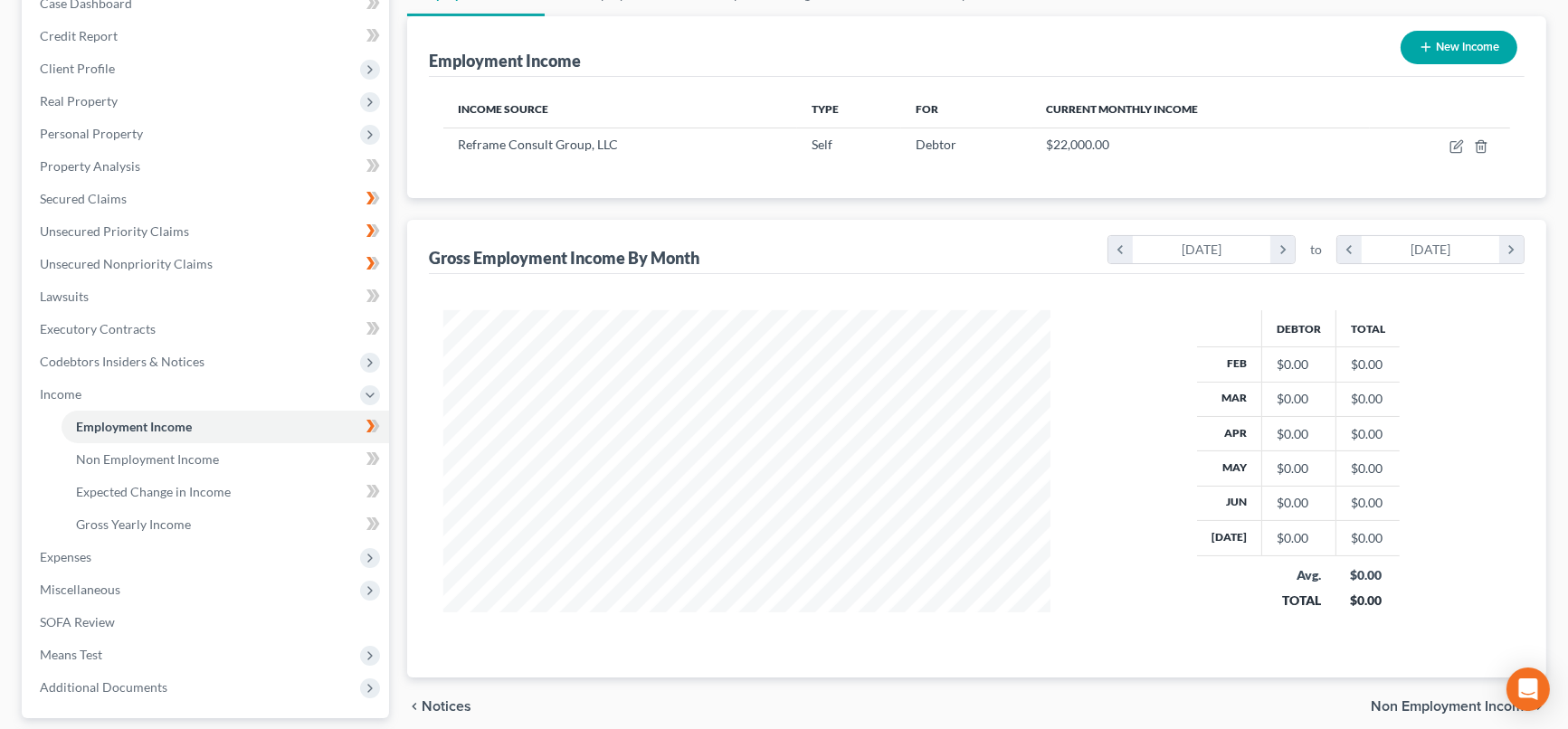
scroll to position [360, 0]
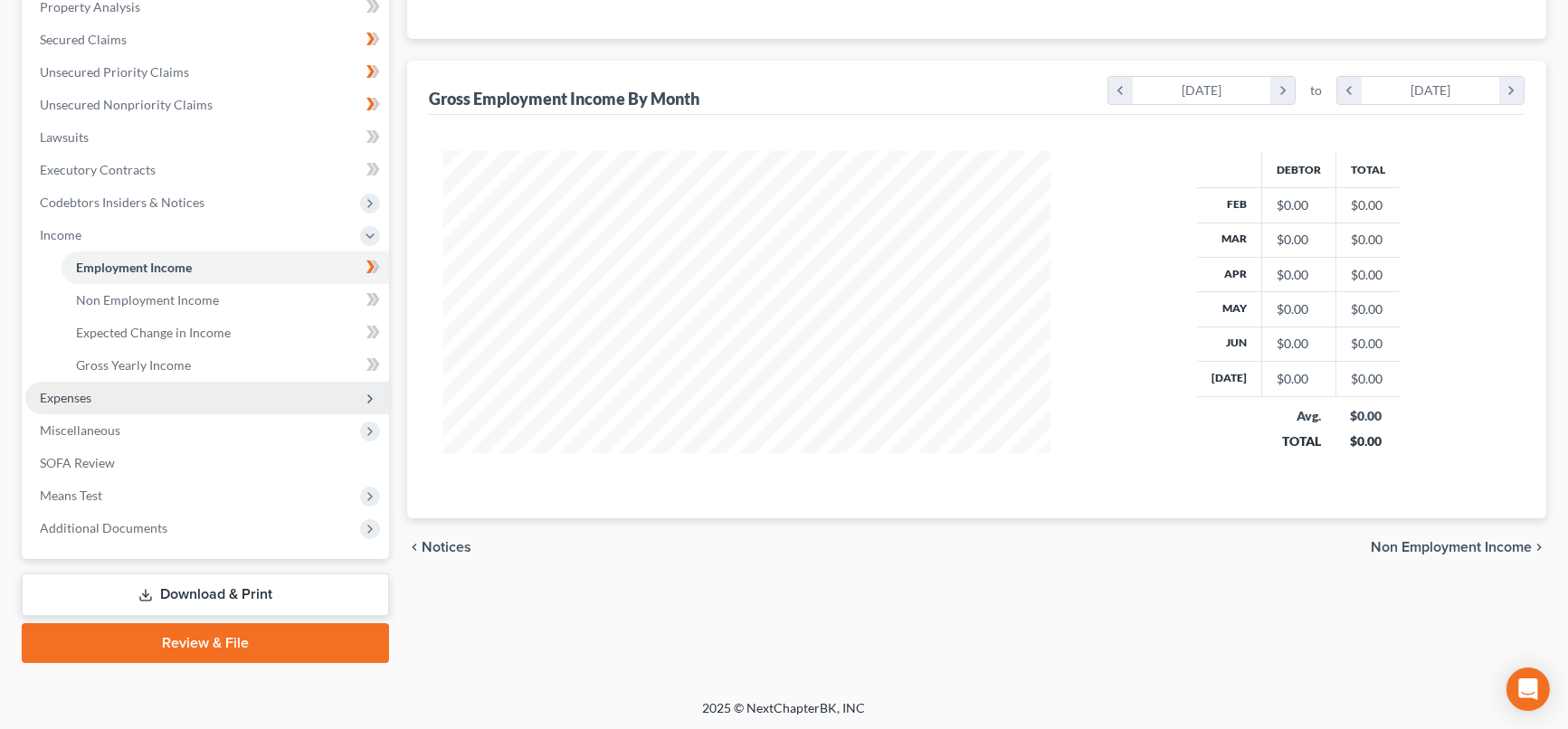
click at [114, 388] on span "Expenses" at bounding box center [207, 398] width 364 height 33
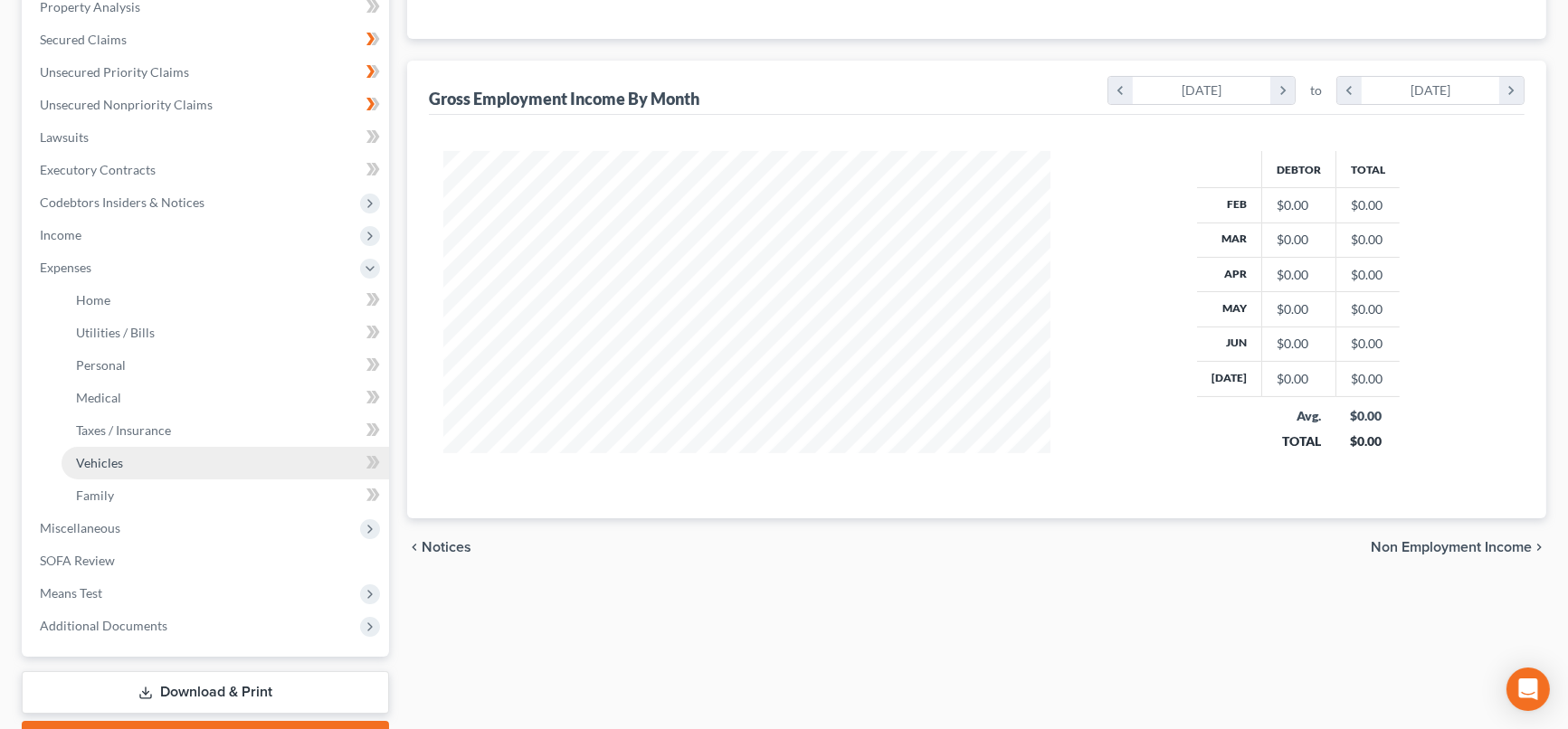
click at [109, 458] on span "Vehicles" at bounding box center [99, 463] width 47 height 15
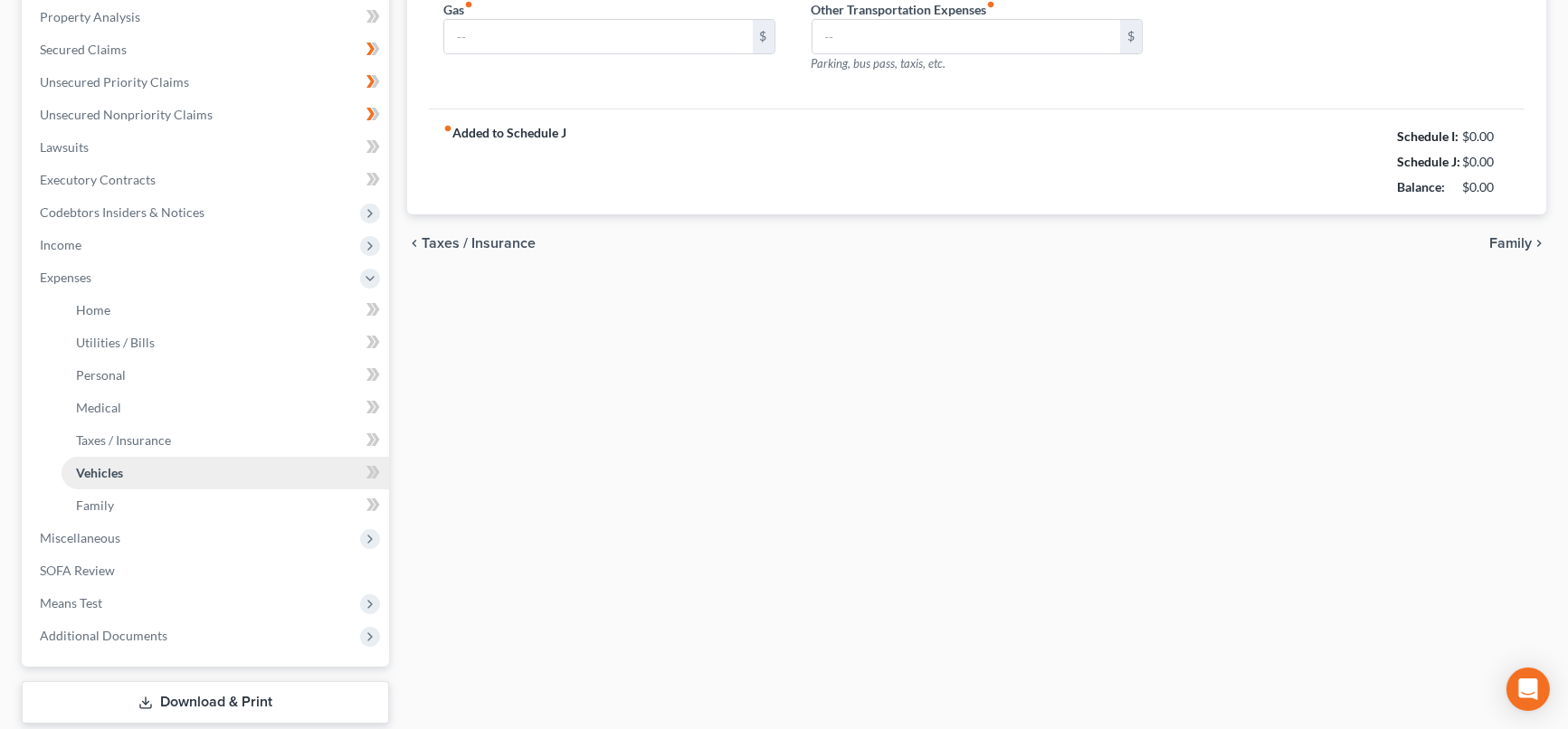
type input "0.00"
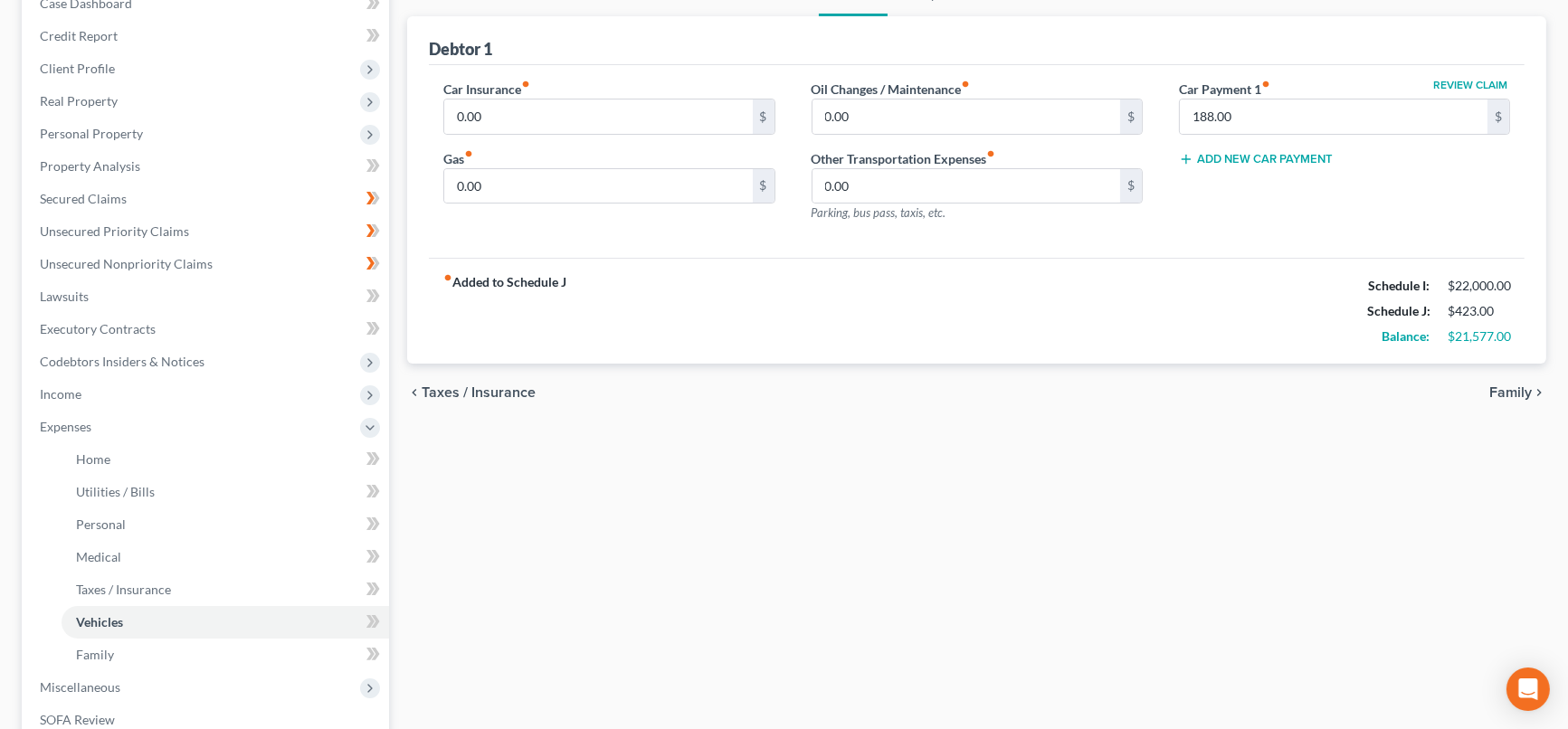
scroll to position [402, 0]
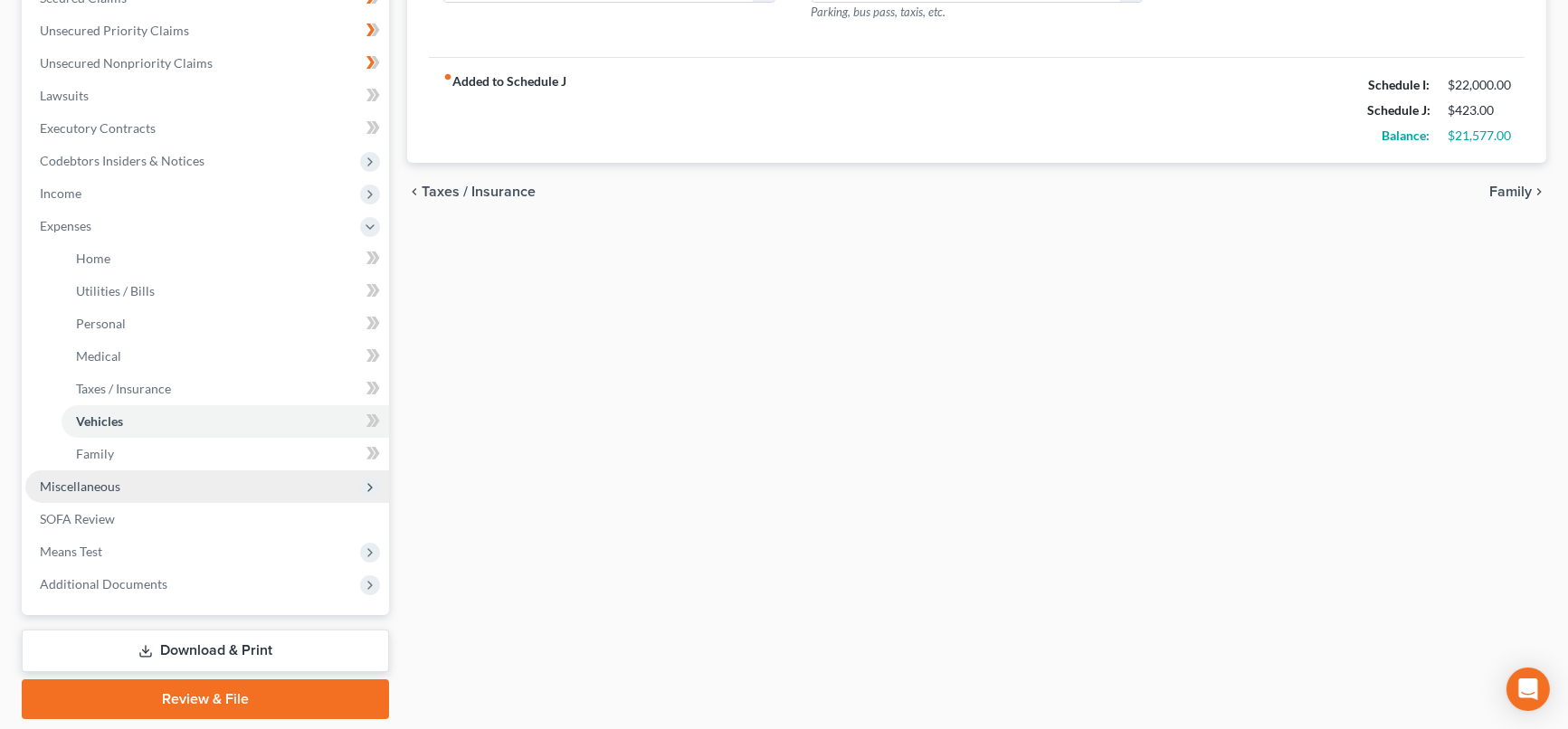
click at [205, 477] on span "Miscellaneous" at bounding box center [207, 487] width 364 height 33
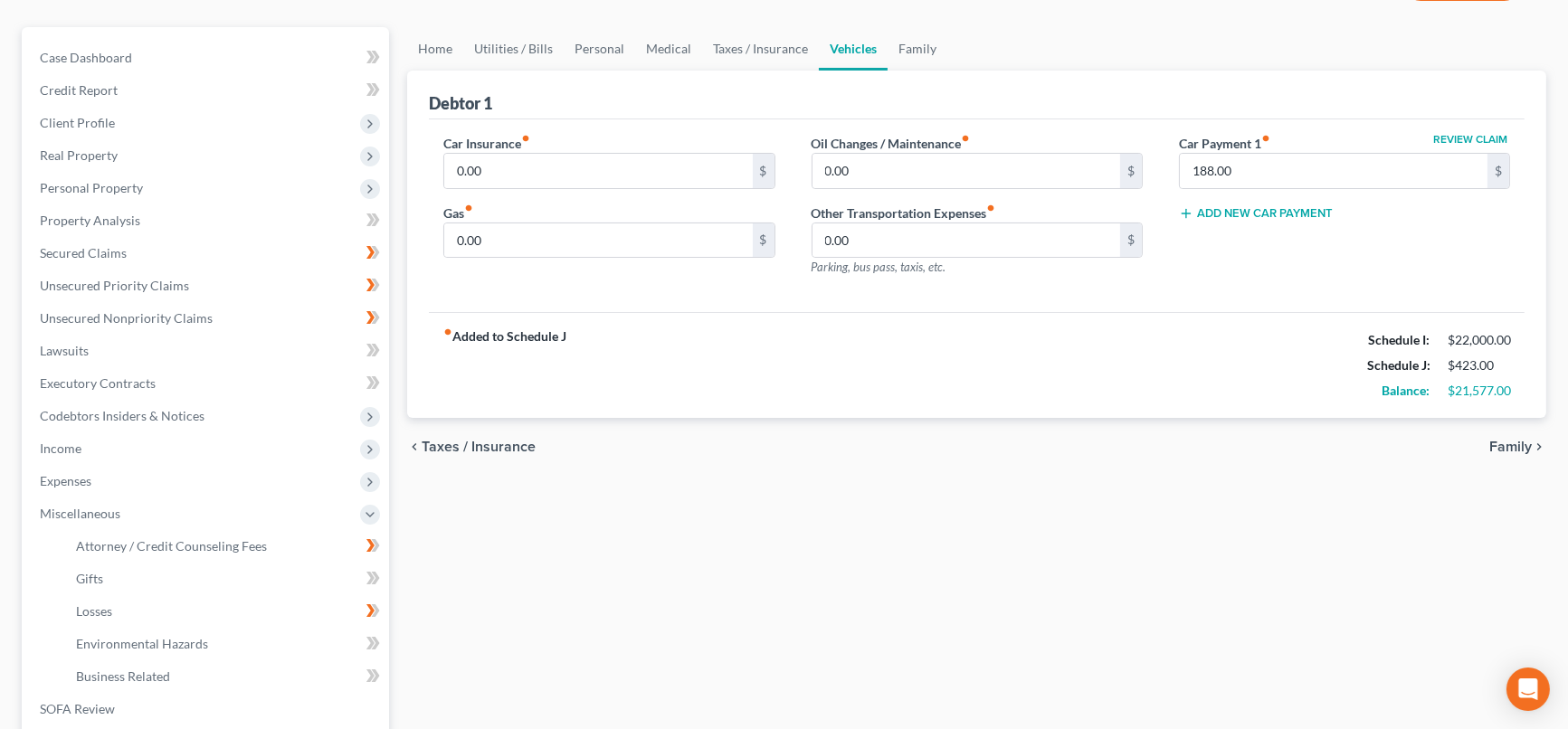
scroll to position [0, 0]
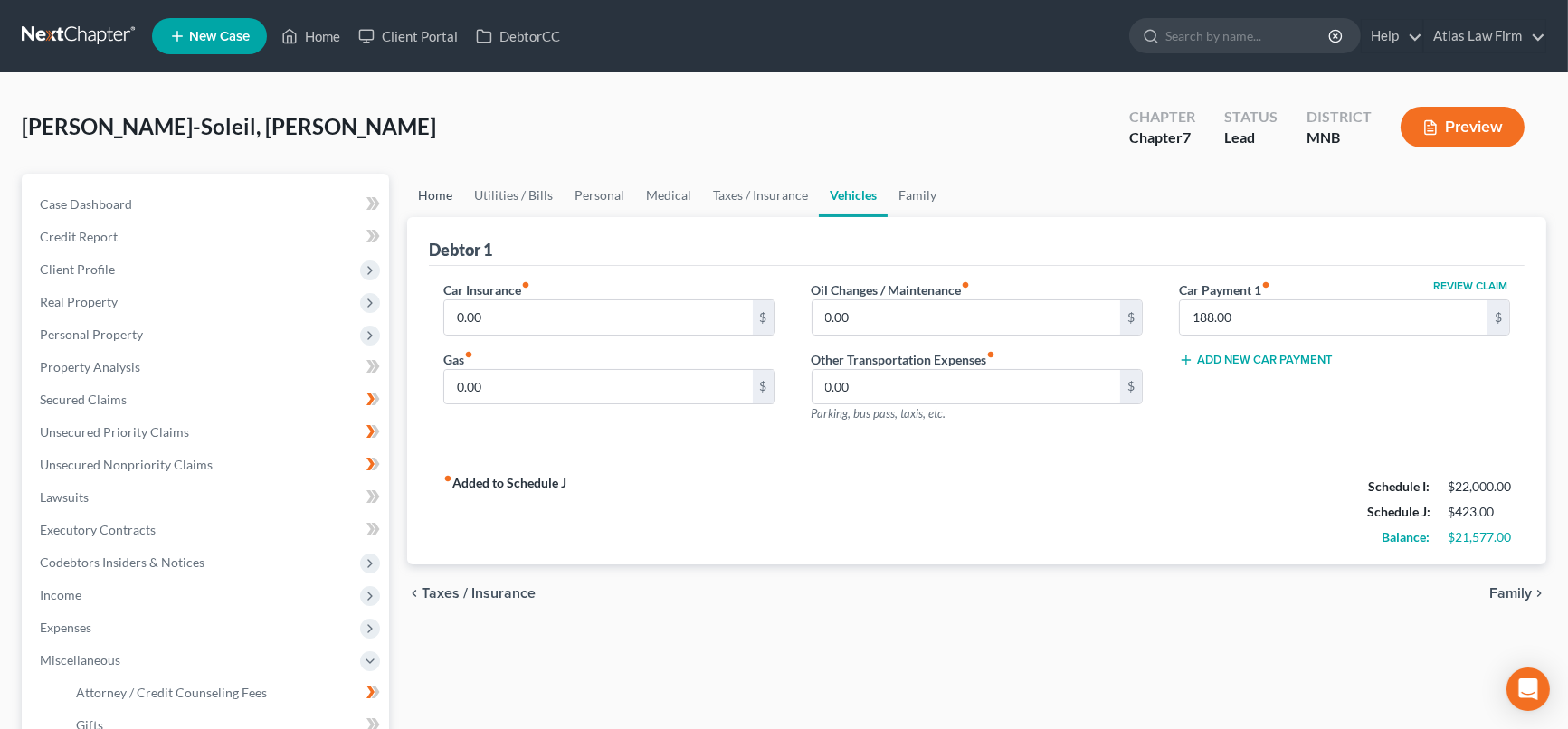
click at [435, 192] on link "Home" at bounding box center [435, 195] width 56 height 43
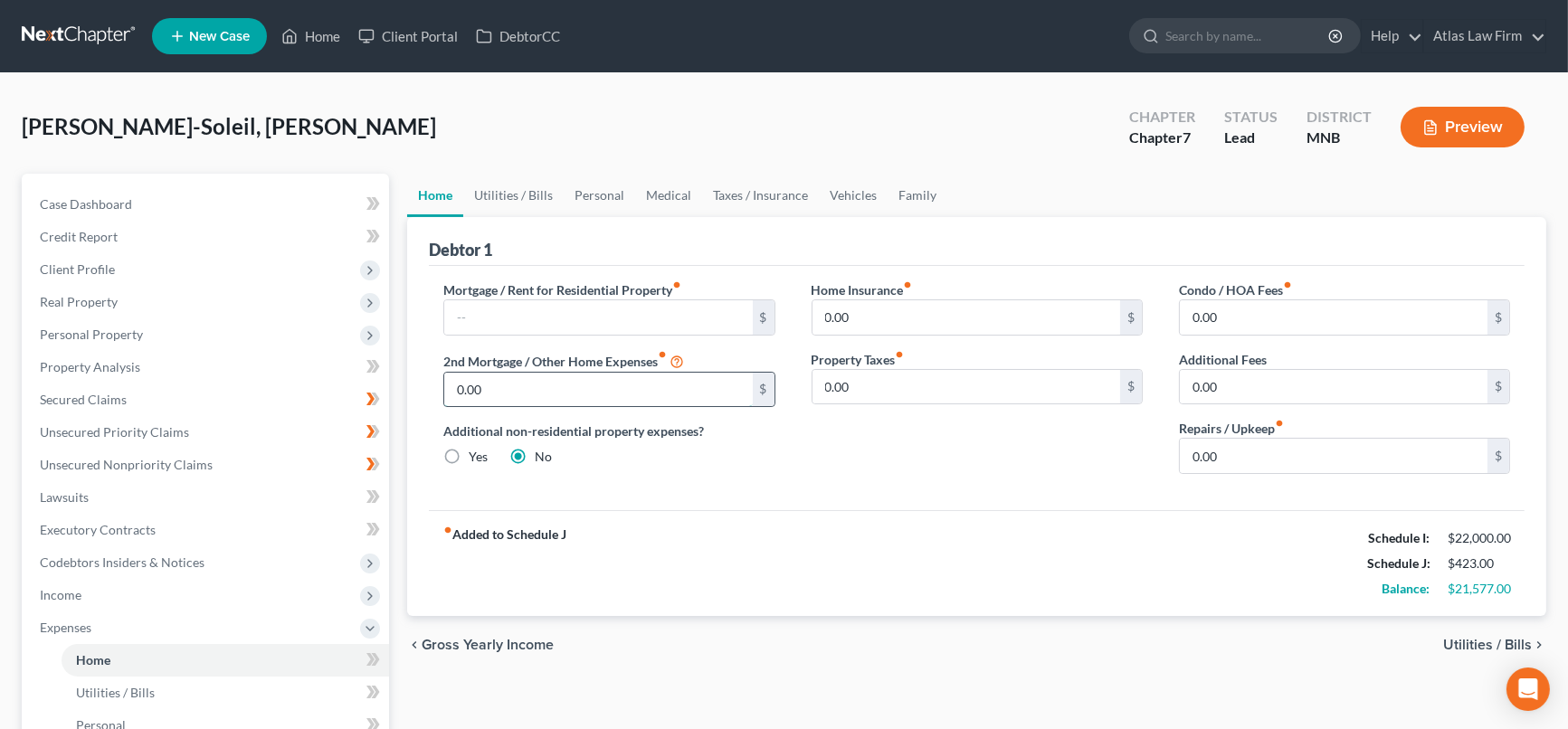
click at [570, 397] on input "0.00" at bounding box center [598, 390] width 308 height 35
type input "621"
click at [505, 200] on link "Utilities / Bills" at bounding box center [514, 195] width 100 height 43
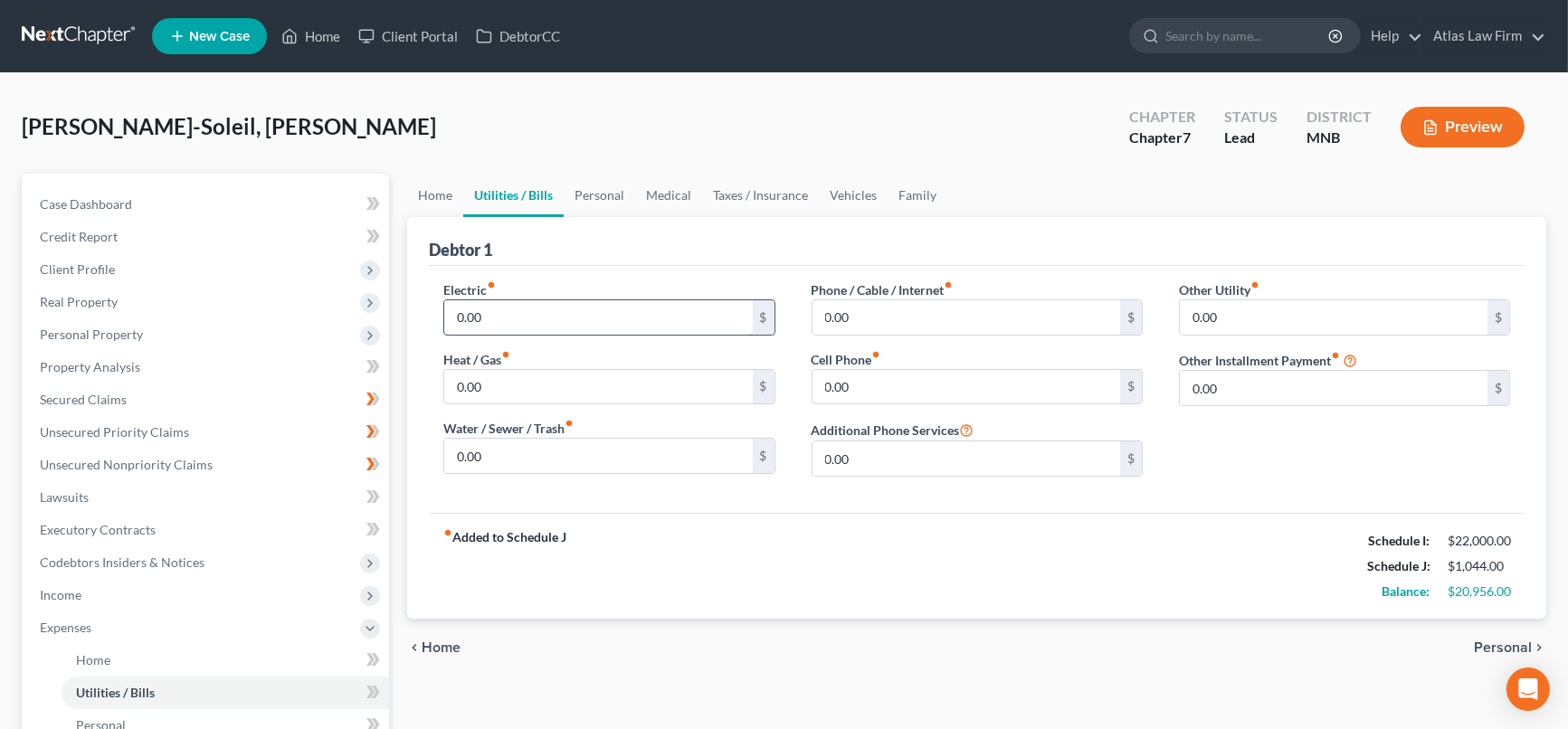
click at [535, 316] on input "0.00" at bounding box center [598, 317] width 308 height 35
drag, startPoint x: 535, startPoint y: 316, endPoint x: 282, endPoint y: 299, distance: 253.6
click at [282, 299] on div "Petition Navigation Case Dashboard Payments Invoices Payments Payments Credit R…" at bounding box center [784, 647] width 1543 height 947
type input "175"
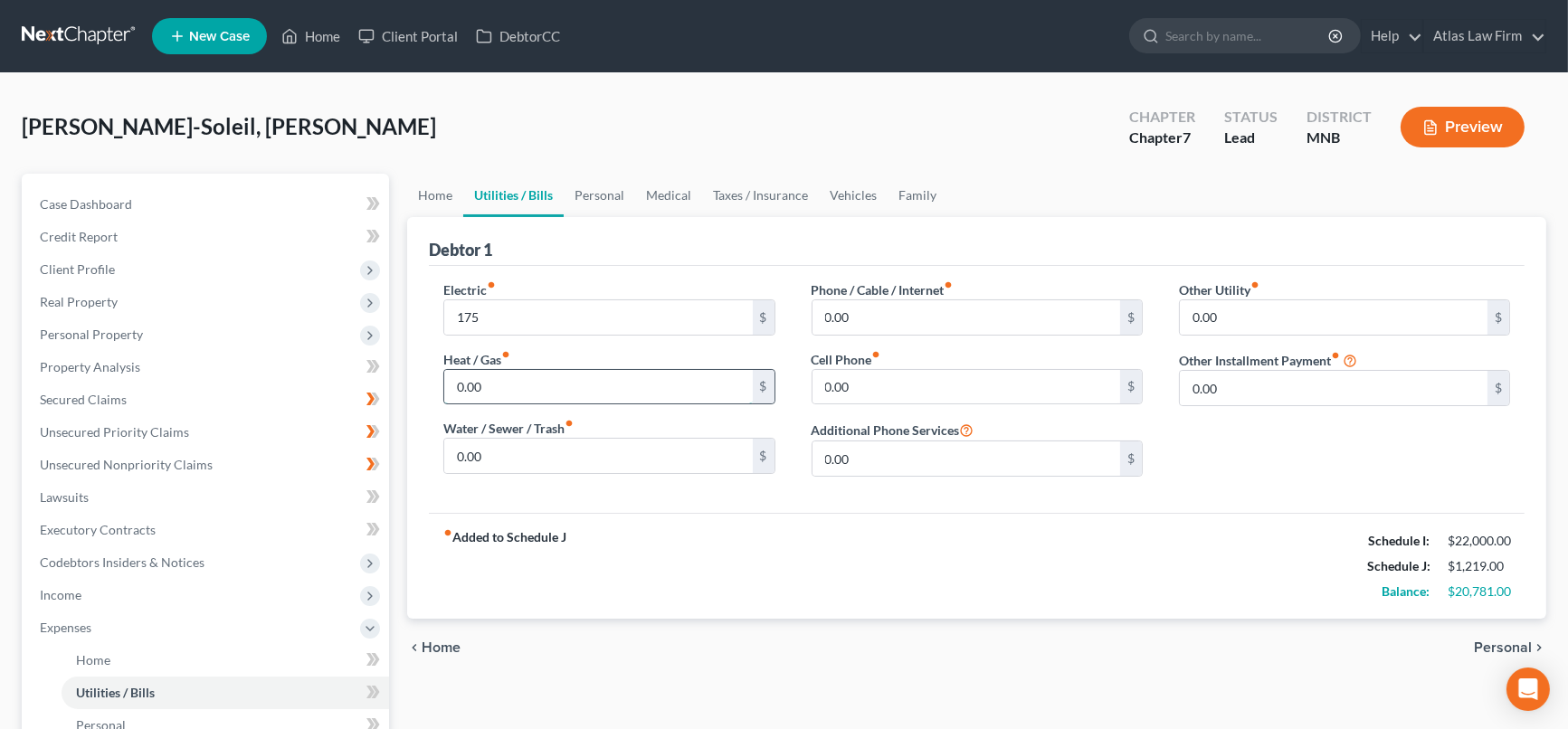
click at [493, 391] on input "0.00" at bounding box center [598, 388] width 308 height 35
type input "125"
click at [440, 197] on link "Home" at bounding box center [435, 195] width 56 height 43
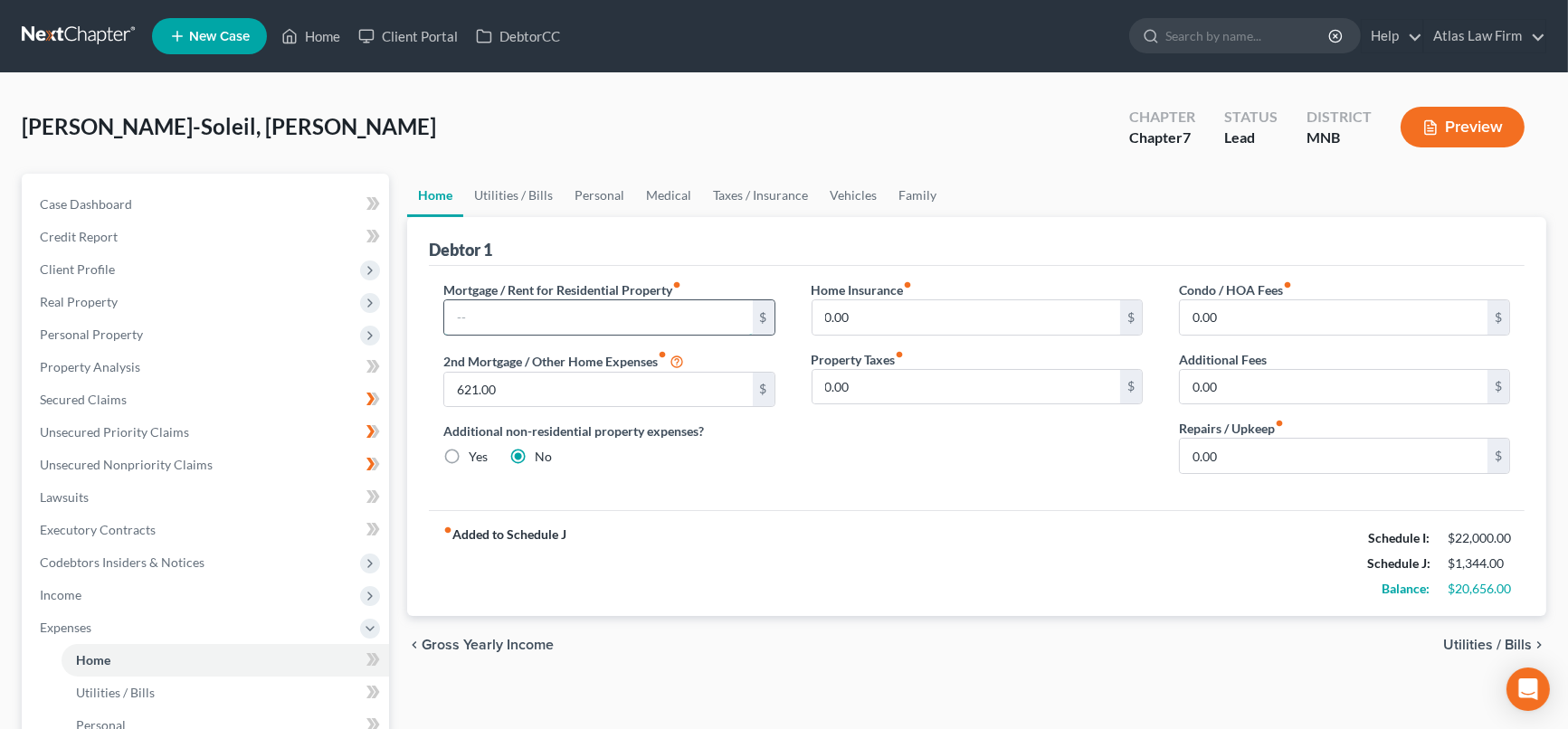
click at [597, 309] on input "text" at bounding box center [598, 317] width 308 height 35
type input "3,500"
click at [1250, 379] on input "0.00" at bounding box center [1333, 388] width 308 height 35
type input "400"
click at [1250, 379] on input "400" at bounding box center [1333, 388] width 308 height 35
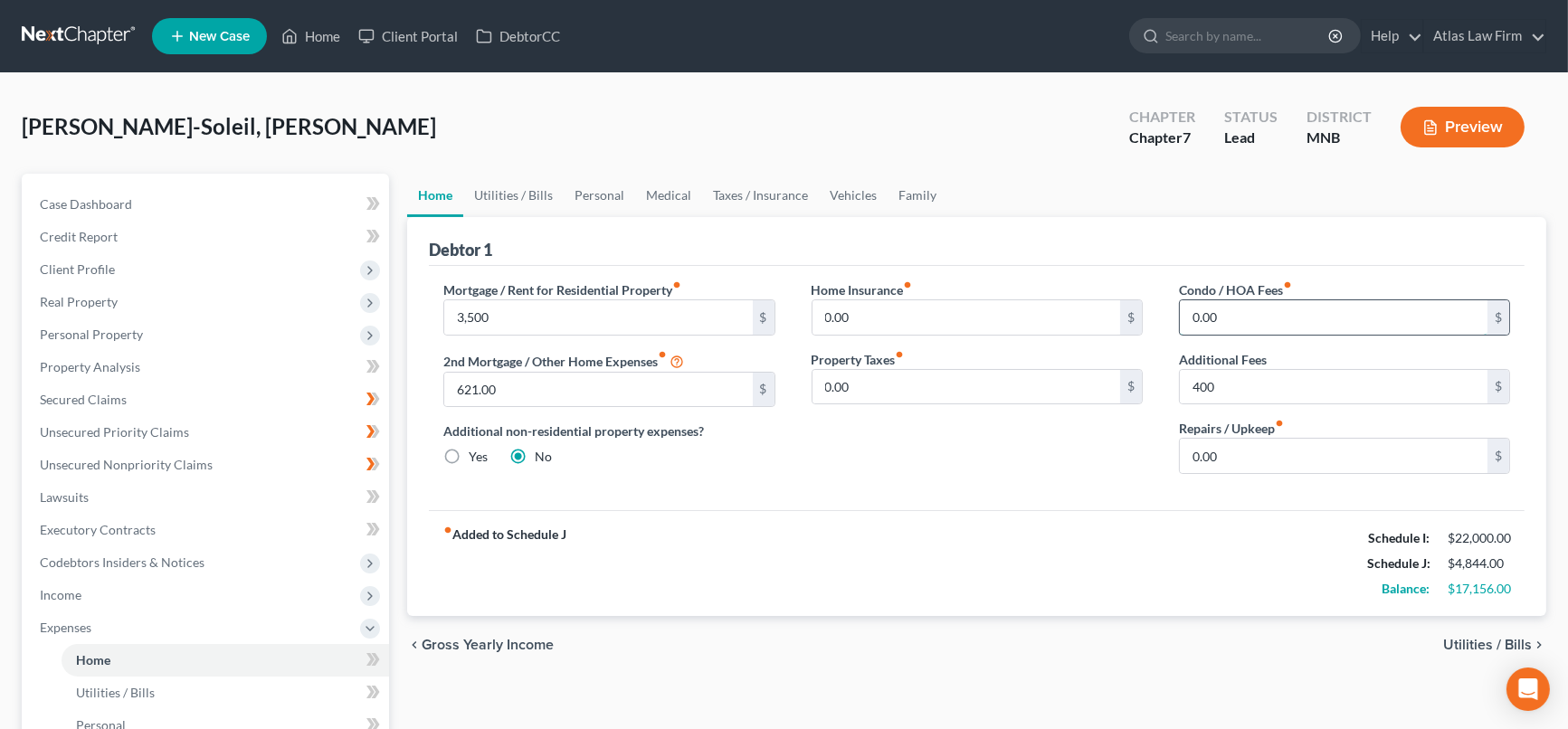
click at [1249, 308] on input "0.00" at bounding box center [1333, 317] width 308 height 35
click at [468, 453] on label "Yes" at bounding box center [478, 457] width 19 height 18
click at [476, 453] on input "Yes" at bounding box center [482, 454] width 12 height 12
radio input "true"
radio input "false"
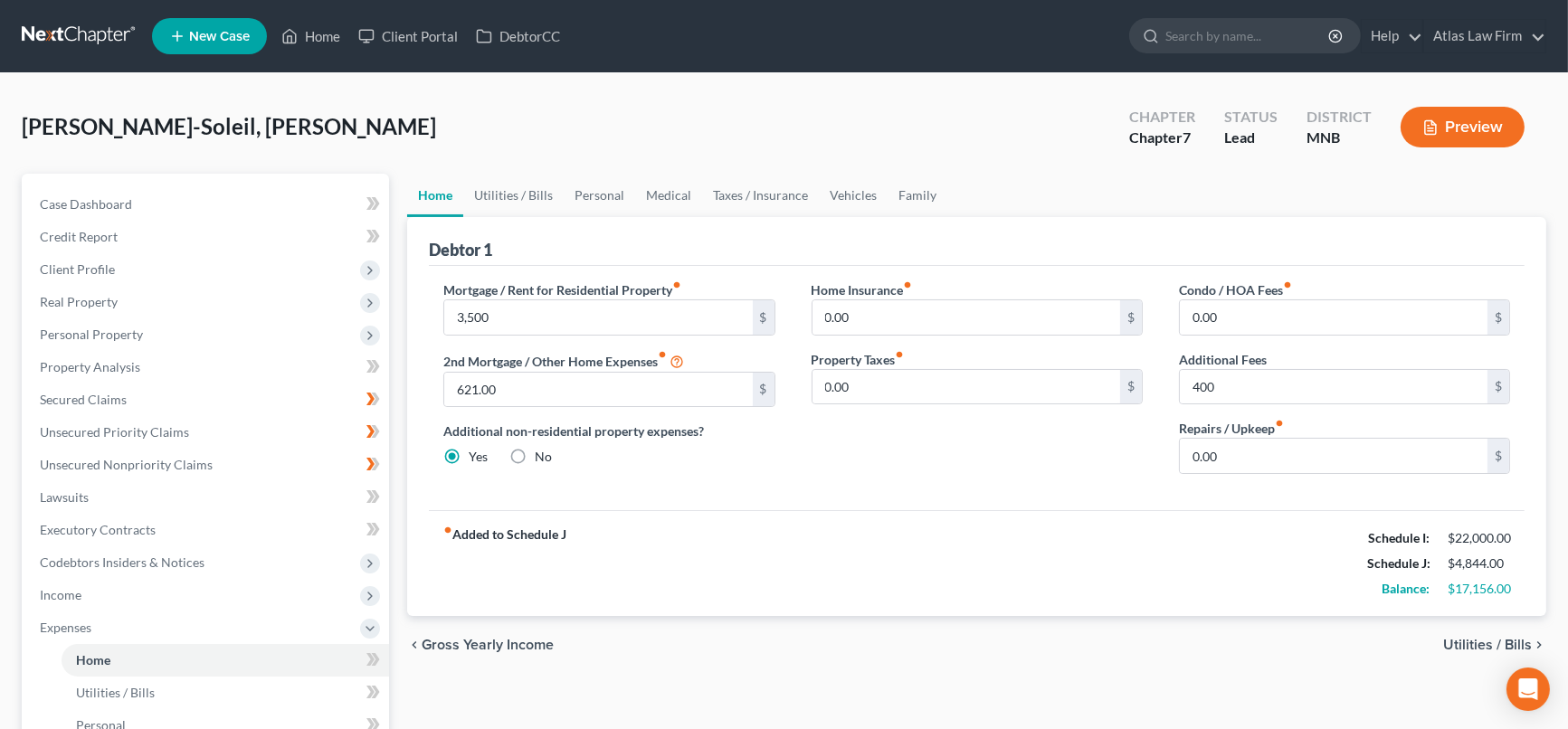
type input "3,500.00"
type input "400.00"
click at [535, 454] on label "No" at bounding box center [544, 457] width 17 height 18
click at [542, 454] on input "No" at bounding box center [547, 454] width 12 height 12
radio input "true"
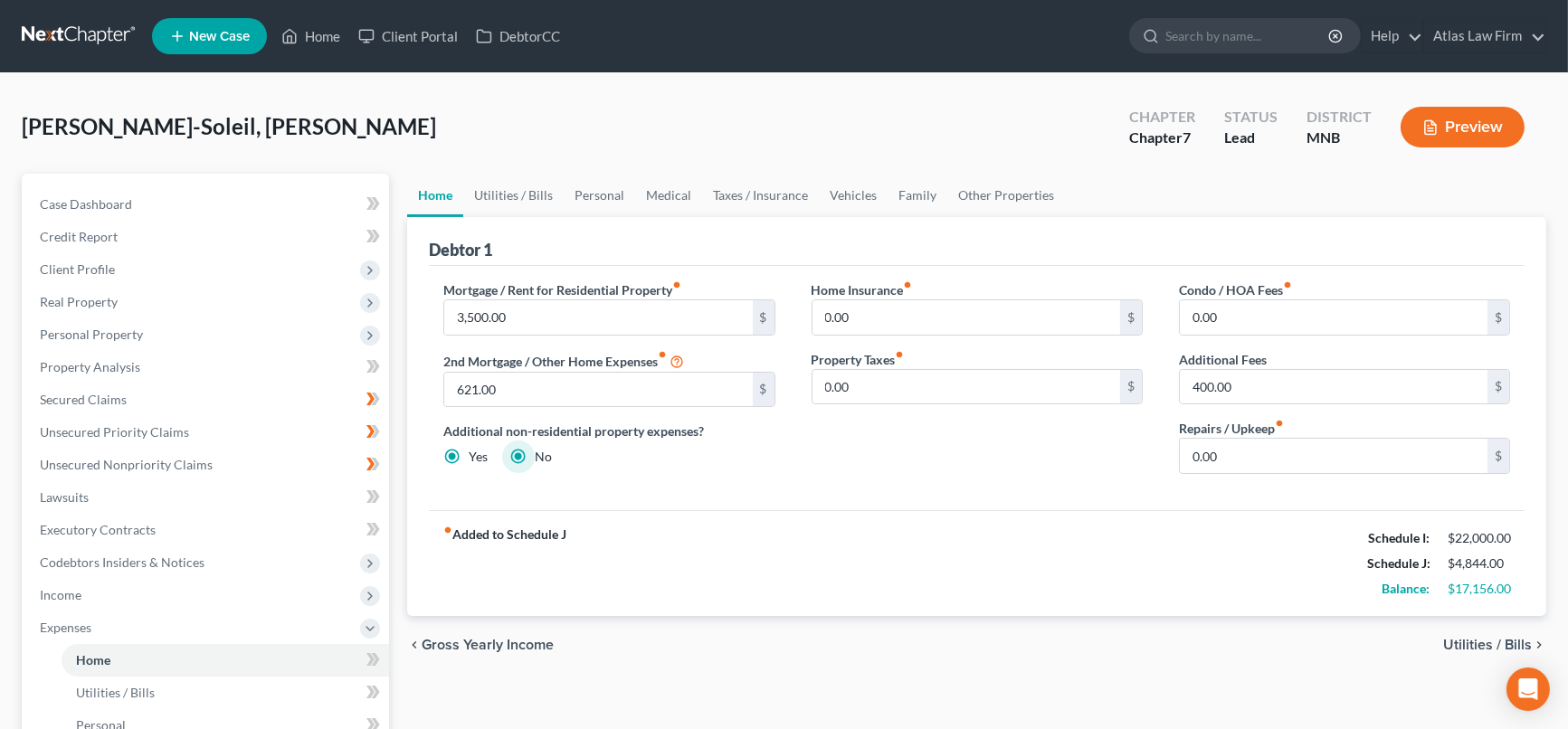
radio input "false"
click at [872, 442] on div "Home Insurance fiber_manual_record 0.00 $ Property Taxes fiber_manual_record 0.…" at bounding box center [977, 385] width 367 height 208
click at [1279, 387] on input "400.00" at bounding box center [1333, 388] width 308 height 35
click at [1255, 453] on input "0.00" at bounding box center [1333, 456] width 308 height 35
click at [659, 392] on input "621.00" at bounding box center [598, 390] width 308 height 35
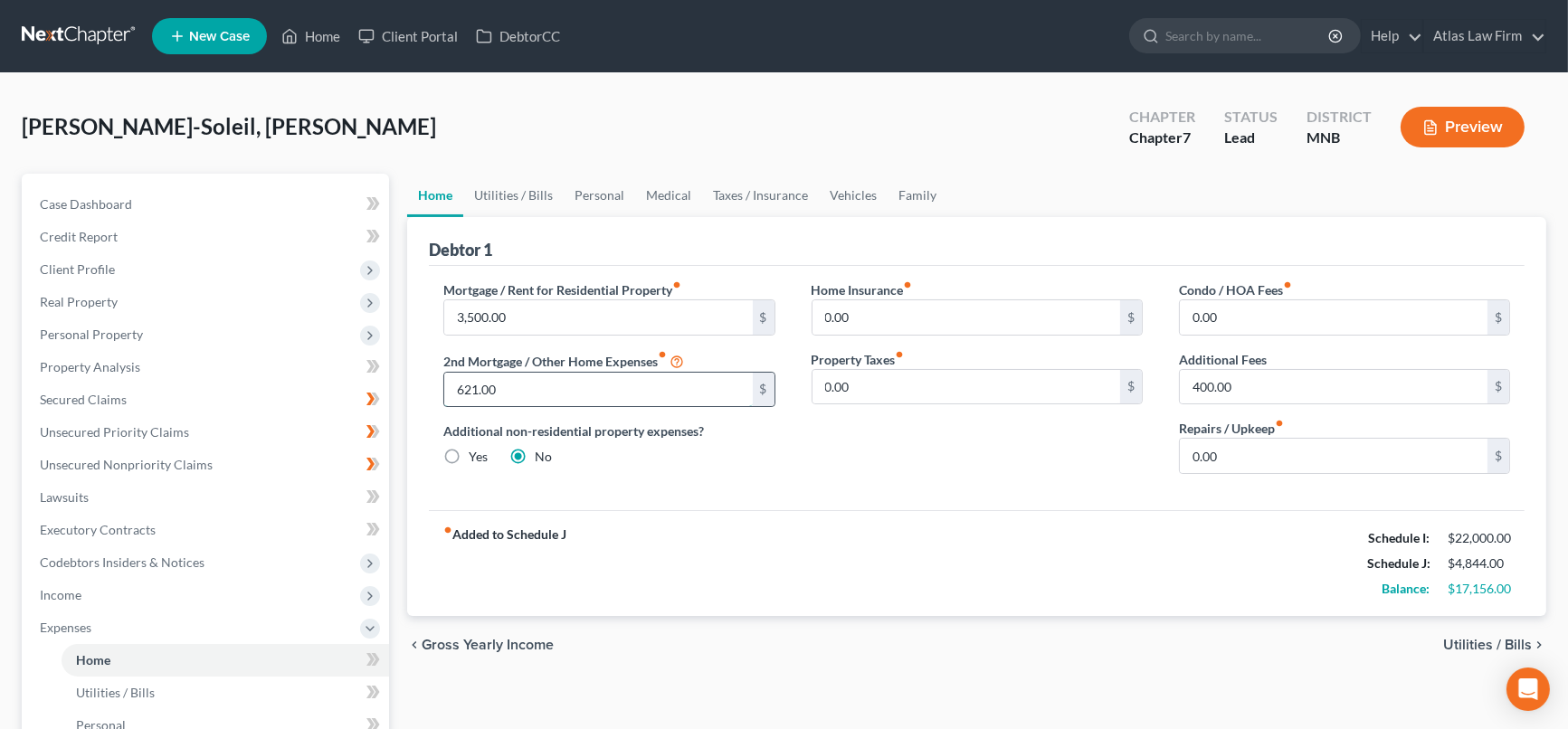
click at [579, 396] on input "621.00" at bounding box center [598, 390] width 308 height 35
type input "946.00"
click at [834, 199] on link "Vehicles" at bounding box center [852, 195] width 68 height 43
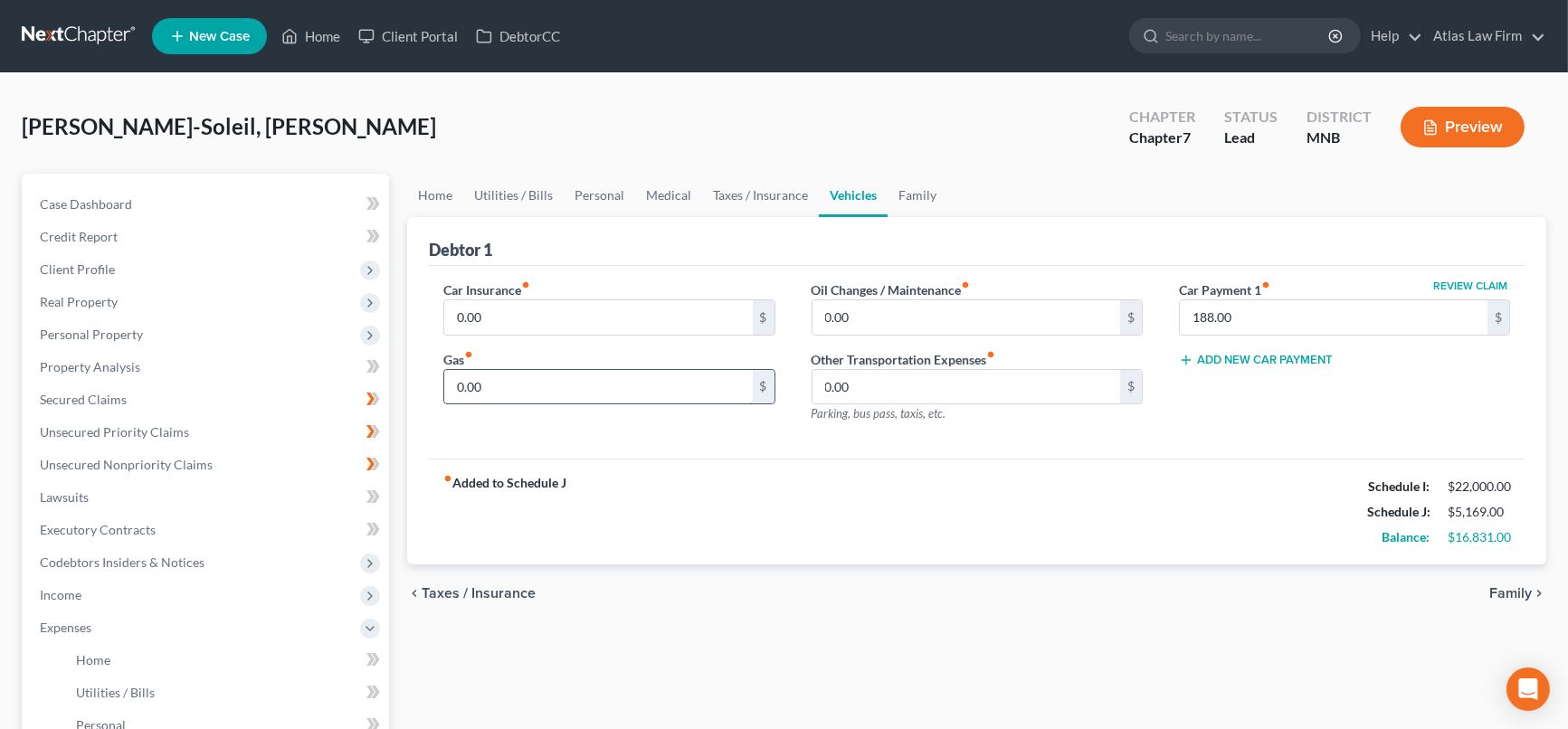
click at [635, 381] on input "0.00" at bounding box center [598, 388] width 308 height 35
type input "550"
click at [600, 204] on link "Personal" at bounding box center [599, 195] width 71 height 43
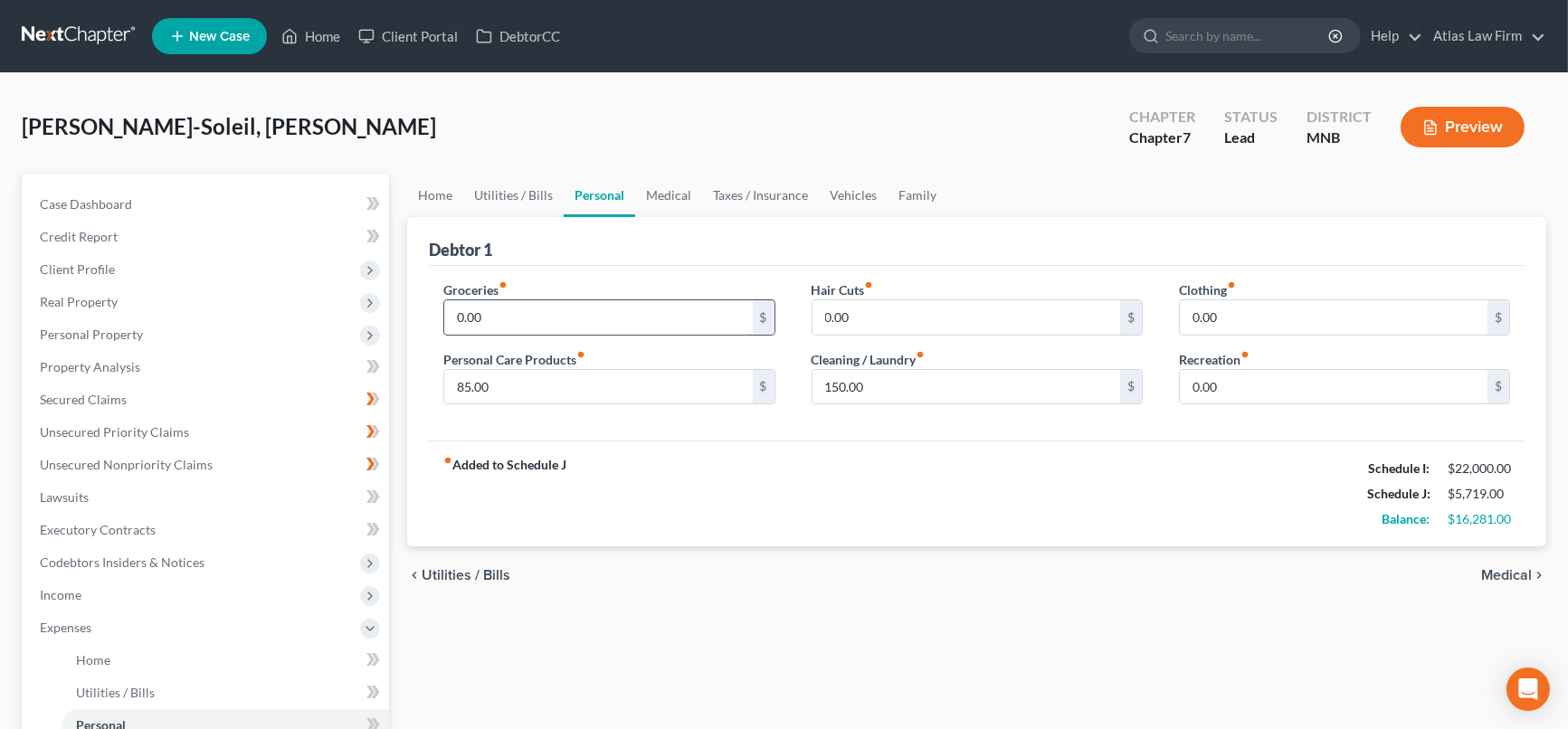
click at [583, 321] on input "0.00" at bounding box center [598, 317] width 308 height 35
type input "2,300"
click at [1264, 383] on input "0.00" at bounding box center [1333, 388] width 308 height 35
type input "75"
click at [1315, 415] on div "Clothing fiber_manual_record 0.00 $ Recreation fiber_manual_record 75 $" at bounding box center [1345, 350] width 367 height 139
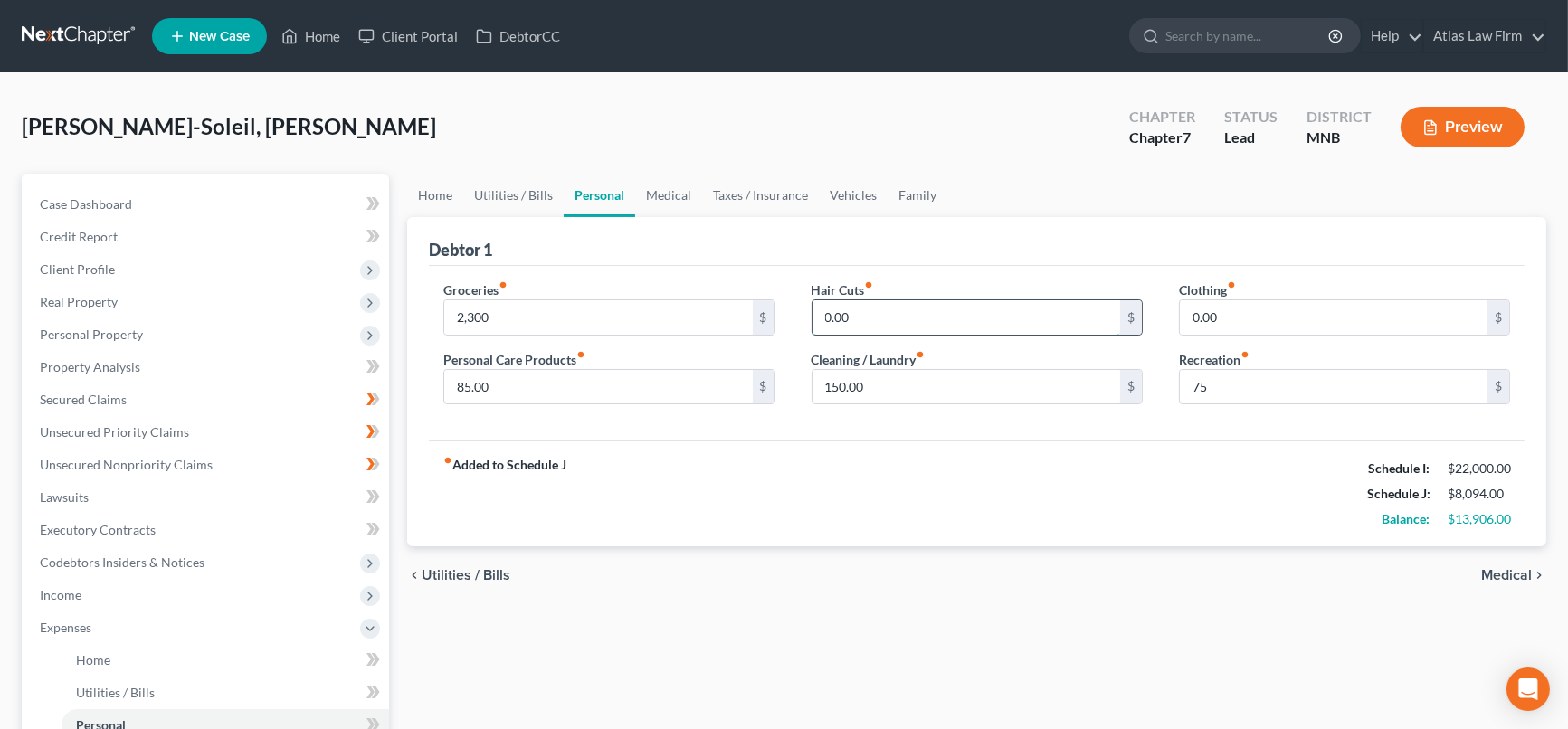
click at [933, 304] on input "0.00" at bounding box center [967, 317] width 308 height 35
type input "225"
click at [546, 381] on input "85.00" at bounding box center [598, 388] width 308 height 35
click at [554, 384] on input "text" at bounding box center [598, 388] width 308 height 35
type input "225"
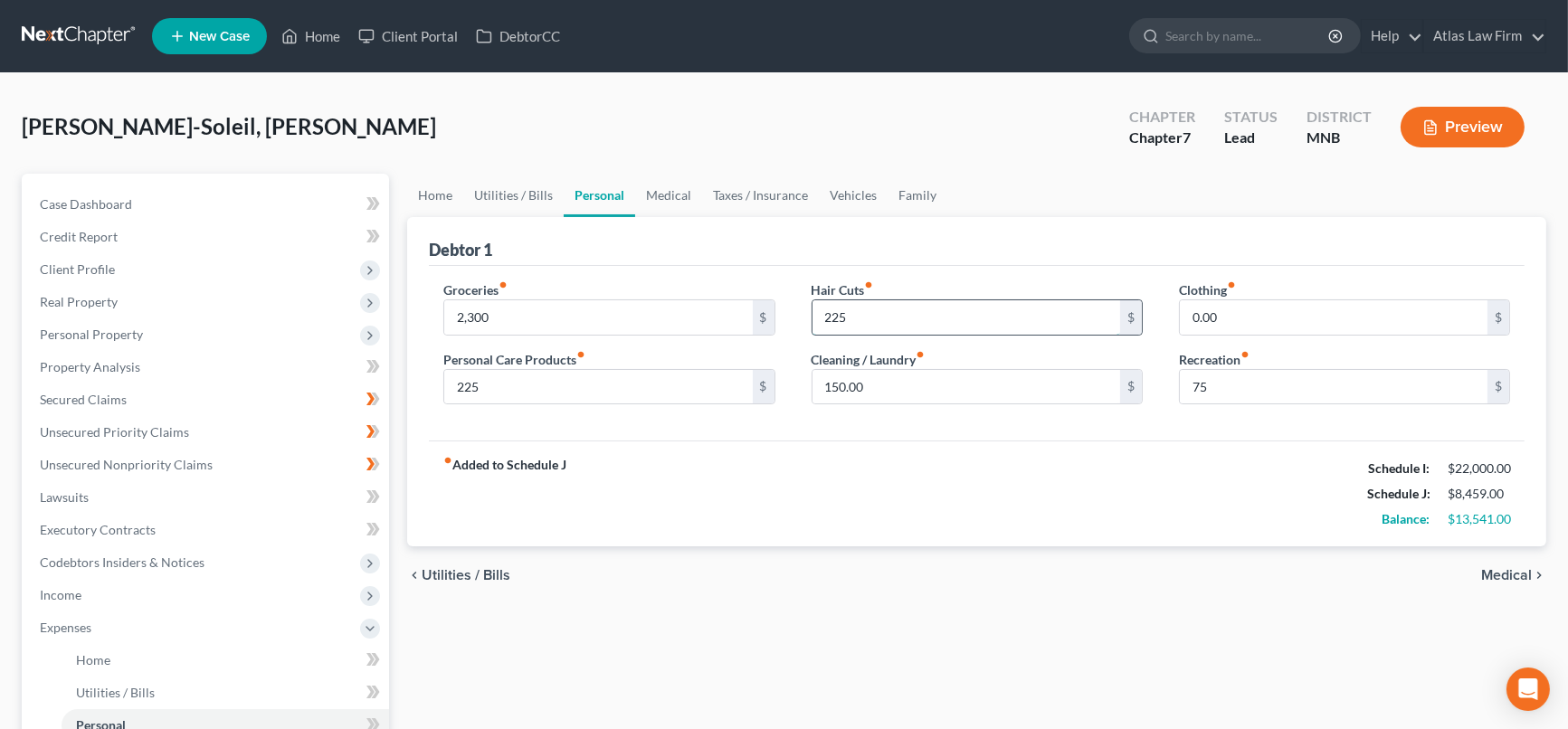
click at [1014, 308] on input "225" at bounding box center [967, 317] width 308 height 35
drag, startPoint x: 952, startPoint y: 460, endPoint x: 867, endPoint y: 372, distance: 122.3
click at [950, 451] on div "fiber_manual_record Added to Schedule J Schedule I: $22,000.00 Schedule J: $8,2…" at bounding box center [976, 493] width 1096 height 106
click at [941, 195] on link "Family" at bounding box center [918, 195] width 60 height 43
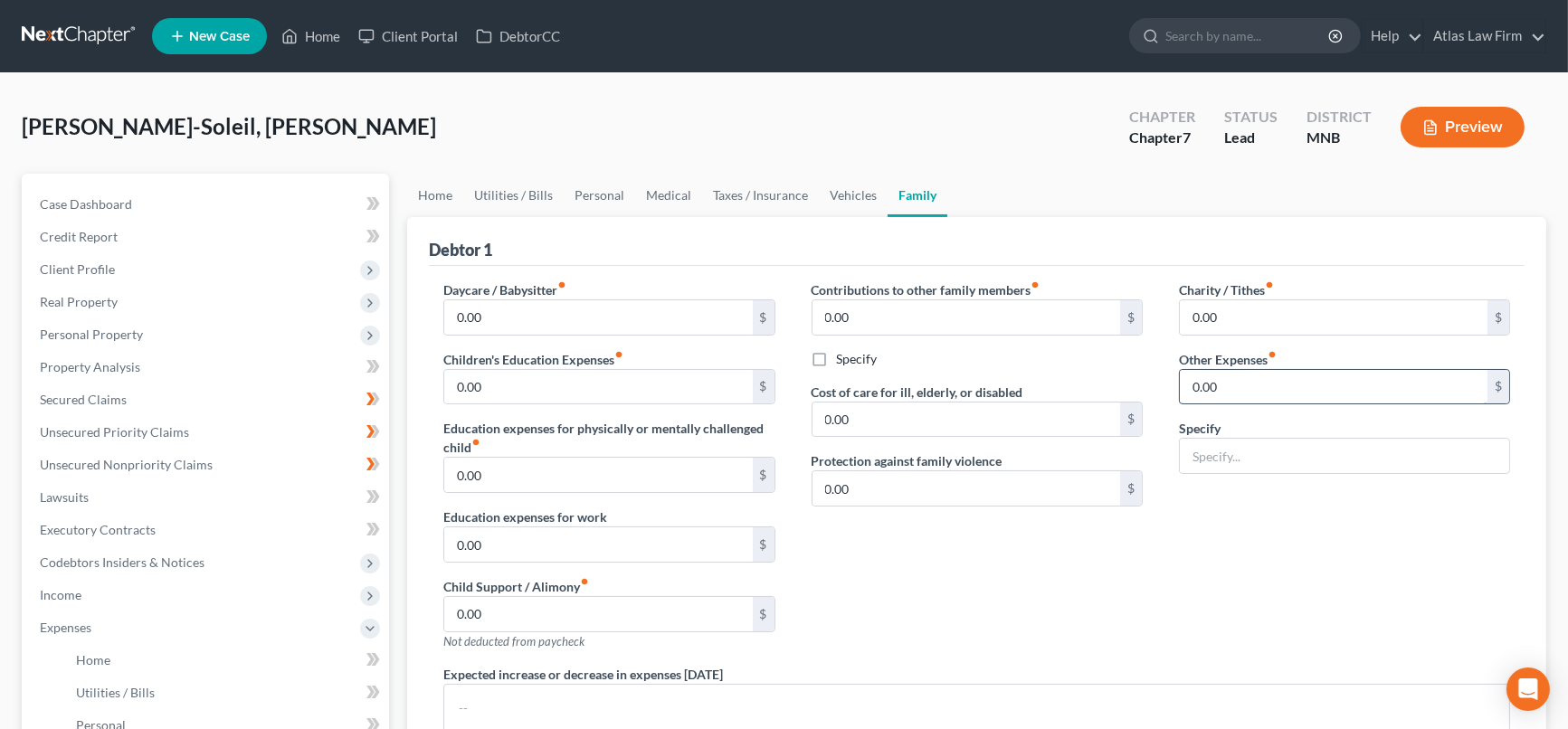
click at [1269, 382] on input "0.00" at bounding box center [1333, 388] width 308 height 35
type input "50"
click at [1233, 457] on input "text" at bounding box center [1344, 456] width 329 height 35
type input "Pet care"
click at [100, 327] on span "Personal Property" at bounding box center [90, 335] width 103 height 15
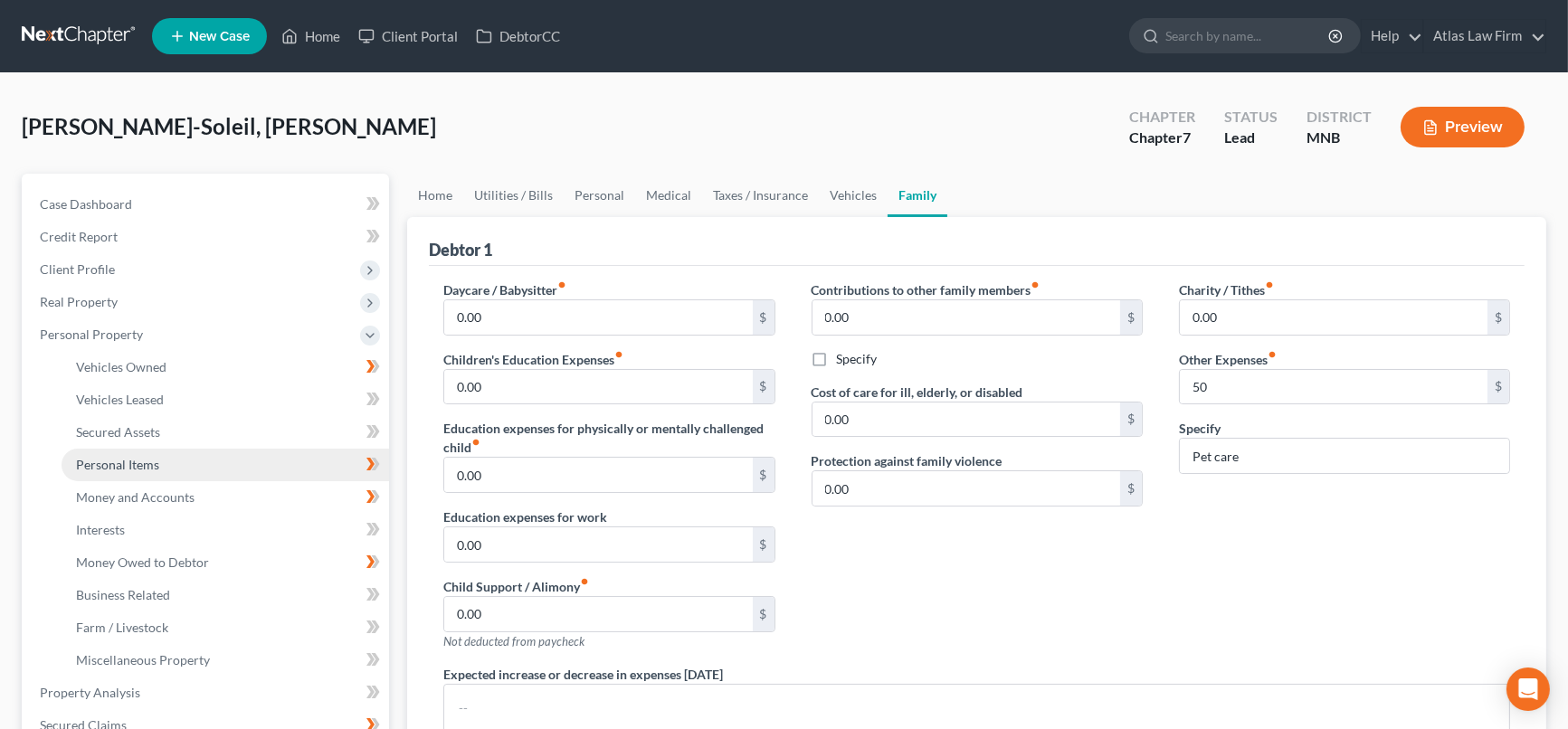
click at [174, 467] on link "Personal Items" at bounding box center [225, 465] width 327 height 33
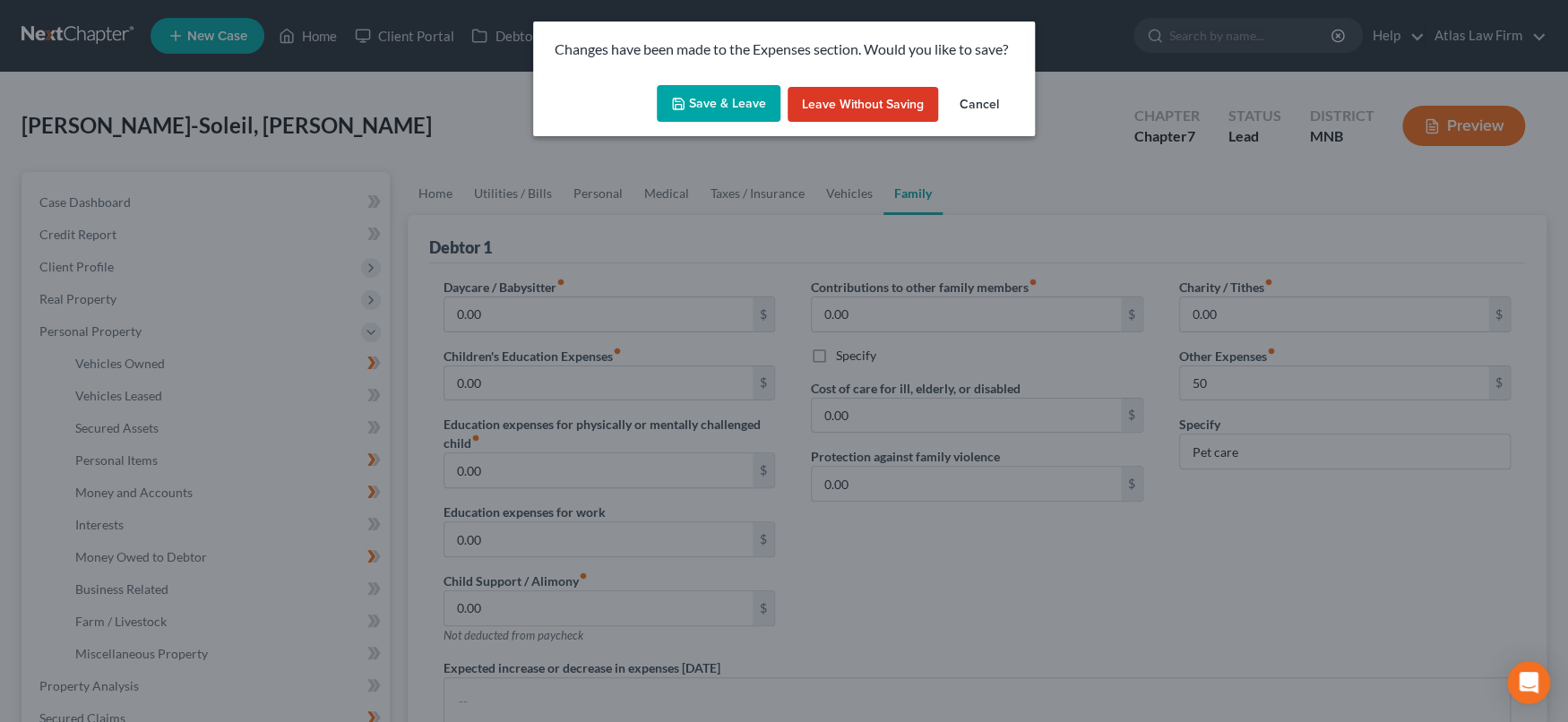
click at [691, 99] on button "Save & Leave" at bounding box center [718, 104] width 124 height 38
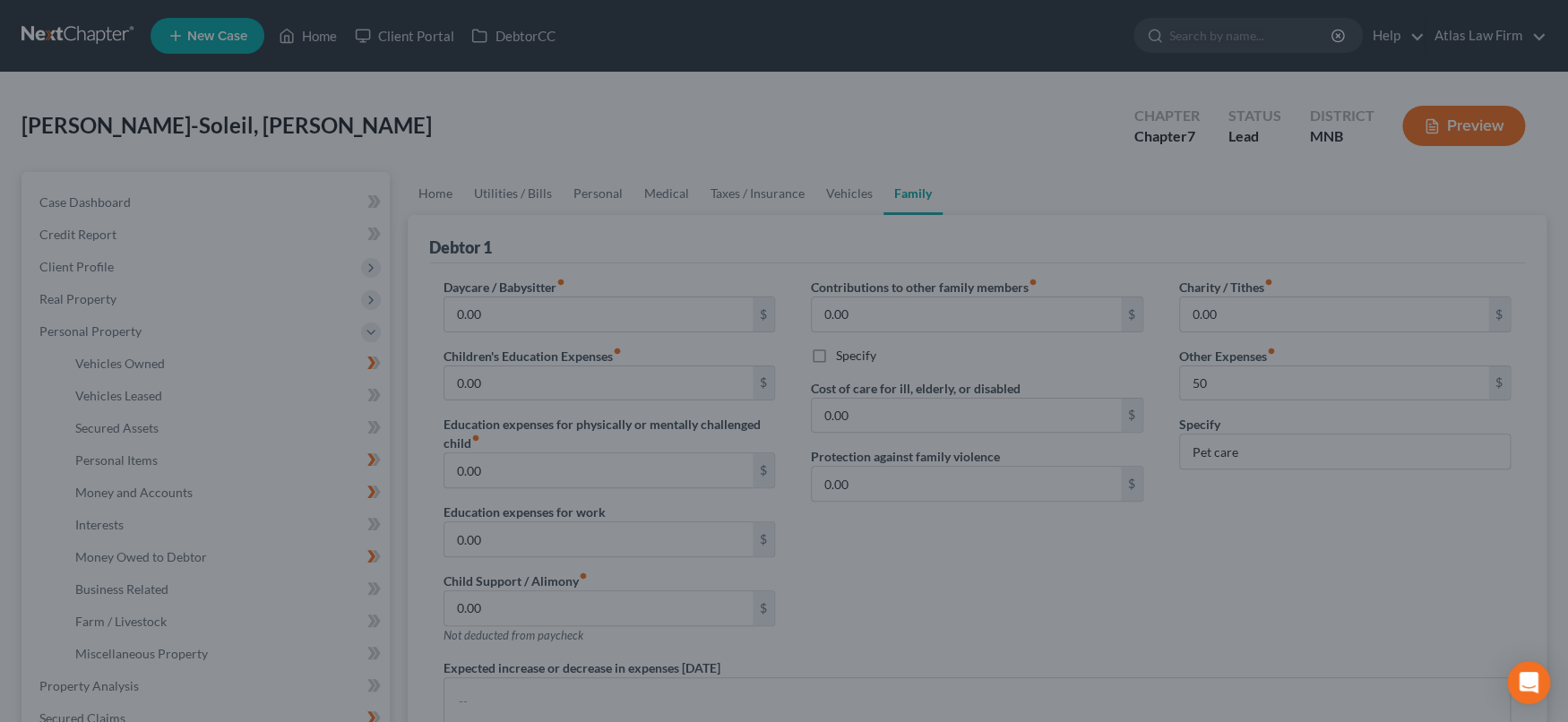
type input "50.00"
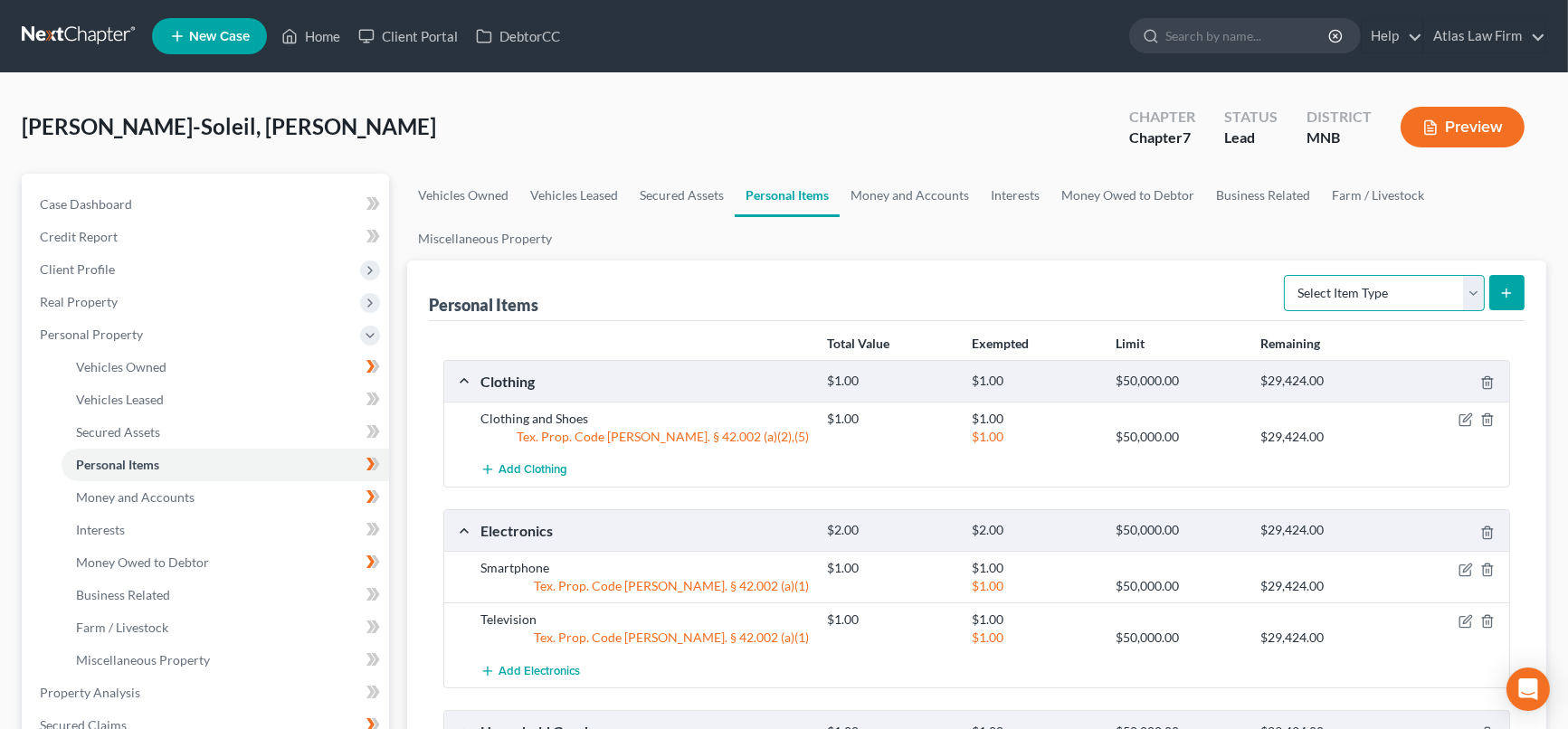
drag, startPoint x: 1474, startPoint y: 289, endPoint x: 1468, endPoint y: 298, distance: 10.8
click at [1323, 289] on select "Select Item Type Clothing Collectibles Of Value Electronics Firearms Household …" at bounding box center [1384, 293] width 201 height 37
select select "pets"
click at [1286, 275] on select "Select Item Type Clothing Collectibles Of Value Electronics Firearms Household …" at bounding box center [1384, 293] width 201 height 37
click at [1323, 286] on icon "submit" at bounding box center [1505, 292] width 14 height 14
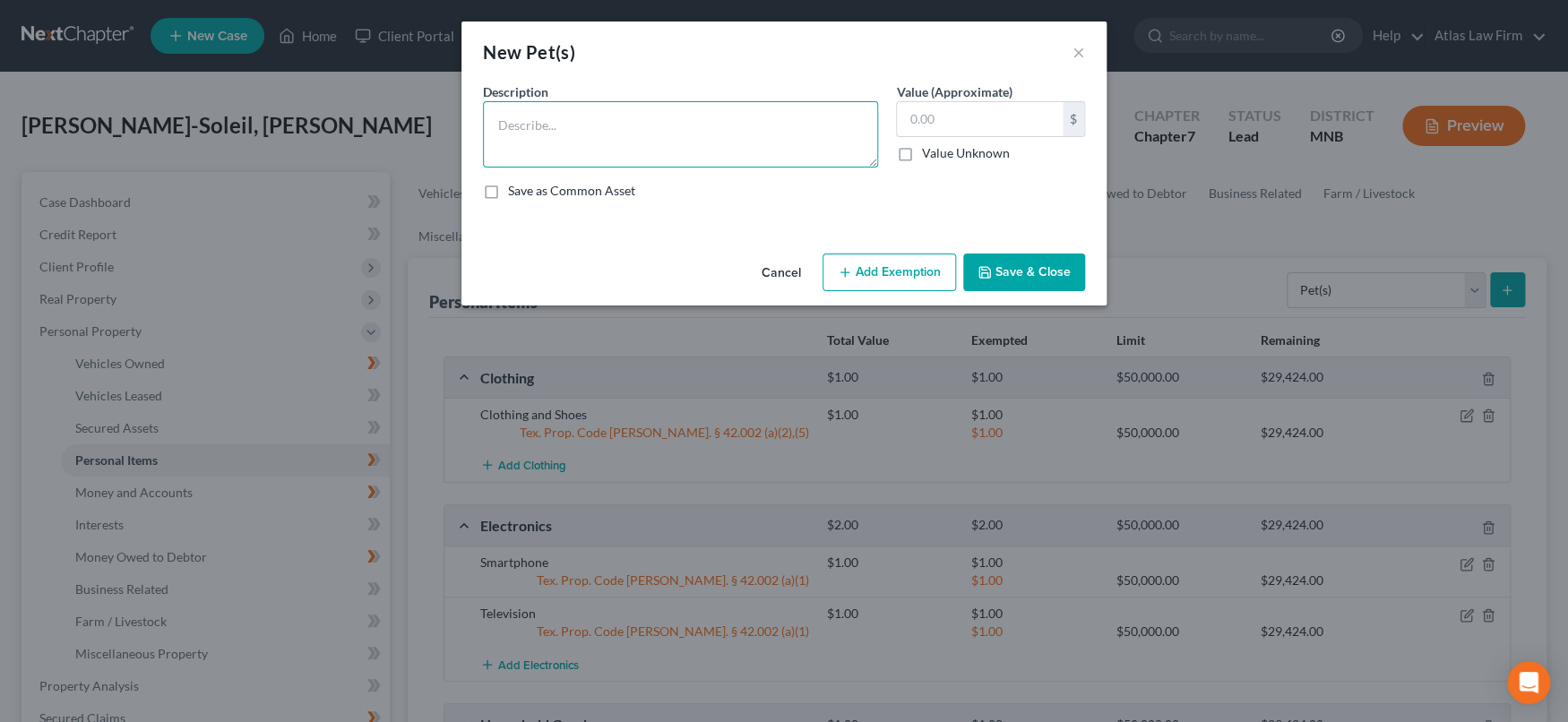
click at [593, 131] on textarea at bounding box center [680, 134] width 395 height 67
drag, startPoint x: 500, startPoint y: 123, endPoint x: 515, endPoint y: 128, distance: 15.8
click at [503, 124] on textarea "pet(s)" at bounding box center [680, 134] width 395 height 67
type textarea "Pet(s)"
click at [951, 127] on input "text" at bounding box center [979, 119] width 166 height 34
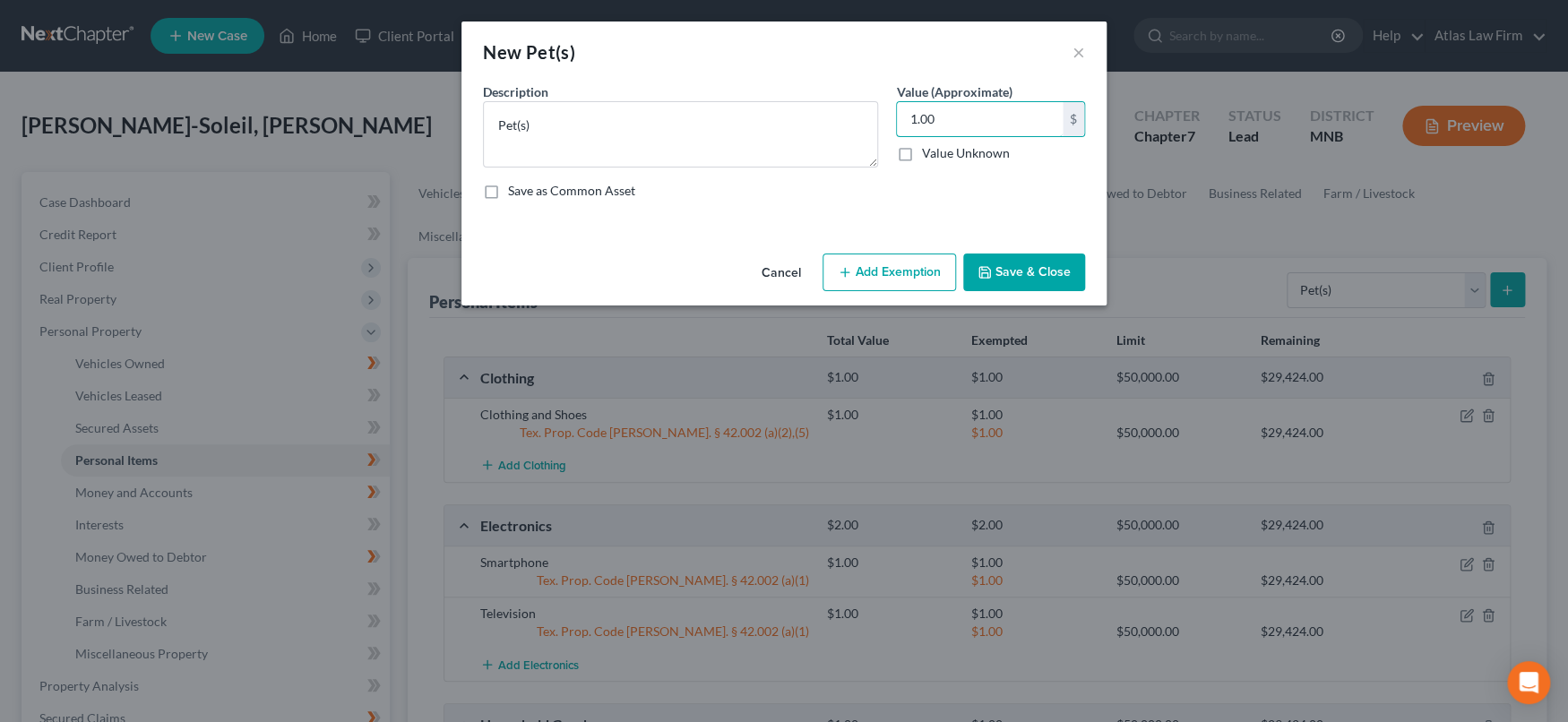
type input "1.00"
click at [892, 271] on button "Add Exemption" at bounding box center [889, 272] width 133 height 38
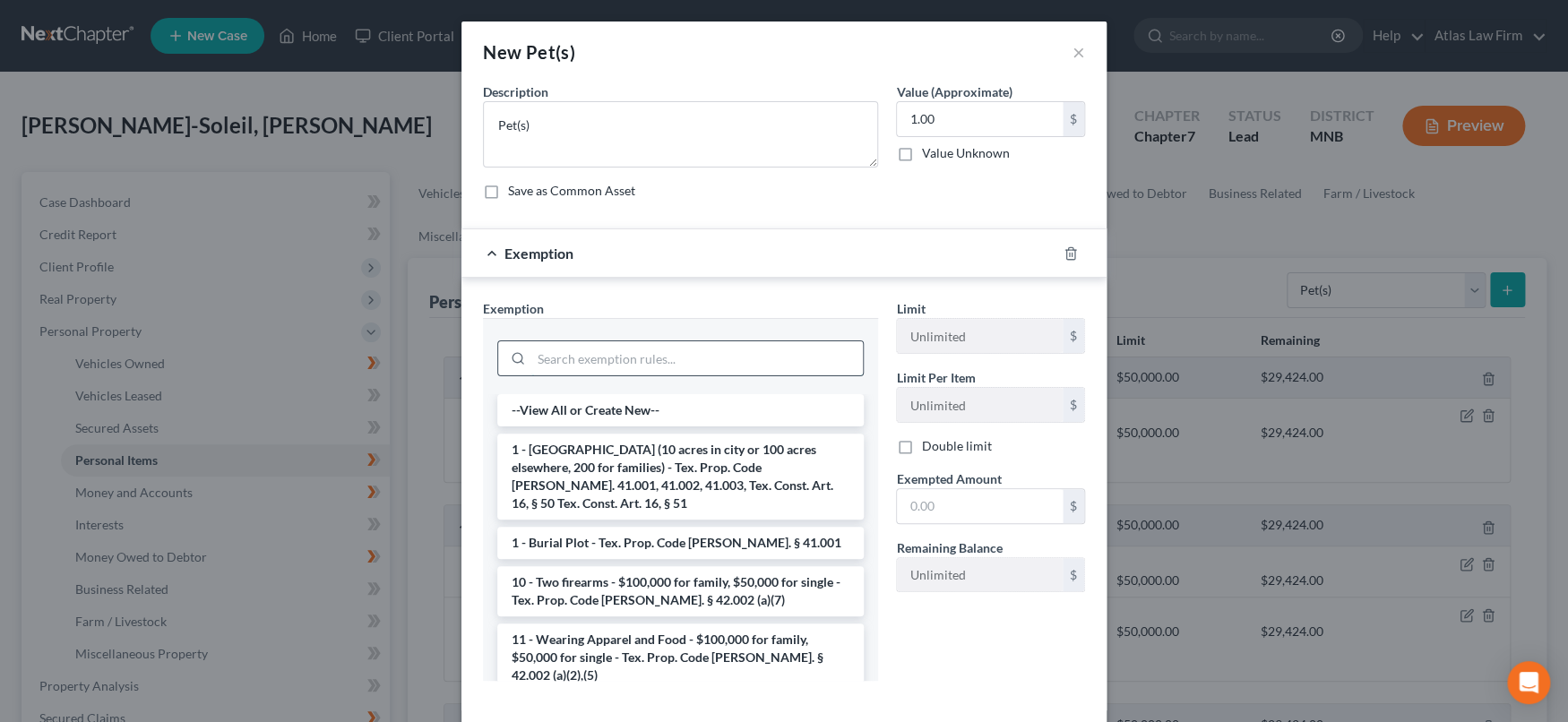
click at [784, 369] on input "search" at bounding box center [697, 358] width 332 height 34
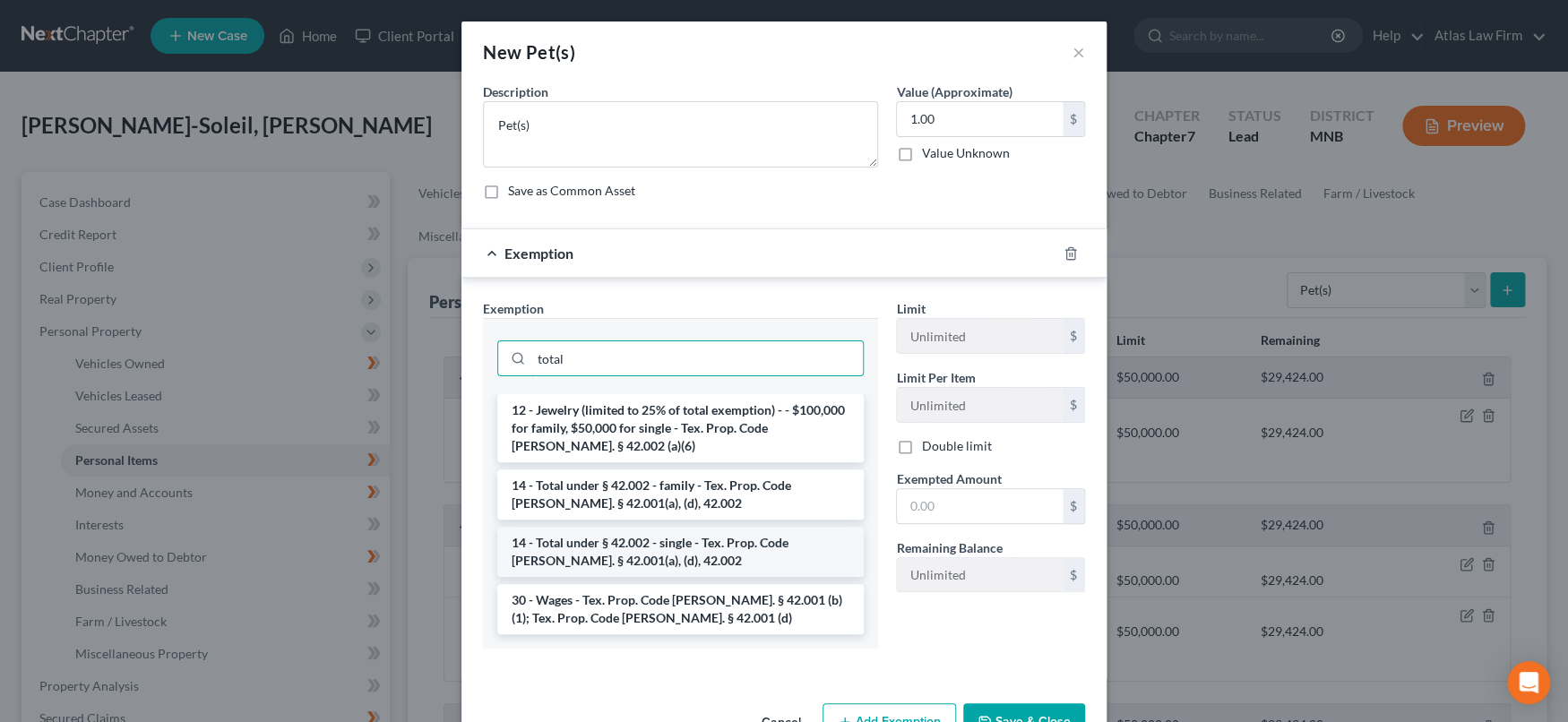
type input "total"
click at [685, 552] on li "14 - Total under § 42.002 - single - Tex. Prop. Code Ann. § 42.001(a), (d), 42.…" at bounding box center [680, 552] width 367 height 50
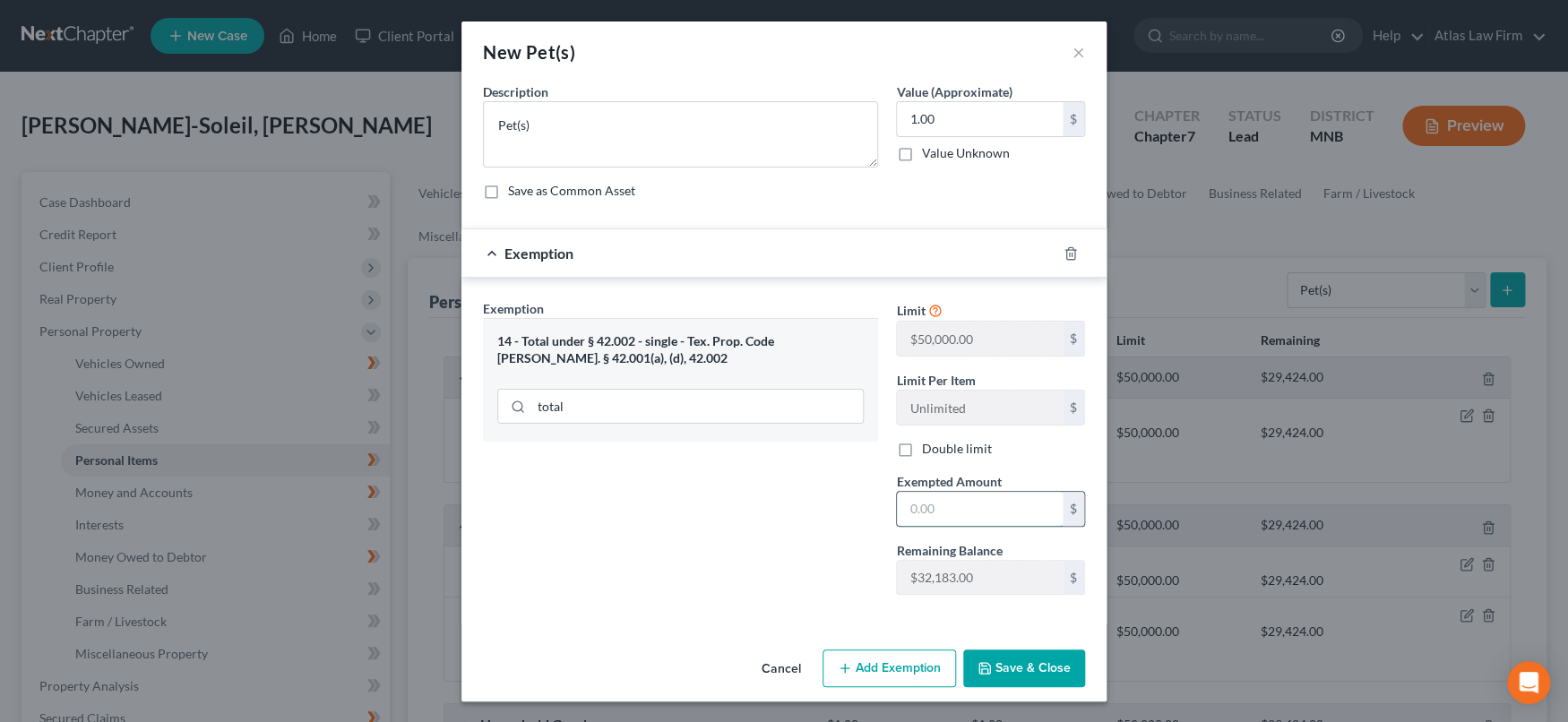
click at [946, 515] on input "text" at bounding box center [979, 509] width 166 height 34
type input "1.00"
drag, startPoint x: 794, startPoint y: 582, endPoint x: 1035, endPoint y: 660, distance: 253.3
click at [812, 588] on div "Exemption Set must be selected for CA. Exemption * 14 - Total under § 42.002 - …" at bounding box center [681, 453] width 413 height 310
click at [1044, 597] on button "Save & Close" at bounding box center [1024, 669] width 122 height 38
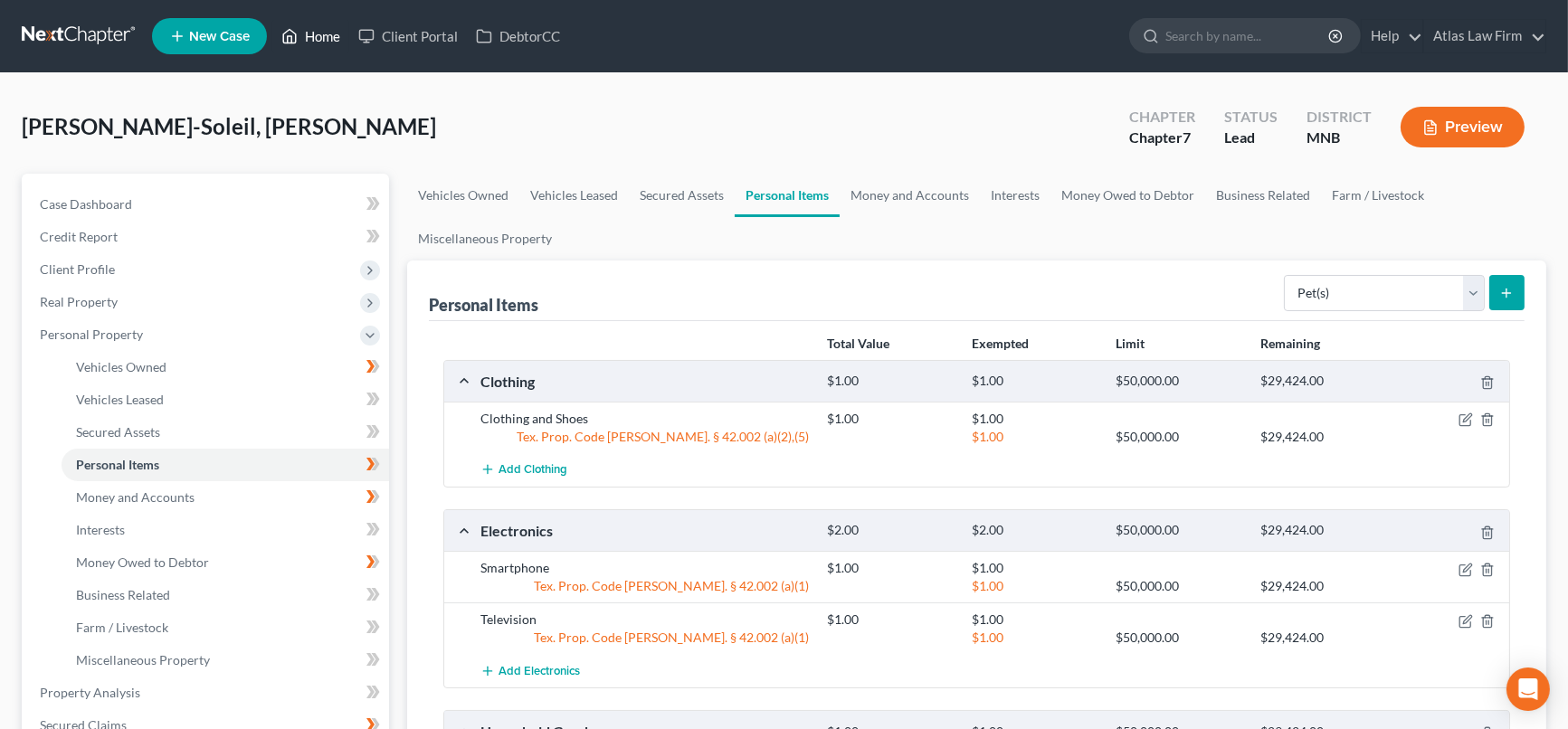
click at [330, 38] on link "Home" at bounding box center [311, 37] width 77 height 33
